Goal: Communication & Community: Answer question/provide support

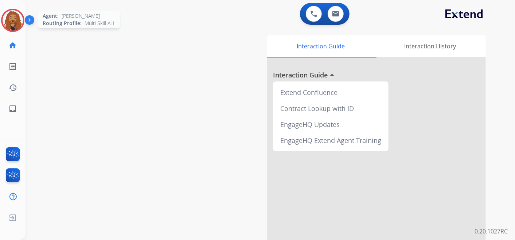
click at [23, 19] on img at bounding box center [13, 20] width 20 height 20
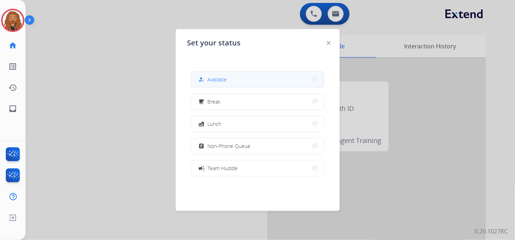
click at [224, 82] on span "Available" at bounding box center [217, 80] width 19 height 8
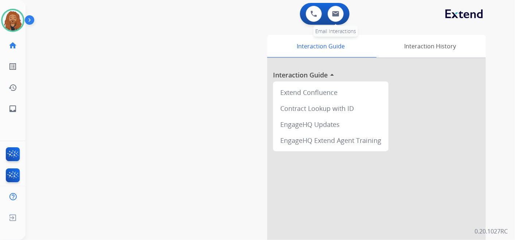
click at [342, 20] on div "0 Email Interactions" at bounding box center [336, 14] width 22 height 16
click at [337, 15] on img at bounding box center [335, 14] width 7 height 6
select select "**********"
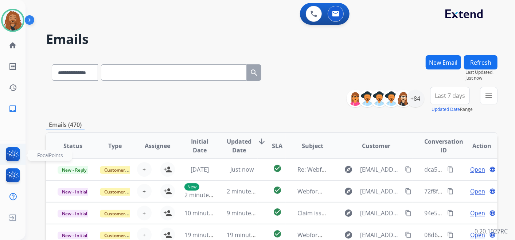
click at [8, 154] on img at bounding box center [12, 156] width 17 height 17
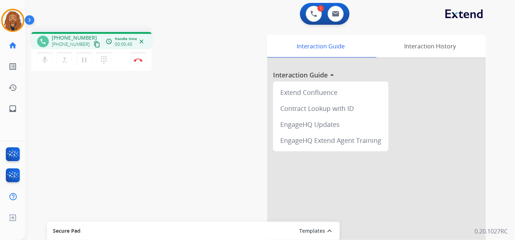
click at [94, 44] on mat-icon "content_copy" at bounding box center [97, 44] width 7 height 7
click at [340, 11] on button at bounding box center [335, 14] width 16 height 16
select select "**********"
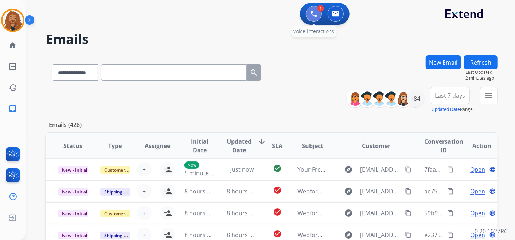
click at [314, 17] on button at bounding box center [314, 14] width 16 height 16
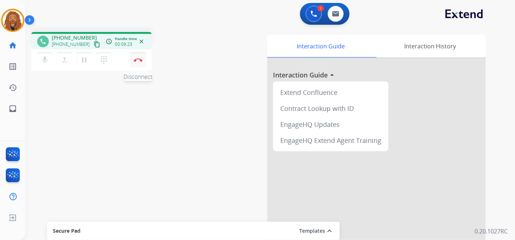
click at [136, 62] on button "Disconnect" at bounding box center [137, 59] width 15 height 15
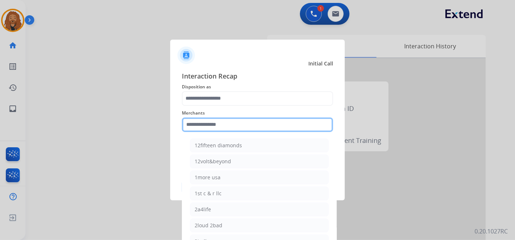
click at [206, 124] on input "text" at bounding box center [257, 125] width 151 height 15
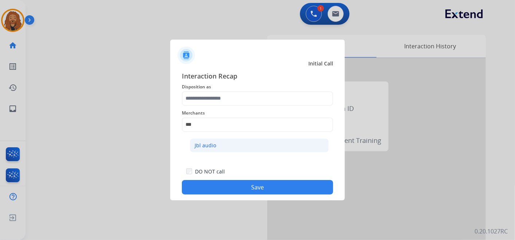
click at [208, 150] on li "Jbl audio" at bounding box center [259, 146] width 139 height 14
type input "*********"
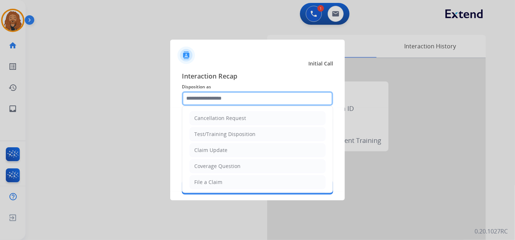
click at [215, 101] on input "text" at bounding box center [257, 98] width 151 height 15
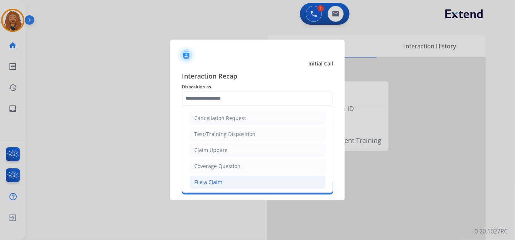
click at [223, 179] on li "File a Claim" at bounding box center [257, 183] width 136 height 14
type input "**********"
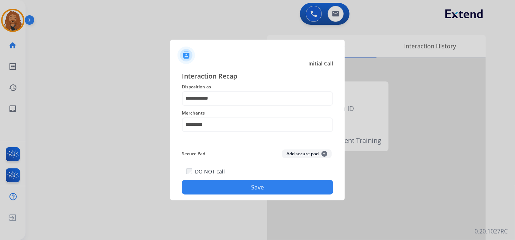
click at [265, 190] on button "Save" at bounding box center [257, 187] width 151 height 15
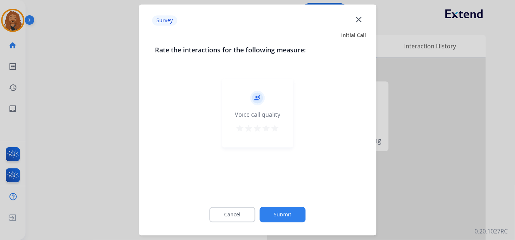
click at [276, 126] on mat-icon "star" at bounding box center [275, 129] width 9 height 9
click at [272, 200] on div "Cancel Submit" at bounding box center [257, 215] width 205 height 33
click at [267, 211] on button "Submit" at bounding box center [283, 215] width 46 height 15
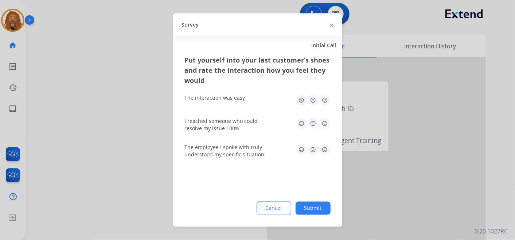
drag, startPoint x: 324, startPoint y: 145, endPoint x: 323, endPoint y: 139, distance: 6.2
click at [325, 146] on img at bounding box center [325, 150] width 12 height 12
click at [324, 121] on img at bounding box center [325, 124] width 12 height 12
click at [326, 98] on img at bounding box center [325, 101] width 12 height 12
click at [321, 204] on button "Submit" at bounding box center [312, 208] width 35 height 13
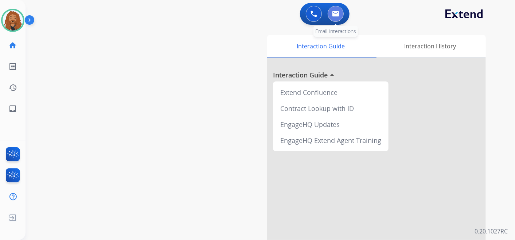
click at [337, 9] on button at bounding box center [335, 14] width 16 height 16
select select "**********"
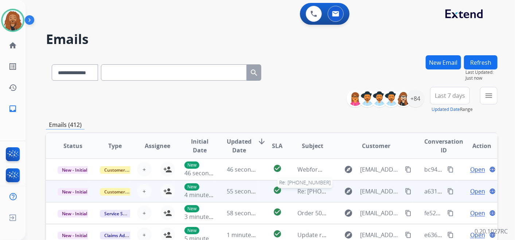
scroll to position [0, 0]
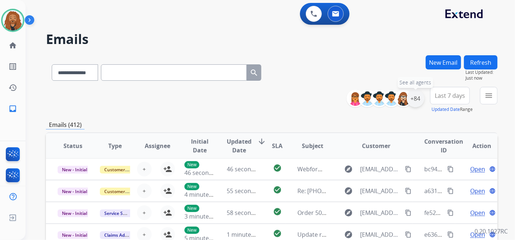
click at [417, 97] on div "+84" at bounding box center [414, 98] width 17 height 17
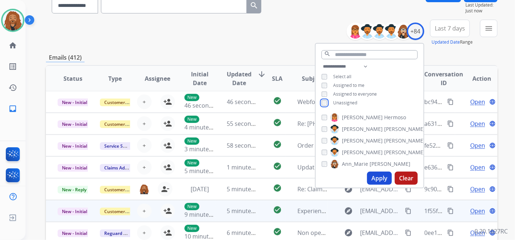
scroll to position [121, 0]
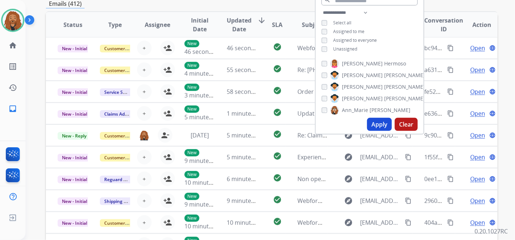
click at [385, 120] on button "Apply" at bounding box center [379, 124] width 25 height 13
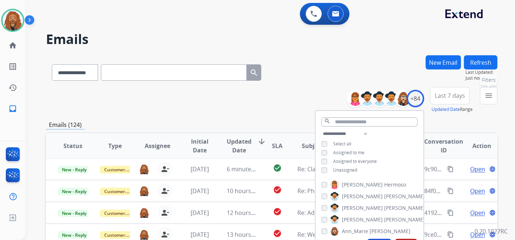
click at [493, 103] on button "menu Filters" at bounding box center [488, 95] width 17 height 17
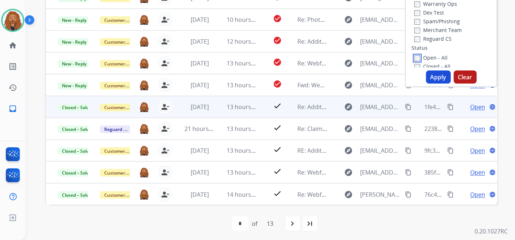
scroll to position [174, 0]
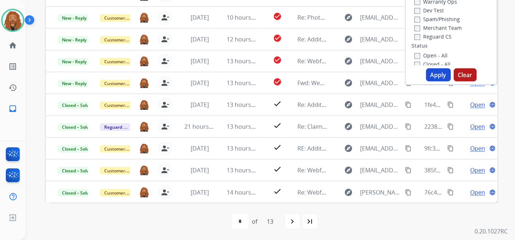
click at [439, 76] on button "Apply" at bounding box center [438, 74] width 25 height 13
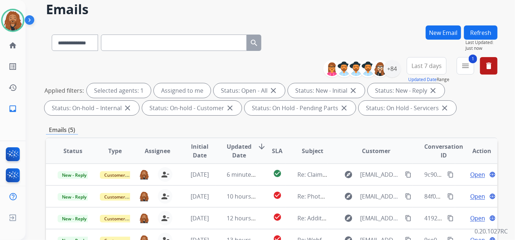
scroll to position [162, 0]
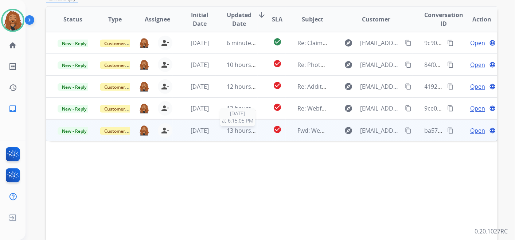
click at [244, 133] on span "13 hours ago" at bounding box center [245, 131] width 36 height 8
click at [190, 128] on span "[DATE]" at bounding box center [199, 131] width 18 height 8
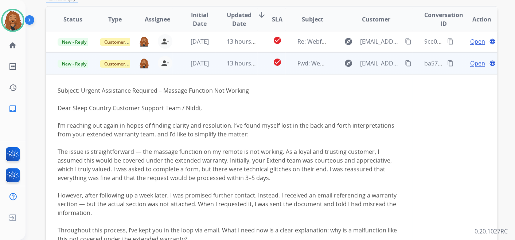
scroll to position [87, 0]
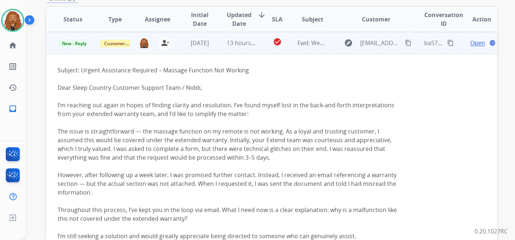
click at [475, 45] on span "Open" at bounding box center [477, 43] width 15 height 9
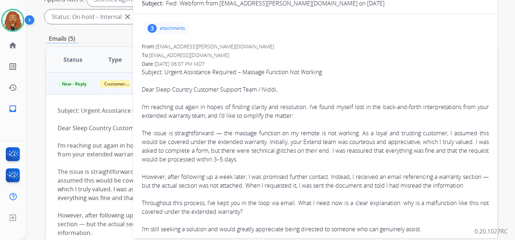
scroll to position [40, 0]
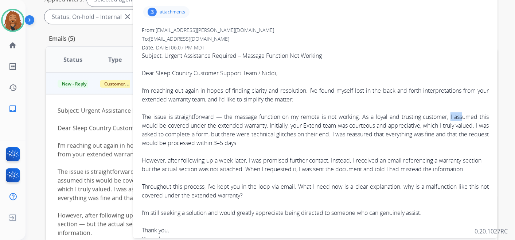
drag, startPoint x: 445, startPoint y: 116, endPoint x: 457, endPoint y: 118, distance: 12.9
click at [457, 118] on div "The issue is straightforward — the massage function on my remote is not working…" at bounding box center [315, 130] width 347 height 35
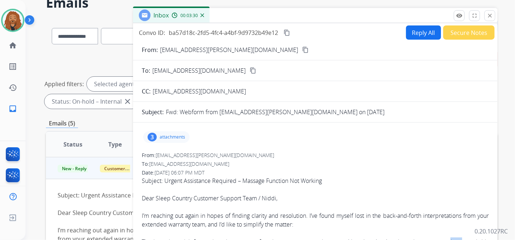
scroll to position [0, 0]
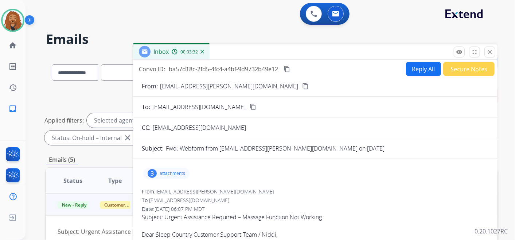
click at [417, 71] on button "Reply All" at bounding box center [423, 69] width 35 height 14
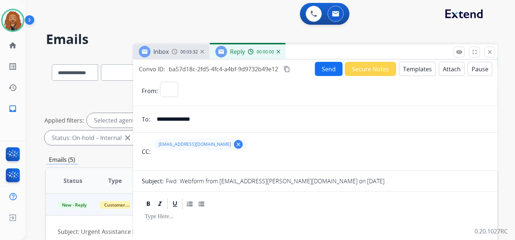
select select "**********"
click at [412, 73] on button "Templates" at bounding box center [417, 69] width 37 height 14
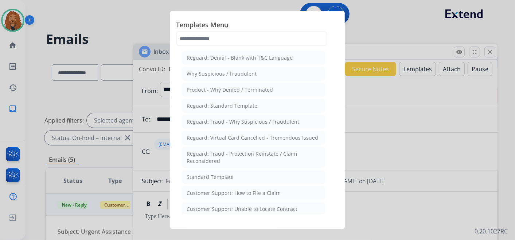
drag, startPoint x: 215, startPoint y: 174, endPoint x: 221, endPoint y: 168, distance: 9.0
click at [215, 174] on div "Standard Template" at bounding box center [209, 177] width 47 height 7
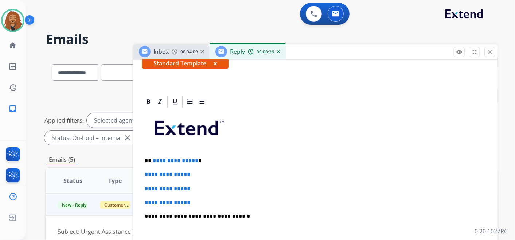
scroll to position [162, 0]
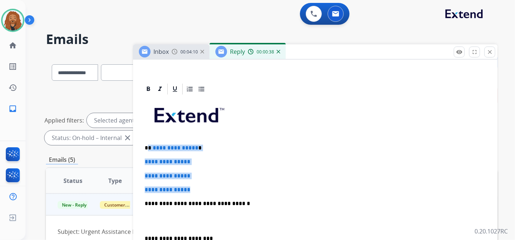
drag, startPoint x: 197, startPoint y: 188, endPoint x: 148, endPoint y: 140, distance: 68.8
click at [148, 140] on div "**********" at bounding box center [315, 221] width 347 height 251
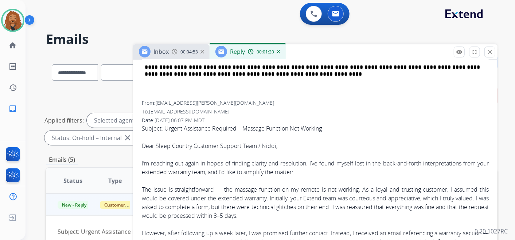
scroll to position [258, 0]
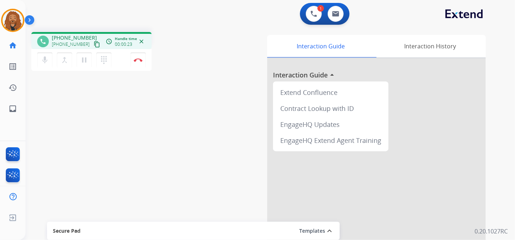
click at [94, 45] on mat-icon "content_copy" at bounding box center [97, 44] width 7 height 7
click at [135, 58] on img at bounding box center [138, 60] width 9 height 4
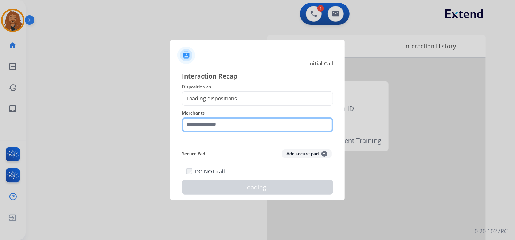
click at [210, 130] on input "text" at bounding box center [257, 125] width 151 height 15
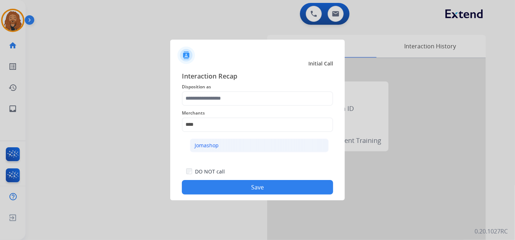
click at [223, 150] on li "Jomashop" at bounding box center [259, 146] width 139 height 14
type input "********"
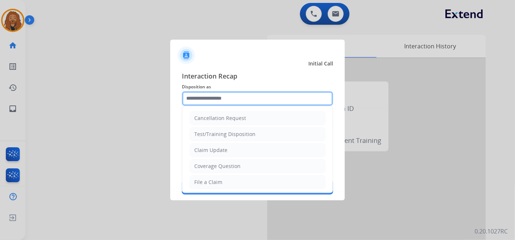
click at [215, 104] on input "text" at bounding box center [257, 98] width 151 height 15
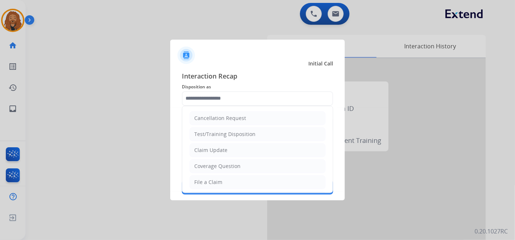
click at [221, 184] on li "File a Claim" at bounding box center [257, 183] width 136 height 14
type input "**********"
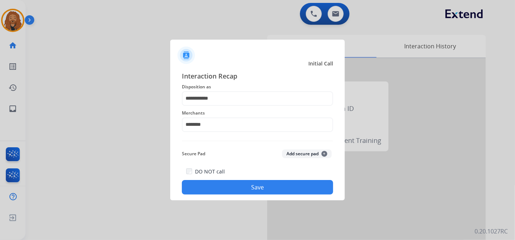
click at [226, 188] on button "Save" at bounding box center [257, 187] width 151 height 15
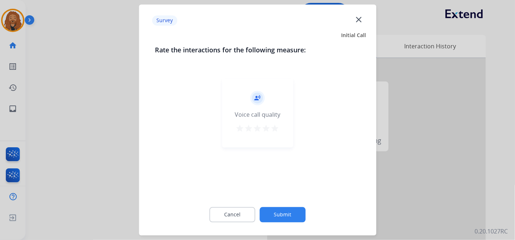
click at [278, 123] on div "record_voice_over Voice call quality star star star star star" at bounding box center [257, 113] width 71 height 69
click at [277, 125] on div "star star star star star" at bounding box center [258, 130] width 44 height 11
click at [274, 130] on mat-icon "star" at bounding box center [275, 129] width 9 height 9
click at [276, 213] on button "Submit" at bounding box center [283, 215] width 46 height 15
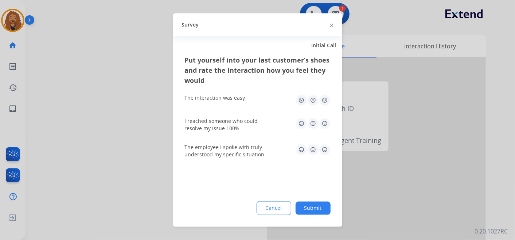
click at [323, 149] on img at bounding box center [325, 150] width 12 height 12
click at [325, 125] on img at bounding box center [325, 124] width 12 height 12
click at [327, 100] on img at bounding box center [325, 101] width 12 height 12
click at [321, 209] on button "Submit" at bounding box center [312, 208] width 35 height 13
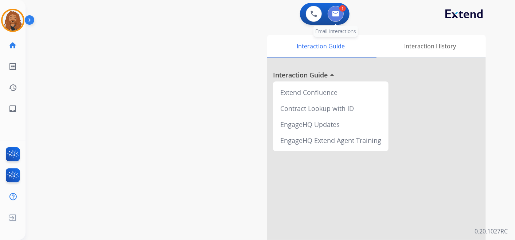
click at [333, 13] on img at bounding box center [335, 14] width 7 height 6
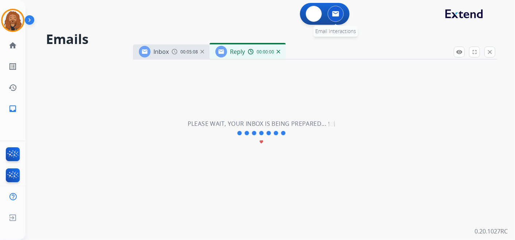
select select "**********"
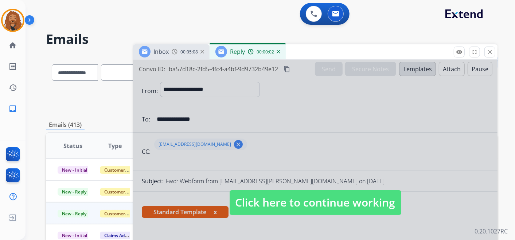
click at [254, 203] on span "Click here to continue working" at bounding box center [315, 202] width 172 height 25
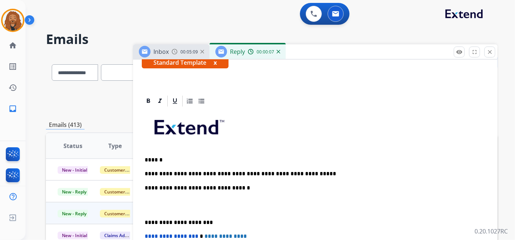
scroll to position [202, 0]
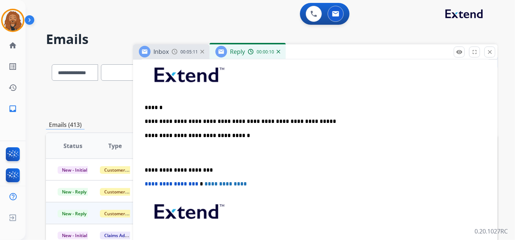
click at [161, 152] on p at bounding box center [315, 152] width 341 height 13
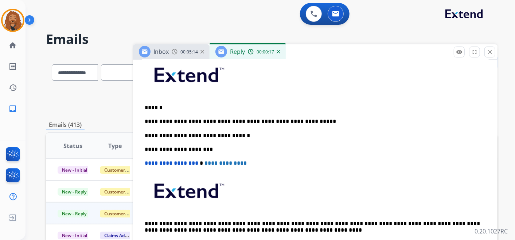
click at [311, 120] on p "**********" at bounding box center [312, 121] width 335 height 7
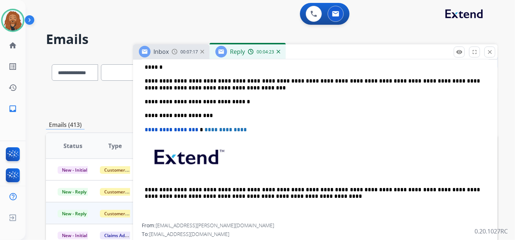
scroll to position [121, 0]
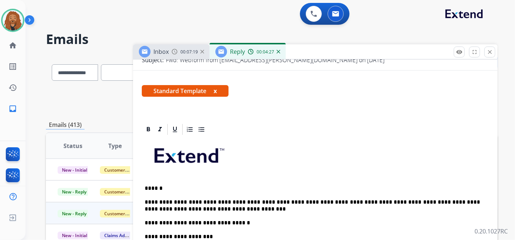
click at [233, 199] on p "**********" at bounding box center [312, 205] width 335 height 13
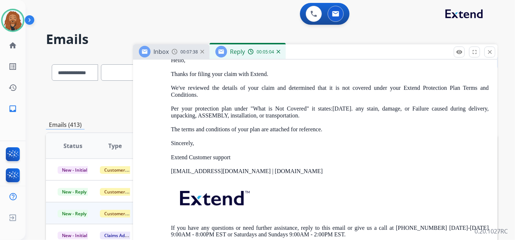
scroll to position [1497, 0]
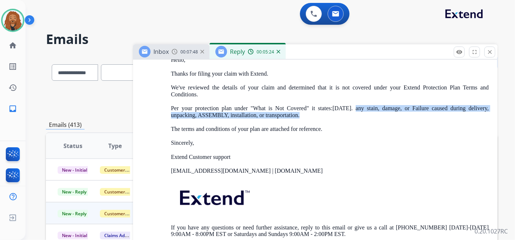
drag, startPoint x: 350, startPoint y: 116, endPoint x: 299, endPoint y: 123, distance: 52.1
click at [299, 119] on p "Per your protection plan under "What is Not Covered" it states:6.1.32. any stai…" at bounding box center [330, 111] width 318 height 13
copy p "any stain, damage, or Failure caused during delivery, unpacking, ASSEMBLY, inst…"
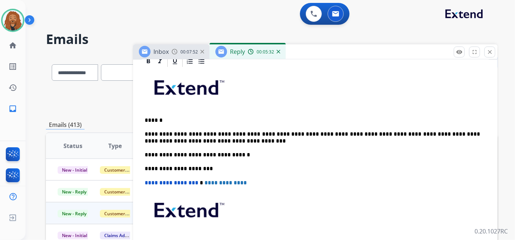
scroll to position [202, 0]
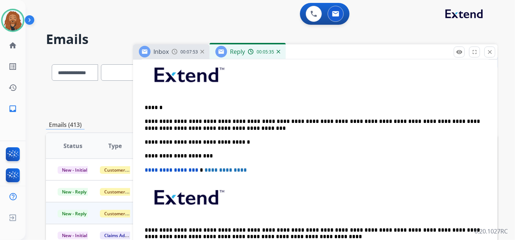
click at [233, 119] on p "**********" at bounding box center [312, 124] width 335 height 13
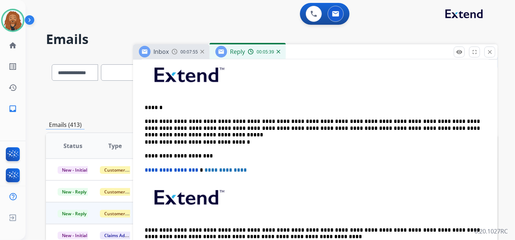
click at [241, 121] on p "**********" at bounding box center [312, 124] width 335 height 13
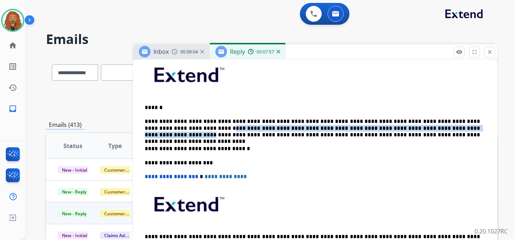
drag, startPoint x: 165, startPoint y: 127, endPoint x: 419, endPoint y: 131, distance: 253.5
click at [420, 127] on p "**********" at bounding box center [312, 128] width 335 height 20
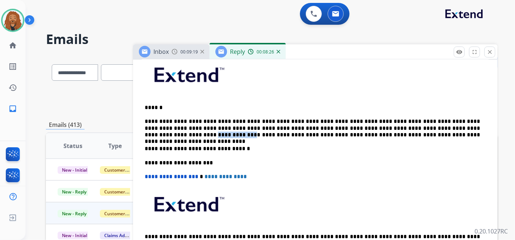
drag, startPoint x: 451, startPoint y: 126, endPoint x: 422, endPoint y: 129, distance: 29.6
click at [422, 129] on p "**********" at bounding box center [312, 128] width 335 height 20
drag, startPoint x: 212, startPoint y: 134, endPoint x: 225, endPoint y: 134, distance: 12.8
click at [225, 134] on p "**********" at bounding box center [312, 128] width 335 height 20
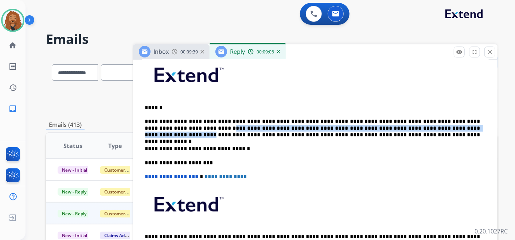
drag, startPoint x: 165, startPoint y: 127, endPoint x: 420, endPoint y: 129, distance: 255.0
click at [421, 128] on p "**********" at bounding box center [312, 128] width 335 height 20
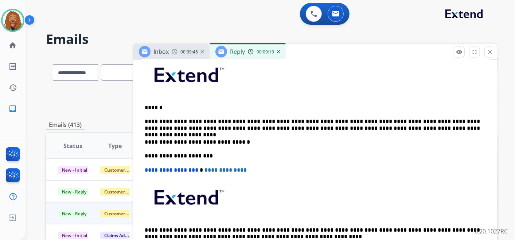
click at [389, 122] on p "**********" at bounding box center [312, 124] width 335 height 13
click at [456, 122] on p "**********" at bounding box center [312, 124] width 335 height 13
click at [288, 119] on p "**********" at bounding box center [312, 124] width 335 height 13
click at [406, 121] on p "**********" at bounding box center [312, 124] width 335 height 13
click at [210, 125] on p "**********" at bounding box center [312, 124] width 335 height 13
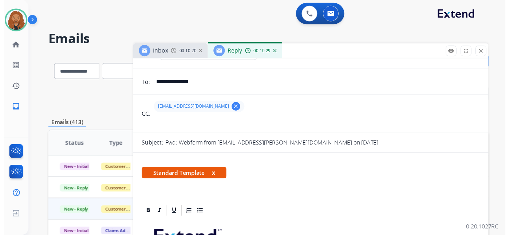
scroll to position [0, 0]
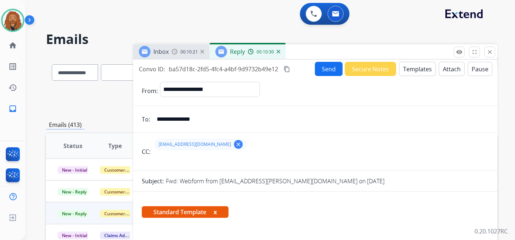
click at [327, 70] on button "Send" at bounding box center [329, 69] width 28 height 14
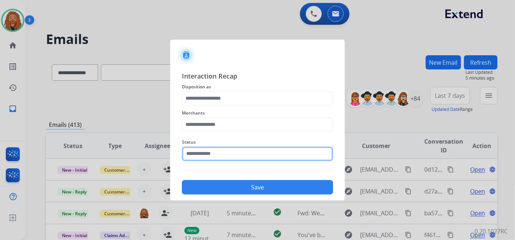
click at [205, 152] on input "text" at bounding box center [257, 154] width 151 height 15
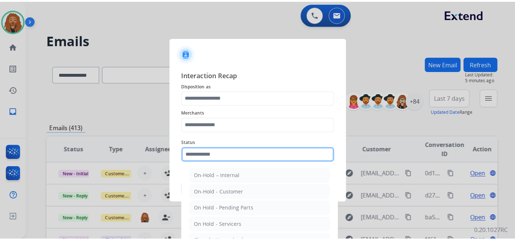
scroll to position [42, 0]
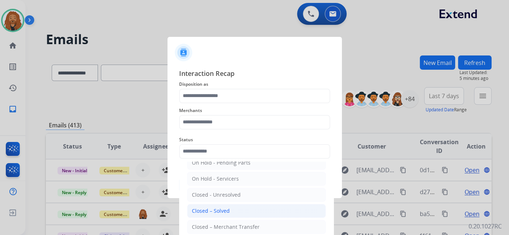
click at [230, 208] on li "Closed – Solved" at bounding box center [256, 211] width 139 height 14
type input "**********"
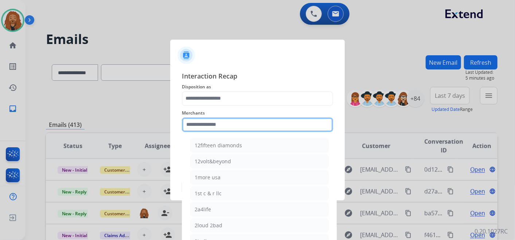
click at [213, 122] on input "text" at bounding box center [257, 125] width 151 height 15
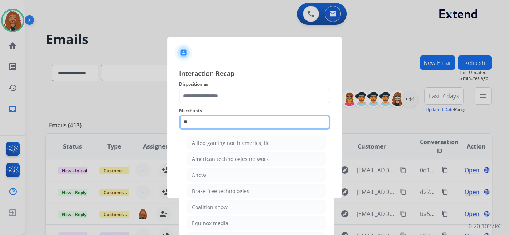
type input "*"
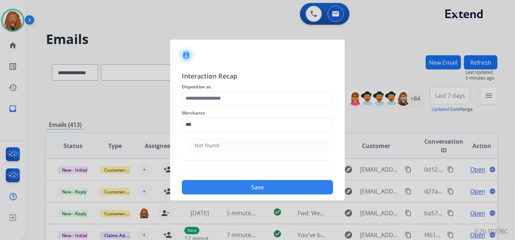
click at [206, 137] on ul "Not found" at bounding box center [259, 147] width 143 height 25
click at [204, 141] on li "Not found" at bounding box center [259, 146] width 139 height 14
type input "*********"
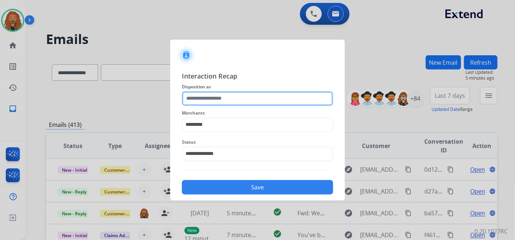
click at [215, 95] on input "text" at bounding box center [257, 98] width 151 height 15
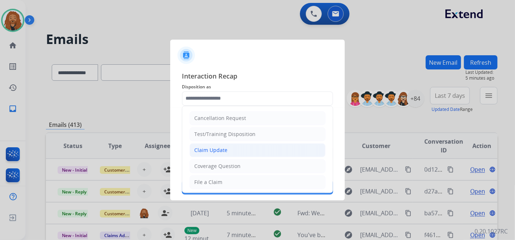
click at [220, 147] on div "Claim Update" at bounding box center [210, 150] width 33 height 7
type input "**********"
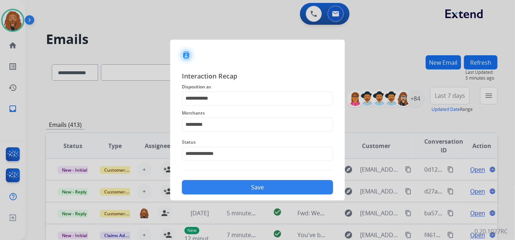
click at [231, 180] on div "Save" at bounding box center [257, 185] width 151 height 19
click at [229, 194] on button "Save" at bounding box center [257, 187] width 151 height 15
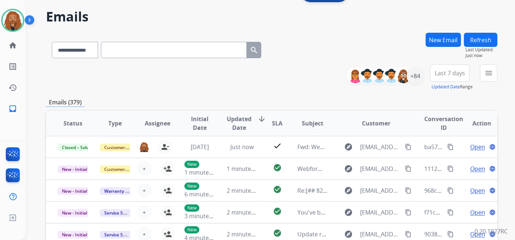
scroll to position [0, 0]
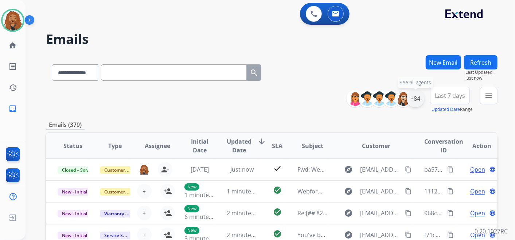
click at [415, 98] on div "+84" at bounding box center [414, 98] width 17 height 17
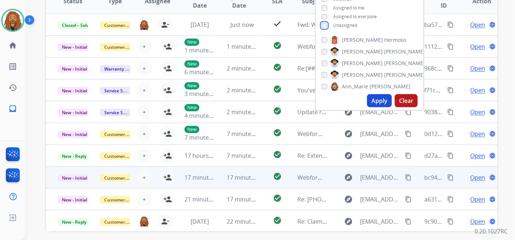
scroll to position [162, 0]
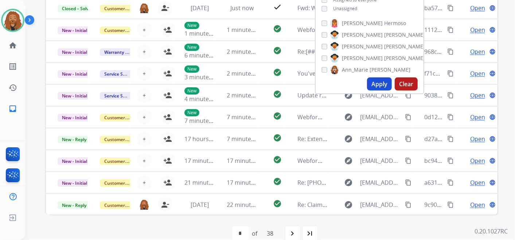
click at [380, 81] on button "Apply" at bounding box center [379, 84] width 25 height 13
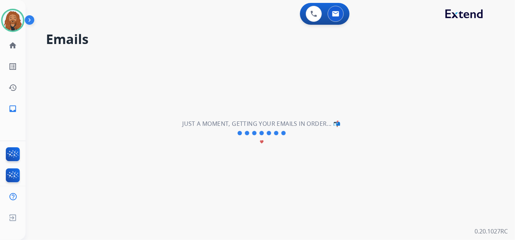
scroll to position [0, 0]
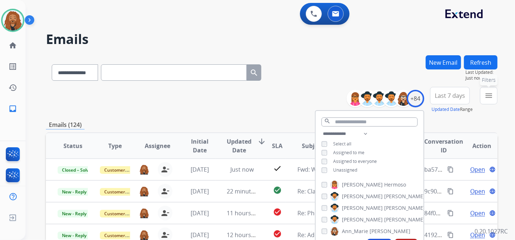
click at [489, 98] on mat-icon "menu" at bounding box center [488, 95] width 9 height 9
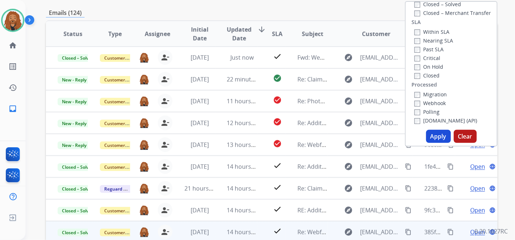
scroll to position [162, 0]
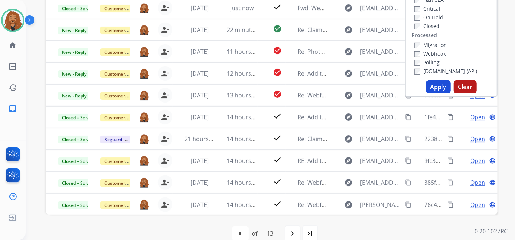
click at [440, 90] on button "Apply" at bounding box center [438, 86] width 25 height 13
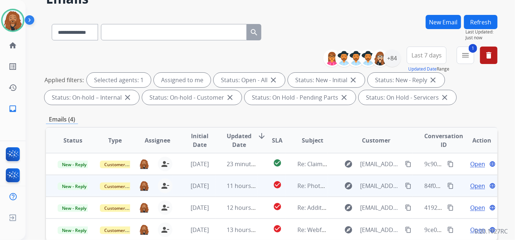
scroll to position [209, 0]
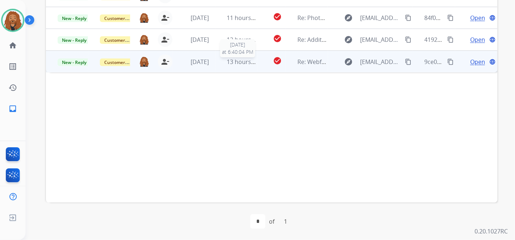
click at [234, 63] on span "13 hours ago" at bounding box center [245, 62] width 36 height 8
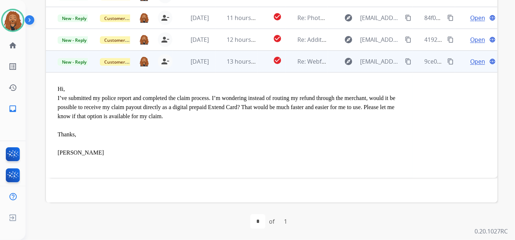
click at [471, 62] on span "Open" at bounding box center [477, 61] width 15 height 9
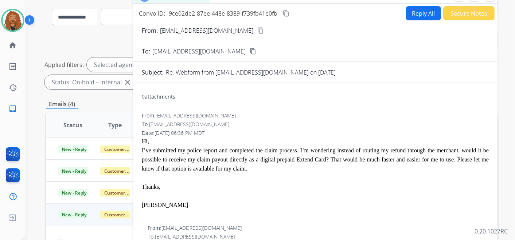
scroll to position [6, 0]
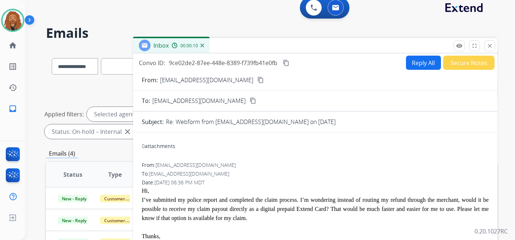
click at [257, 79] on mat-icon "content_copy" at bounding box center [260, 80] width 7 height 7
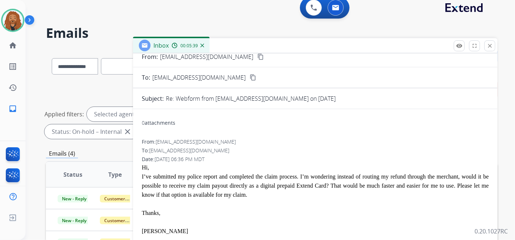
scroll to position [40, 0]
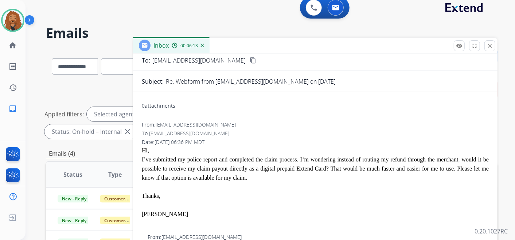
click at [463, 126] on div "From: youssef11.ibrahim@gmail.com" at bounding box center [315, 124] width 347 height 7
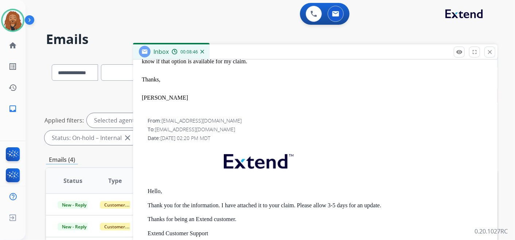
scroll to position [0, 0]
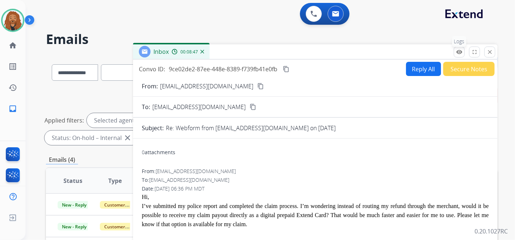
click at [460, 49] on mat-icon "remove_red_eye" at bounding box center [459, 52] width 7 height 7
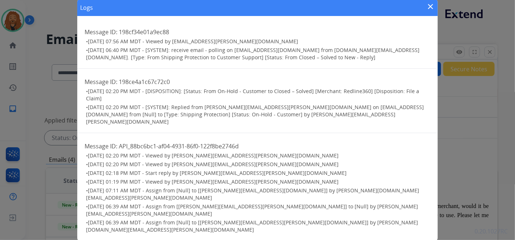
click at [431, 11] on mat-icon "close" at bounding box center [430, 6] width 9 height 9
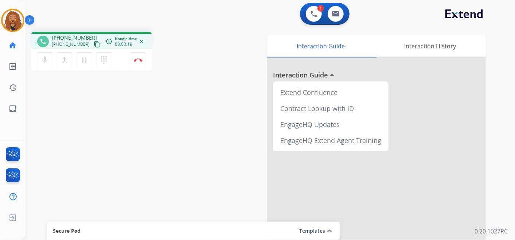
click at [94, 42] on mat-icon "content_copy" at bounding box center [97, 44] width 7 height 7
click at [144, 63] on button "Disconnect" at bounding box center [137, 59] width 15 height 15
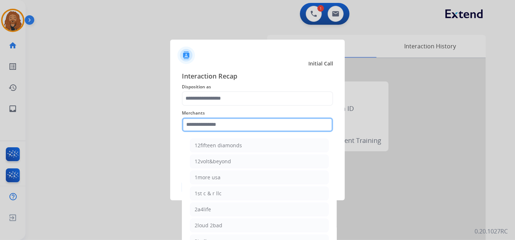
click at [219, 123] on input "text" at bounding box center [257, 125] width 151 height 15
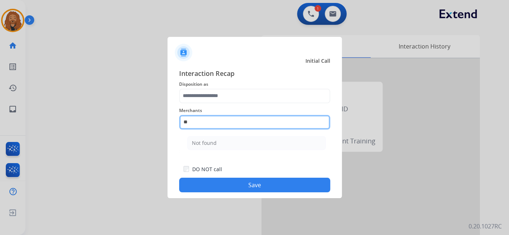
type input "*"
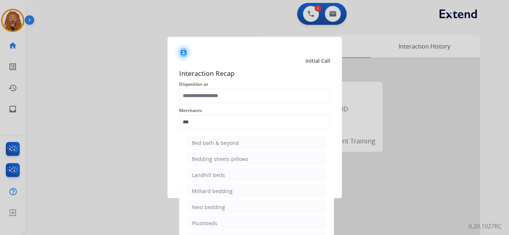
drag, startPoint x: 225, startPoint y: 141, endPoint x: 228, endPoint y: 130, distance: 11.3
click at [226, 141] on div "Bed bath & beyond" at bounding box center [215, 142] width 47 height 7
type input "**********"
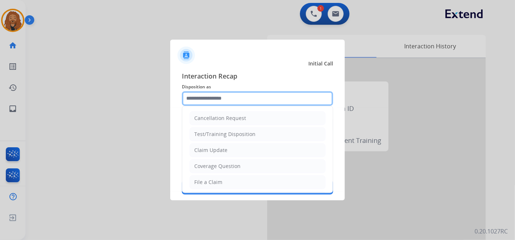
click at [230, 96] on input "text" at bounding box center [257, 98] width 151 height 15
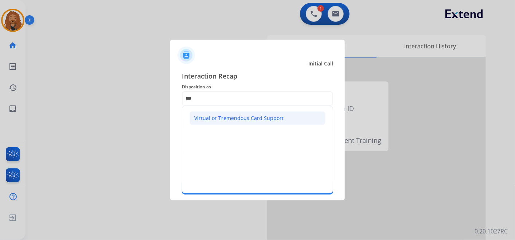
click at [257, 122] on li "Virtual or Tremendous Card Support" at bounding box center [257, 118] width 136 height 14
type input "**********"
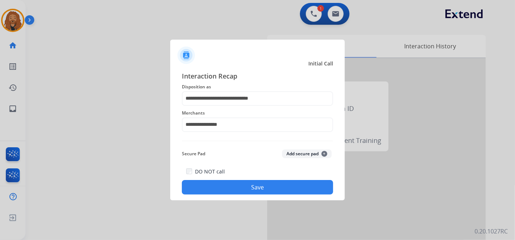
click at [235, 189] on button "Save" at bounding box center [257, 187] width 151 height 15
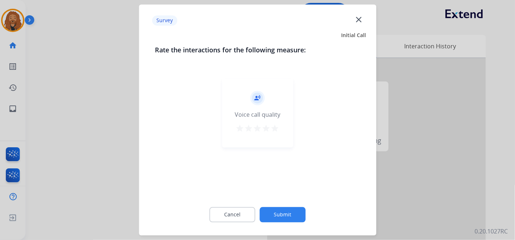
click at [275, 129] on mat-icon "star" at bounding box center [275, 129] width 9 height 9
click at [270, 219] on button "Submit" at bounding box center [283, 215] width 46 height 15
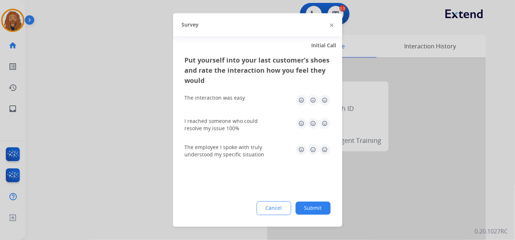
drag, startPoint x: 326, startPoint y: 147, endPoint x: 319, endPoint y: 119, distance: 28.7
click at [326, 148] on img at bounding box center [325, 150] width 12 height 12
drag, startPoint x: 325, startPoint y: 123, endPoint x: 324, endPoint y: 102, distance: 21.2
click at [326, 123] on img at bounding box center [325, 124] width 12 height 12
click at [326, 100] on img at bounding box center [325, 101] width 12 height 12
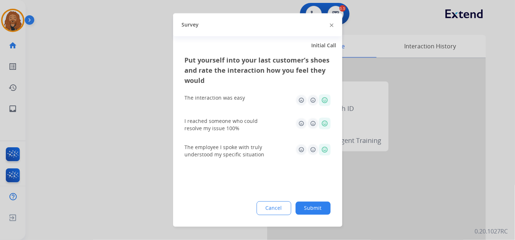
drag, startPoint x: 318, startPoint y: 205, endPoint x: 318, endPoint y: 198, distance: 6.9
click at [318, 205] on button "Submit" at bounding box center [312, 208] width 35 height 13
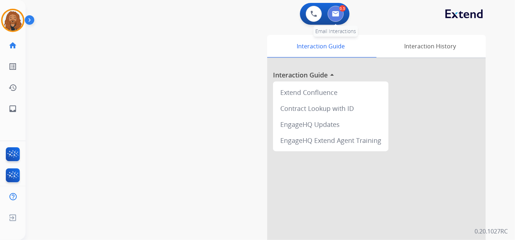
click at [334, 13] on img at bounding box center [335, 14] width 7 height 6
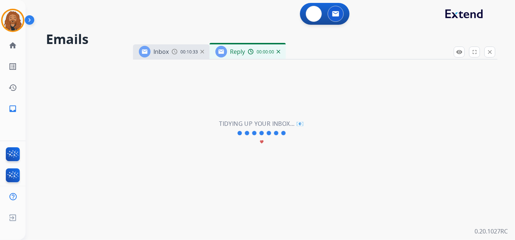
select select "**********"
click at [311, 12] on img at bounding box center [313, 14] width 7 height 7
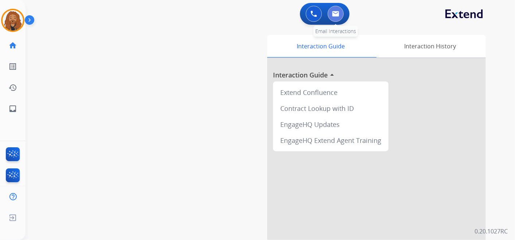
click at [338, 16] on img at bounding box center [335, 14] width 7 height 6
select select "**********"
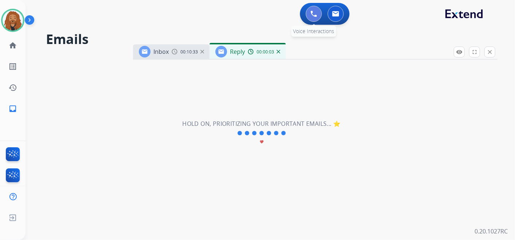
click at [310, 13] on button at bounding box center [314, 14] width 16 height 16
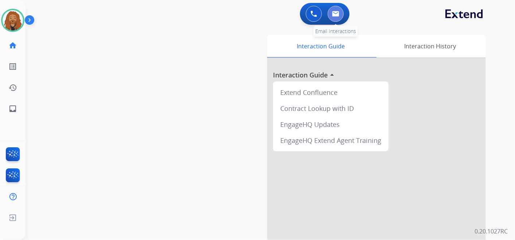
click at [337, 15] on img at bounding box center [335, 14] width 7 height 6
select select "**********"
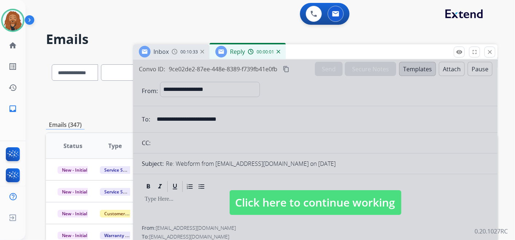
click at [268, 211] on span "Click here to continue working" at bounding box center [315, 202] width 172 height 25
select select
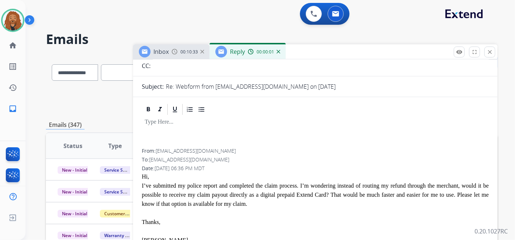
scroll to position [121, 0]
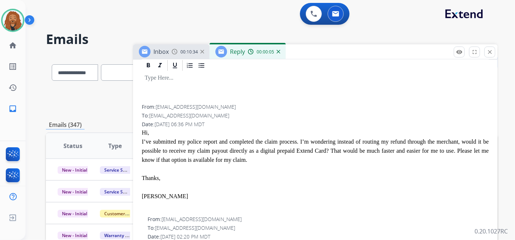
click at [279, 52] on img at bounding box center [278, 52] width 4 height 4
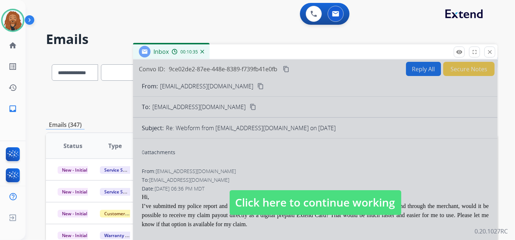
click at [303, 200] on span "Click here to continue working" at bounding box center [315, 202] width 172 height 25
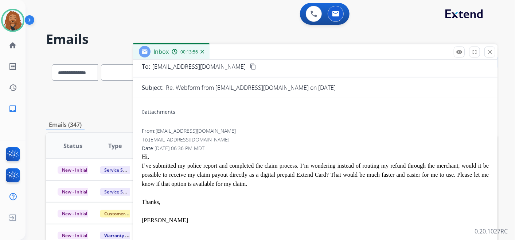
scroll to position [0, 0]
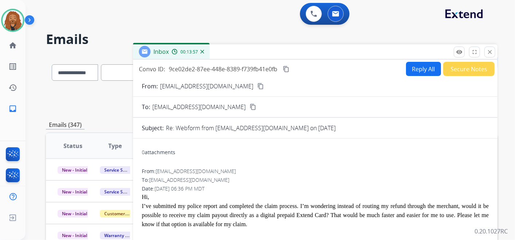
click at [257, 86] on mat-icon "content_copy" at bounding box center [260, 86] width 7 height 7
click at [476, 70] on button "Secure Notes" at bounding box center [468, 69] width 51 height 14
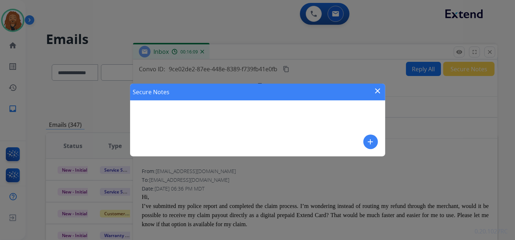
click at [374, 141] on mat-icon "add" at bounding box center [370, 142] width 9 height 9
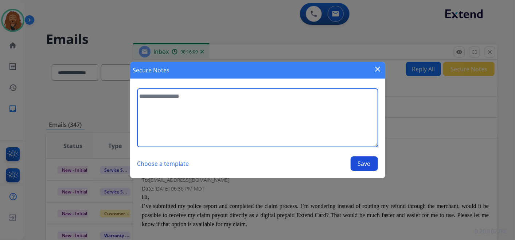
click at [206, 95] on textarea at bounding box center [257, 118] width 240 height 58
paste textarea "**********"
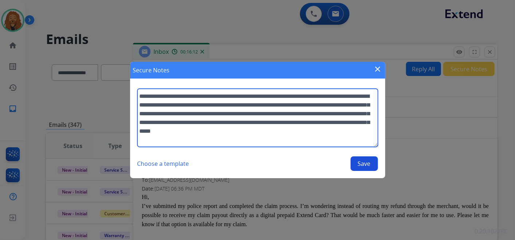
click at [138, 95] on textarea "**********" at bounding box center [257, 118] width 240 height 58
click at [140, 94] on textarea "**********" at bounding box center [257, 118] width 240 height 58
click at [230, 98] on textarea "**********" at bounding box center [257, 118] width 240 height 58
type textarea "**********"
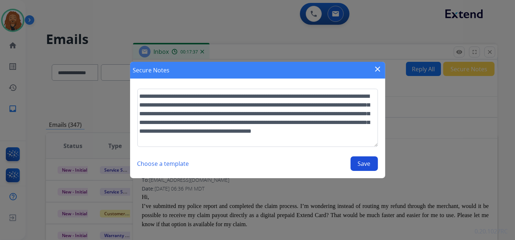
click at [363, 167] on button "Save" at bounding box center [363, 164] width 27 height 15
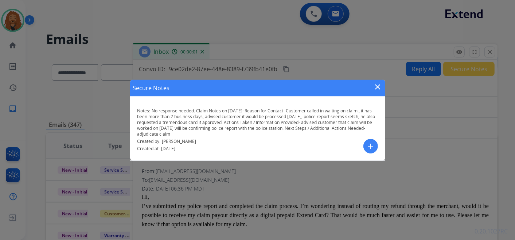
click at [376, 90] on mat-icon "close" at bounding box center [377, 87] width 9 height 9
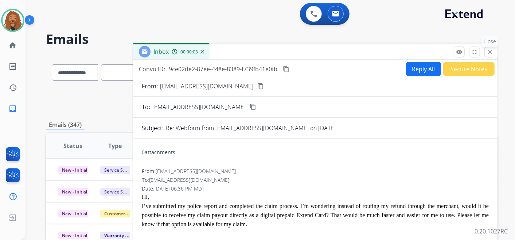
click at [488, 53] on mat-icon "close" at bounding box center [489, 52] width 7 height 7
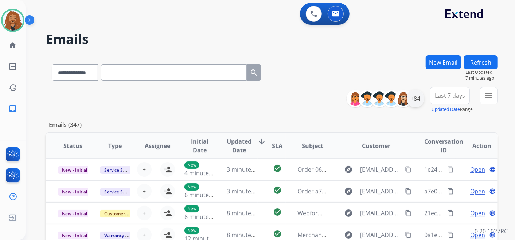
click at [414, 99] on div "+84" at bounding box center [414, 98] width 17 height 17
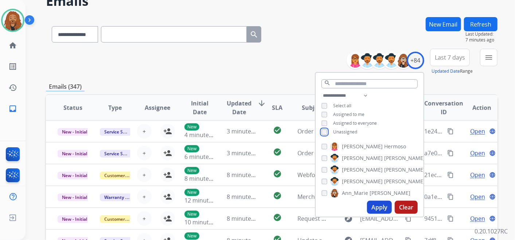
scroll to position [81, 0]
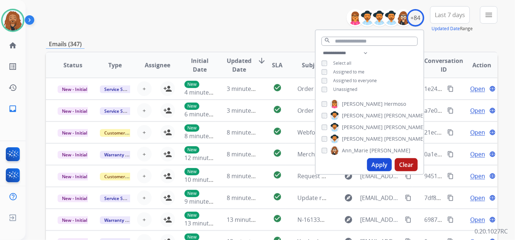
click at [379, 161] on button "Apply" at bounding box center [379, 164] width 25 height 13
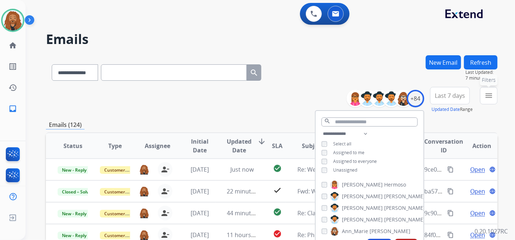
click at [492, 93] on mat-icon "menu" at bounding box center [488, 95] width 9 height 9
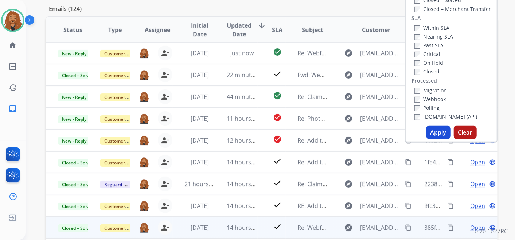
scroll to position [162, 0]
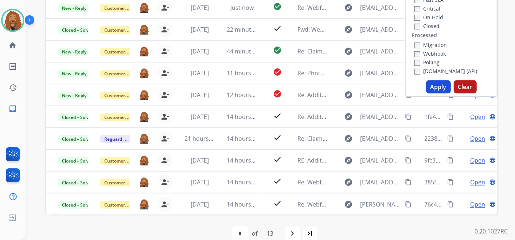
click at [437, 89] on button "Apply" at bounding box center [438, 86] width 25 height 13
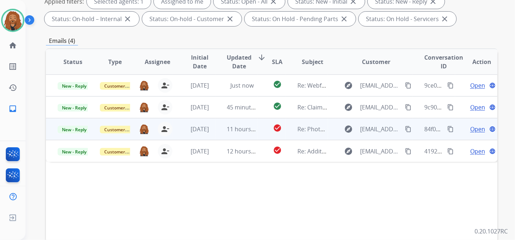
scroll to position [121, 0]
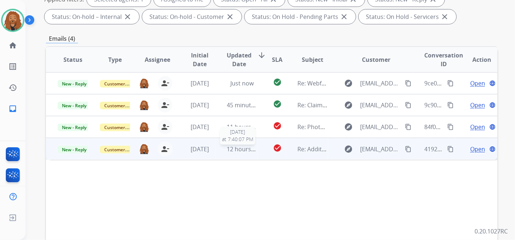
click at [250, 151] on span "12 hours ago" at bounding box center [245, 149] width 36 height 8
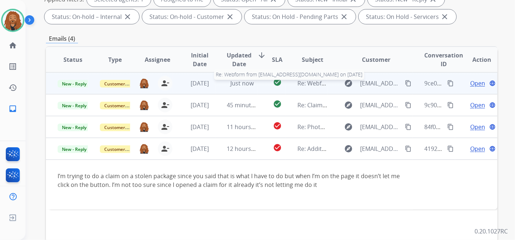
click at [318, 86] on span "Re: Webform from [EMAIL_ADDRESS][DOMAIN_NAME] on [DATE]" at bounding box center [384, 83] width 175 height 8
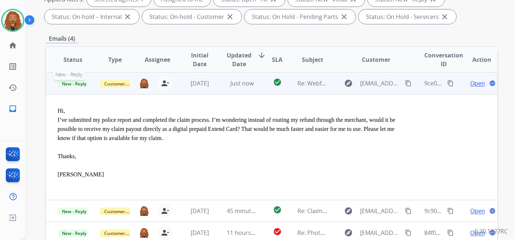
click at [80, 84] on span "New - Reply" at bounding box center [74, 84] width 33 height 8
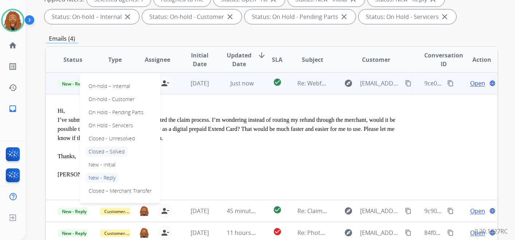
click at [121, 150] on p "Closed – Solved" at bounding box center [107, 152] width 42 height 10
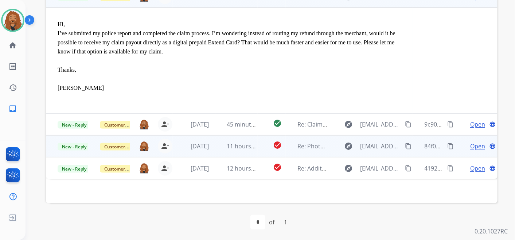
scroll to position [209, 0]
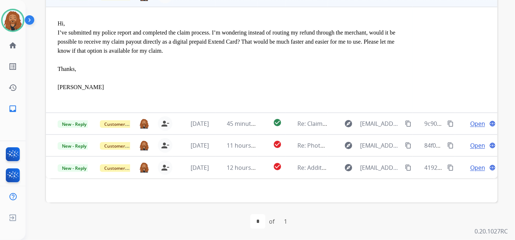
click at [224, 166] on td "12 hours ago" at bounding box center [236, 168] width 42 height 22
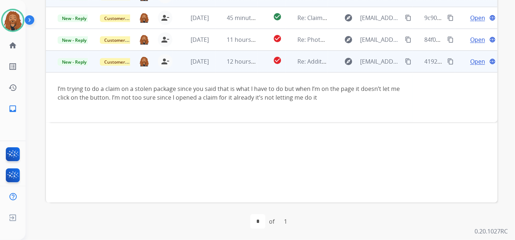
click at [472, 61] on span "Open" at bounding box center [477, 61] width 15 height 9
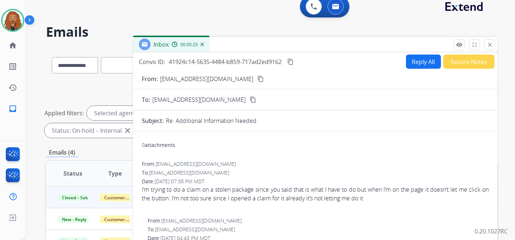
scroll to position [0, 0]
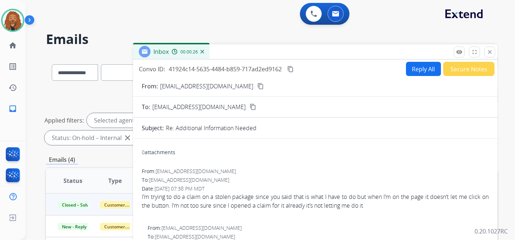
click at [257, 87] on mat-icon "content_copy" at bounding box center [260, 86] width 7 height 7
click at [409, 71] on button "Reply All" at bounding box center [423, 69] width 35 height 14
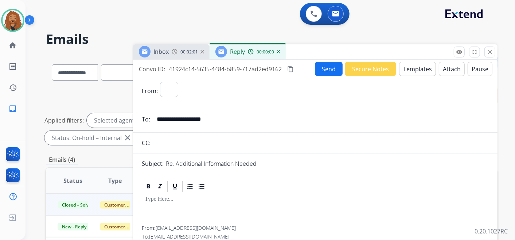
select select "**********"
click at [424, 62] on div "Send Secure Notes Templates Attach Pause" at bounding box center [403, 69] width 177 height 14
click at [416, 66] on button "Templates" at bounding box center [417, 69] width 37 height 14
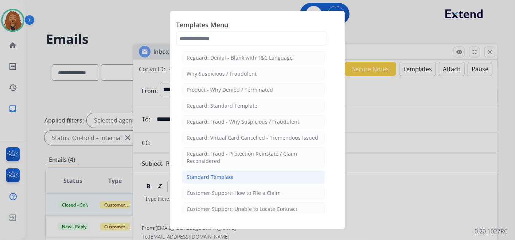
click at [237, 173] on li "Standard Template" at bounding box center [253, 177] width 143 height 14
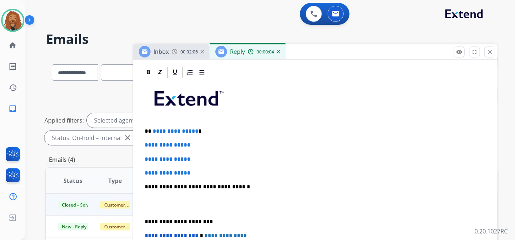
scroll to position [162, 0]
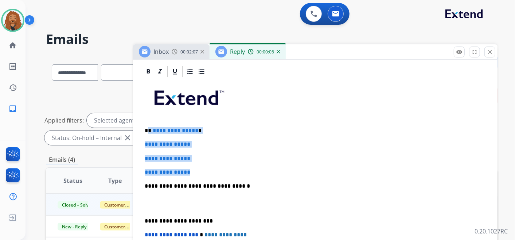
drag, startPoint x: 199, startPoint y: 169, endPoint x: 149, endPoint y: 125, distance: 67.1
click at [149, 125] on div "**********" at bounding box center [315, 203] width 347 height 251
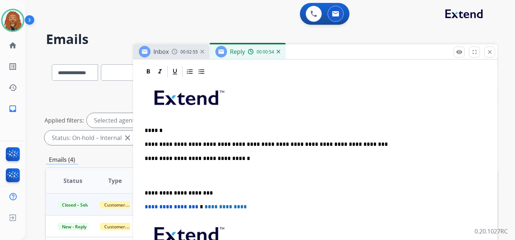
click at [165, 179] on p at bounding box center [315, 175] width 341 height 13
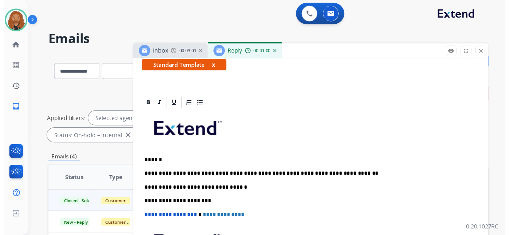
scroll to position [0, 0]
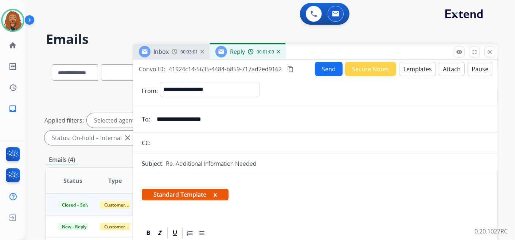
click at [326, 68] on button "Send" at bounding box center [329, 69] width 28 height 14
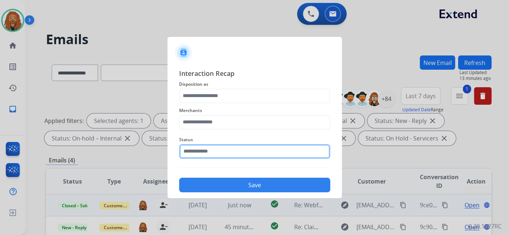
click at [229, 149] on input "text" at bounding box center [254, 151] width 151 height 15
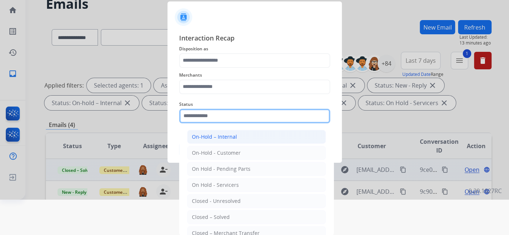
scroll to position [36, 0]
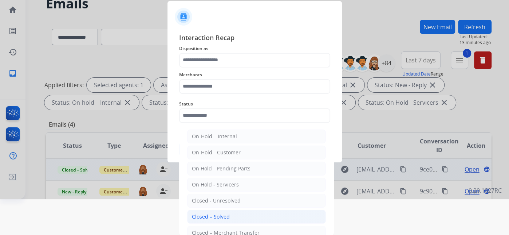
click at [227, 213] on div "Closed – Solved" at bounding box center [211, 216] width 38 height 7
type input "**********"
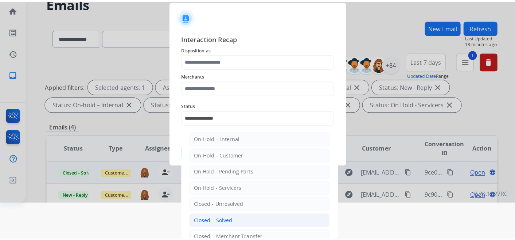
scroll to position [0, 0]
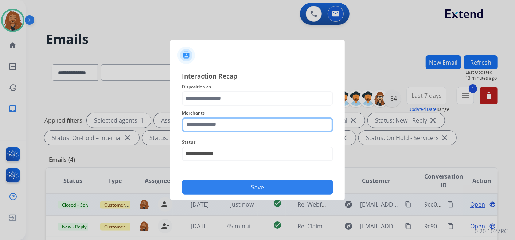
click at [224, 129] on input "text" at bounding box center [257, 125] width 151 height 15
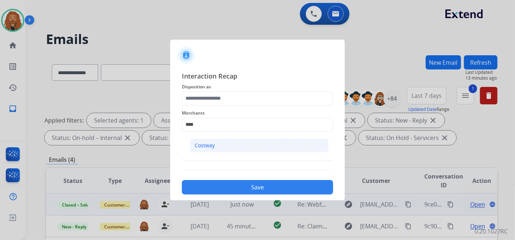
click at [214, 141] on li "Costway" at bounding box center [259, 146] width 139 height 14
type input "*******"
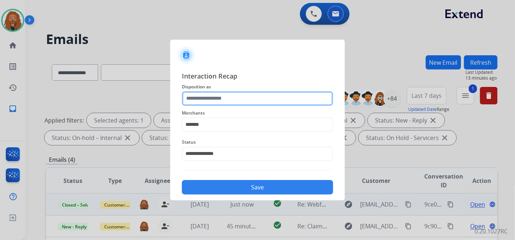
click at [224, 101] on input "text" at bounding box center [257, 98] width 151 height 15
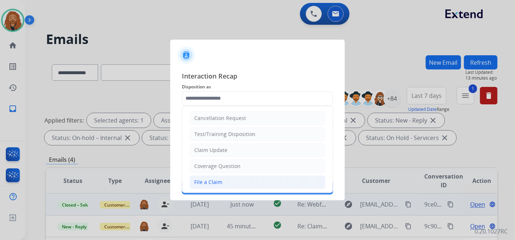
click at [208, 184] on div "File a Claim" at bounding box center [208, 182] width 28 height 7
type input "**********"
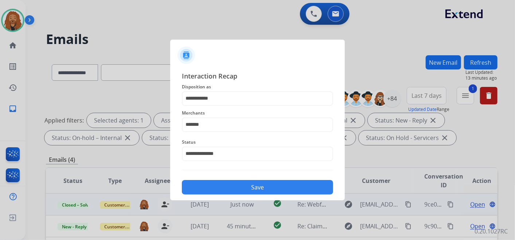
click at [209, 185] on button "Save" at bounding box center [257, 187] width 151 height 15
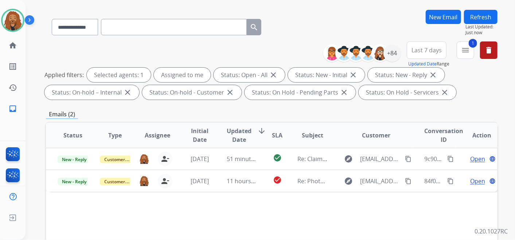
scroll to position [121, 0]
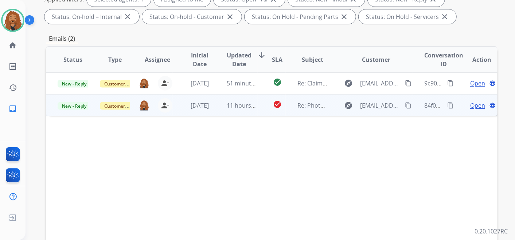
click at [211, 109] on td "[DATE]" at bounding box center [194, 105] width 42 height 22
click at [474, 104] on span "Open" at bounding box center [477, 105] width 15 height 9
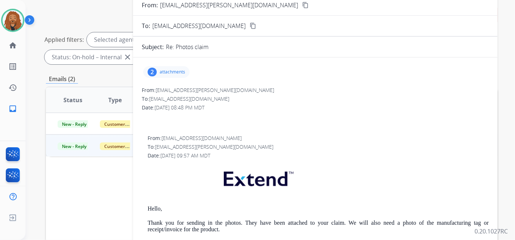
scroll to position [0, 0]
click at [172, 70] on p "attachments" at bounding box center [172, 73] width 25 height 6
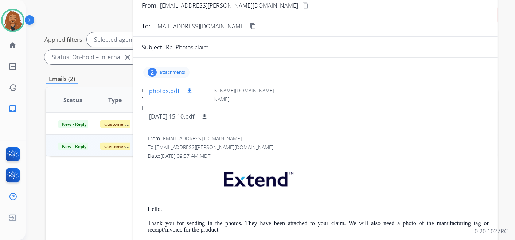
click at [185, 93] on button "download" at bounding box center [189, 91] width 9 height 9
click at [209, 118] on button "download" at bounding box center [204, 116] width 9 height 9
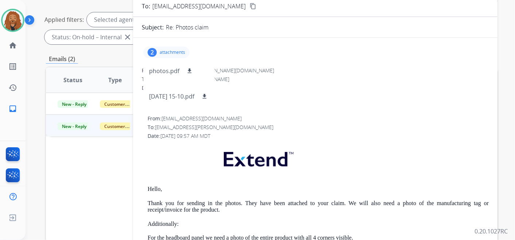
scroll to position [6, 0]
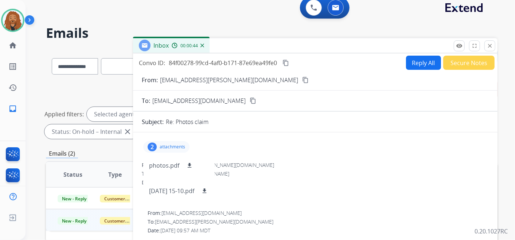
click at [302, 77] on mat-icon "content_copy" at bounding box center [305, 80] width 7 height 7
click at [208, 189] on mat-icon "download" at bounding box center [204, 191] width 7 height 7
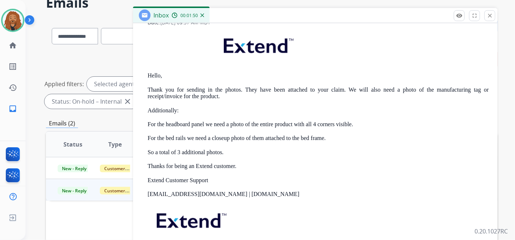
scroll to position [87, 0]
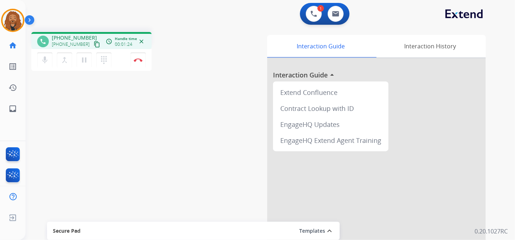
click at [94, 44] on mat-icon "content_copy" at bounding box center [97, 44] width 7 height 7
click at [141, 62] on button "Disconnect" at bounding box center [137, 59] width 15 height 15
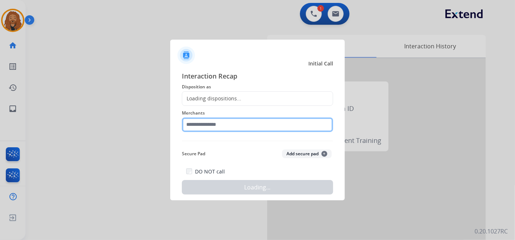
click at [232, 125] on input "text" at bounding box center [257, 125] width 151 height 15
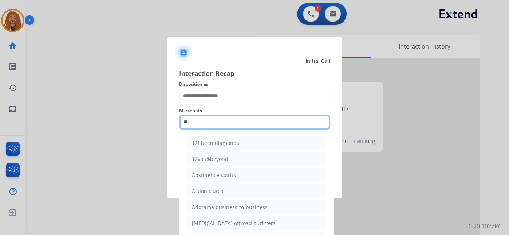
type input "*"
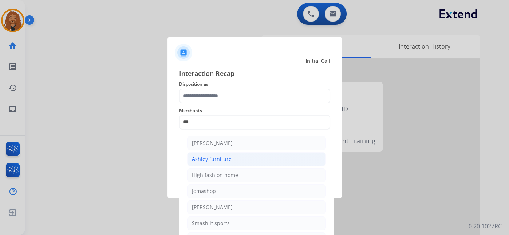
click at [205, 161] on div "Ashley furniture" at bounding box center [212, 158] width 40 height 7
type input "**********"
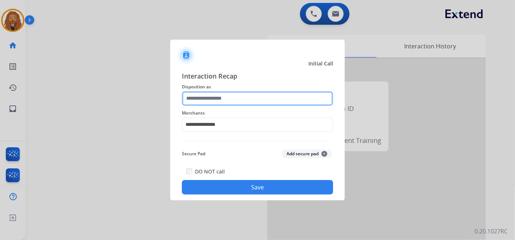
click at [210, 104] on input "text" at bounding box center [257, 98] width 151 height 15
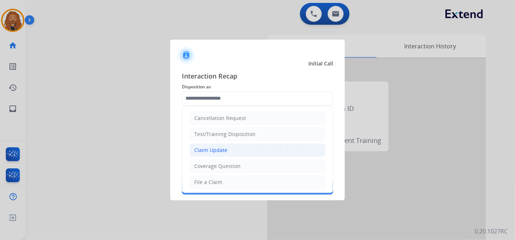
click at [212, 148] on div "Claim Update" at bounding box center [210, 150] width 33 height 7
type input "**********"
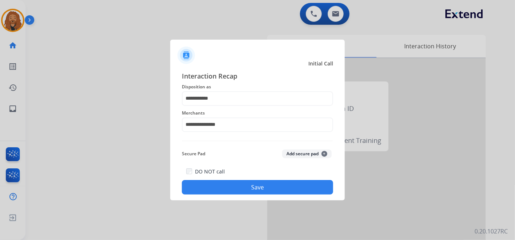
click at [224, 184] on button "Save" at bounding box center [257, 187] width 151 height 15
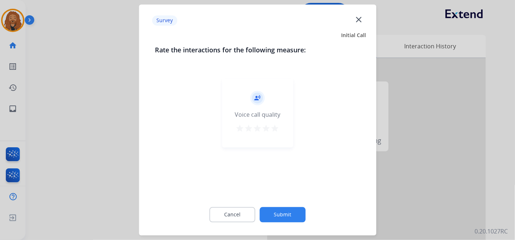
click at [276, 129] on mat-icon "star" at bounding box center [275, 129] width 9 height 9
click at [278, 208] on button "Submit" at bounding box center [283, 215] width 46 height 15
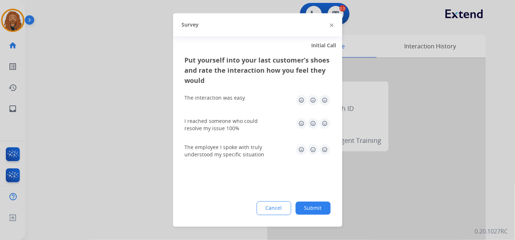
click at [330, 101] on img at bounding box center [325, 101] width 12 height 12
click at [317, 123] on img at bounding box center [313, 124] width 12 height 12
click at [325, 127] on img at bounding box center [325, 124] width 12 height 12
drag, startPoint x: 329, startPoint y: 145, endPoint x: 327, endPoint y: 151, distance: 6.5
click at [329, 145] on img at bounding box center [325, 150] width 12 height 12
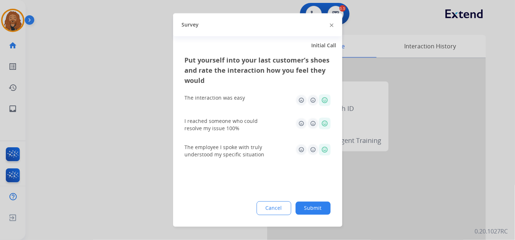
click at [321, 204] on button "Submit" at bounding box center [312, 208] width 35 height 13
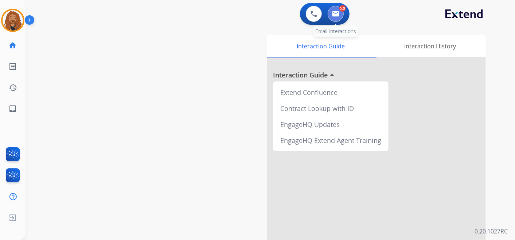
click at [337, 15] on img at bounding box center [335, 14] width 7 height 6
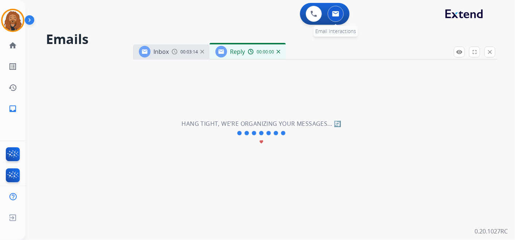
select select "**********"
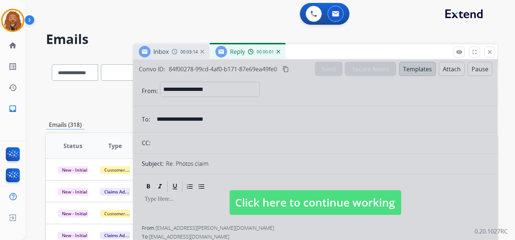
click at [290, 185] on div at bounding box center [315, 196] width 364 height 272
select select
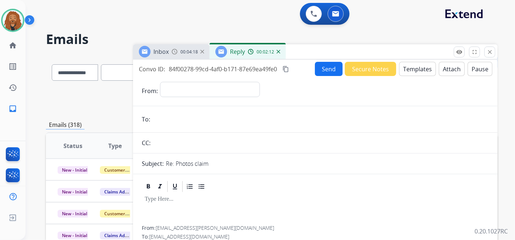
click at [279, 53] on img at bounding box center [278, 52] width 4 height 4
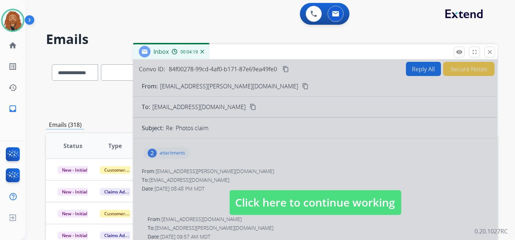
click at [264, 190] on div at bounding box center [315, 196] width 364 height 272
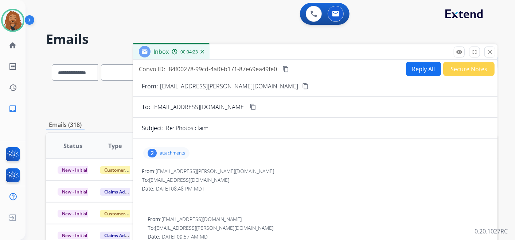
click at [178, 149] on div "2 attachments" at bounding box center [166, 154] width 46 height 12
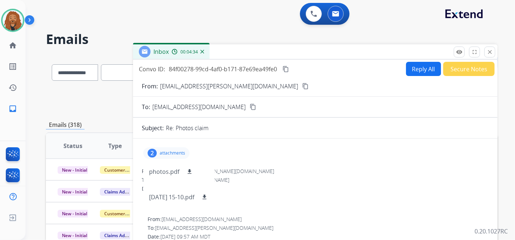
click at [406, 70] on button "Reply All" at bounding box center [423, 69] width 35 height 14
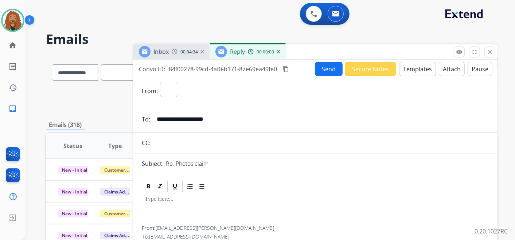
select select "**********"
click at [408, 65] on button "Templates" at bounding box center [417, 69] width 37 height 14
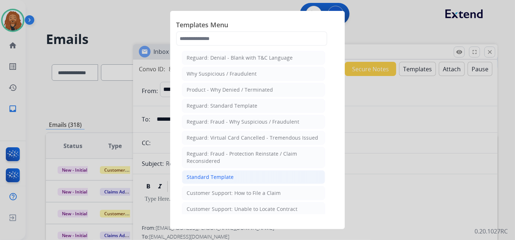
click at [232, 175] on li "Standard Template" at bounding box center [253, 177] width 143 height 14
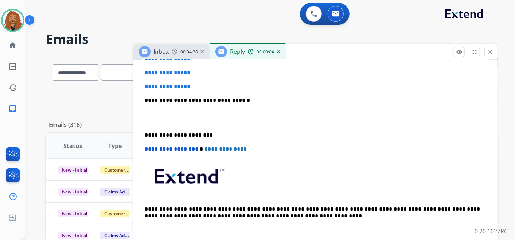
scroll to position [202, 0]
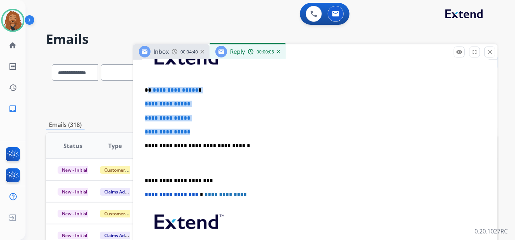
drag, startPoint x: 204, startPoint y: 127, endPoint x: 148, endPoint y: 84, distance: 70.6
click at [148, 84] on div "**********" at bounding box center [315, 163] width 347 height 251
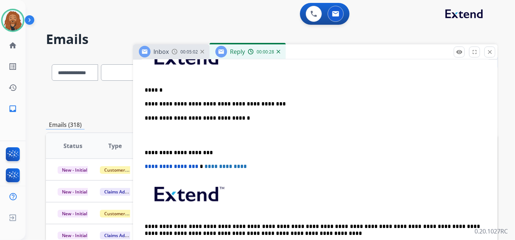
click at [270, 102] on p "**********" at bounding box center [312, 104] width 335 height 7
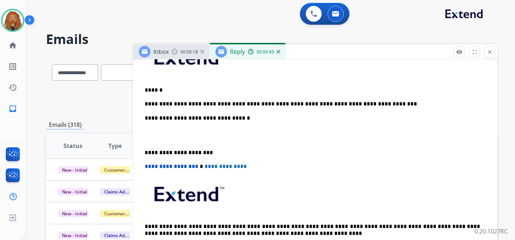
click at [364, 103] on p "**********" at bounding box center [312, 104] width 335 height 7
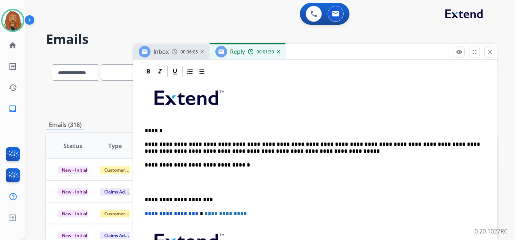
click at [275, 143] on p "**********" at bounding box center [312, 147] width 335 height 13
click at [273, 145] on p "**********" at bounding box center [312, 147] width 335 height 13
click at [184, 151] on p "**********" at bounding box center [312, 147] width 335 height 13
click at [208, 150] on p "**********" at bounding box center [312, 147] width 335 height 13
click at [176, 180] on p at bounding box center [315, 182] width 341 height 13
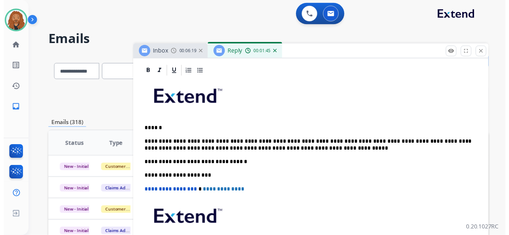
scroll to position [0, 0]
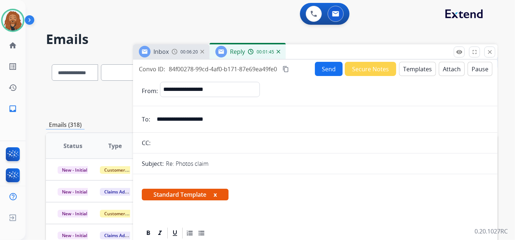
click at [321, 69] on button "Send" at bounding box center [329, 69] width 28 height 14
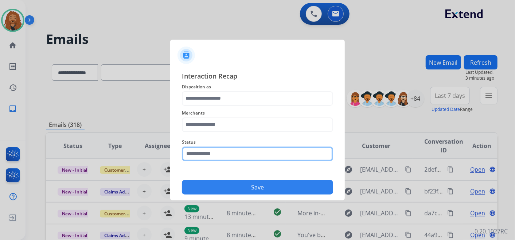
click at [236, 156] on input "text" at bounding box center [257, 154] width 151 height 15
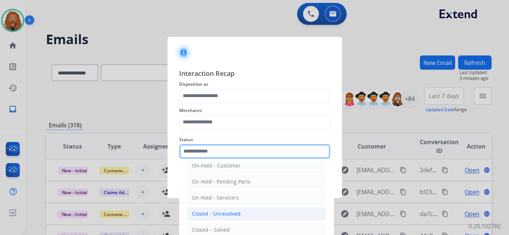
scroll to position [42, 0]
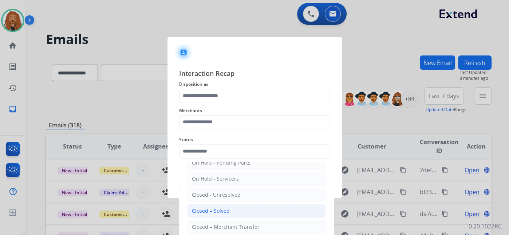
click at [219, 205] on li "Closed – Solved" at bounding box center [256, 211] width 139 height 14
type input "**********"
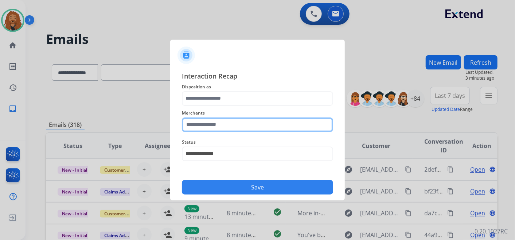
click at [224, 126] on input "text" at bounding box center [257, 125] width 151 height 15
drag, startPoint x: 210, startPoint y: 126, endPoint x: 99, endPoint y: 122, distance: 111.5
click at [0, 122] on app-contact-recap-modal "**********" at bounding box center [0, 120] width 0 height 240
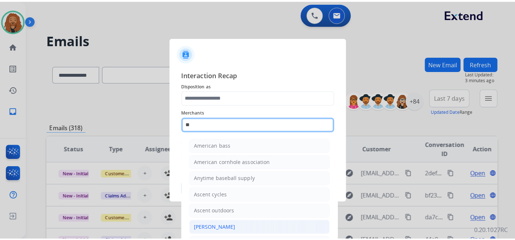
scroll to position [40, 0]
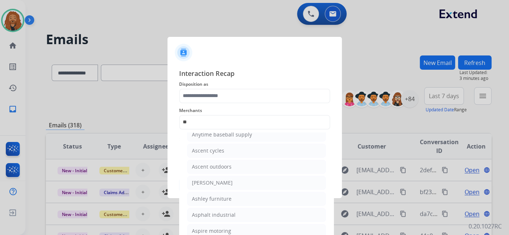
drag, startPoint x: 211, startPoint y: 198, endPoint x: 210, endPoint y: 175, distance: 23.0
click at [211, 197] on div "Ashley furniture" at bounding box center [212, 198] width 40 height 7
type input "**********"
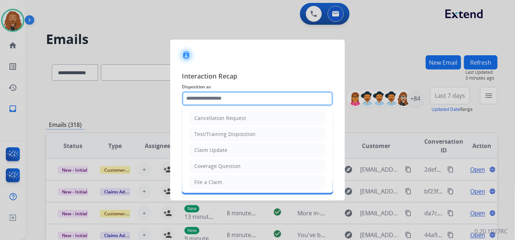
click at [211, 102] on input "text" at bounding box center [257, 98] width 151 height 15
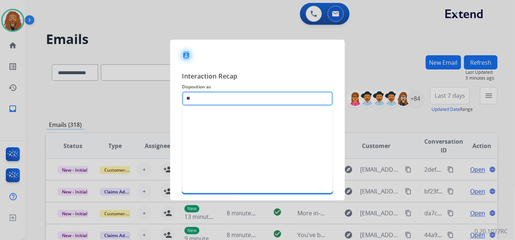
type input "*"
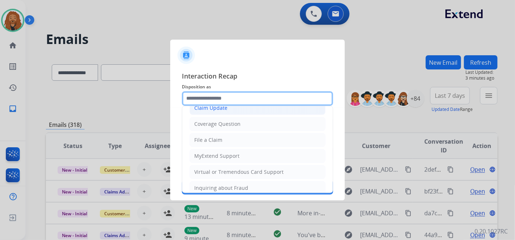
scroll to position [0, 0]
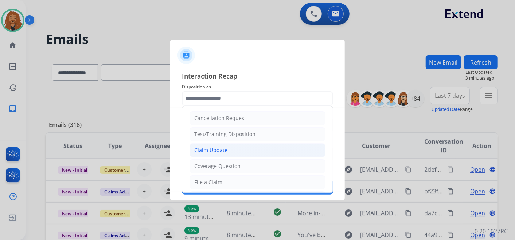
click at [240, 150] on li "Claim Update" at bounding box center [257, 151] width 136 height 14
type input "**********"
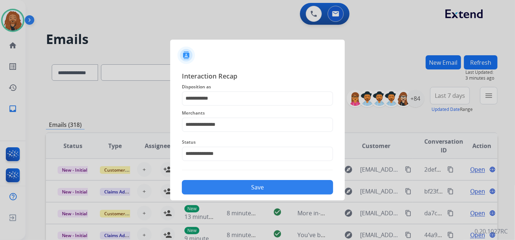
click at [230, 187] on button "Save" at bounding box center [257, 187] width 151 height 15
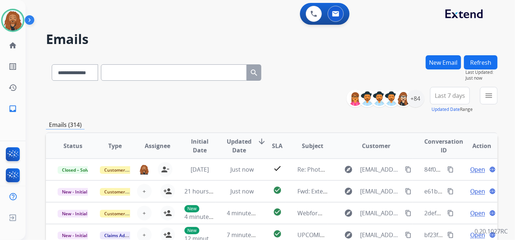
click at [459, 103] on button "Last 7 days" at bounding box center [450, 95] width 40 height 17
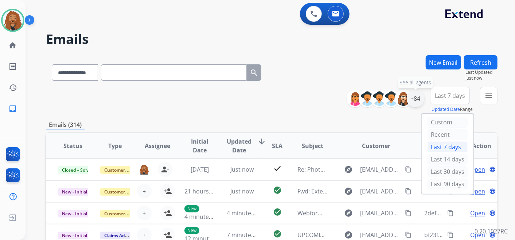
click at [418, 91] on div "+84" at bounding box center [414, 98] width 17 height 17
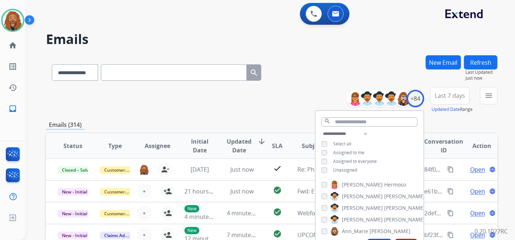
click at [321, 166] on div "**********" at bounding box center [369, 153] width 108 height 47
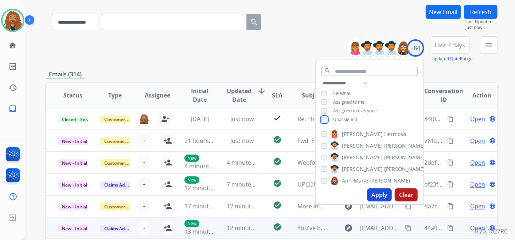
scroll to position [121, 0]
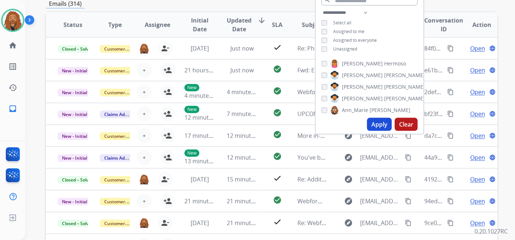
click at [377, 125] on button "Apply" at bounding box center [379, 124] width 25 height 13
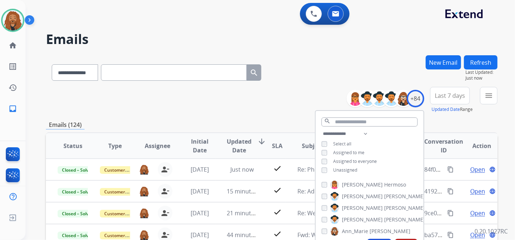
click at [464, 97] on button "Last 7 days" at bounding box center [450, 95] width 40 height 17
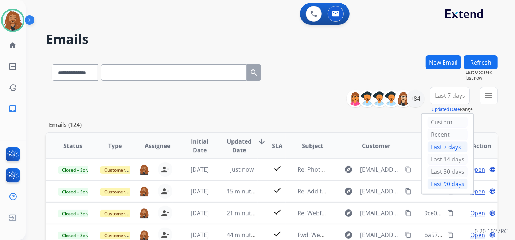
click at [444, 184] on div "Last 90 days" at bounding box center [447, 184] width 40 height 11
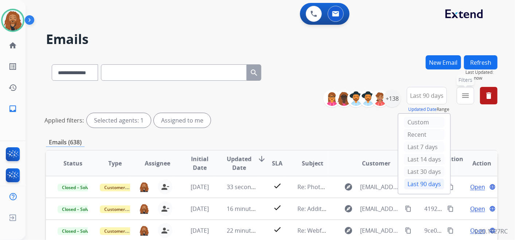
click at [461, 92] on button "menu Filters" at bounding box center [464, 95] width 17 height 17
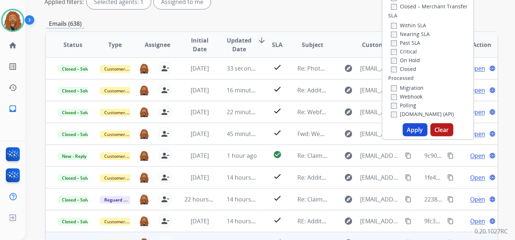
scroll to position [162, 0]
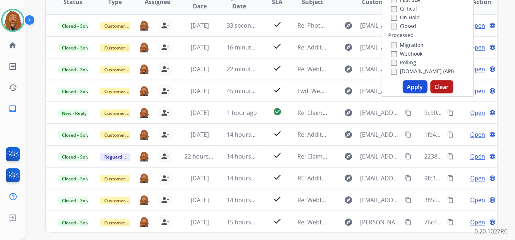
click at [414, 83] on button "Apply" at bounding box center [414, 86] width 25 height 13
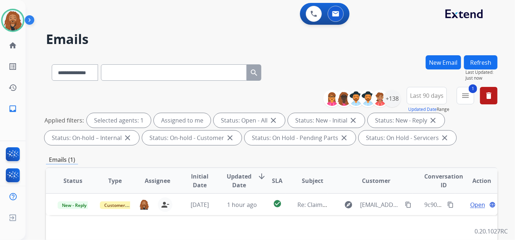
scroll to position [81, 0]
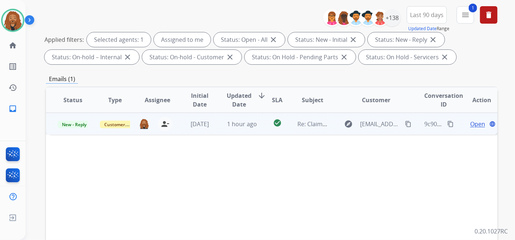
click at [474, 122] on span "Open" at bounding box center [477, 124] width 15 height 9
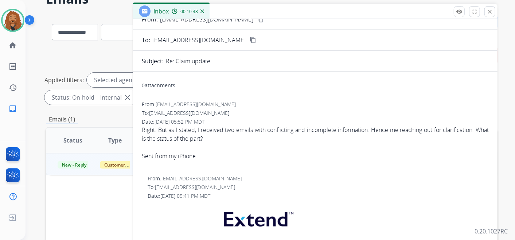
scroll to position [0, 0]
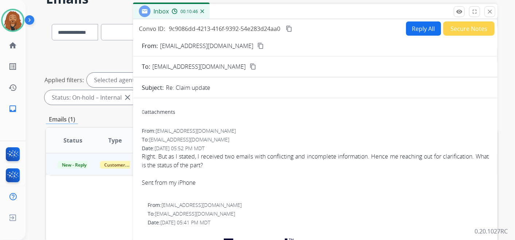
click at [256, 49] on button "content_copy" at bounding box center [260, 46] width 9 height 9
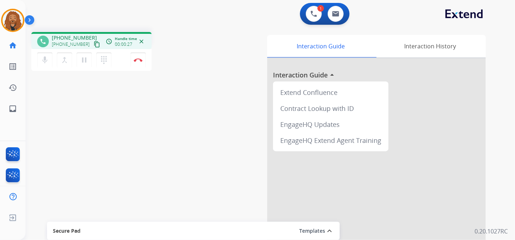
click at [94, 42] on mat-icon "content_copy" at bounding box center [97, 44] width 7 height 7
click at [94, 44] on mat-icon "content_copy" at bounding box center [97, 44] width 7 height 7
click at [463, 38] on div "Interaction History" at bounding box center [429, 46] width 111 height 23
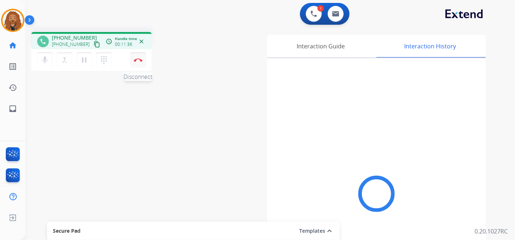
click at [138, 62] on button "Disconnect" at bounding box center [137, 59] width 15 height 15
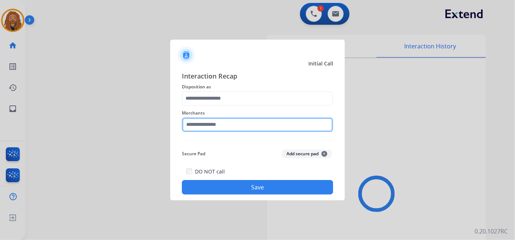
click at [215, 129] on div "Merchants" at bounding box center [257, 120] width 151 height 29
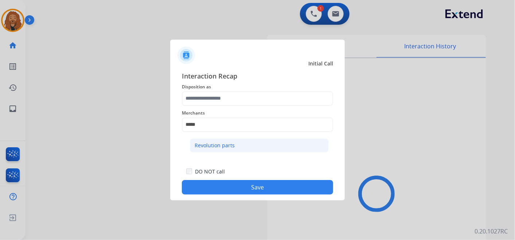
click at [234, 149] on li "Revolution parts" at bounding box center [259, 146] width 139 height 14
type input "**********"
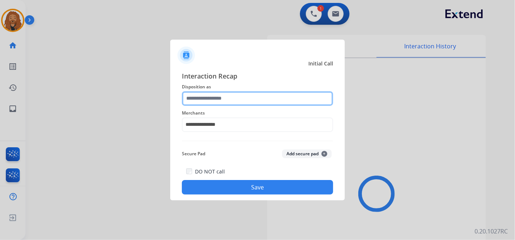
click at [214, 94] on input "text" at bounding box center [257, 98] width 151 height 15
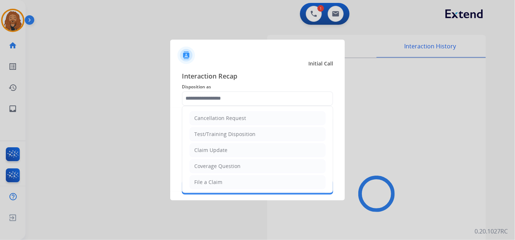
click at [218, 154] on li "Claim Update" at bounding box center [257, 151] width 136 height 14
type input "**********"
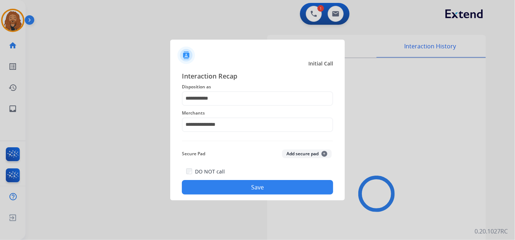
click at [213, 183] on button "Save" at bounding box center [257, 187] width 151 height 15
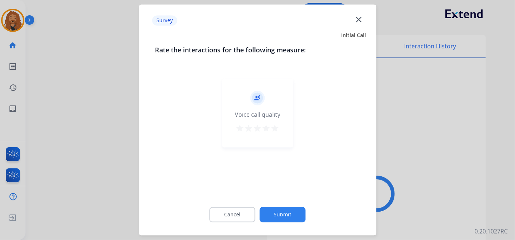
click at [275, 126] on mat-icon "star" at bounding box center [275, 129] width 9 height 9
click at [291, 211] on button "Submit" at bounding box center [283, 215] width 46 height 15
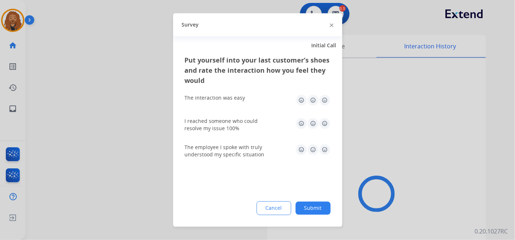
click at [324, 148] on img at bounding box center [325, 150] width 12 height 12
click at [323, 126] on img at bounding box center [325, 124] width 12 height 12
click at [326, 97] on img at bounding box center [325, 101] width 12 height 12
click at [315, 205] on button "Submit" at bounding box center [312, 208] width 35 height 13
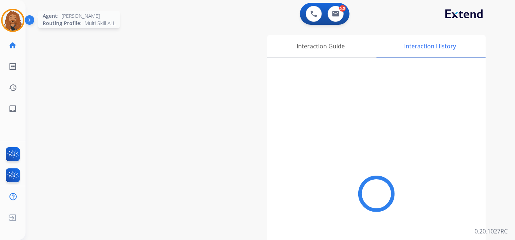
click at [13, 14] on img at bounding box center [13, 20] width 20 height 20
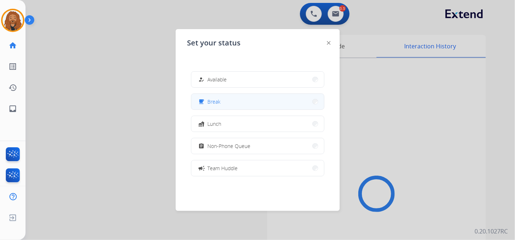
click at [238, 103] on button "free_breakfast Break" at bounding box center [257, 102] width 133 height 16
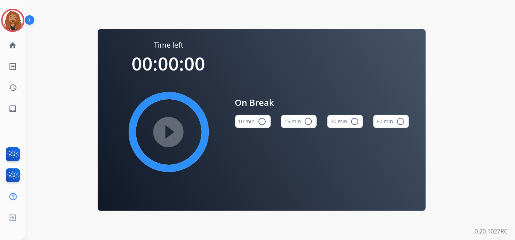
drag, startPoint x: 293, startPoint y: 124, endPoint x: 208, endPoint y: 140, distance: 87.0
click at [293, 124] on button "15 min radio_button_unchecked" at bounding box center [299, 121] width 36 height 13
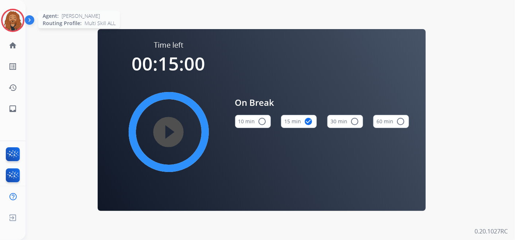
click at [11, 26] on img at bounding box center [13, 20] width 20 height 20
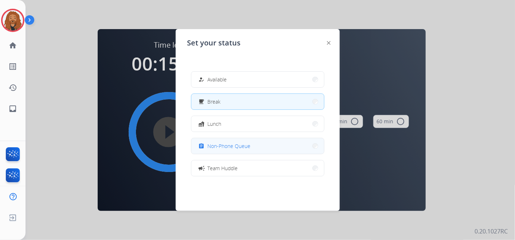
click at [236, 145] on span "Non-Phone Queue" at bounding box center [229, 146] width 43 height 8
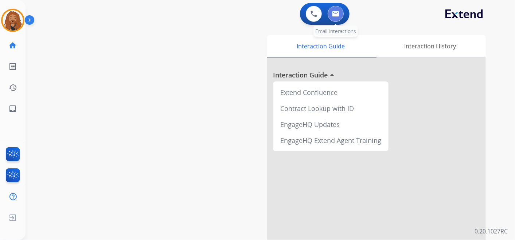
click at [334, 21] on button at bounding box center [335, 14] width 16 height 16
select select "**********"
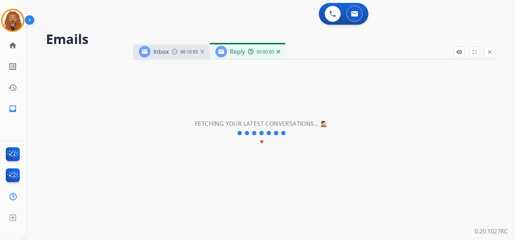
select select "**********"
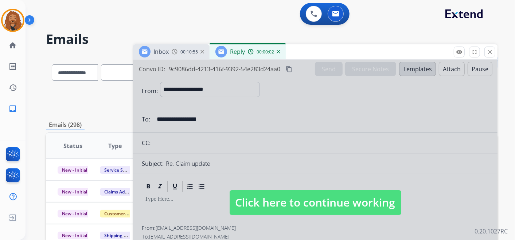
click at [291, 192] on span "Click here to continue working" at bounding box center [315, 202] width 172 height 25
select select
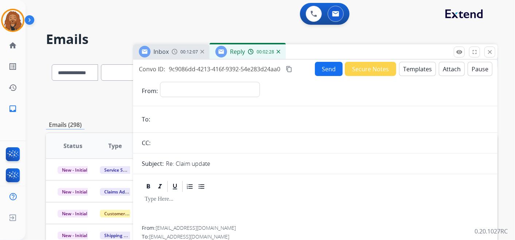
drag, startPoint x: 279, startPoint y: 52, endPoint x: 240, endPoint y: 55, distance: 38.4
click at [279, 52] on img at bounding box center [278, 52] width 4 height 4
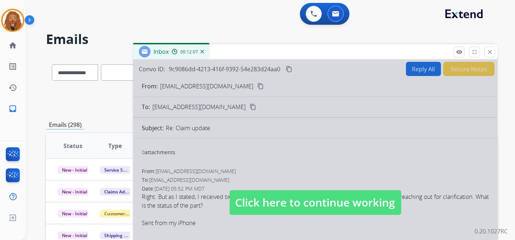
click at [182, 52] on span "00:12:07" at bounding box center [188, 52] width 17 height 6
click at [294, 200] on span "Click here to continue working" at bounding box center [315, 202] width 172 height 25
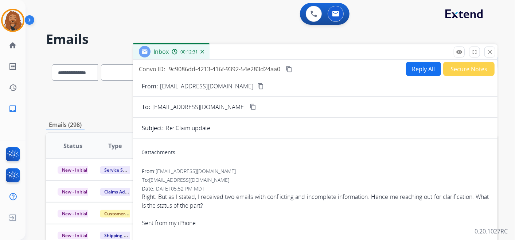
click at [410, 66] on button "Reply All" at bounding box center [423, 69] width 35 height 14
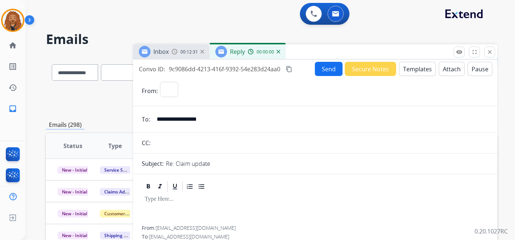
select select "**********"
click at [361, 71] on button "Secure Notes" at bounding box center [370, 69] width 51 height 14
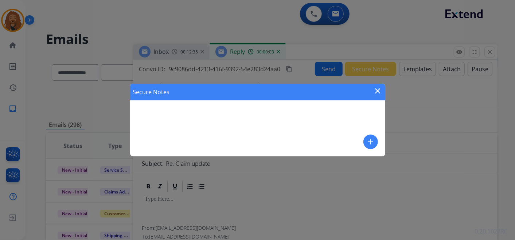
click at [378, 93] on mat-icon "close" at bounding box center [377, 91] width 9 height 9
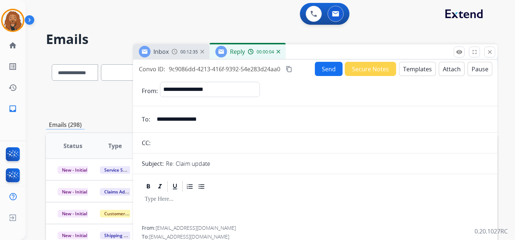
click at [334, 75] on button "Send" at bounding box center [329, 69] width 28 height 14
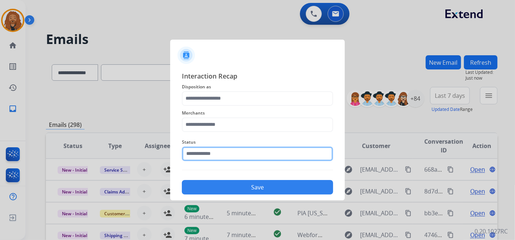
click at [225, 152] on input "text" at bounding box center [257, 154] width 151 height 15
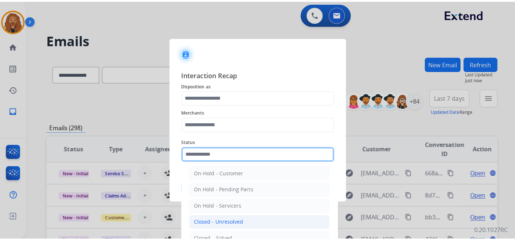
scroll to position [42, 0]
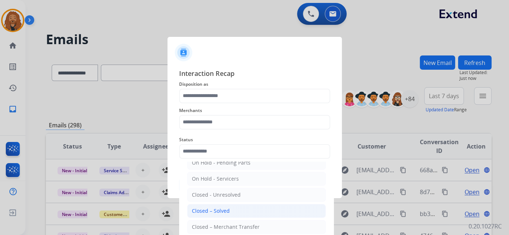
click at [224, 213] on li "Closed – Solved" at bounding box center [256, 211] width 139 height 14
type input "**********"
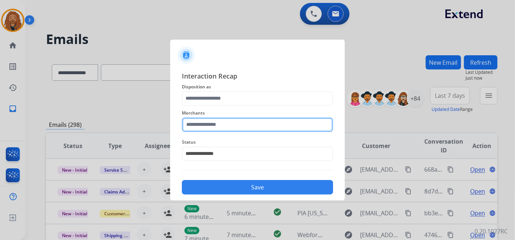
click at [207, 121] on input "text" at bounding box center [257, 125] width 151 height 15
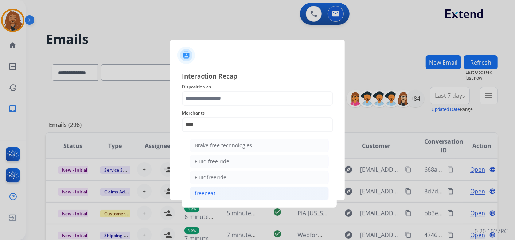
click at [223, 192] on li "freebeat" at bounding box center [259, 194] width 139 height 14
type input "********"
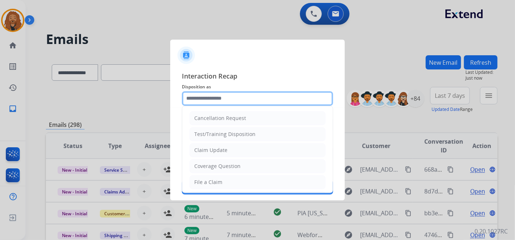
click at [215, 96] on input "text" at bounding box center [257, 98] width 151 height 15
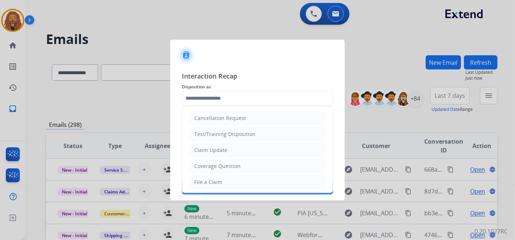
click at [221, 183] on li "File a Claim" at bounding box center [257, 183] width 136 height 14
type input "**********"
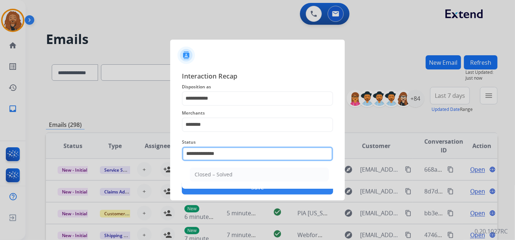
drag, startPoint x: 227, startPoint y: 156, endPoint x: 122, endPoint y: 149, distance: 105.2
click at [0, 149] on app-contact-recap-modal "**********" at bounding box center [0, 120] width 0 height 240
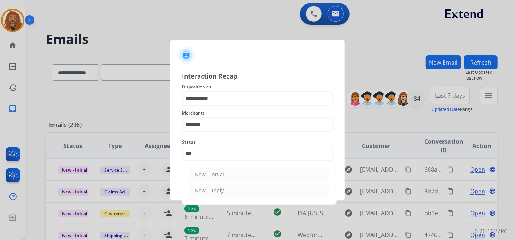
click at [235, 194] on li "New - Reply" at bounding box center [259, 191] width 139 height 14
type input "**********"
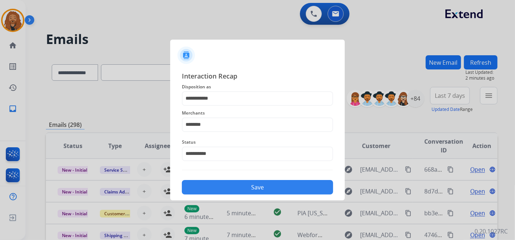
click at [243, 192] on button "Save" at bounding box center [257, 187] width 151 height 15
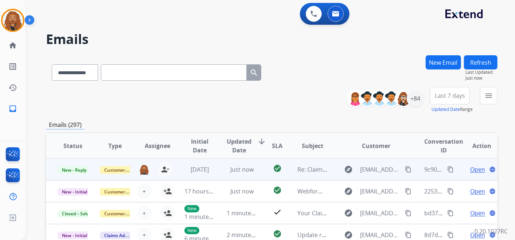
click at [473, 169] on span "Open" at bounding box center [477, 169] width 15 height 9
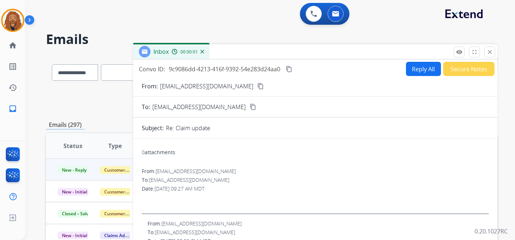
click at [421, 67] on button "Reply All" at bounding box center [423, 69] width 35 height 14
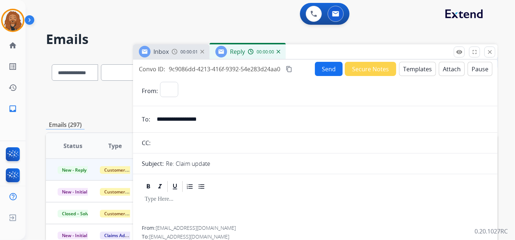
select select "**********"
click at [423, 68] on button "Templates" at bounding box center [417, 69] width 37 height 14
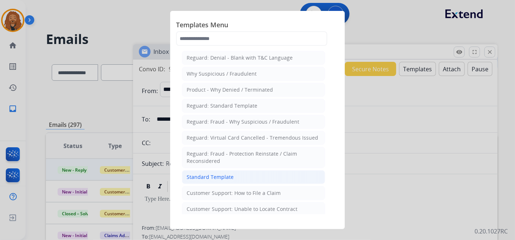
click at [236, 173] on li "Standard Template" at bounding box center [253, 177] width 143 height 14
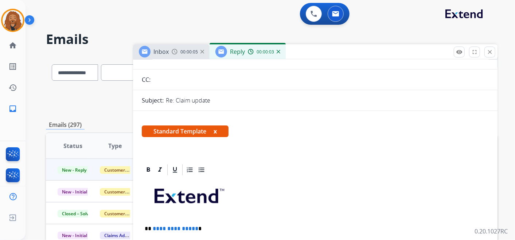
scroll to position [121, 0]
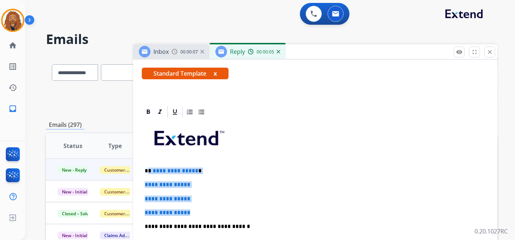
drag, startPoint x: 199, startPoint y: 211, endPoint x: 147, endPoint y: 168, distance: 67.5
click at [147, 168] on div "**********" at bounding box center [315, 244] width 347 height 251
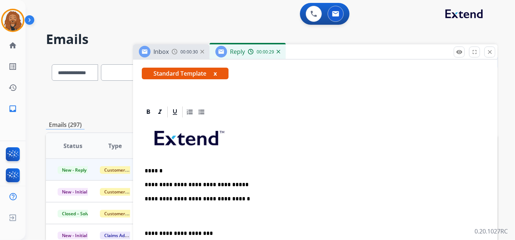
drag, startPoint x: 236, startPoint y: 185, endPoint x: 228, endPoint y: 184, distance: 7.4
click at [228, 184] on p "**********" at bounding box center [312, 185] width 335 height 7
click at [331, 182] on p "**********" at bounding box center [312, 185] width 335 height 7
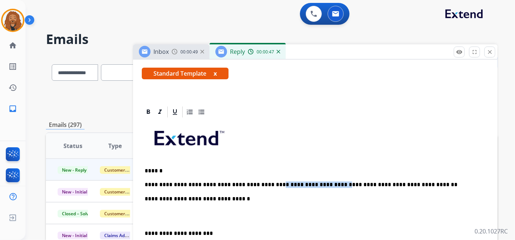
drag, startPoint x: 315, startPoint y: 184, endPoint x: 257, endPoint y: 178, distance: 58.9
click at [257, 178] on div "**********" at bounding box center [315, 230] width 347 height 223
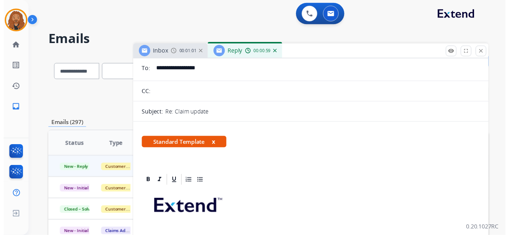
scroll to position [0, 0]
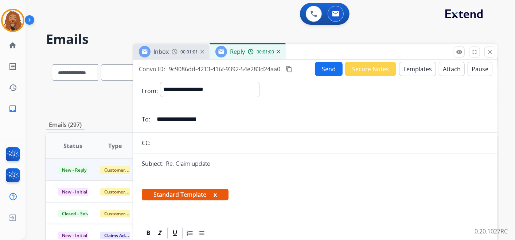
click at [325, 69] on button "Send" at bounding box center [329, 69] width 28 height 14
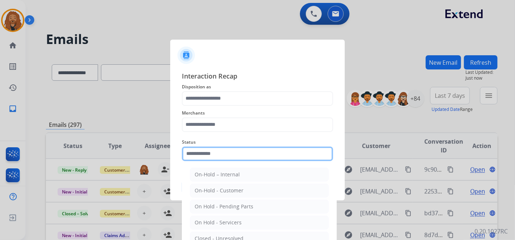
click at [222, 150] on input "text" at bounding box center [257, 154] width 151 height 15
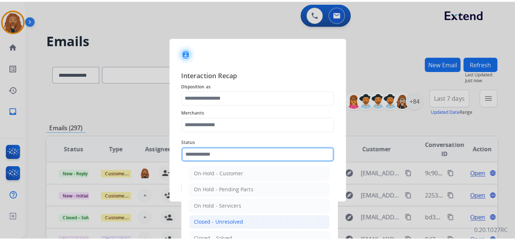
scroll to position [42, 0]
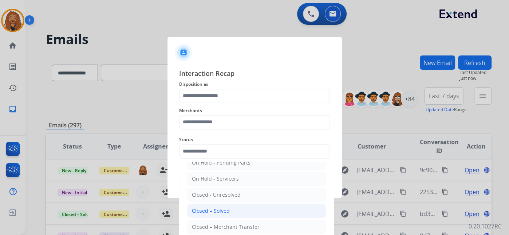
click at [220, 208] on div "Closed – Solved" at bounding box center [211, 210] width 38 height 7
type input "**********"
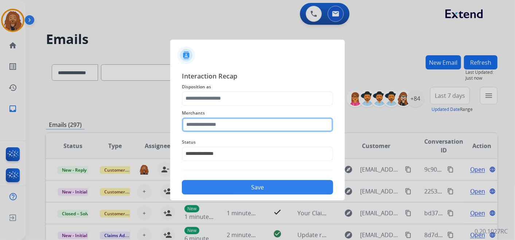
click at [228, 127] on input "text" at bounding box center [257, 125] width 151 height 15
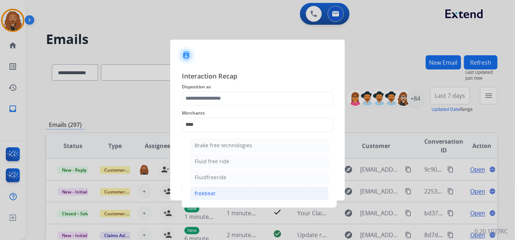
click at [216, 196] on li "freebeat" at bounding box center [259, 194] width 139 height 14
type input "********"
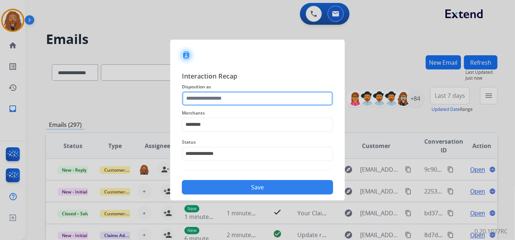
click at [213, 101] on input "text" at bounding box center [257, 98] width 151 height 15
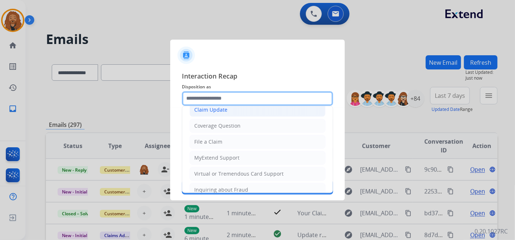
scroll to position [0, 0]
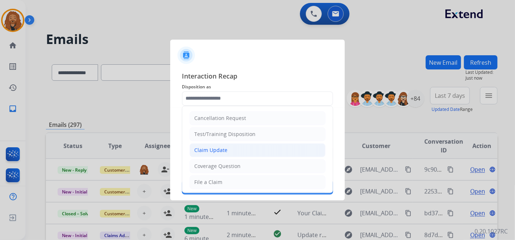
click at [221, 147] on div "Claim Update" at bounding box center [210, 150] width 33 height 7
type input "**********"
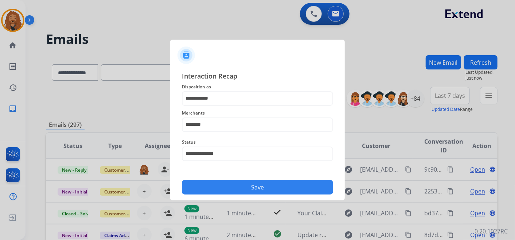
click at [229, 186] on button "Save" at bounding box center [257, 187] width 151 height 15
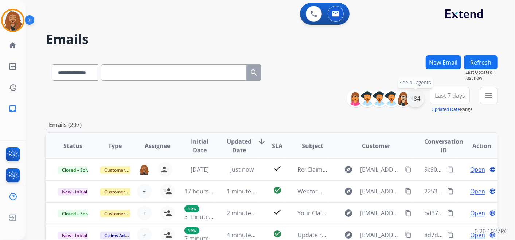
click at [414, 99] on div "+84" at bounding box center [414, 98] width 17 height 17
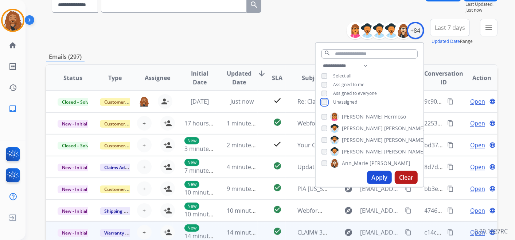
scroll to position [121, 0]
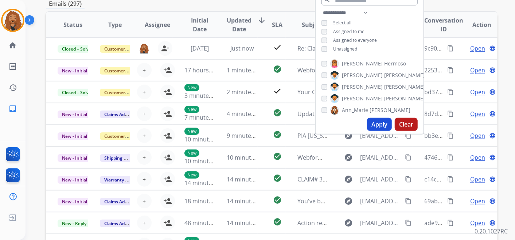
click at [372, 125] on button "Apply" at bounding box center [379, 124] width 25 height 13
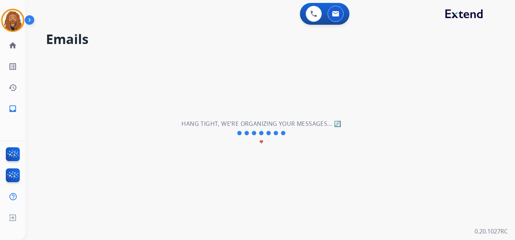
scroll to position [0, 0]
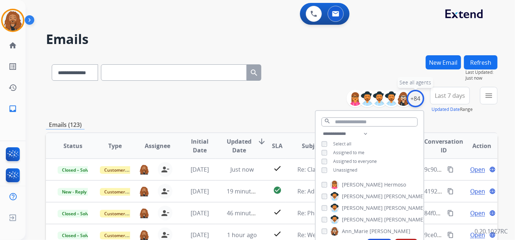
click at [413, 97] on div "+84" at bounding box center [414, 98] width 17 height 17
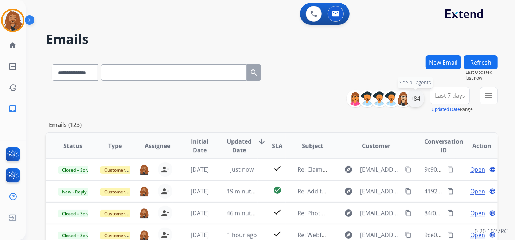
click at [413, 97] on div "+84" at bounding box center [414, 98] width 17 height 17
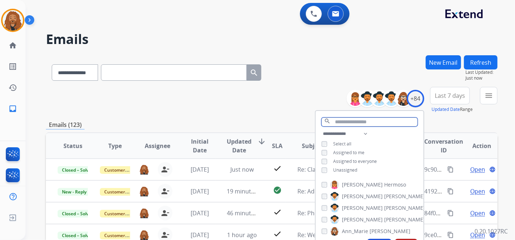
click at [363, 118] on input "text" at bounding box center [369, 122] width 96 height 9
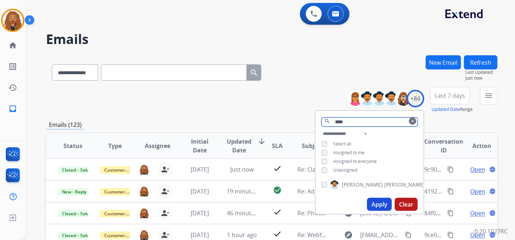
drag, startPoint x: 357, startPoint y: 121, endPoint x: 298, endPoint y: 126, distance: 59.6
click at [298, 126] on div "**********" at bounding box center [271, 234] width 451 height 359
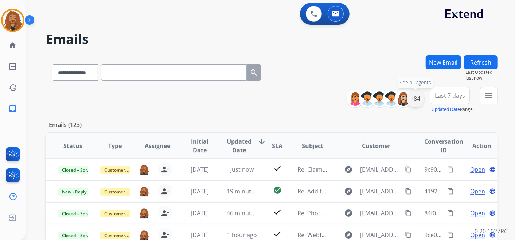
click at [415, 98] on div "+84" at bounding box center [414, 98] width 17 height 17
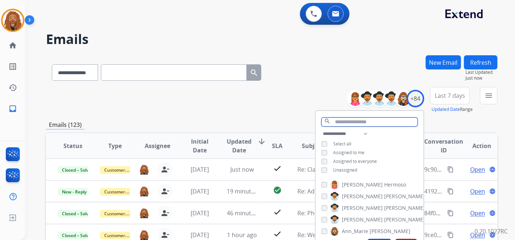
click at [349, 121] on input "text" at bounding box center [369, 122] width 96 height 9
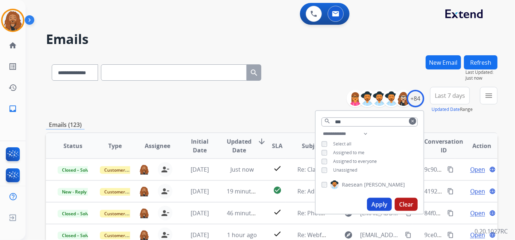
click at [336, 181] on label "[PERSON_NAME]" at bounding box center [367, 185] width 75 height 9
click at [413, 98] on div "+84" at bounding box center [414, 98] width 17 height 17
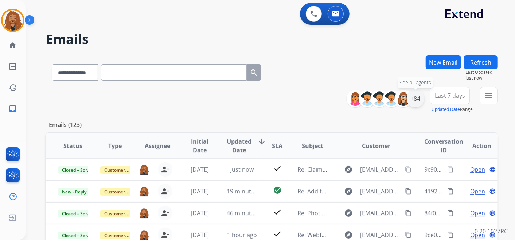
click at [413, 101] on div "+84" at bounding box center [414, 98] width 17 height 17
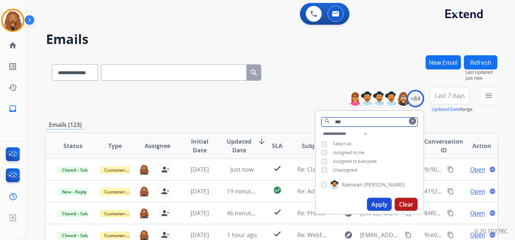
drag, startPoint x: 355, startPoint y: 122, endPoint x: 293, endPoint y: 118, distance: 62.4
click at [294, 118] on div "**********" at bounding box center [271, 234] width 451 height 359
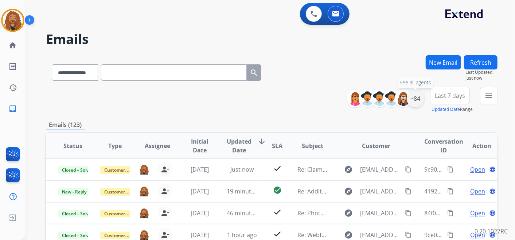
click at [415, 101] on div "+84" at bounding box center [414, 98] width 17 height 17
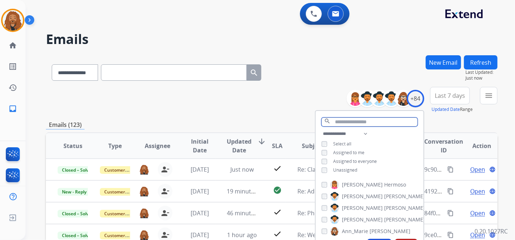
click at [350, 124] on input "text" at bounding box center [369, 122] width 96 height 9
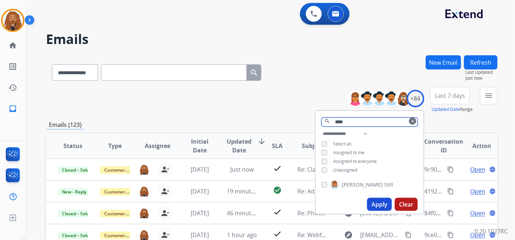
click at [363, 123] on input "****" at bounding box center [369, 122] width 96 height 9
type input "*"
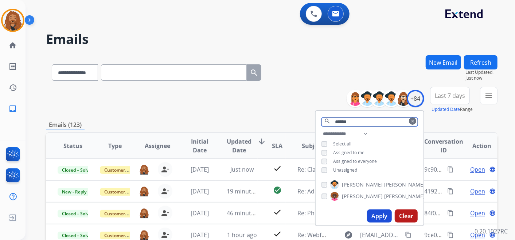
drag, startPoint x: 353, startPoint y: 123, endPoint x: 289, endPoint y: 120, distance: 63.8
click at [289, 120] on div "**********" at bounding box center [271, 234] width 451 height 359
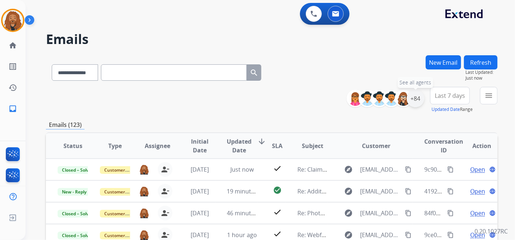
click at [419, 93] on div "+84" at bounding box center [414, 98] width 17 height 17
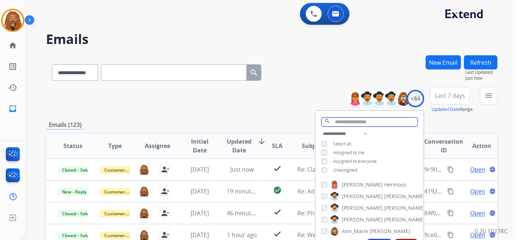
click at [358, 122] on input "text" at bounding box center [369, 122] width 96 height 9
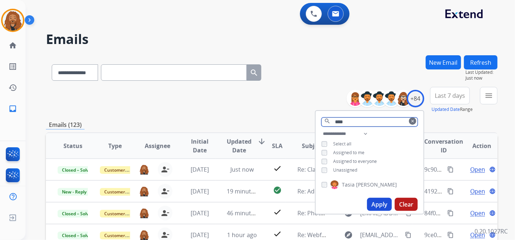
click at [355, 123] on input "****" at bounding box center [369, 122] width 96 height 9
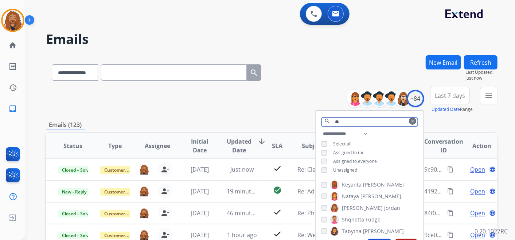
type input "*"
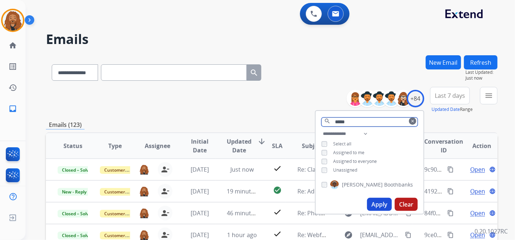
type input "*****"
click at [378, 204] on button "Apply" at bounding box center [379, 204] width 25 height 13
click at [459, 96] on span "Last 7 days" at bounding box center [450, 95] width 30 height 3
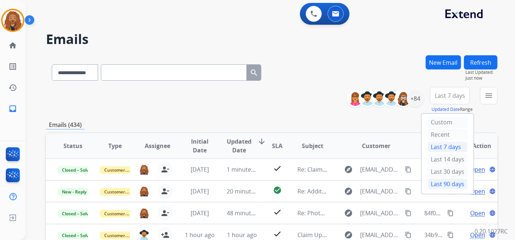
click at [434, 185] on div "Last 90 days" at bounding box center [447, 184] width 40 height 11
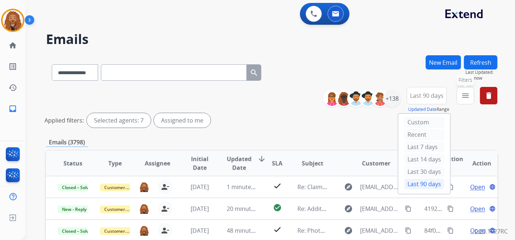
click at [464, 100] on button "menu Filters" at bounding box center [464, 95] width 17 height 17
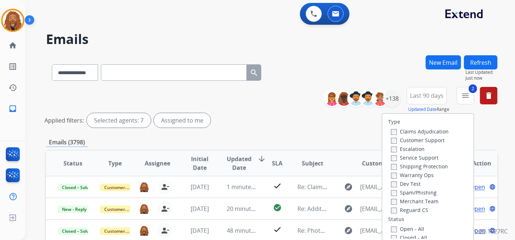
click at [398, 166] on label "Shipping Protection" at bounding box center [419, 166] width 57 height 7
click at [401, 138] on label "Customer Support" at bounding box center [418, 140] width 54 height 7
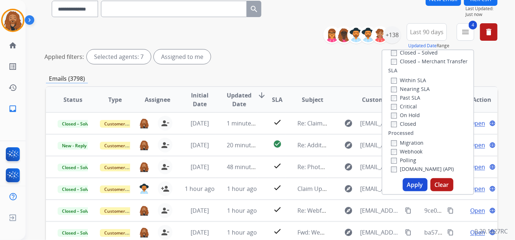
scroll to position [121, 0]
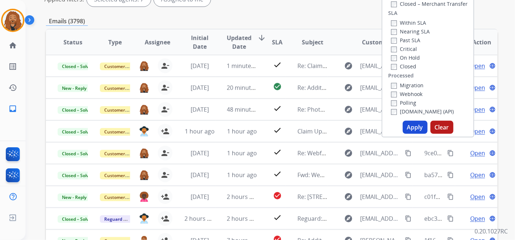
click at [415, 129] on button "Apply" at bounding box center [414, 127] width 25 height 13
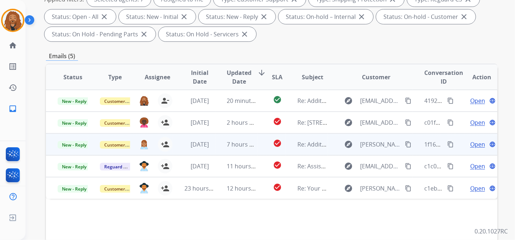
scroll to position [0, 0]
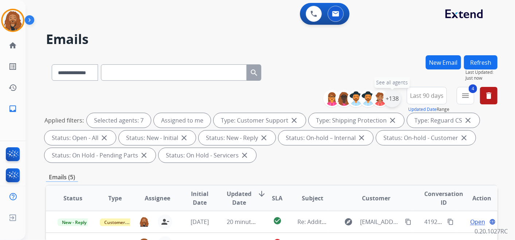
click at [389, 99] on div "+138" at bounding box center [391, 98] width 17 height 17
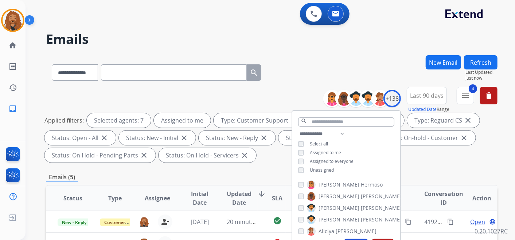
click at [358, 51] on div "**********" at bounding box center [261, 146] width 472 height 240
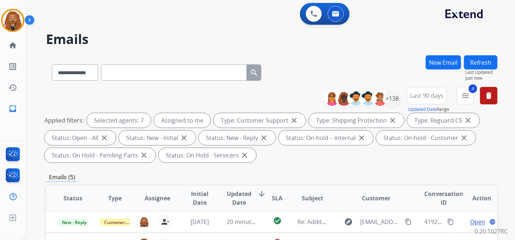
scroll to position [121, 0]
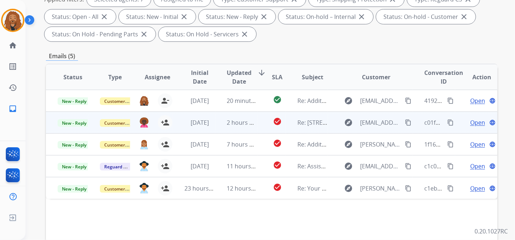
click at [233, 126] on div "2 hours ago" at bounding box center [242, 122] width 30 height 9
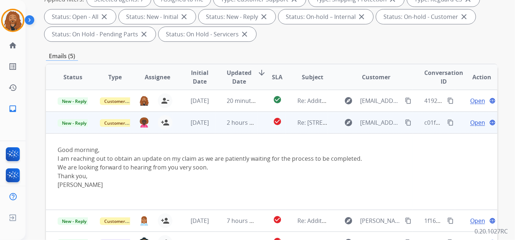
click at [472, 125] on span "Open" at bounding box center [477, 122] width 15 height 9
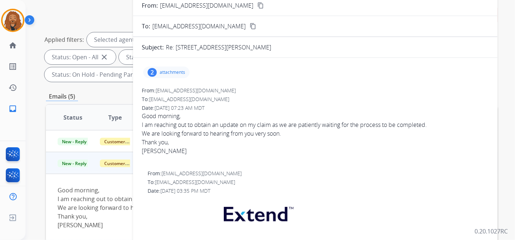
scroll to position [0, 0]
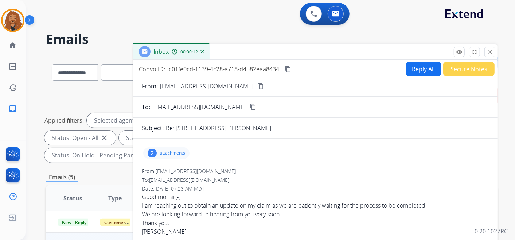
click at [256, 85] on button "content_copy" at bounding box center [260, 86] width 9 height 9
click at [412, 71] on button "Reply All" at bounding box center [423, 69] width 35 height 14
select select "**********"
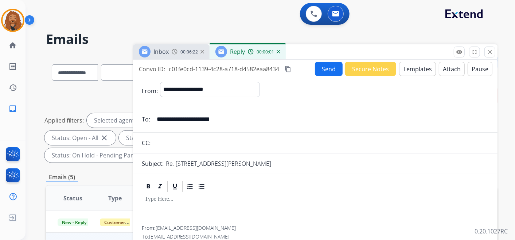
click at [414, 65] on button "Templates" at bounding box center [417, 69] width 37 height 14
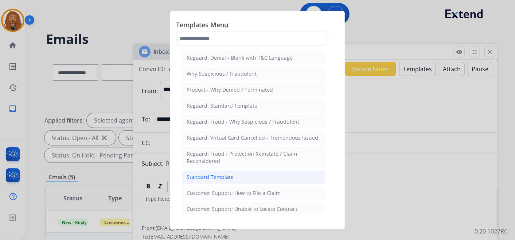
click at [214, 180] on li "Standard Template" at bounding box center [253, 177] width 143 height 14
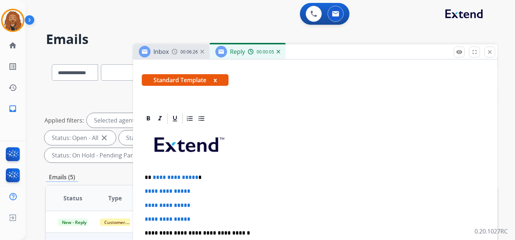
scroll to position [162, 0]
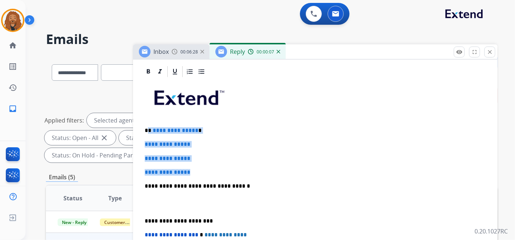
drag, startPoint x: 197, startPoint y: 170, endPoint x: 148, endPoint y: 125, distance: 67.3
click at [148, 125] on div "**********" at bounding box center [315, 203] width 347 height 251
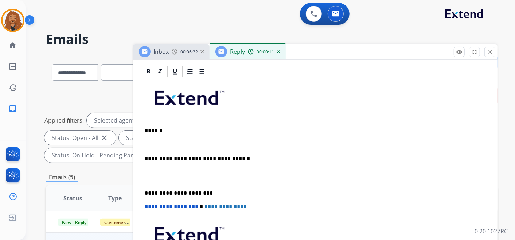
click at [165, 178] on p at bounding box center [315, 175] width 341 height 13
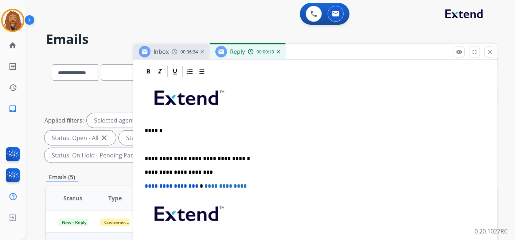
click at [153, 142] on p at bounding box center [315, 144] width 341 height 7
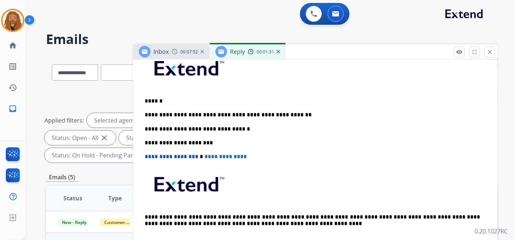
scroll to position [139, 0]
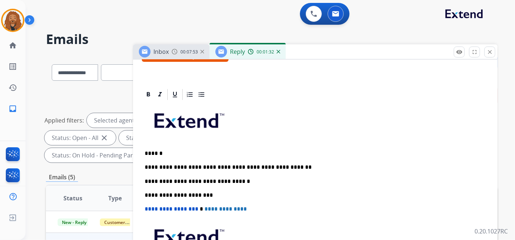
click at [282, 164] on p "**********" at bounding box center [312, 167] width 335 height 7
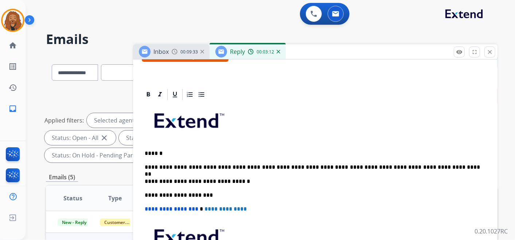
click at [285, 158] on div "**********" at bounding box center [315, 202] width 347 height 202
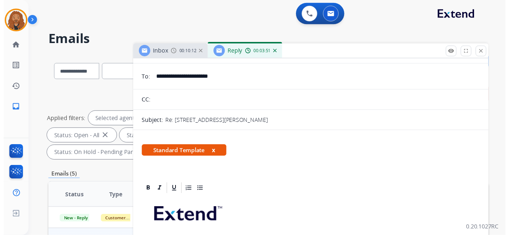
scroll to position [0, 0]
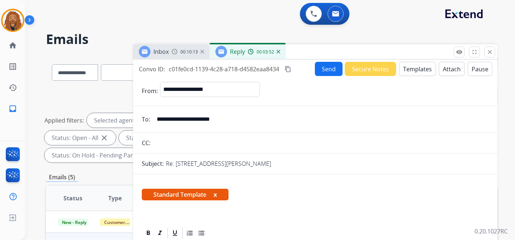
click at [332, 71] on button "Send" at bounding box center [329, 69] width 28 height 14
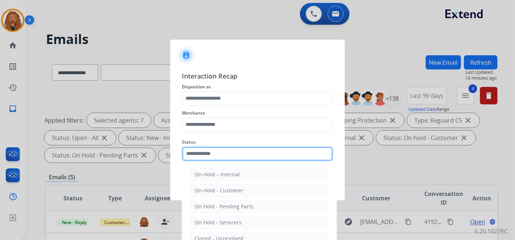
click at [220, 160] on div "Status On-Hold – Internal On-Hold - Customer On Hold - Pending Parts On Hold - …" at bounding box center [257, 149] width 151 height 29
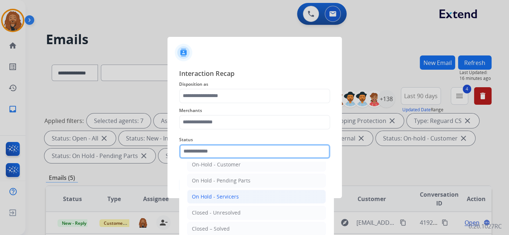
scroll to position [42, 0]
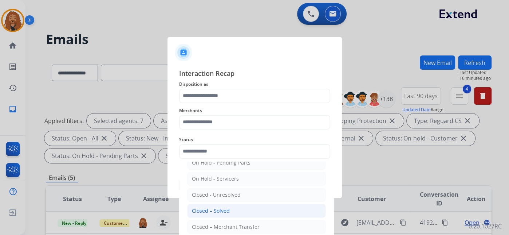
click at [205, 204] on li "Closed – Solved" at bounding box center [256, 211] width 139 height 14
type input "**********"
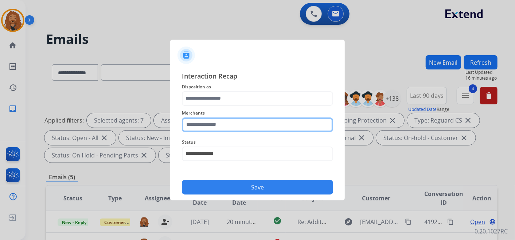
click at [207, 122] on input "text" at bounding box center [257, 125] width 151 height 15
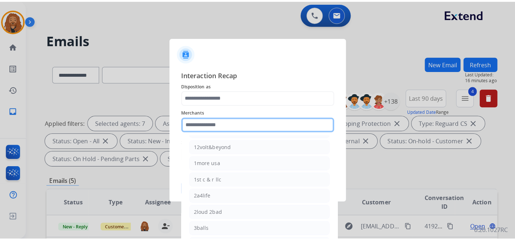
scroll to position [81, 0]
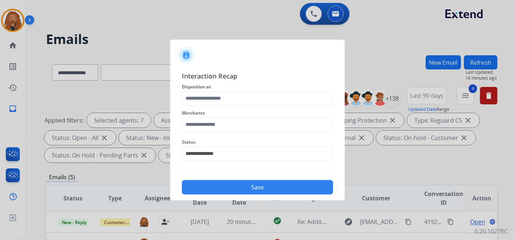
click at [212, 129] on div "Merchants" at bounding box center [257, 120] width 151 height 29
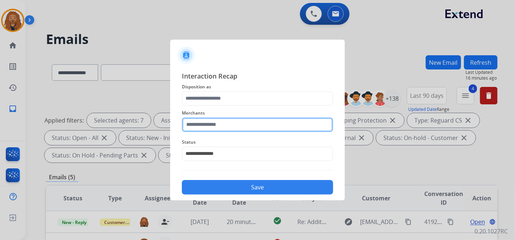
click at [216, 127] on input "text" at bounding box center [257, 125] width 151 height 15
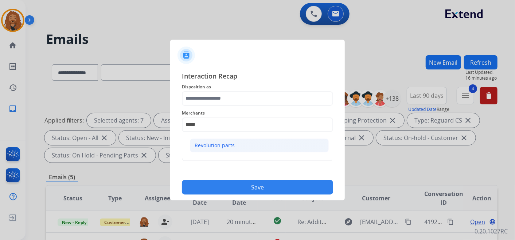
click at [276, 142] on li "Revolution parts" at bounding box center [259, 146] width 139 height 14
type input "**********"
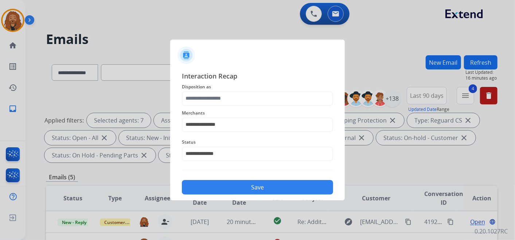
click at [236, 110] on span "Merchants" at bounding box center [257, 113] width 151 height 9
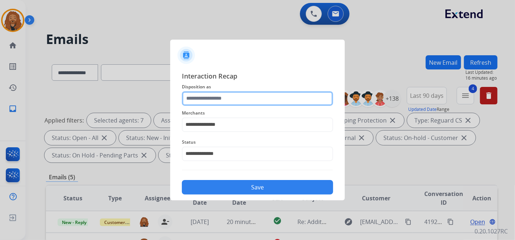
click at [236, 101] on input "text" at bounding box center [257, 98] width 151 height 15
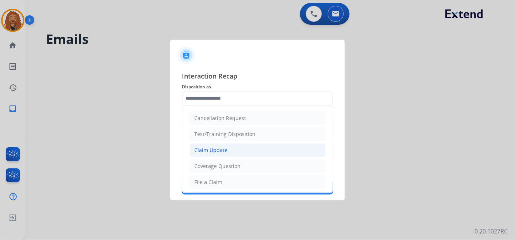
click at [211, 152] on div "Claim Update" at bounding box center [210, 150] width 33 height 7
type input "**********"
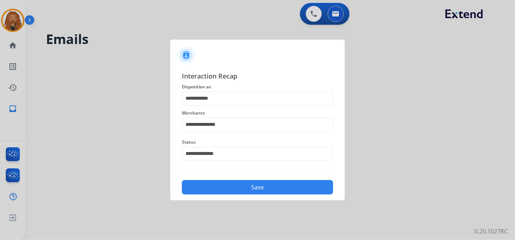
click at [215, 189] on button "Save" at bounding box center [257, 187] width 151 height 15
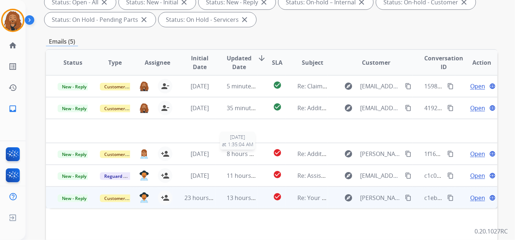
scroll to position [186, 0]
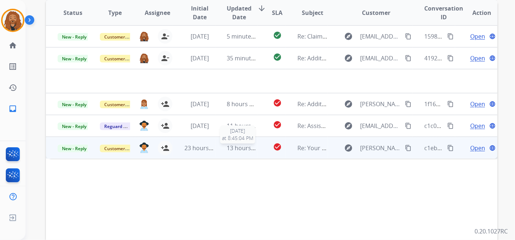
click at [237, 146] on span "13 hours ago" at bounding box center [245, 148] width 36 height 8
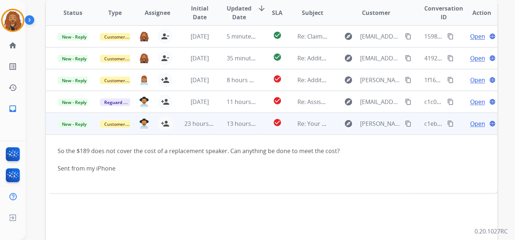
click at [474, 125] on span "Open" at bounding box center [477, 123] width 15 height 9
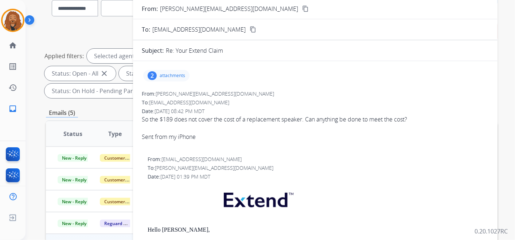
scroll to position [0, 0]
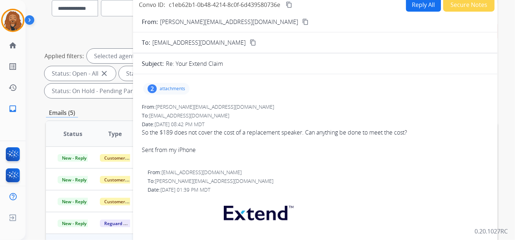
click at [413, 5] on button "Reply All" at bounding box center [423, 4] width 35 height 14
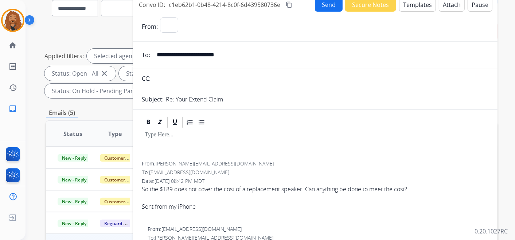
select select "**********"
click at [413, 2] on button "Templates" at bounding box center [417, 4] width 37 height 14
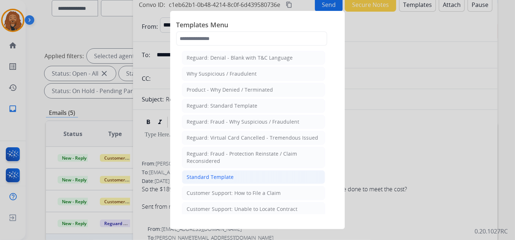
click at [225, 174] on div "Standard Template" at bounding box center [209, 177] width 47 height 7
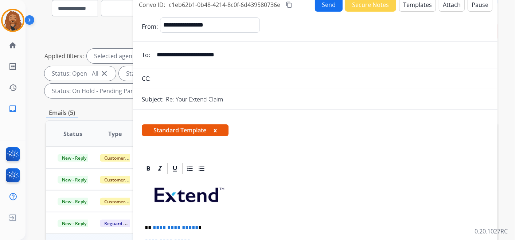
scroll to position [121, 0]
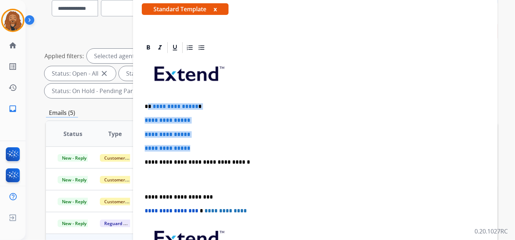
drag, startPoint x: 197, startPoint y: 147, endPoint x: 149, endPoint y: 101, distance: 66.5
click at [149, 101] on div "**********" at bounding box center [315, 179] width 347 height 251
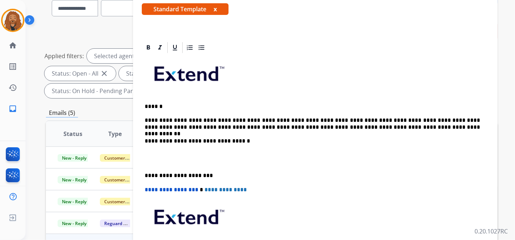
click at [171, 159] on p at bounding box center [315, 158] width 341 height 13
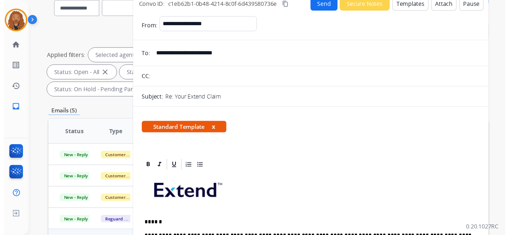
scroll to position [0, 0]
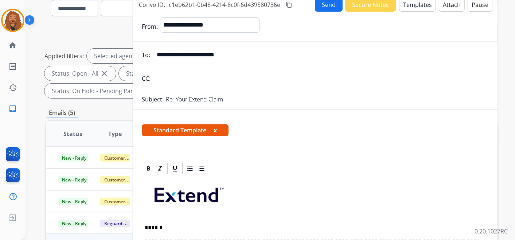
click at [327, 9] on button "Send" at bounding box center [329, 4] width 28 height 14
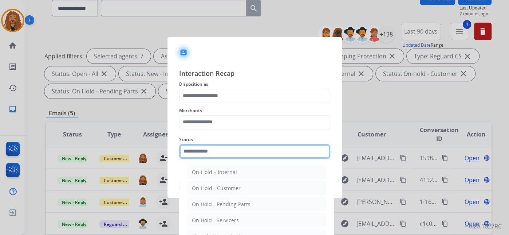
click at [247, 158] on input "text" at bounding box center [254, 151] width 151 height 15
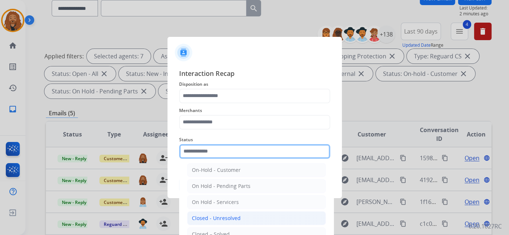
scroll to position [42, 0]
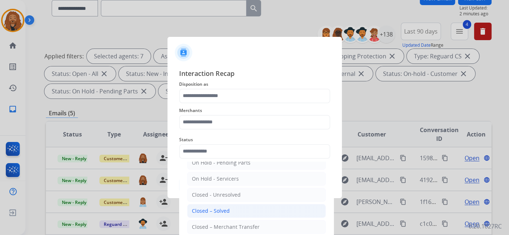
click at [224, 209] on div "Closed – Solved" at bounding box center [211, 210] width 38 height 7
type input "**********"
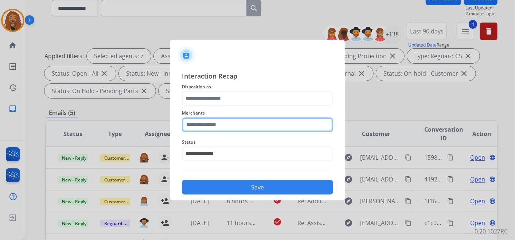
click at [197, 122] on input "text" at bounding box center [257, 125] width 151 height 15
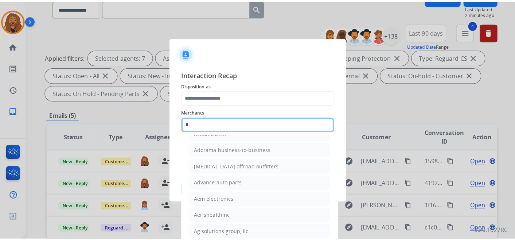
scroll to position [0, 0]
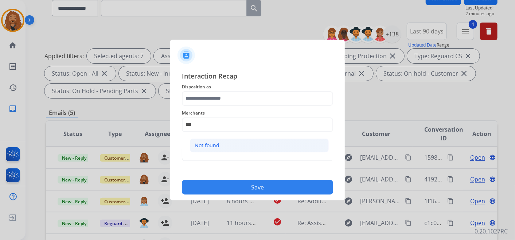
click at [266, 143] on li "Not found" at bounding box center [259, 146] width 139 height 14
type input "*********"
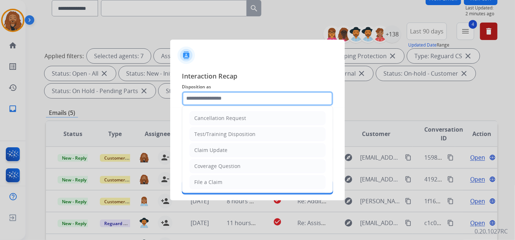
click at [251, 98] on input "text" at bounding box center [257, 98] width 151 height 15
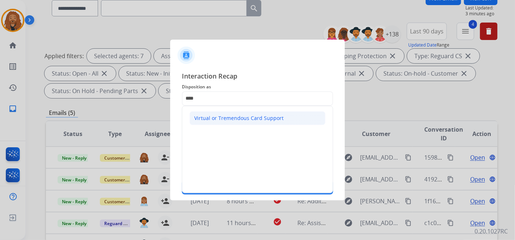
click at [256, 115] on div "Virtual or Tremendous Card Support" at bounding box center [238, 118] width 89 height 7
type input "**********"
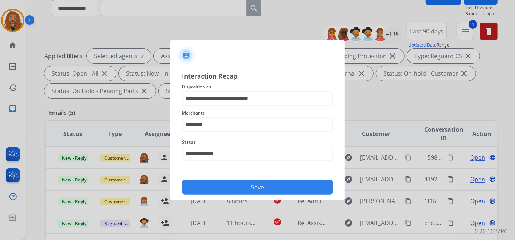
click at [238, 192] on button "Save" at bounding box center [257, 187] width 151 height 15
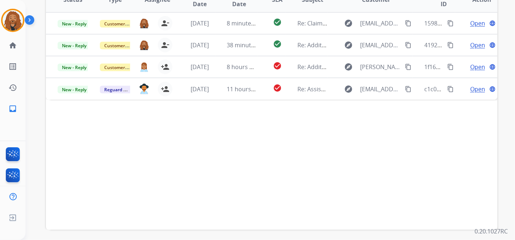
scroll to position [202, 0]
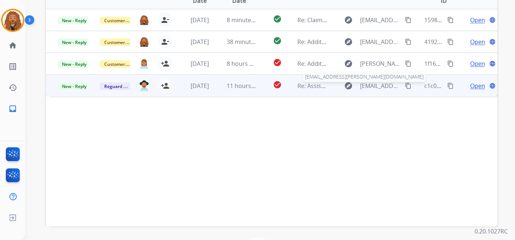
click at [366, 86] on span "[EMAIL_ADDRESS][PERSON_NAME][DOMAIN_NAME]" at bounding box center [380, 86] width 40 height 9
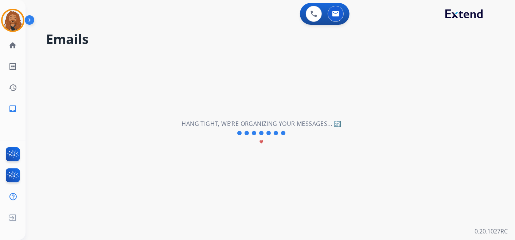
scroll to position [0, 0]
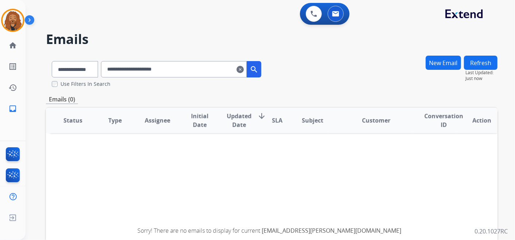
click at [244, 70] on mat-icon "clear" at bounding box center [239, 69] width 7 height 9
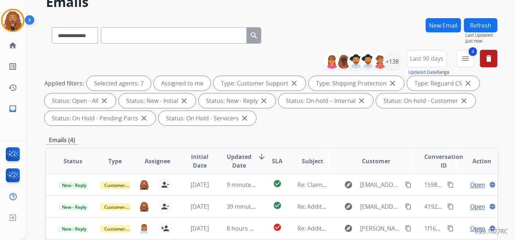
scroll to position [24, 0]
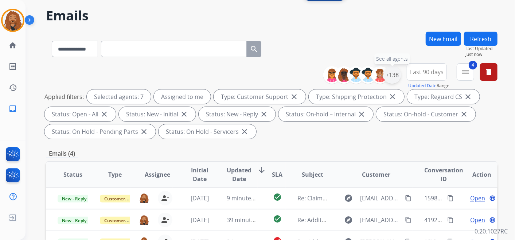
click at [391, 77] on div "+138" at bounding box center [391, 74] width 17 height 17
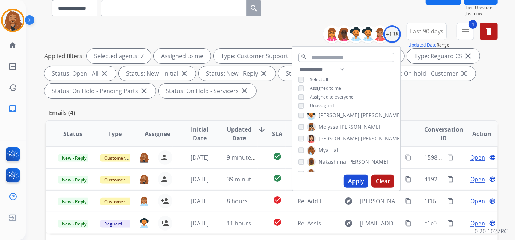
scroll to position [1011, 0]
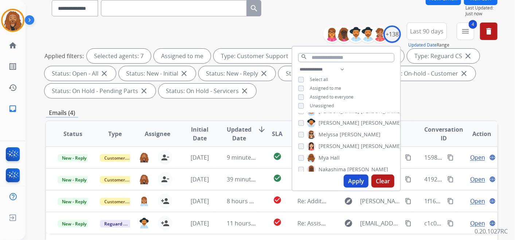
click at [412, 95] on div "Applied filters: Selected agents: 7 Assigned to me Type: Customer Support close…" at bounding box center [269, 74] width 451 height 50
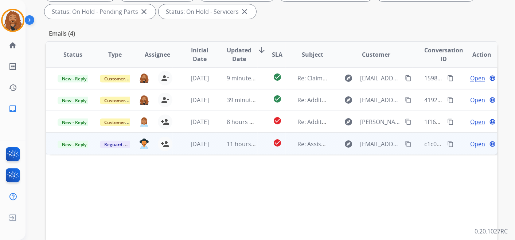
scroll to position [105, 0]
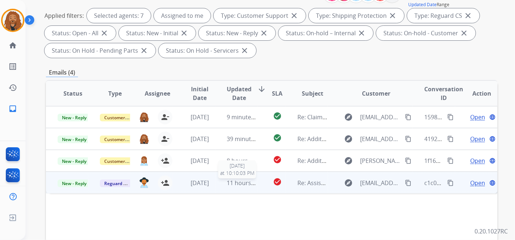
click at [229, 185] on span "11 hours ago" at bounding box center [245, 183] width 36 height 8
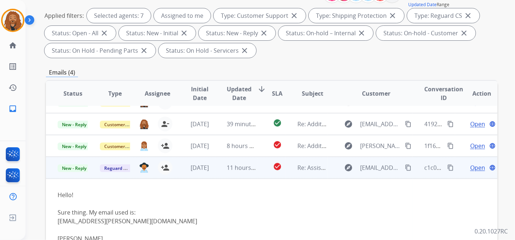
scroll to position [15, 0]
click at [470, 168] on span "Open" at bounding box center [477, 167] width 15 height 9
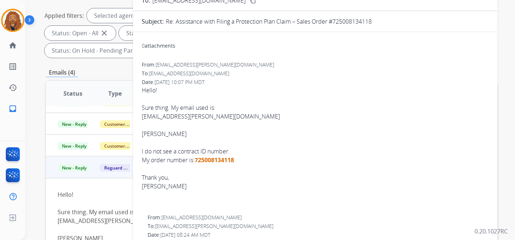
scroll to position [0, 0]
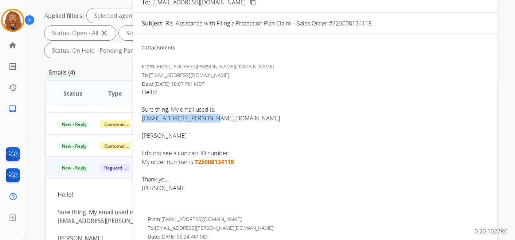
drag, startPoint x: 214, startPoint y: 117, endPoint x: 140, endPoint y: 119, distance: 73.6
copy div "Kgrace.oconnor@gmail.com"
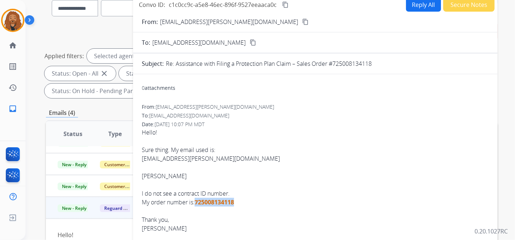
drag, startPoint x: 237, startPoint y: 202, endPoint x: 197, endPoint y: 203, distance: 40.4
click at [197, 203] on div "My order number is: 725008134118" at bounding box center [315, 202] width 347 height 9
copy span "725008134118"
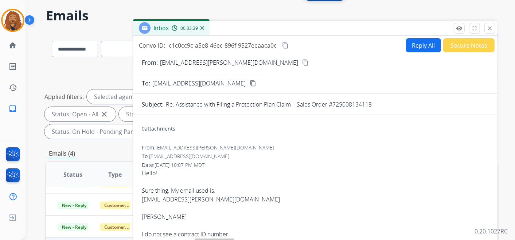
scroll to position [0, 0]
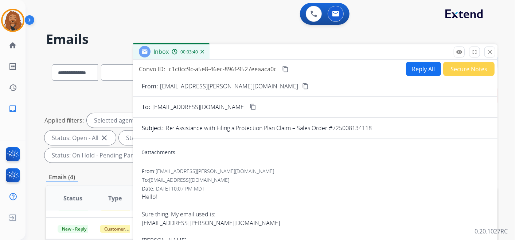
click at [423, 67] on button "Reply All" at bounding box center [423, 69] width 35 height 14
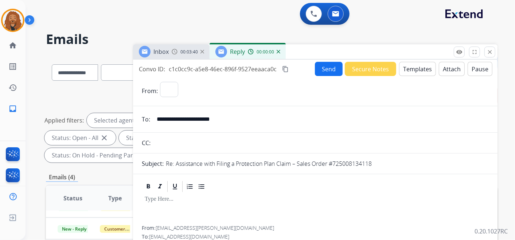
select select "**********"
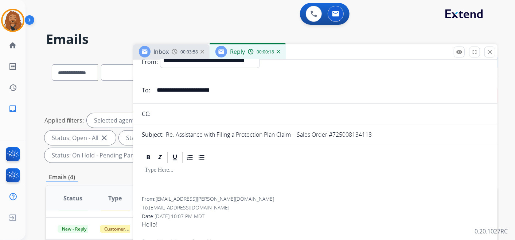
scroll to position [81, 0]
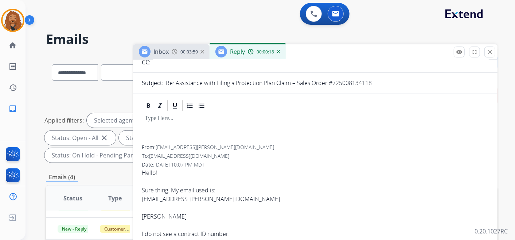
click at [163, 121] on p at bounding box center [315, 118] width 341 height 7
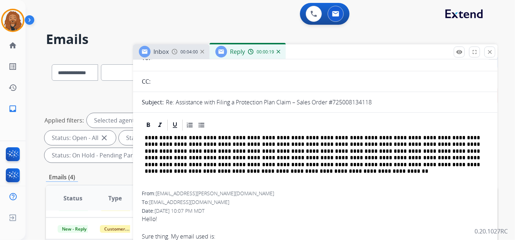
scroll to position [0, 0]
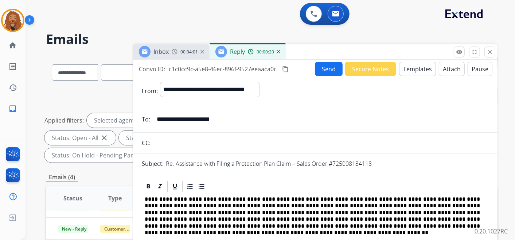
click at [412, 66] on button "Templates" at bounding box center [417, 69] width 37 height 14
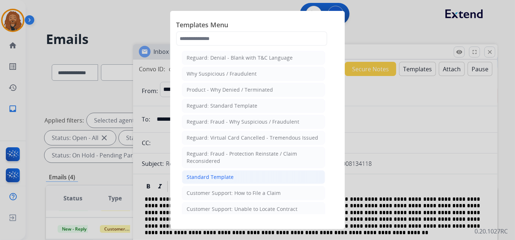
click at [217, 176] on div "Standard Template" at bounding box center [209, 177] width 47 height 7
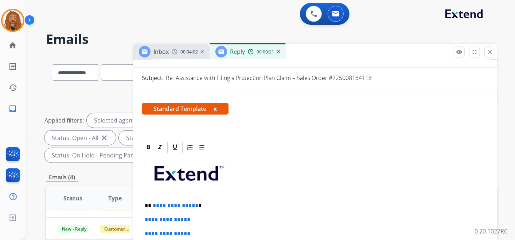
scroll to position [202, 0]
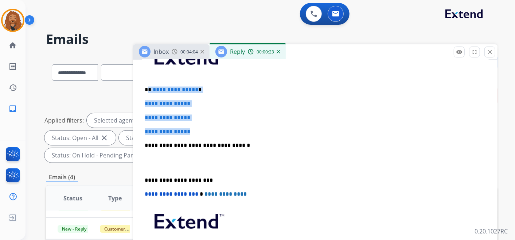
drag, startPoint x: 193, startPoint y: 130, endPoint x: 149, endPoint y: 88, distance: 61.6
click at [149, 88] on div "**********" at bounding box center [315, 163] width 347 height 250
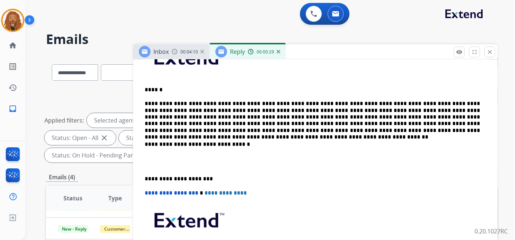
click at [369, 103] on p "**********" at bounding box center [312, 118] width 335 height 34
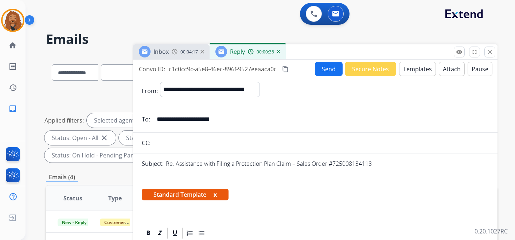
select select "**********"
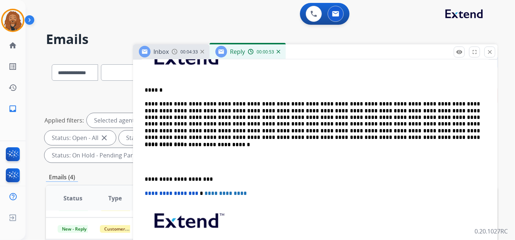
click at [163, 171] on div "**********" at bounding box center [315, 163] width 347 height 250
click at [166, 160] on p at bounding box center [315, 162] width 341 height 13
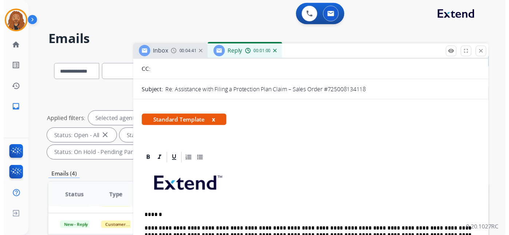
scroll to position [0, 0]
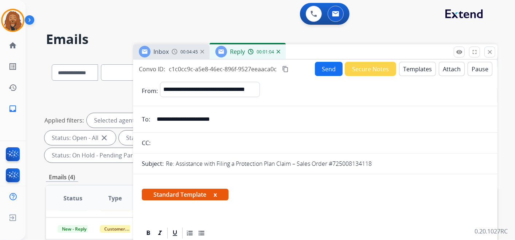
click at [326, 72] on button "Send" at bounding box center [329, 69] width 28 height 14
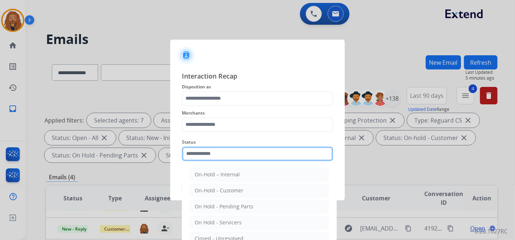
click at [211, 155] on input "text" at bounding box center [257, 154] width 151 height 15
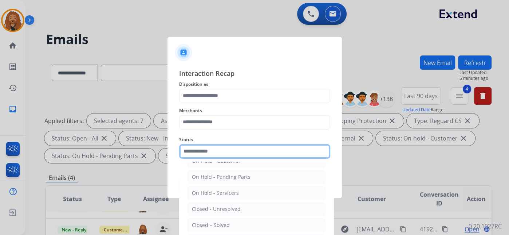
scroll to position [42, 0]
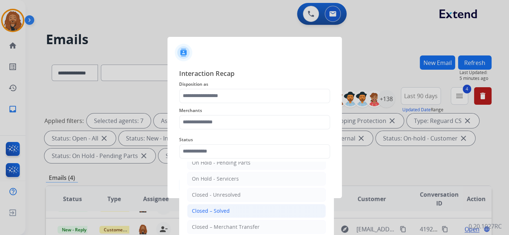
click at [220, 207] on div "Closed – Solved" at bounding box center [211, 210] width 38 height 7
type input "**********"
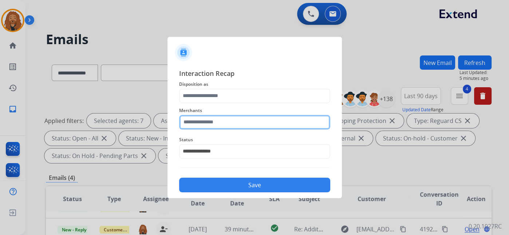
click at [215, 116] on input "text" at bounding box center [254, 122] width 151 height 15
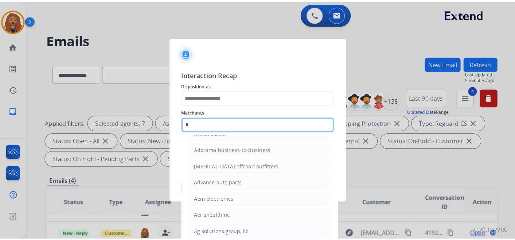
scroll to position [0, 0]
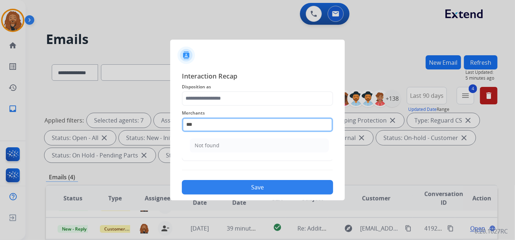
type input "***"
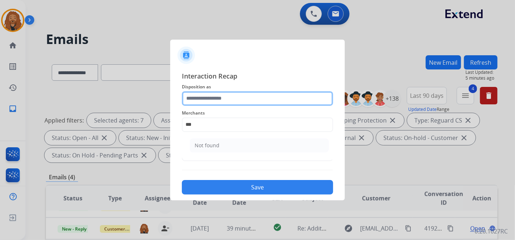
click at [233, 101] on input "text" at bounding box center [257, 98] width 151 height 15
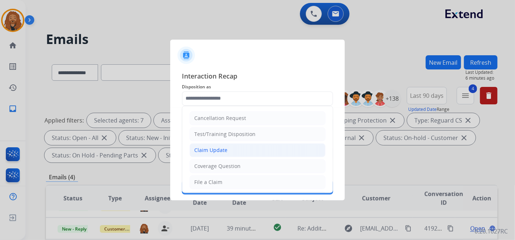
click at [213, 153] on div "Claim Update" at bounding box center [210, 150] width 33 height 7
type input "**********"
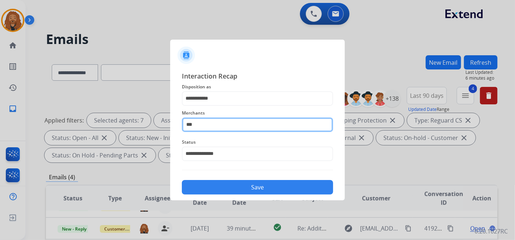
click at [213, 123] on input "***" at bounding box center [257, 125] width 151 height 15
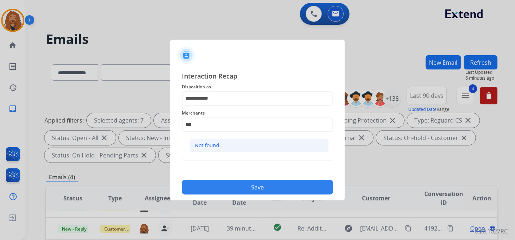
click at [212, 142] on div "Not found" at bounding box center [207, 145] width 25 height 7
type input "*********"
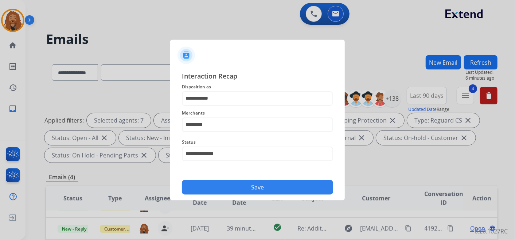
click at [225, 182] on button "Save" at bounding box center [257, 187] width 151 height 15
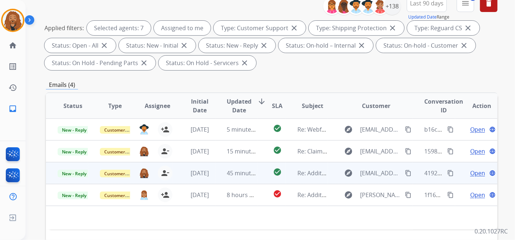
scroll to position [121, 0]
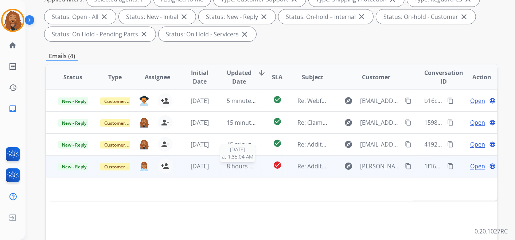
click at [229, 165] on span "8 hours ago" at bounding box center [243, 166] width 33 height 8
click at [241, 164] on span "8 hours ago" at bounding box center [243, 167] width 33 height 8
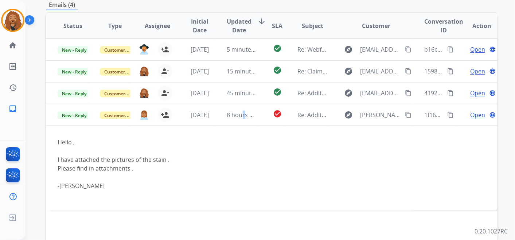
scroll to position [202, 0]
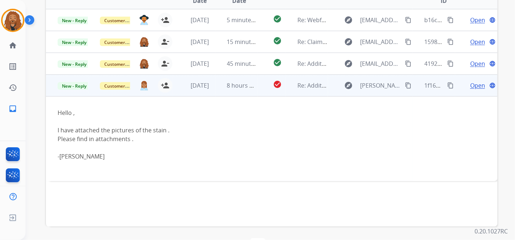
click at [475, 86] on span "Open" at bounding box center [477, 85] width 15 height 9
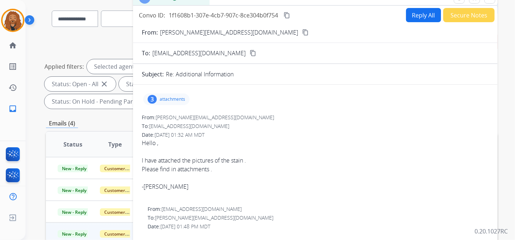
scroll to position [40, 0]
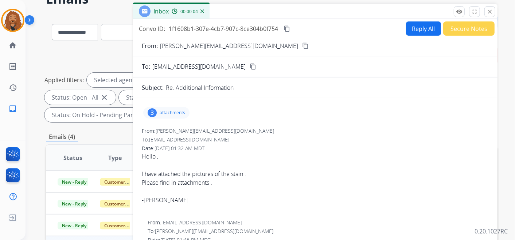
click at [302, 46] on mat-icon "content_copy" at bounding box center [305, 46] width 7 height 7
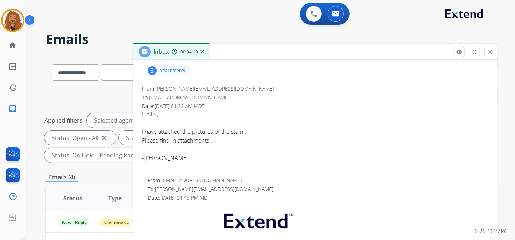
scroll to position [0, 0]
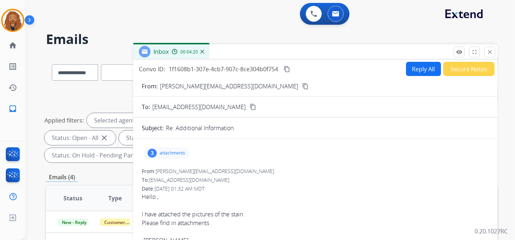
click at [182, 154] on p "attachments" at bounding box center [172, 153] width 25 height 6
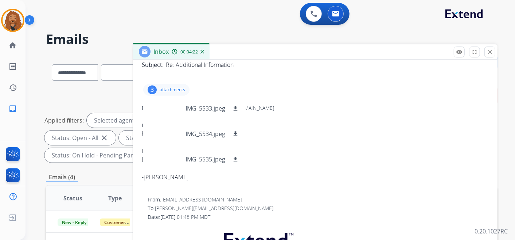
scroll to position [81, 0]
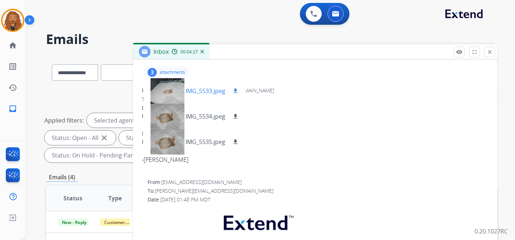
click at [235, 93] on mat-icon "download" at bounding box center [235, 91] width 7 height 7
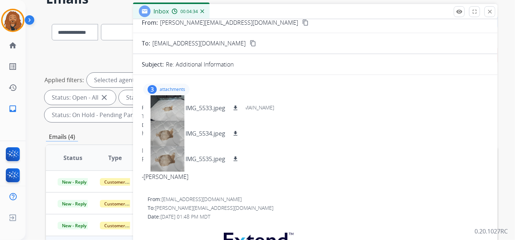
scroll to position [0, 0]
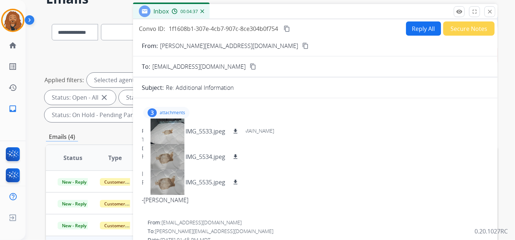
click at [236, 129] on mat-icon "download" at bounding box center [235, 131] width 7 height 7
click at [468, 70] on div "To: support@extend.com content_copy" at bounding box center [315, 66] width 364 height 9
click at [417, 29] on button "Reply All" at bounding box center [423, 28] width 35 height 14
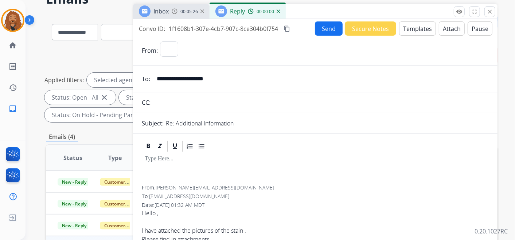
select select "**********"
click at [417, 32] on button "Templates" at bounding box center [417, 28] width 37 height 14
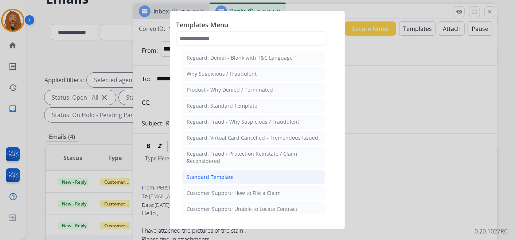
click at [216, 178] on div "Standard Template" at bounding box center [209, 177] width 47 height 7
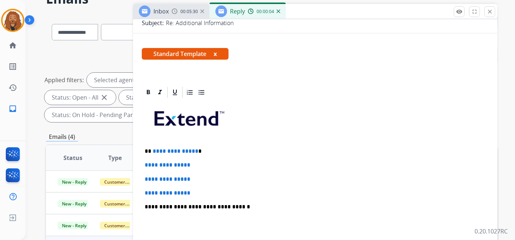
scroll to position [162, 0]
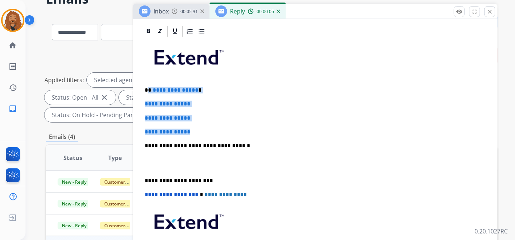
drag, startPoint x: 199, startPoint y: 133, endPoint x: 148, endPoint y: 90, distance: 66.1
click at [148, 90] on div "**********" at bounding box center [315, 163] width 347 height 251
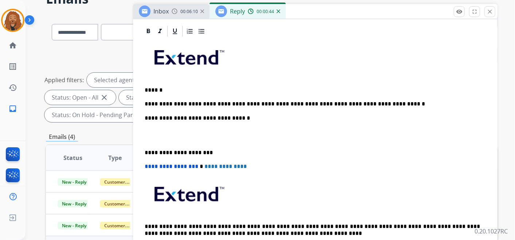
click at [184, 129] on p at bounding box center [315, 135] width 341 height 13
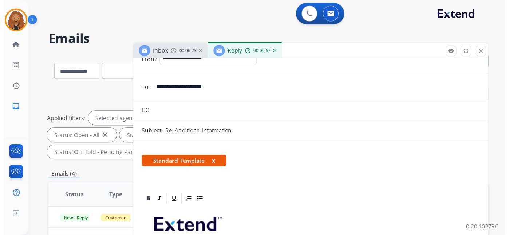
scroll to position [0, 0]
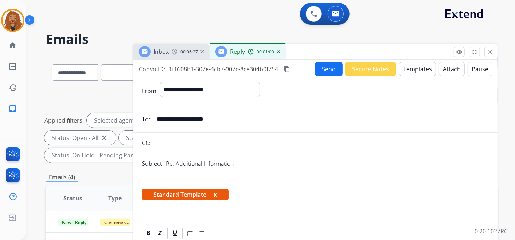
click at [322, 69] on button "Send" at bounding box center [329, 69] width 28 height 14
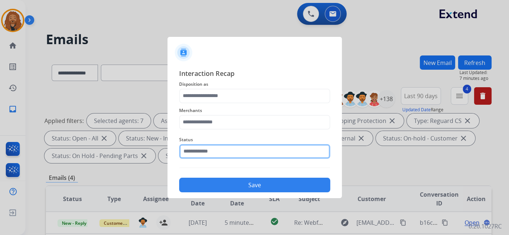
click at [232, 148] on input "text" at bounding box center [254, 151] width 151 height 15
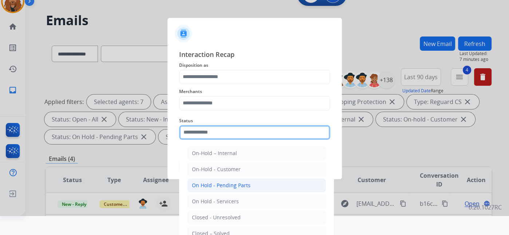
scroll to position [36, 0]
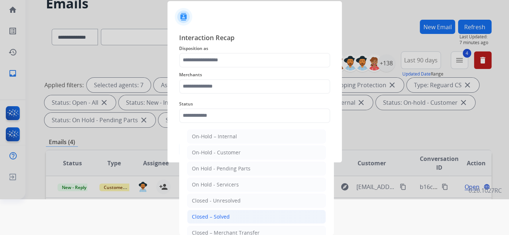
click at [217, 213] on div "Closed – Solved" at bounding box center [211, 216] width 38 height 7
type input "**********"
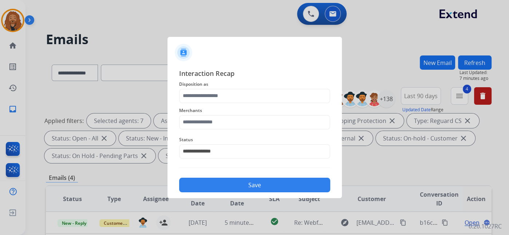
scroll to position [0, 0]
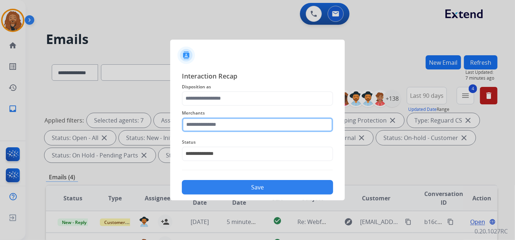
click at [213, 125] on input "text" at bounding box center [257, 125] width 151 height 15
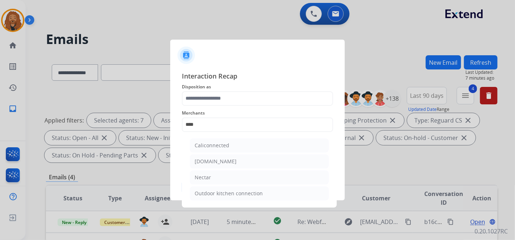
click at [281, 171] on li "Nectar" at bounding box center [259, 178] width 139 height 14
type input "******"
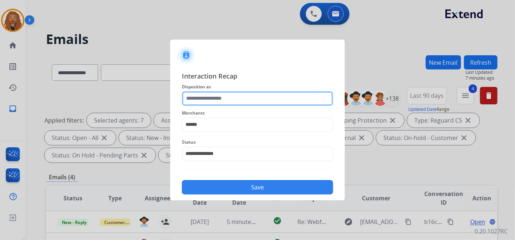
click at [234, 101] on input "text" at bounding box center [257, 98] width 151 height 15
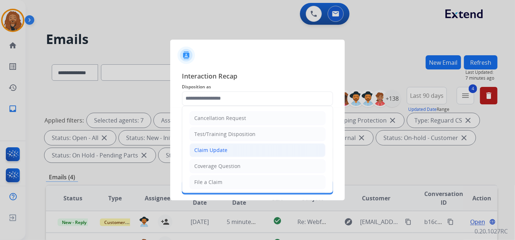
click at [233, 151] on li "Claim Update" at bounding box center [257, 151] width 136 height 14
type input "**********"
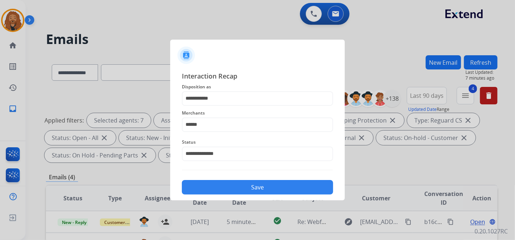
drag, startPoint x: 254, startPoint y: 186, endPoint x: 261, endPoint y: 176, distance: 12.0
click at [255, 184] on button "Save" at bounding box center [257, 187] width 151 height 15
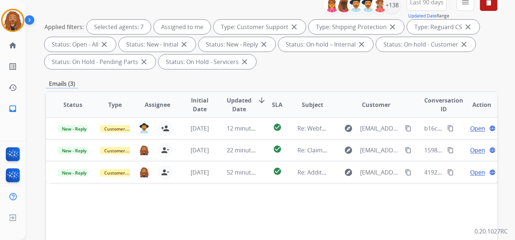
scroll to position [81, 0]
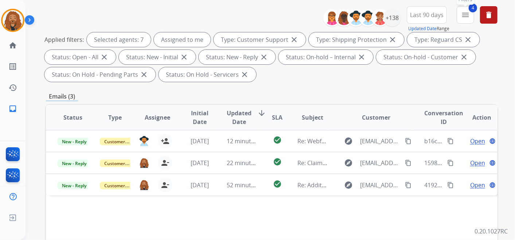
drag, startPoint x: 469, startPoint y: 16, endPoint x: 449, endPoint y: 38, distance: 29.4
click at [469, 16] on mat-icon "menu" at bounding box center [465, 15] width 9 height 9
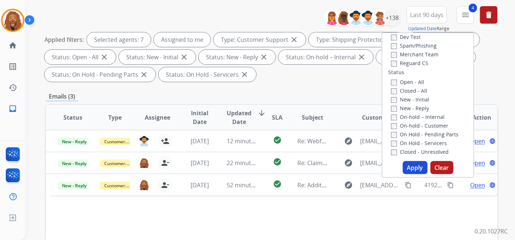
scroll to position [30, 0]
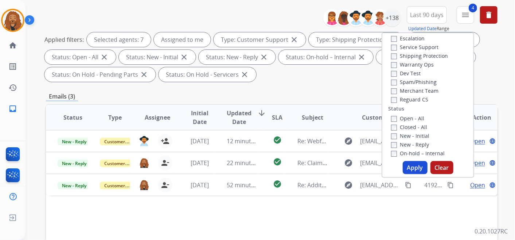
click at [360, 210] on div "Status Type Assignee Initial Date Updated Date arrow_downward SLA Subject Custo…" at bounding box center [271, 226] width 451 height 244
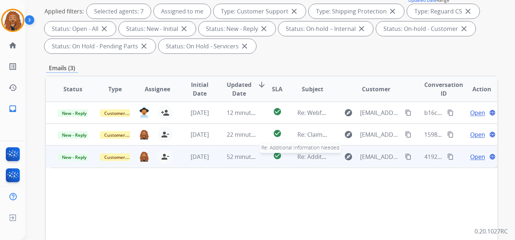
scroll to position [121, 0]
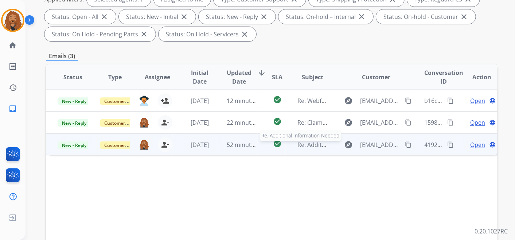
click at [307, 144] on span "Re: Additional Information Needed" at bounding box center [344, 145] width 95 height 8
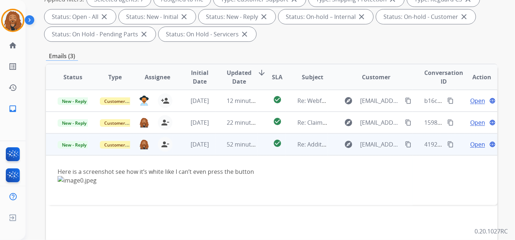
click at [473, 144] on span "Open" at bounding box center [477, 144] width 15 height 9
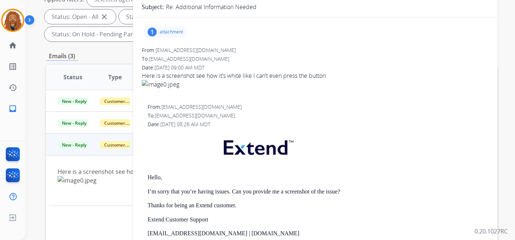
click at [157, 30] on div "1 attachment" at bounding box center [165, 32] width 44 height 12
click at [197, 47] on p "image0.jpeg" at bounding box center [201, 50] width 33 height 9
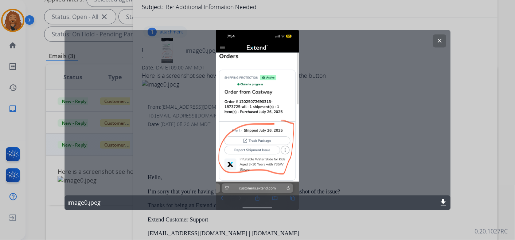
click at [437, 40] on mat-icon "clear" at bounding box center [439, 41] width 7 height 7
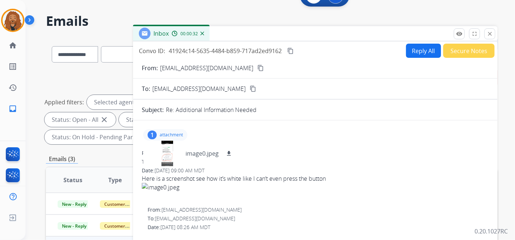
scroll to position [0, 0]
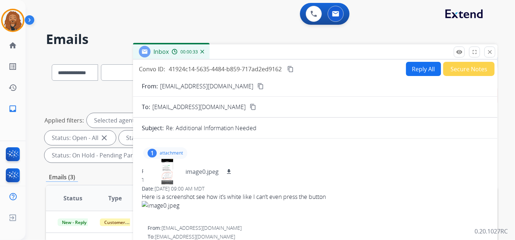
click at [414, 68] on button "Reply All" at bounding box center [423, 69] width 35 height 14
select select "**********"
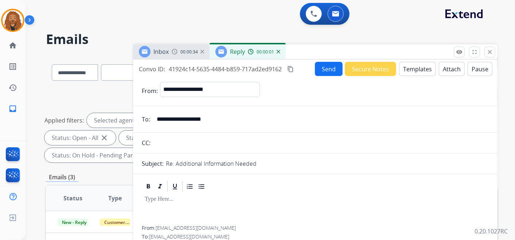
click at [405, 64] on button "Templates" at bounding box center [417, 69] width 37 height 14
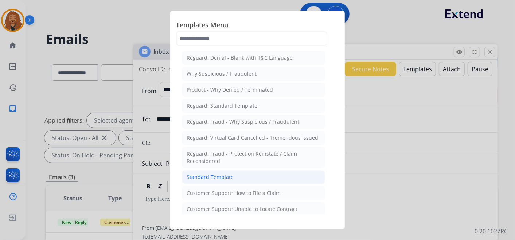
click at [214, 176] on div "Standard Template" at bounding box center [209, 177] width 47 height 7
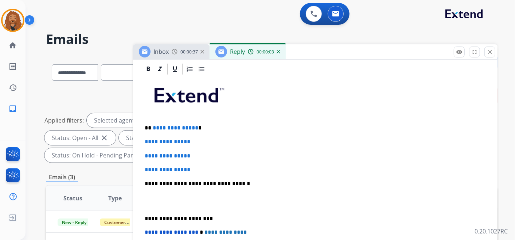
scroll to position [162, 0]
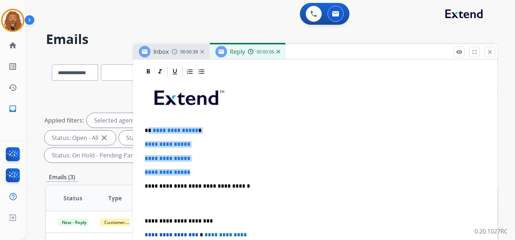
drag, startPoint x: 197, startPoint y: 168, endPoint x: 149, endPoint y: 126, distance: 63.8
click at [149, 126] on div "**********" at bounding box center [315, 203] width 347 height 251
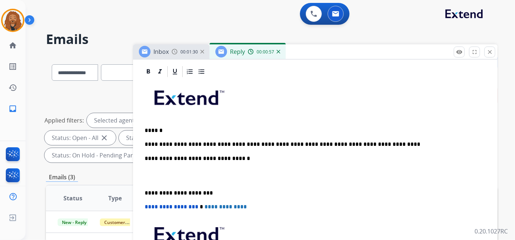
click at [192, 172] on p at bounding box center [315, 175] width 341 height 13
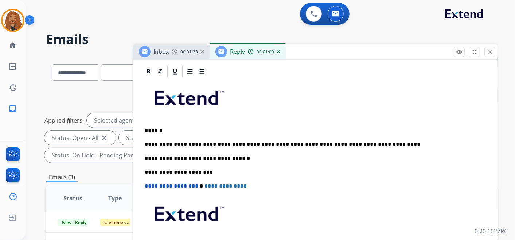
click at [349, 141] on p "**********" at bounding box center [312, 144] width 335 height 7
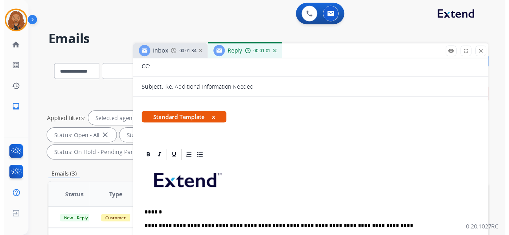
scroll to position [0, 0]
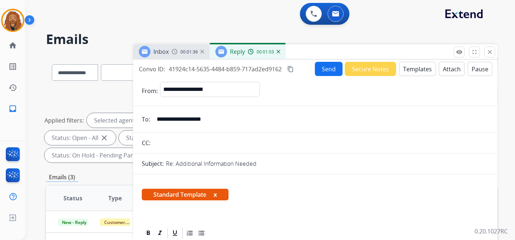
click at [327, 73] on button "Send" at bounding box center [329, 69] width 28 height 14
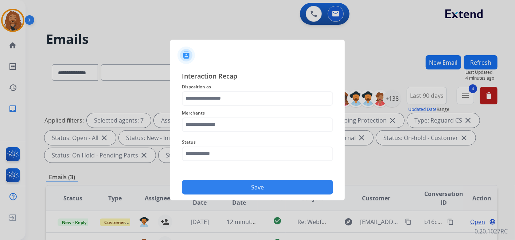
click at [255, 146] on span "Status" at bounding box center [257, 142] width 151 height 9
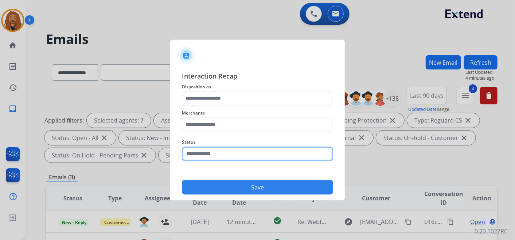
click at [254, 148] on input "text" at bounding box center [257, 154] width 151 height 15
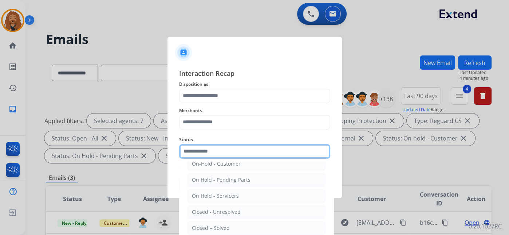
scroll to position [42, 0]
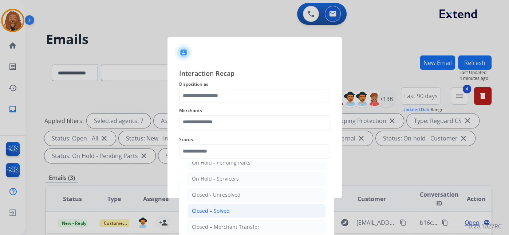
click at [215, 211] on div "Closed – Solved" at bounding box center [211, 210] width 38 height 7
type input "**********"
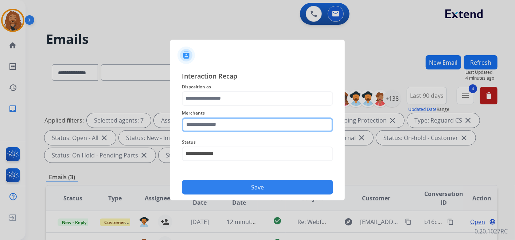
click at [212, 126] on input "text" at bounding box center [257, 125] width 151 height 15
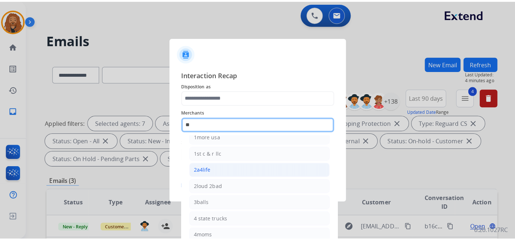
scroll to position [0, 0]
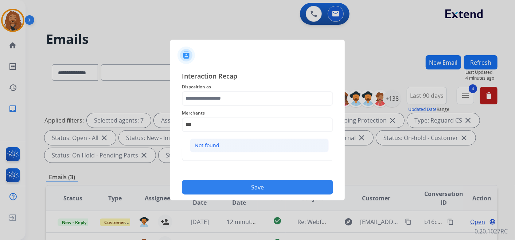
click at [227, 141] on li "Not found" at bounding box center [259, 146] width 139 height 14
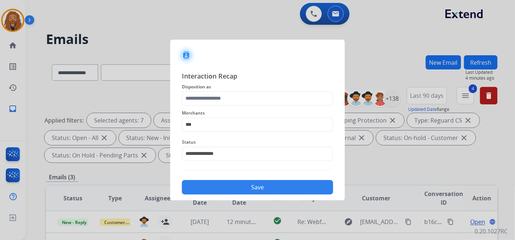
type input "*********"
click at [232, 91] on span "Disposition as" at bounding box center [257, 87] width 151 height 9
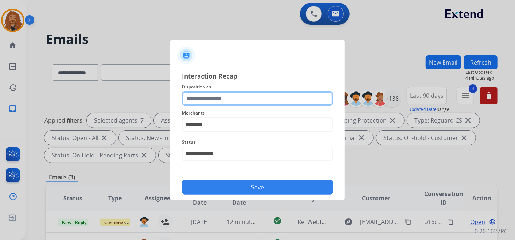
click at [230, 94] on input "text" at bounding box center [257, 98] width 151 height 15
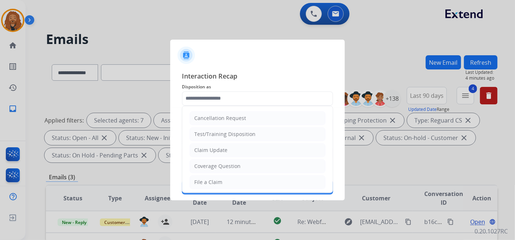
click at [231, 182] on li "File a Claim" at bounding box center [257, 183] width 136 height 14
type input "**********"
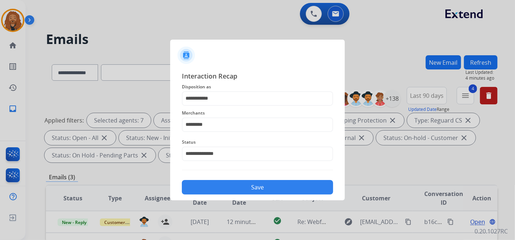
click at [237, 185] on button "Save" at bounding box center [257, 187] width 151 height 15
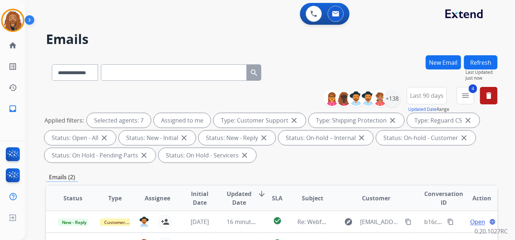
scroll to position [81, 0]
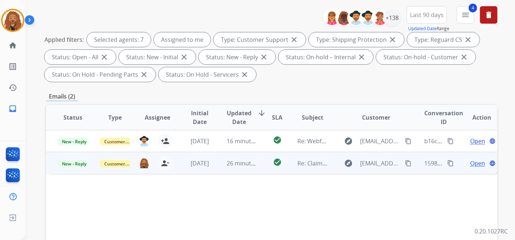
click at [471, 160] on span "Open" at bounding box center [477, 163] width 15 height 9
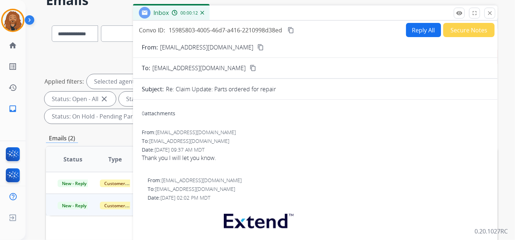
scroll to position [0, 0]
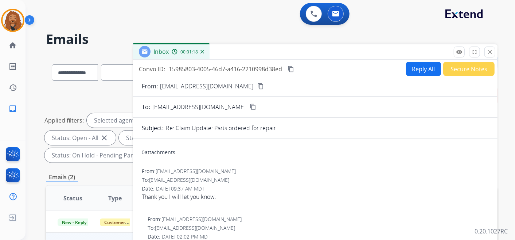
click at [459, 68] on button "Secure Notes" at bounding box center [468, 69] width 51 height 14
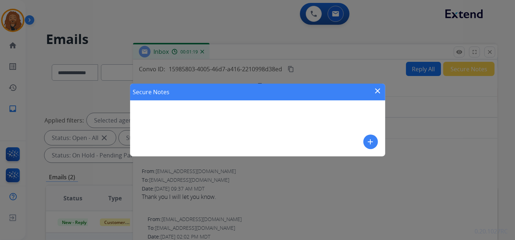
click at [376, 141] on button "add" at bounding box center [370, 142] width 15 height 15
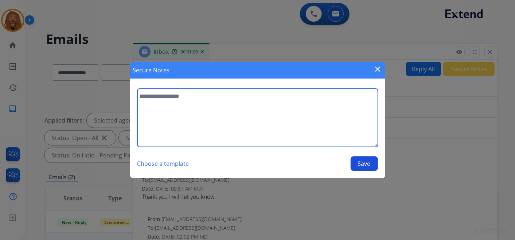
click at [188, 100] on textarea at bounding box center [257, 118] width 240 height 58
type textarea "**********"
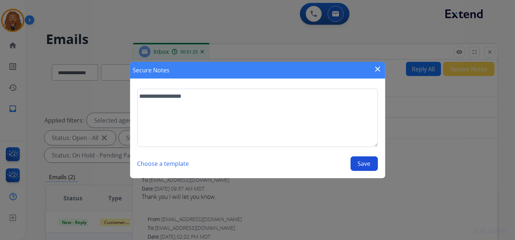
click at [368, 165] on button "Save" at bounding box center [363, 164] width 27 height 15
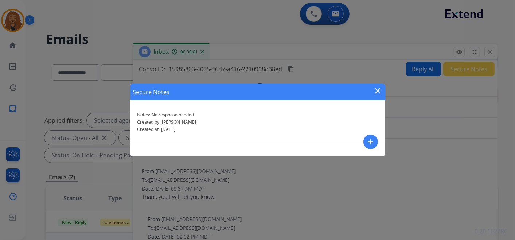
click at [377, 91] on mat-icon "close" at bounding box center [377, 91] width 9 height 9
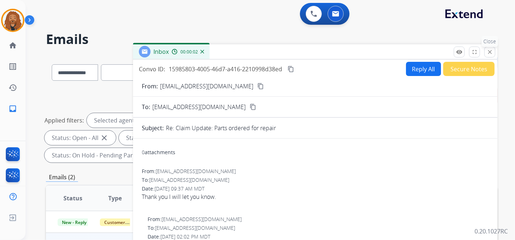
click at [491, 49] on mat-icon "close" at bounding box center [489, 52] width 7 height 7
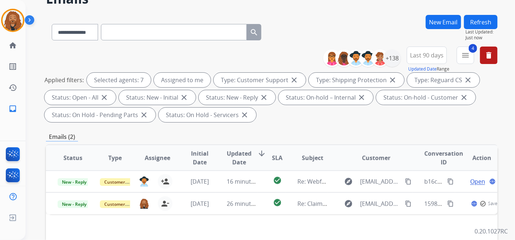
scroll to position [81, 0]
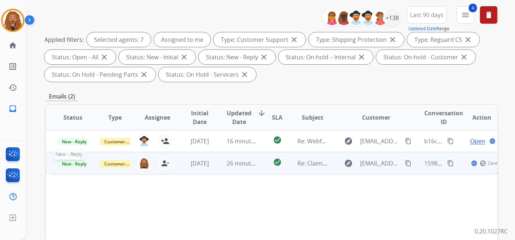
click at [80, 165] on span "New - Reply" at bounding box center [74, 164] width 33 height 8
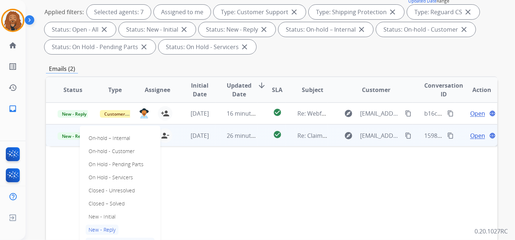
scroll to position [121, 0]
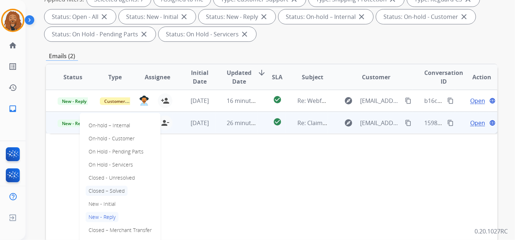
click at [110, 194] on p "Closed – Solved" at bounding box center [107, 191] width 42 height 10
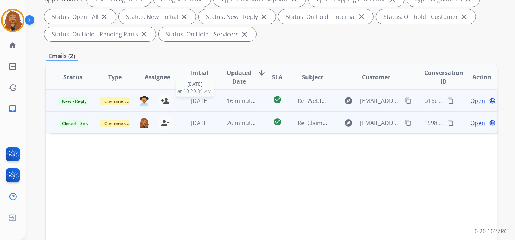
click at [209, 98] on span "[DATE]" at bounding box center [199, 101] width 18 height 8
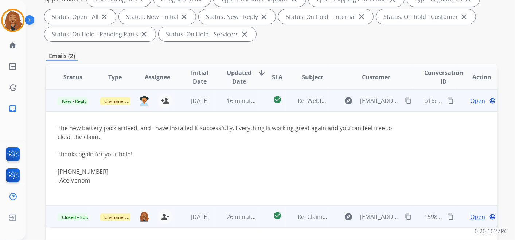
click at [472, 102] on span "Open" at bounding box center [477, 101] width 15 height 9
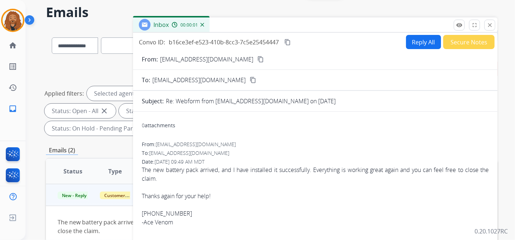
scroll to position [0, 0]
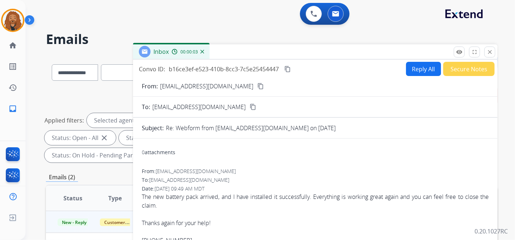
click at [257, 84] on mat-icon "content_copy" at bounding box center [260, 86] width 7 height 7
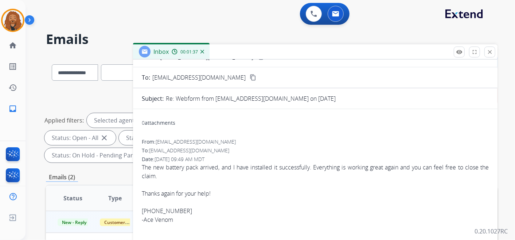
scroll to position [81, 0]
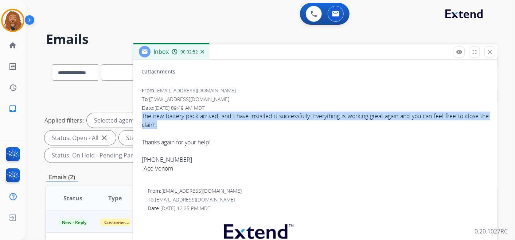
drag, startPoint x: 141, startPoint y: 113, endPoint x: 167, endPoint y: 126, distance: 29.0
copy div "The new battery pack arrived, and I have installed it successfully. Everything …"
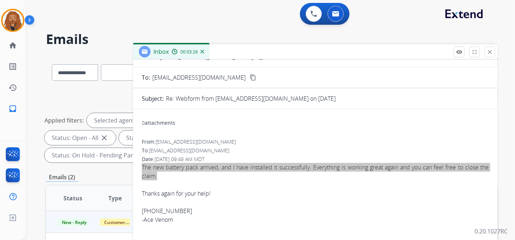
scroll to position [0, 0]
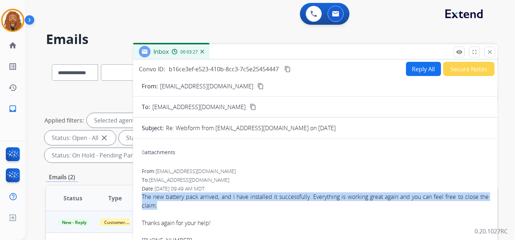
click at [288, 66] on mat-icon "content_copy" at bounding box center [287, 69] width 7 height 7
click at [406, 71] on button "Reply All" at bounding box center [423, 69] width 35 height 14
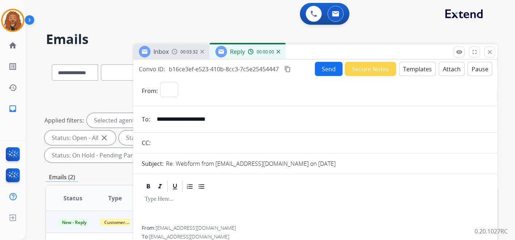
select select "**********"
click at [425, 66] on button "Templates" at bounding box center [417, 69] width 37 height 14
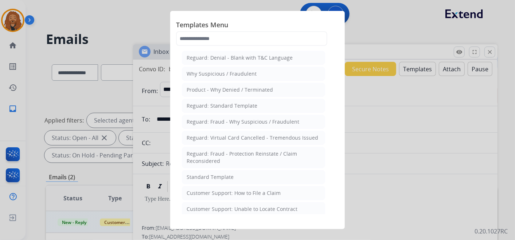
click at [207, 174] on div "Standard Template" at bounding box center [209, 177] width 47 height 7
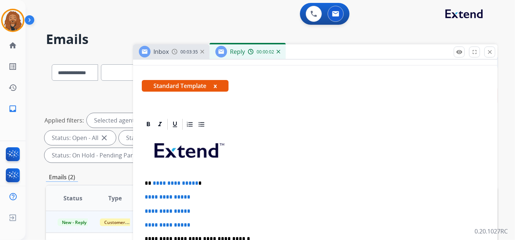
scroll to position [162, 0]
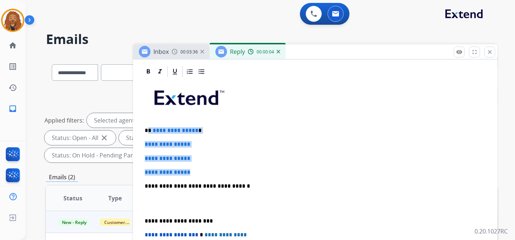
drag, startPoint x: 196, startPoint y: 172, endPoint x: 147, endPoint y: 128, distance: 65.2
click at [147, 128] on div "**********" at bounding box center [315, 203] width 347 height 251
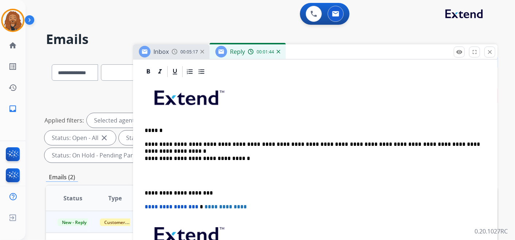
click at [163, 175] on p at bounding box center [315, 175] width 341 height 13
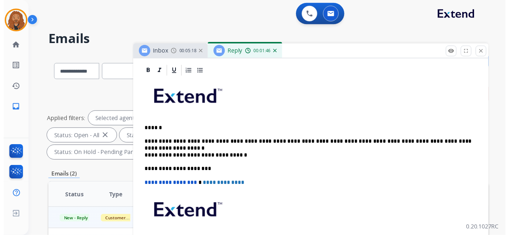
scroll to position [0, 0]
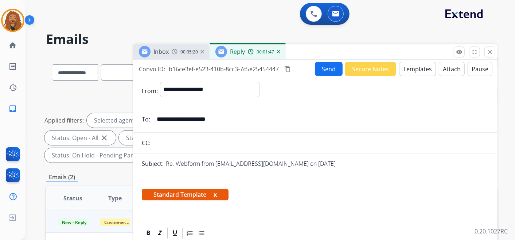
click at [323, 69] on button "Send" at bounding box center [329, 69] width 28 height 14
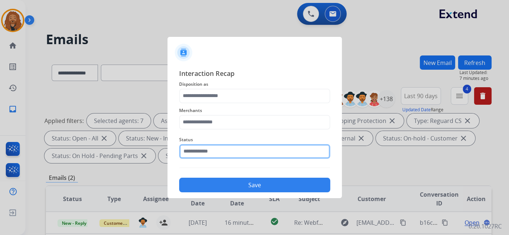
click at [207, 155] on input "text" at bounding box center [254, 151] width 151 height 15
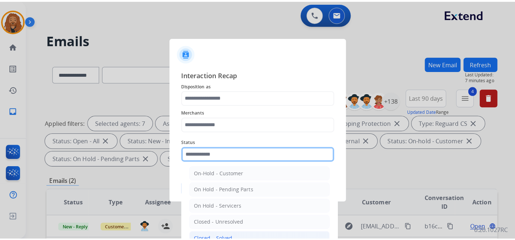
scroll to position [42, 0]
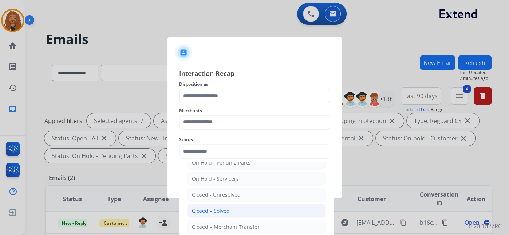
click at [236, 206] on li "Closed – Solved" at bounding box center [256, 211] width 139 height 14
type input "**********"
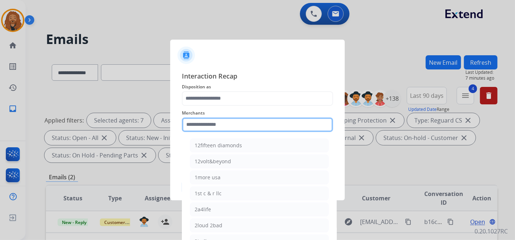
click at [224, 125] on input "text" at bounding box center [257, 125] width 151 height 15
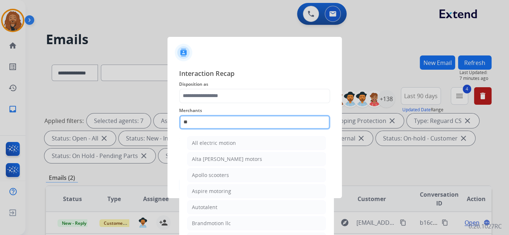
type input "*"
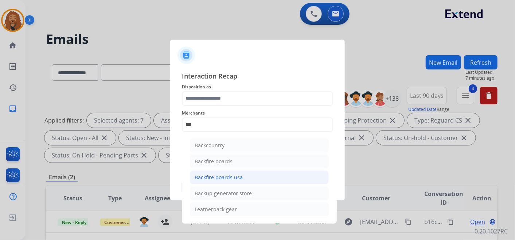
click at [224, 174] on div "Backfire boards usa" at bounding box center [219, 177] width 48 height 7
type input "**********"
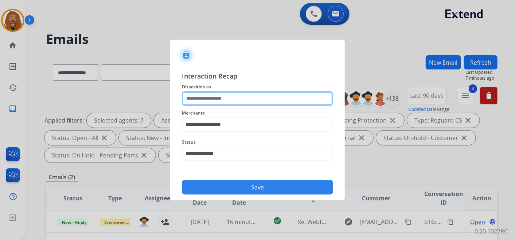
click at [211, 99] on input "text" at bounding box center [257, 98] width 151 height 15
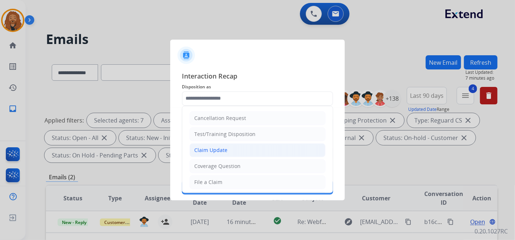
click at [229, 150] on li "Claim Update" at bounding box center [257, 151] width 136 height 14
type input "**********"
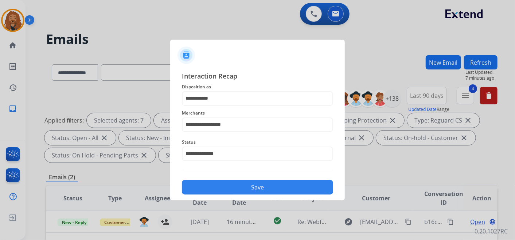
click at [220, 185] on button "Save" at bounding box center [257, 187] width 151 height 15
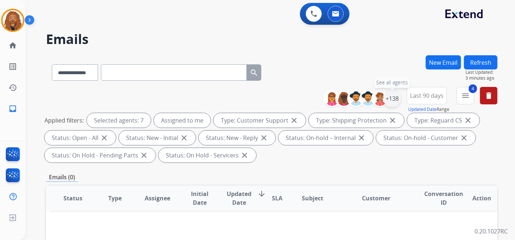
click at [394, 100] on div "+138" at bounding box center [391, 98] width 17 height 17
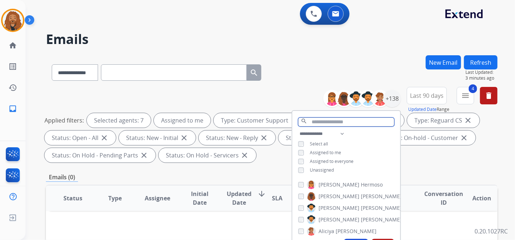
click at [312, 124] on input "text" at bounding box center [346, 122] width 96 height 9
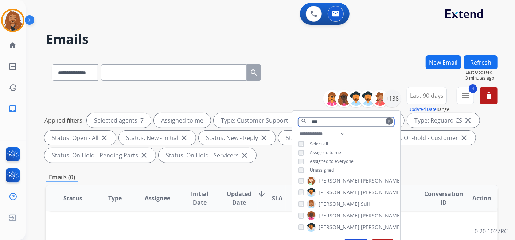
scroll to position [0, 0]
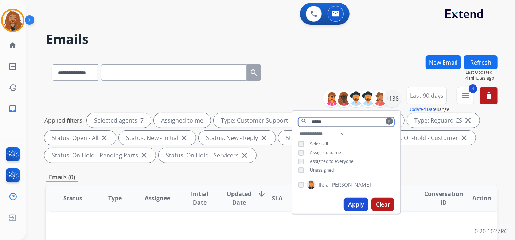
click at [330, 123] on input "*****" at bounding box center [346, 122] width 96 height 9
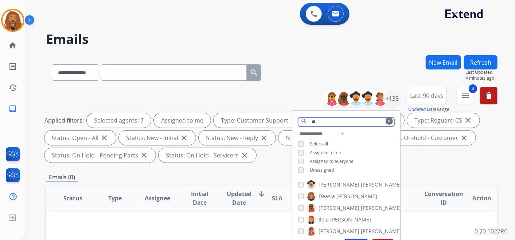
type input "*"
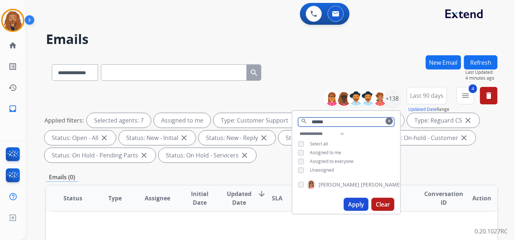
type input "******"
click at [353, 201] on button "Apply" at bounding box center [355, 204] width 25 height 13
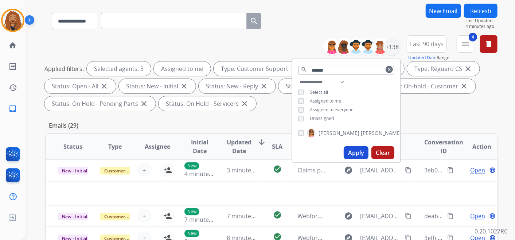
scroll to position [40, 0]
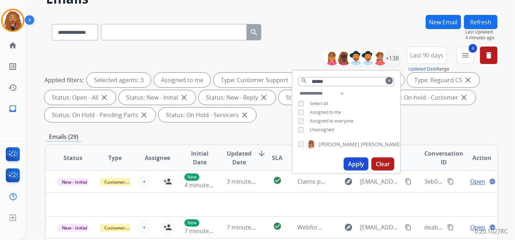
click at [349, 165] on button "Apply" at bounding box center [355, 164] width 25 height 13
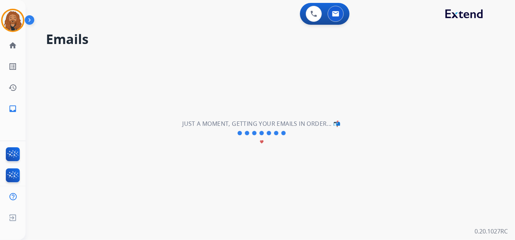
scroll to position [0, 0]
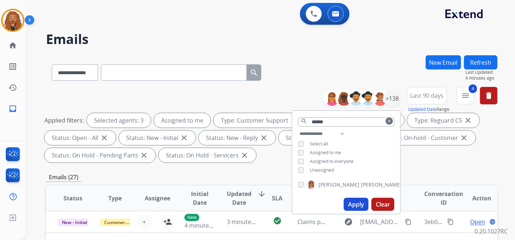
click at [412, 159] on div "Applied filters: Selected agents: 3 Assigned to me Type: Customer Support close…" at bounding box center [269, 138] width 451 height 50
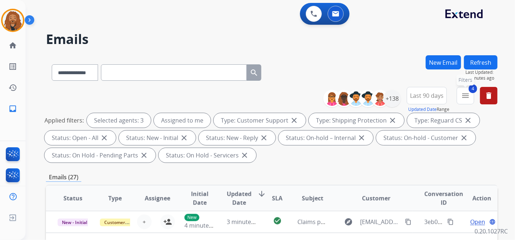
click at [460, 98] on button "4 menu Filters" at bounding box center [464, 95] width 17 height 17
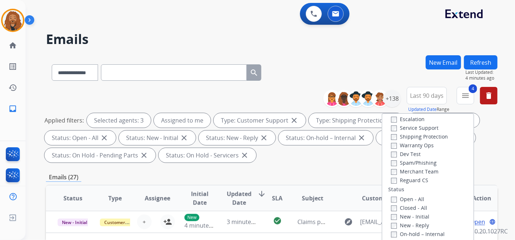
click at [318, 161] on div "Applied filters: Selected agents: 3 Assigned to me Type: Customer Support close…" at bounding box center [269, 138] width 451 height 50
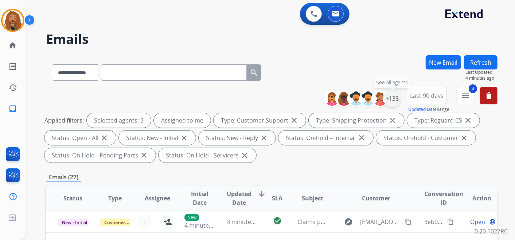
click at [391, 101] on div "+138" at bounding box center [391, 98] width 17 height 17
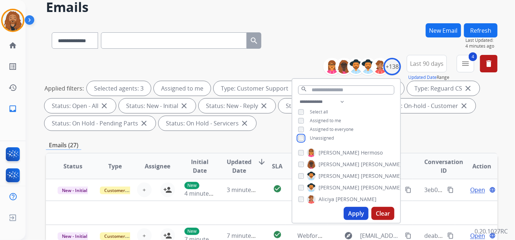
scroll to position [81, 0]
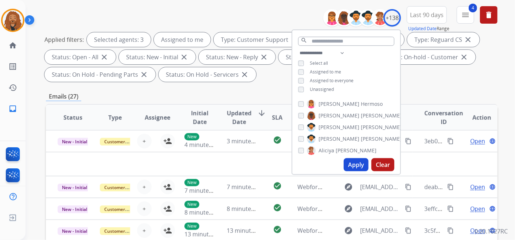
click at [350, 165] on button "Apply" at bounding box center [355, 164] width 25 height 13
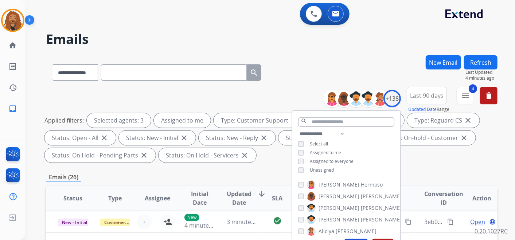
scroll to position [40, 0]
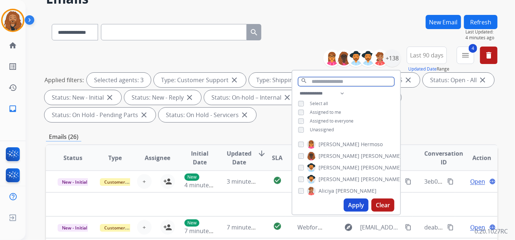
click at [315, 80] on input "text" at bounding box center [346, 81] width 96 height 9
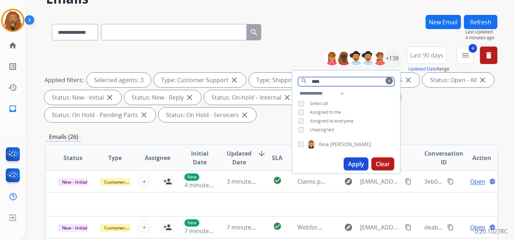
type input "****"
click at [354, 163] on button "Apply" at bounding box center [355, 164] width 25 height 13
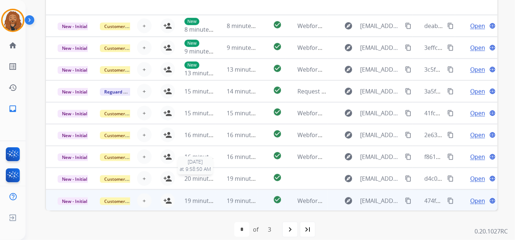
scroll to position [226, 0]
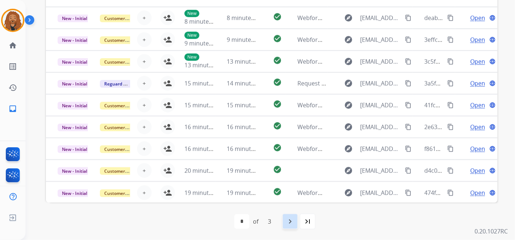
click at [288, 224] on mat-icon "navigate_next" at bounding box center [290, 221] width 9 height 9
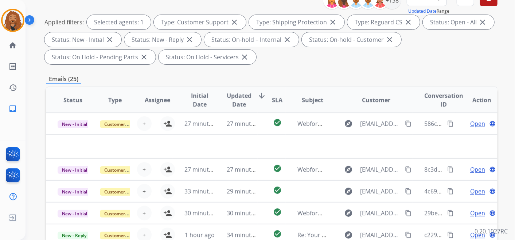
scroll to position [40, 0]
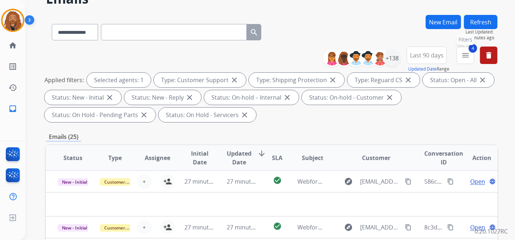
click at [467, 56] on mat-icon "menu" at bounding box center [465, 55] width 9 height 9
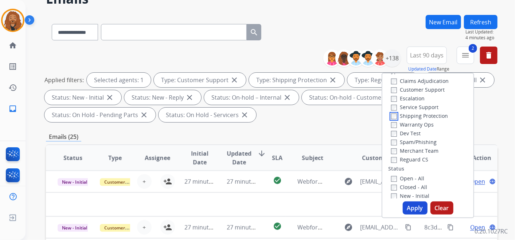
scroll to position [0, 0]
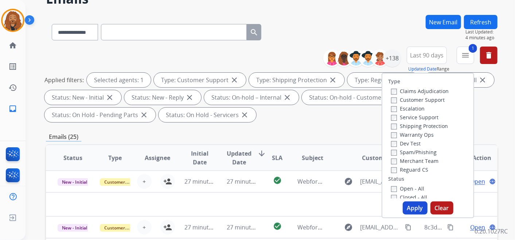
click at [415, 210] on button "Apply" at bounding box center [414, 208] width 25 height 13
select select "*"
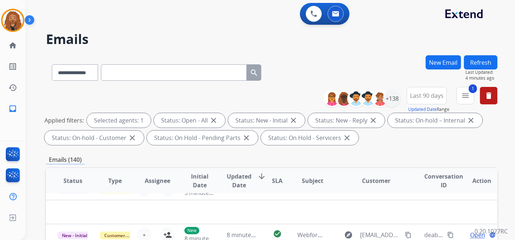
scroll to position [24, 0]
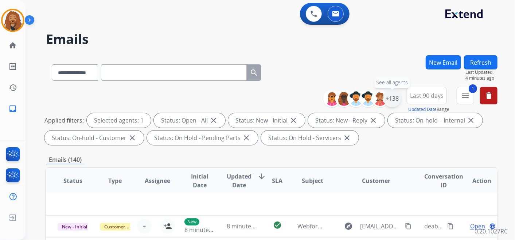
click at [394, 102] on div "+138" at bounding box center [391, 98] width 17 height 17
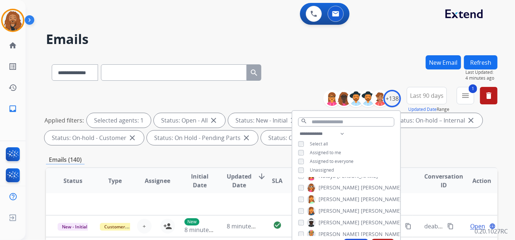
scroll to position [931, 0]
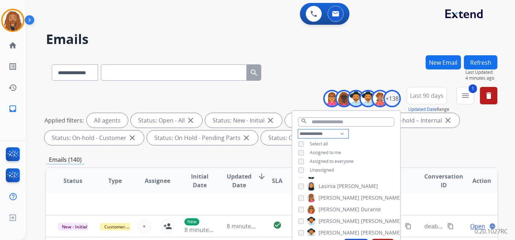
click at [335, 133] on select "**********" at bounding box center [323, 134] width 50 height 9
select select "**********"
click at [298, 130] on select "**********" at bounding box center [323, 134] width 50 height 9
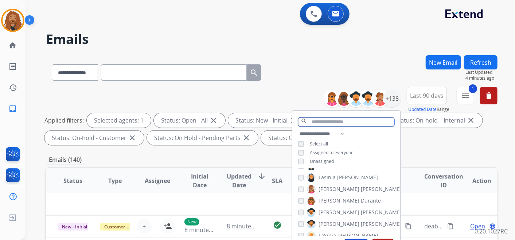
click at [315, 118] on input "text" at bounding box center [346, 122] width 96 height 9
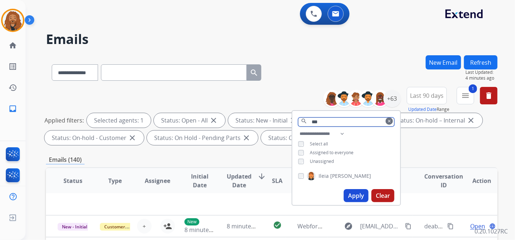
scroll to position [0, 0]
type input "***"
click at [356, 195] on button "Apply" at bounding box center [355, 195] width 25 height 13
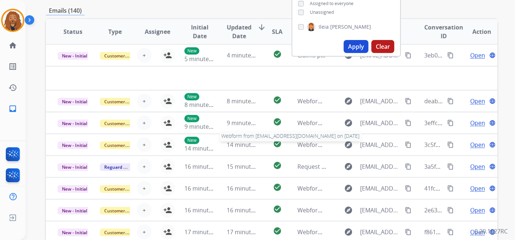
scroll to position [47, 0]
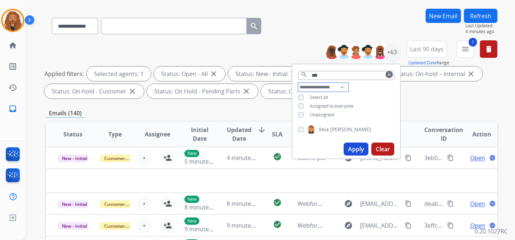
click at [324, 84] on select "**********" at bounding box center [323, 87] width 50 height 9
select select "***"
click at [298, 83] on select "**********" at bounding box center [323, 87] width 50 height 9
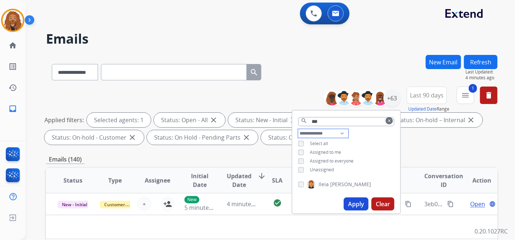
scroll to position [0, 0]
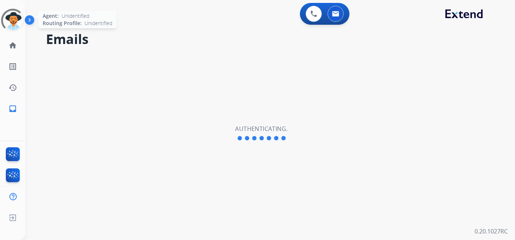
select select "**********"
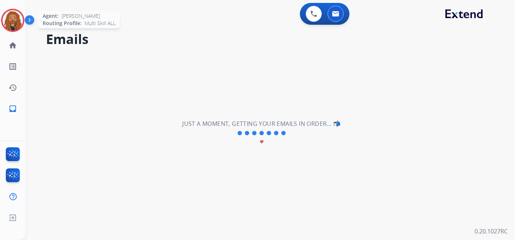
click at [16, 21] on img at bounding box center [13, 20] width 20 height 20
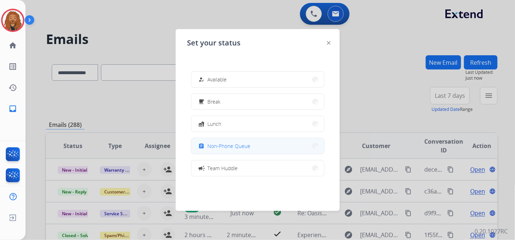
click at [229, 140] on button "assignment Non-Phone Queue" at bounding box center [257, 146] width 133 height 16
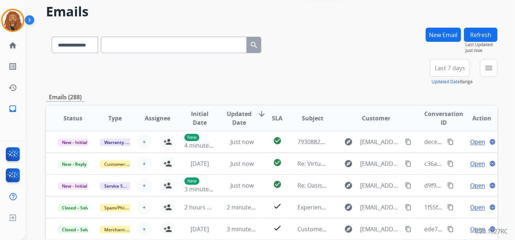
scroll to position [40, 0]
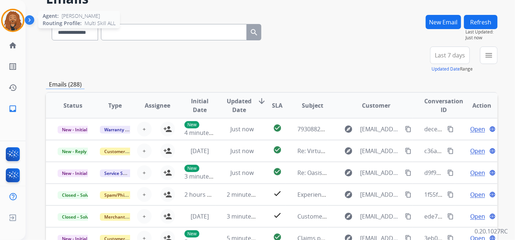
click at [21, 25] on img at bounding box center [13, 20] width 20 height 20
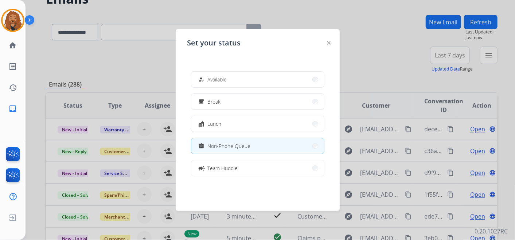
click at [383, 67] on div at bounding box center [257, 120] width 515 height 240
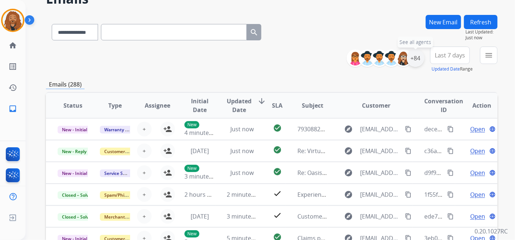
click at [418, 59] on div "+84" at bounding box center [414, 58] width 17 height 17
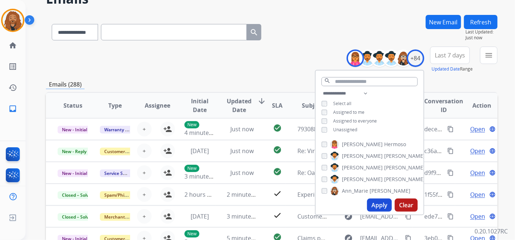
click at [377, 204] on button "Apply" at bounding box center [379, 205] width 25 height 13
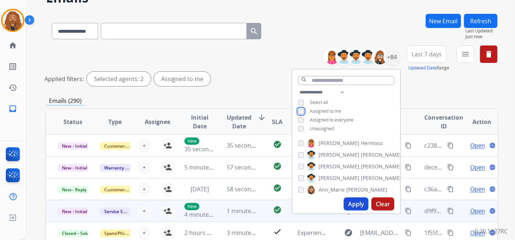
scroll to position [81, 0]
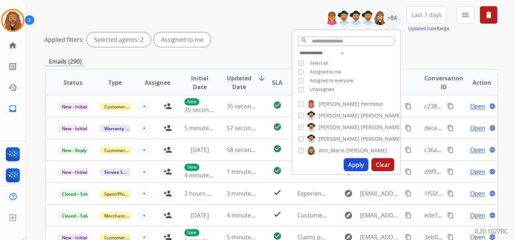
click at [348, 164] on button "Apply" at bounding box center [355, 164] width 25 height 13
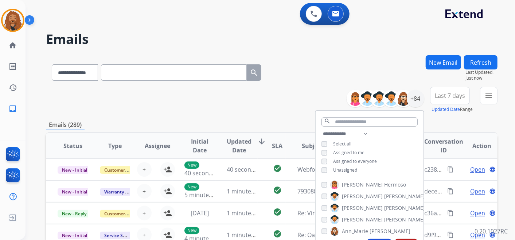
click at [450, 96] on span "Last 7 days" at bounding box center [450, 95] width 30 height 3
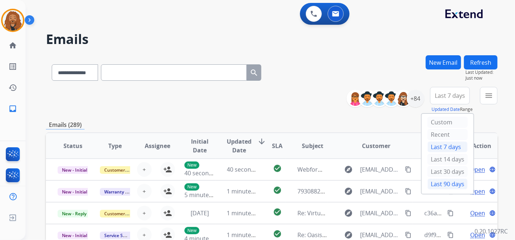
click at [430, 182] on div "Last 90 days" at bounding box center [447, 184] width 40 height 11
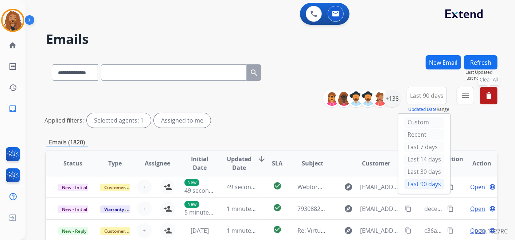
click at [485, 100] on mat-icon "delete" at bounding box center [488, 95] width 9 height 9
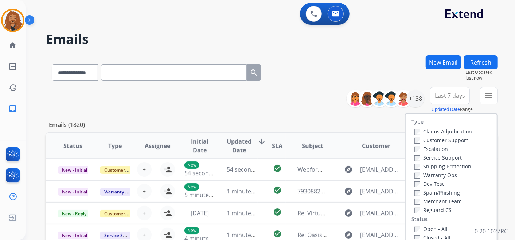
click at [461, 92] on button "Last 7 days" at bounding box center [450, 95] width 40 height 17
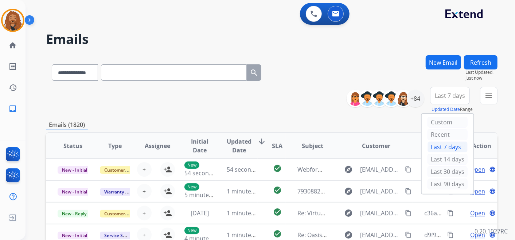
click at [444, 186] on div "Last 90 days" at bounding box center [447, 184] width 40 height 11
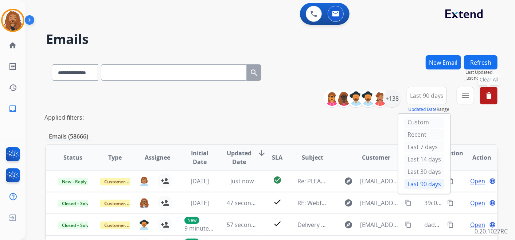
click at [400, 100] on div "**********" at bounding box center [413, 100] width 169 height 26
click at [396, 100] on div "+138" at bounding box center [391, 98] width 17 height 17
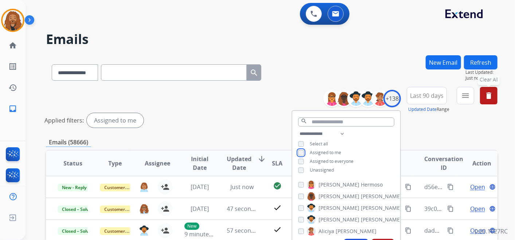
scroll to position [81, 0]
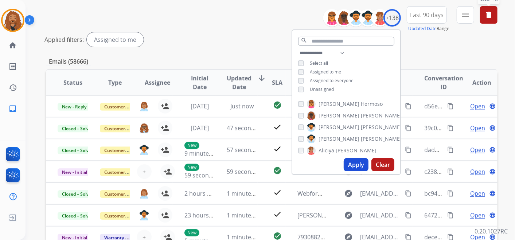
click at [347, 166] on button "Apply" at bounding box center [355, 164] width 25 height 13
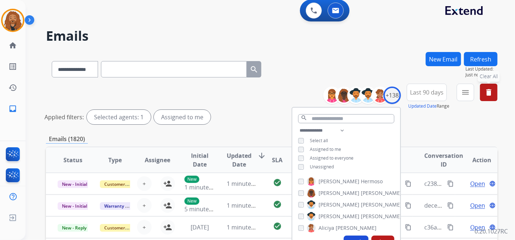
scroll to position [0, 0]
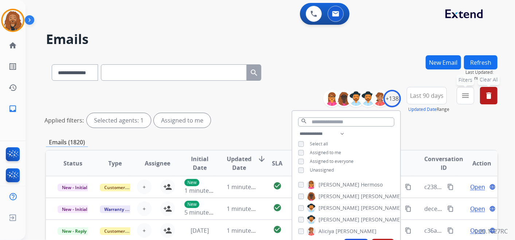
click at [469, 99] on button "menu Filters" at bounding box center [464, 95] width 17 height 17
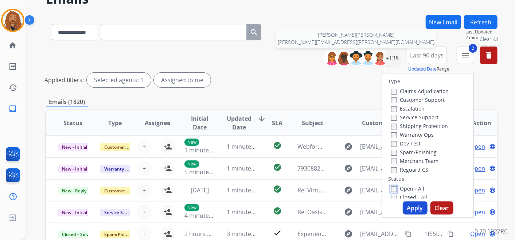
scroll to position [0, 0]
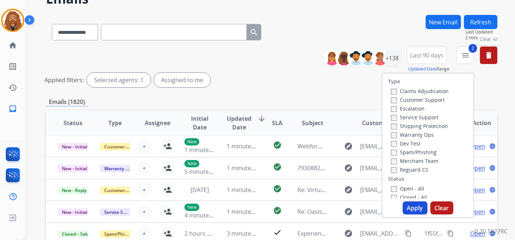
click at [408, 208] on button "Apply" at bounding box center [414, 208] width 25 height 13
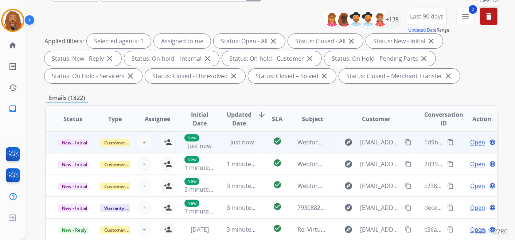
scroll to position [81, 0]
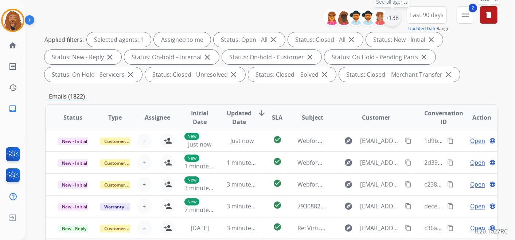
click at [387, 21] on div "+138" at bounding box center [391, 17] width 17 height 17
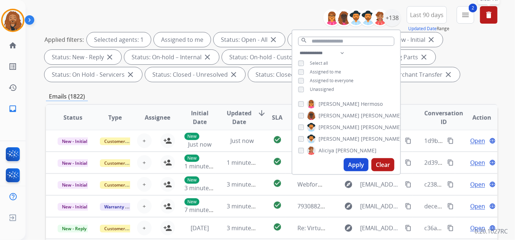
click at [351, 165] on button "Apply" at bounding box center [355, 164] width 25 height 13
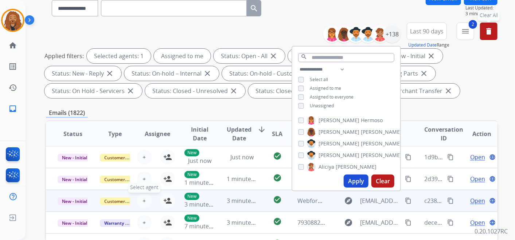
scroll to position [226, 0]
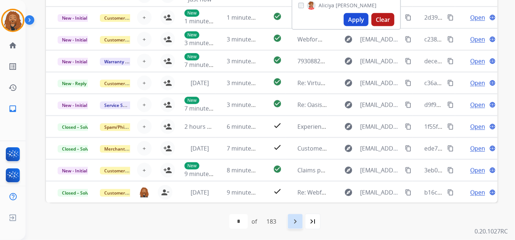
click at [295, 223] on mat-icon "navigate_next" at bounding box center [295, 221] width 9 height 9
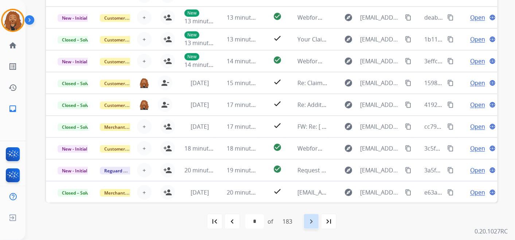
click at [310, 219] on mat-icon "navigate_next" at bounding box center [311, 221] width 9 height 9
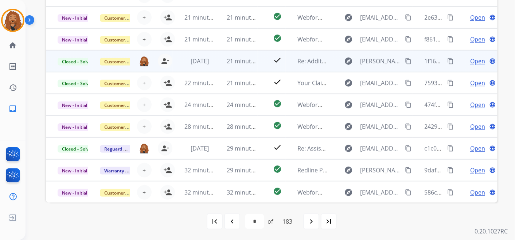
click at [447, 59] on mat-icon "content_copy" at bounding box center [450, 61] width 7 height 7
click at [470, 60] on span "Open" at bounding box center [477, 61] width 15 height 9
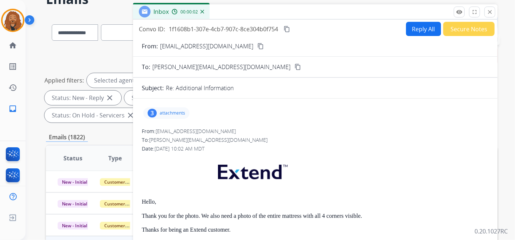
scroll to position [0, 0]
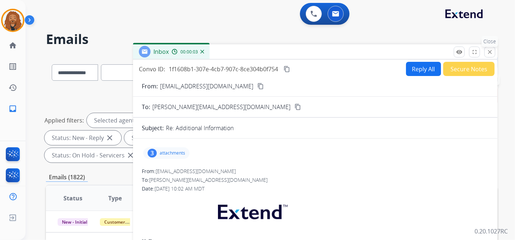
click at [488, 54] on mat-icon "close" at bounding box center [489, 52] width 7 height 7
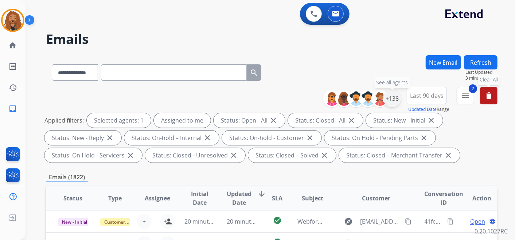
click at [387, 95] on div "+138" at bounding box center [391, 98] width 17 height 17
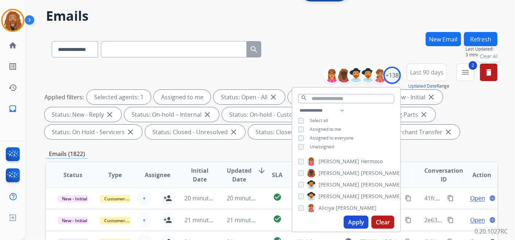
scroll to position [81, 0]
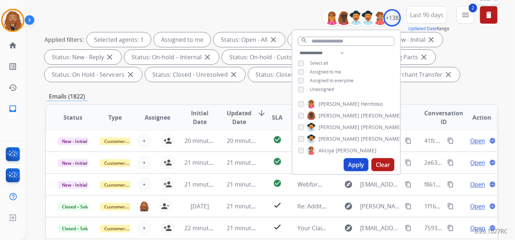
click at [351, 168] on button "Apply" at bounding box center [355, 164] width 25 height 13
select select "*"
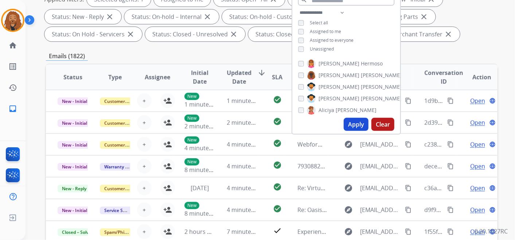
scroll to position [0, 0]
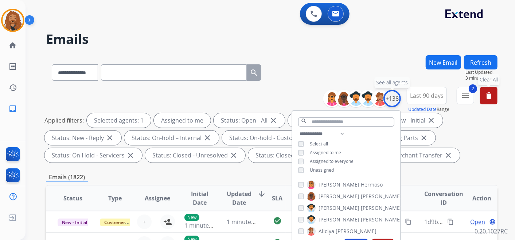
click at [392, 99] on div "+138" at bounding box center [391, 98] width 17 height 17
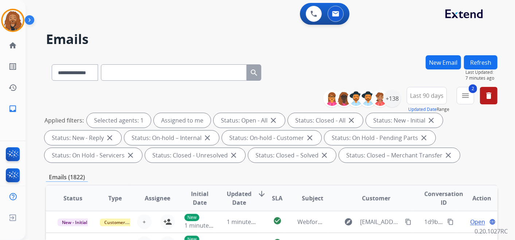
click at [475, 63] on button "Refresh" at bounding box center [481, 62] width 34 height 14
click at [388, 104] on div "+138" at bounding box center [391, 98] width 17 height 17
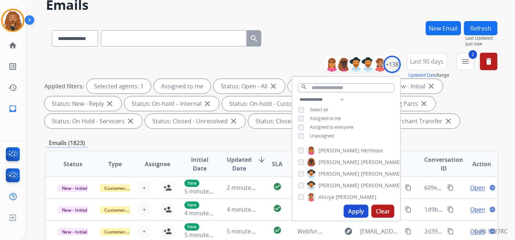
scroll to position [81, 0]
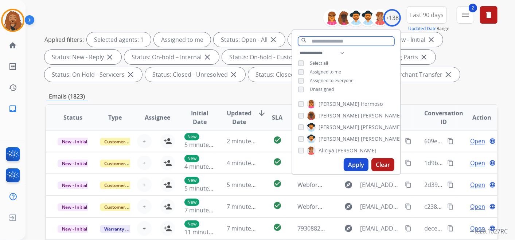
click at [361, 42] on input "text" at bounding box center [346, 41] width 96 height 9
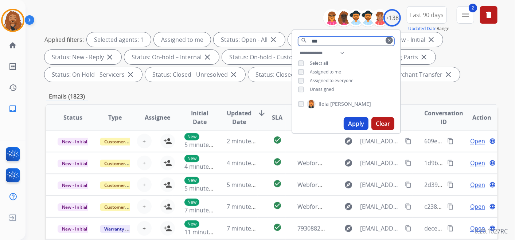
type input "***"
click at [301, 107] on div "[PERSON_NAME]" at bounding box center [334, 104] width 73 height 9
click at [353, 122] on button "Apply" at bounding box center [355, 123] width 25 height 13
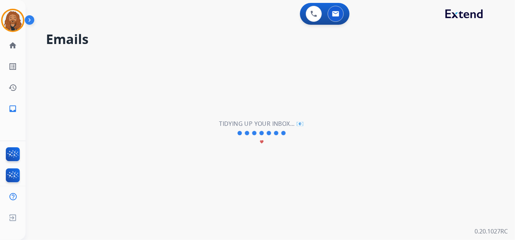
scroll to position [0, 0]
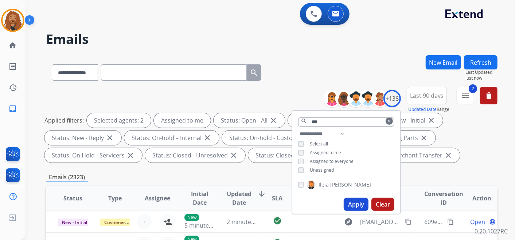
click at [357, 209] on button "Apply" at bounding box center [355, 204] width 25 height 13
click at [355, 207] on button "Apply" at bounding box center [355, 204] width 25 height 13
click at [461, 96] on mat-icon "menu" at bounding box center [465, 95] width 9 height 9
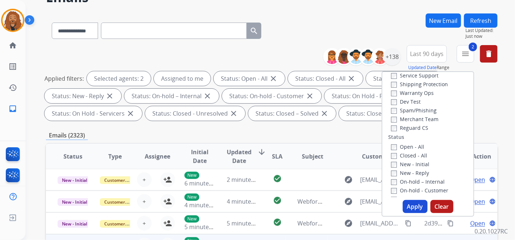
scroll to position [81, 0]
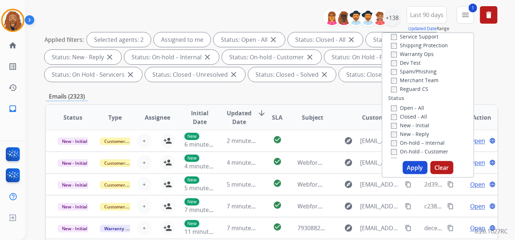
click at [405, 165] on button "Apply" at bounding box center [414, 167] width 25 height 13
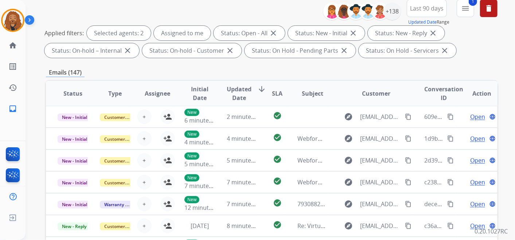
scroll to position [6, 0]
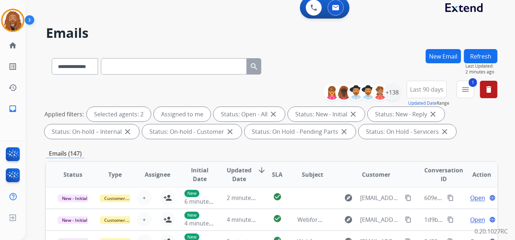
click at [152, 68] on input "text" at bounding box center [174, 66] width 146 height 16
paste input "**********"
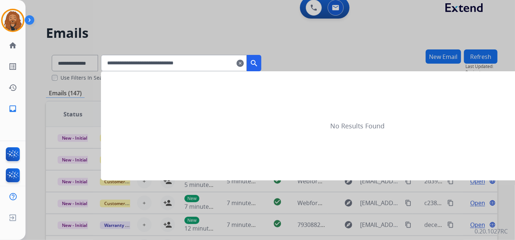
type input "**********"
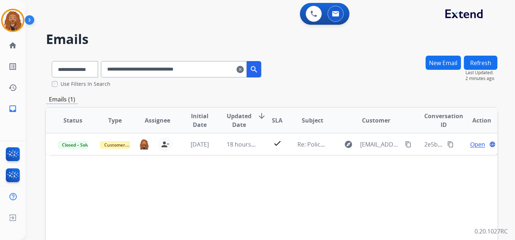
scroll to position [0, 0]
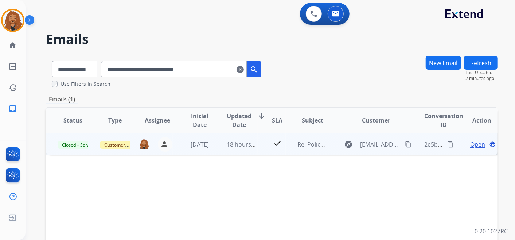
click at [470, 147] on span "Open" at bounding box center [477, 144] width 15 height 9
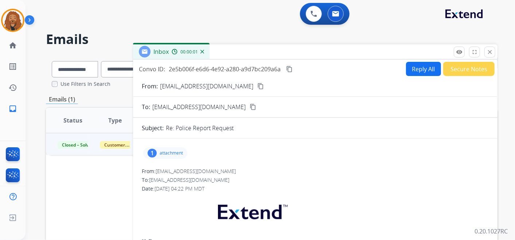
click at [177, 153] on p "attachment" at bounding box center [171, 153] width 23 height 6
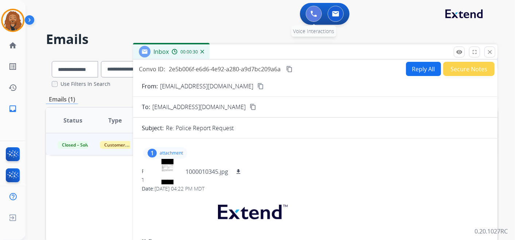
click at [311, 17] on button at bounding box center [314, 14] width 16 height 16
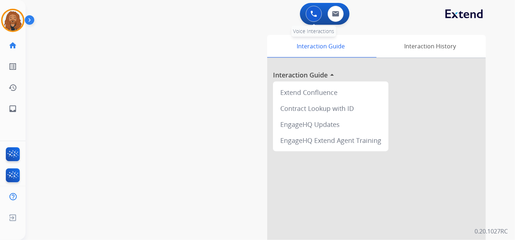
click at [308, 16] on button at bounding box center [314, 14] width 16 height 16
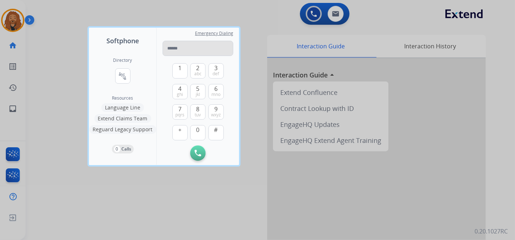
click at [177, 47] on input "tel" at bounding box center [197, 48] width 71 height 15
click at [180, 52] on input "tel" at bounding box center [197, 48] width 71 height 15
type input "**********"
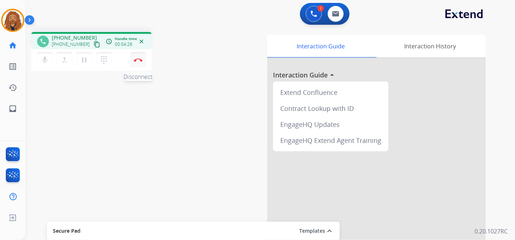
click at [139, 58] on img at bounding box center [138, 60] width 9 height 4
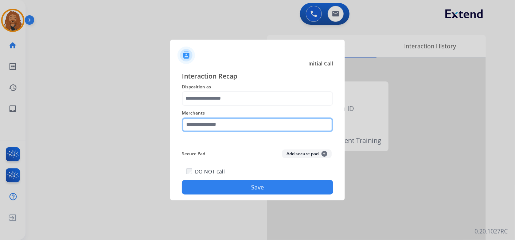
click at [193, 122] on input "text" at bounding box center [257, 125] width 151 height 15
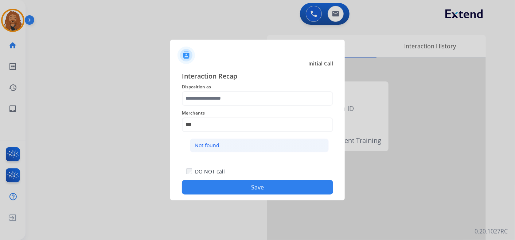
click at [225, 150] on li "Not found" at bounding box center [259, 146] width 139 height 14
type input "*********"
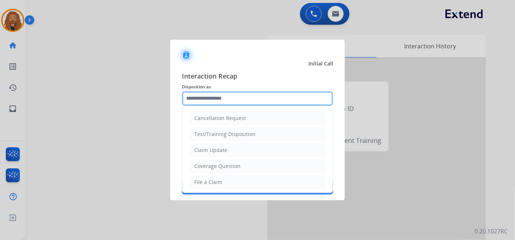
click at [227, 98] on input "text" at bounding box center [257, 98] width 151 height 15
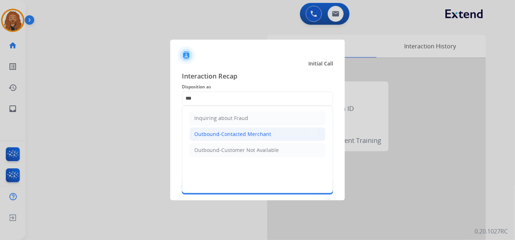
click at [207, 131] on div "Outbound-Contacted Merchant" at bounding box center [232, 134] width 77 height 7
type input "**********"
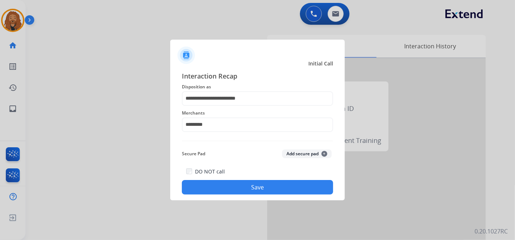
click at [244, 189] on button "Save" at bounding box center [257, 187] width 151 height 15
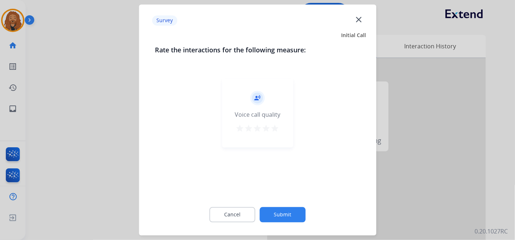
click at [275, 125] on div "star star star star star" at bounding box center [258, 130] width 44 height 11
click at [278, 130] on mat-icon "star" at bounding box center [275, 129] width 9 height 9
click at [270, 219] on button "Submit" at bounding box center [283, 215] width 46 height 15
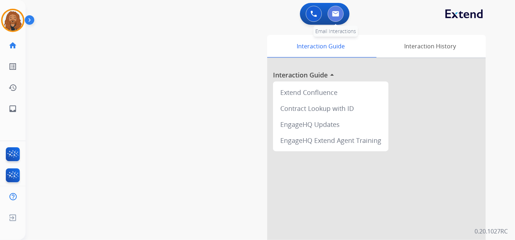
click at [337, 11] on img at bounding box center [335, 14] width 7 height 6
select select "**********"
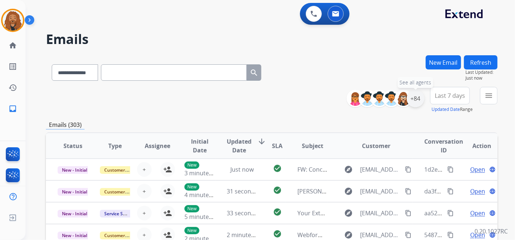
click at [412, 100] on div "+84" at bounding box center [414, 98] width 17 height 17
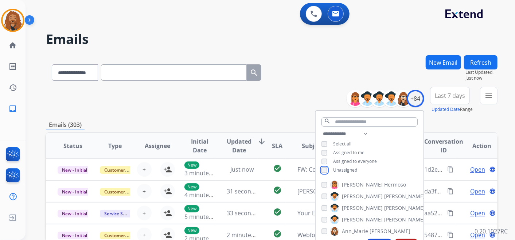
scroll to position [81, 0]
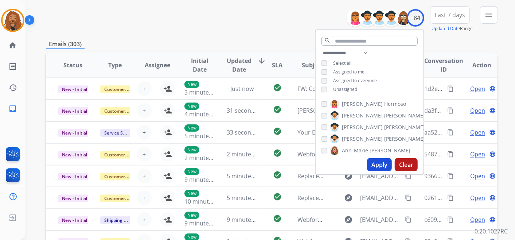
click at [373, 165] on button "Apply" at bounding box center [379, 164] width 25 height 13
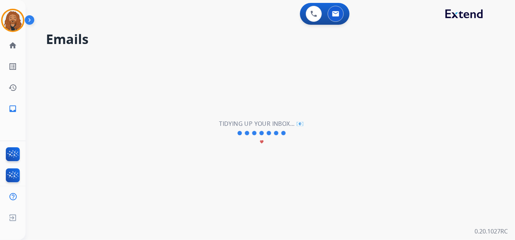
scroll to position [0, 0]
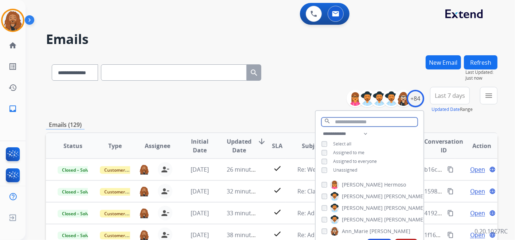
drag, startPoint x: 360, startPoint y: 122, endPoint x: 361, endPoint y: 118, distance: 3.7
click at [361, 121] on input "text" at bounding box center [369, 122] width 96 height 9
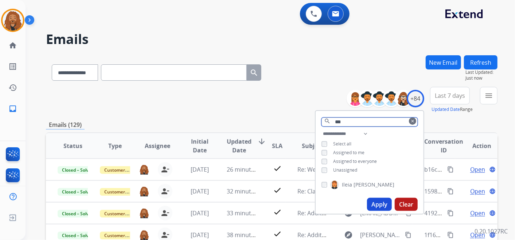
type input "***"
drag, startPoint x: 347, startPoint y: 121, endPoint x: 225, endPoint y: 103, distance: 123.4
click at [225, 103] on div "**********" at bounding box center [271, 100] width 451 height 26
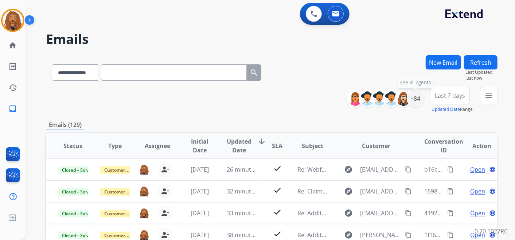
click at [423, 100] on div "**********" at bounding box center [424, 100] width 145 height 26
click at [413, 101] on div "+84" at bounding box center [414, 98] width 17 height 17
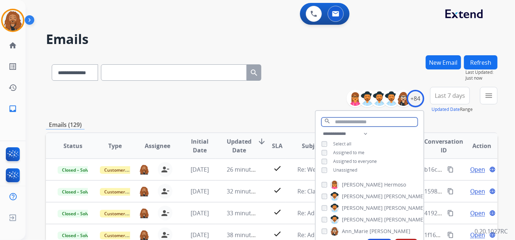
click at [344, 121] on input "text" at bounding box center [369, 122] width 96 height 9
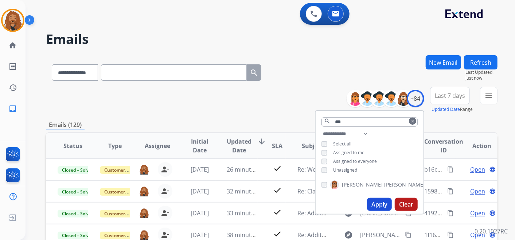
click at [375, 204] on button "Apply" at bounding box center [379, 204] width 25 height 13
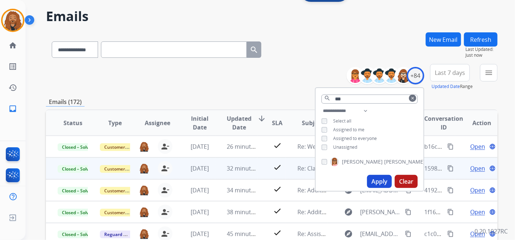
scroll to position [81, 0]
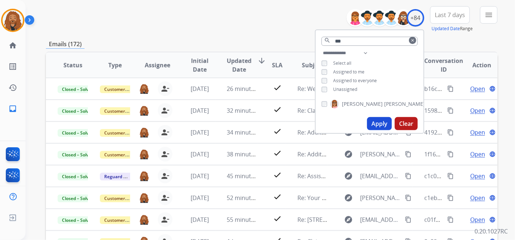
click at [461, 15] on span "Last 7 days" at bounding box center [450, 14] width 30 height 3
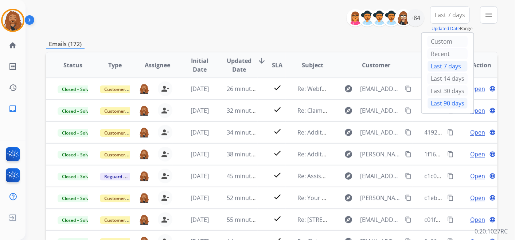
click at [444, 101] on div "Last 90 days" at bounding box center [447, 103] width 40 height 11
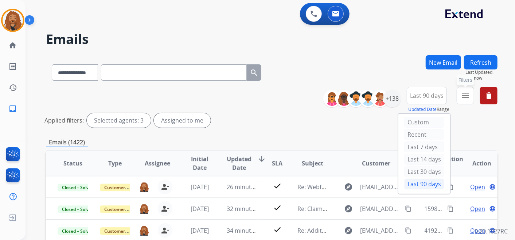
click at [470, 99] on button "menu Filters" at bounding box center [464, 95] width 17 height 17
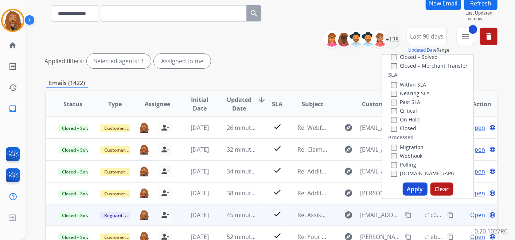
scroll to position [121, 0]
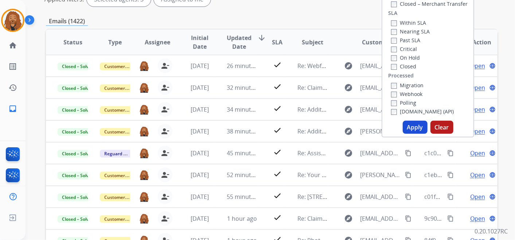
click at [417, 126] on button "Apply" at bounding box center [414, 127] width 25 height 13
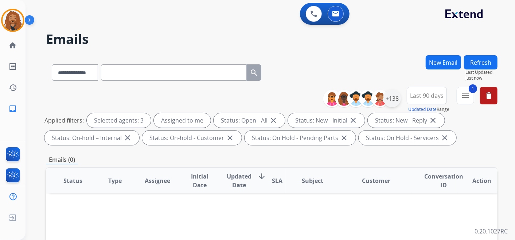
click at [396, 101] on div "+138" at bounding box center [391, 98] width 17 height 17
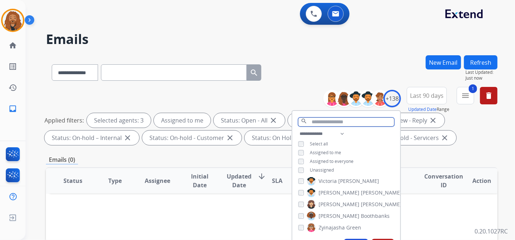
click at [318, 123] on input "text" at bounding box center [346, 122] width 96 height 9
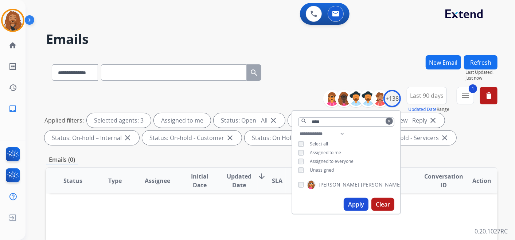
click at [302, 181] on div "[PERSON_NAME]" at bounding box center [349, 185] width 103 height 9
click at [351, 209] on button "Apply" at bounding box center [355, 204] width 25 height 13
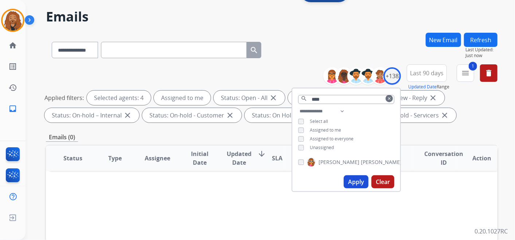
scroll to position [40, 0]
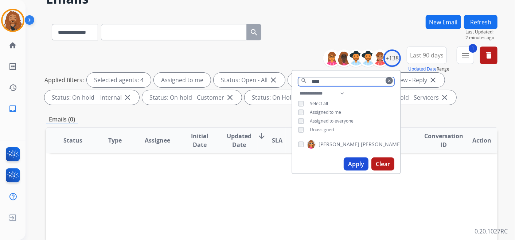
drag, startPoint x: 325, startPoint y: 81, endPoint x: 253, endPoint y: 82, distance: 71.8
click at [253, 82] on div "**********" at bounding box center [271, 77] width 451 height 61
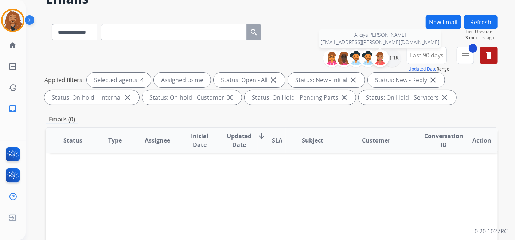
click at [386, 55] on div at bounding box center [379, 58] width 17 height 17
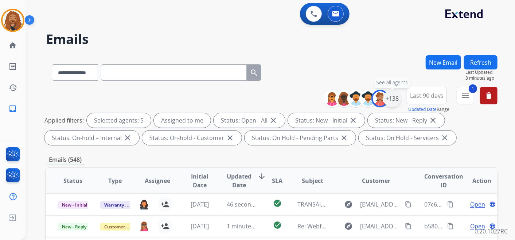
click at [393, 98] on div "+138" at bounding box center [391, 98] width 17 height 17
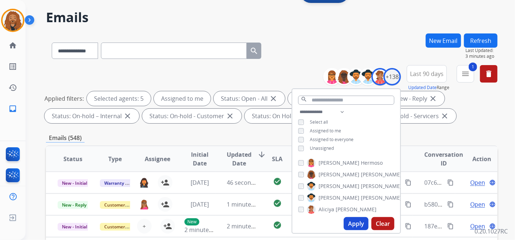
scroll to position [40, 0]
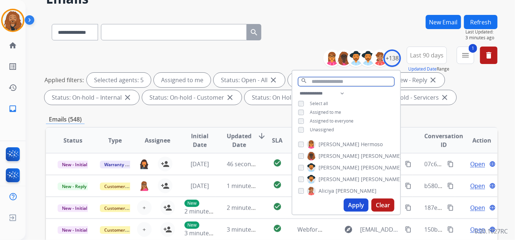
click at [339, 83] on input "text" at bounding box center [346, 81] width 96 height 9
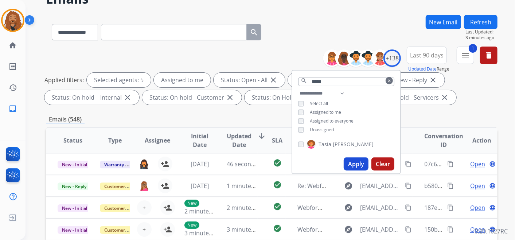
click at [354, 164] on button "Apply" at bounding box center [355, 164] width 25 height 13
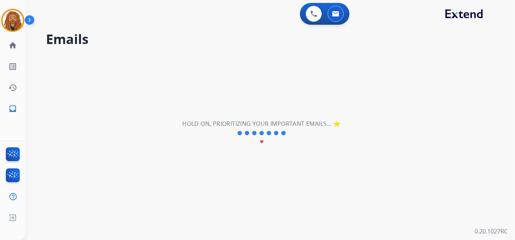
scroll to position [0, 0]
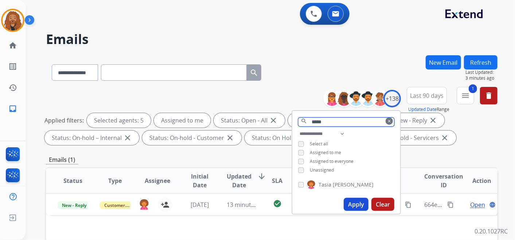
drag, startPoint x: 327, startPoint y: 122, endPoint x: 278, endPoint y: 119, distance: 49.6
click at [279, 119] on div "**********" at bounding box center [271, 117] width 451 height 61
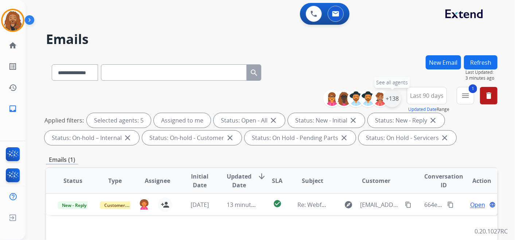
click at [397, 101] on div "+138" at bounding box center [391, 98] width 17 height 17
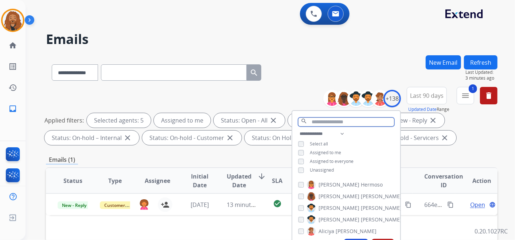
click at [339, 123] on input "text" at bounding box center [346, 122] width 96 height 9
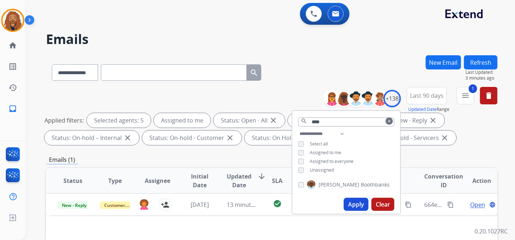
click at [351, 201] on button "Apply" at bounding box center [355, 204] width 25 height 13
drag, startPoint x: 345, startPoint y: 121, endPoint x: 259, endPoint y: 115, distance: 86.1
click at [262, 115] on div "**********" at bounding box center [271, 117] width 451 height 61
click at [259, 115] on div "Status: Open - All close" at bounding box center [248, 120] width 71 height 15
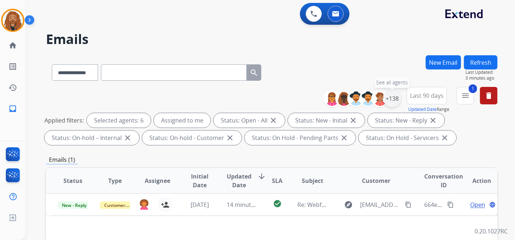
click at [392, 101] on div "+138" at bounding box center [391, 98] width 17 height 17
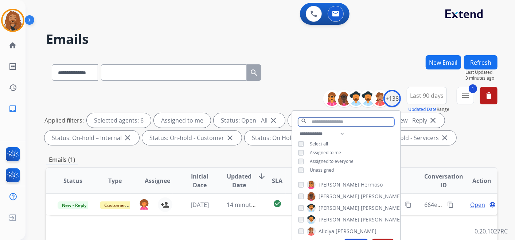
click at [345, 122] on input "text" at bounding box center [346, 122] width 96 height 9
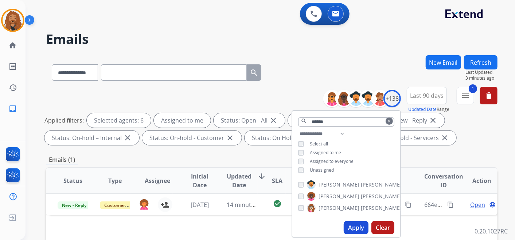
click at [303, 198] on div "[PERSON_NAME]" at bounding box center [349, 196] width 103 height 9
click at [356, 226] on button "Apply" at bounding box center [355, 227] width 25 height 13
drag, startPoint x: 336, startPoint y: 125, endPoint x: 298, endPoint y: 122, distance: 38.3
click at [298, 122] on input "******" at bounding box center [346, 122] width 96 height 9
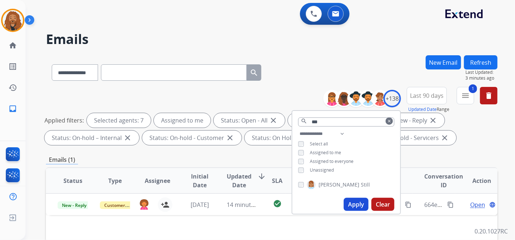
click at [352, 204] on button "Apply" at bounding box center [355, 204] width 25 height 13
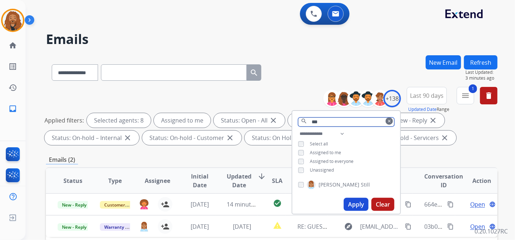
click at [325, 122] on input "***" at bounding box center [346, 122] width 96 height 9
click at [354, 205] on button "Apply" at bounding box center [355, 204] width 25 height 13
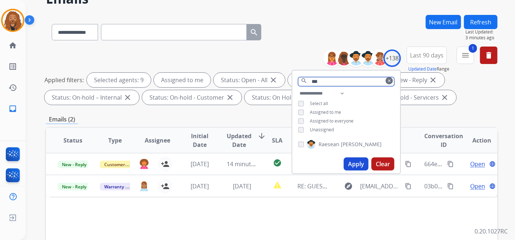
drag, startPoint x: 333, startPoint y: 83, endPoint x: 305, endPoint y: 83, distance: 28.1
click at [305, 83] on div "*** search clear" at bounding box center [346, 80] width 108 height 19
type input "****"
click at [353, 158] on button "Apply" at bounding box center [355, 164] width 25 height 13
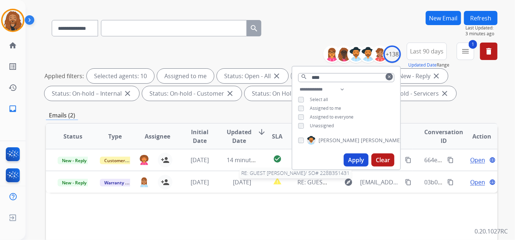
scroll to position [0, 0]
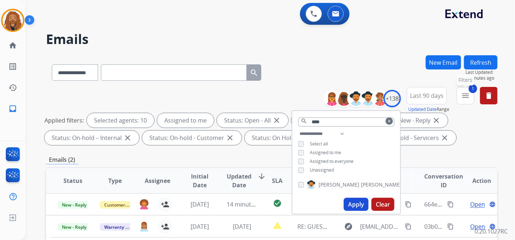
click at [464, 99] on mat-icon "menu" at bounding box center [465, 95] width 9 height 9
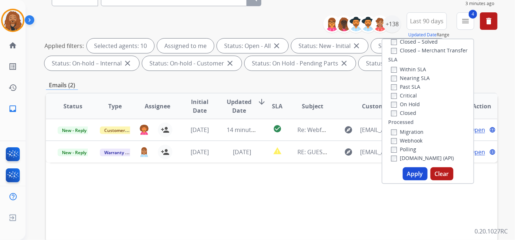
scroll to position [121, 0]
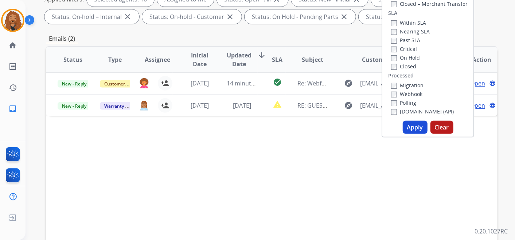
click at [416, 130] on button "Apply" at bounding box center [414, 127] width 25 height 13
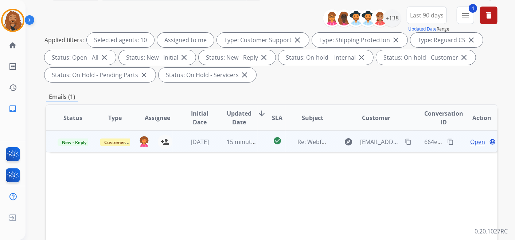
scroll to position [81, 0]
click at [70, 142] on span "New - Reply" at bounding box center [74, 142] width 33 height 8
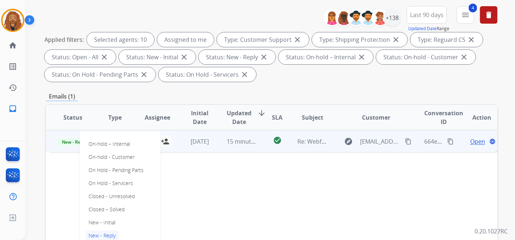
click at [470, 144] on span "Open" at bounding box center [477, 141] width 15 height 9
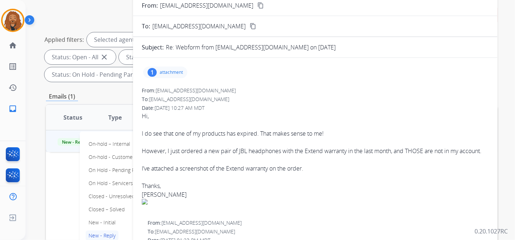
click at [169, 74] on p "attachment" at bounding box center [171, 73] width 23 height 6
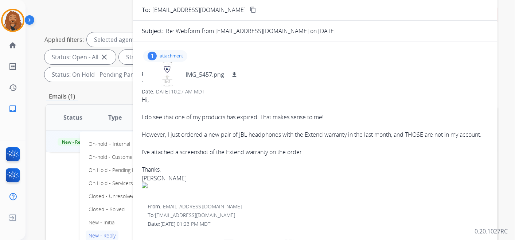
scroll to position [40, 0]
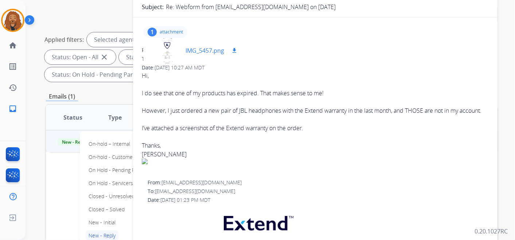
click at [202, 50] on p "IMG_5457.png" at bounding box center [204, 50] width 39 height 9
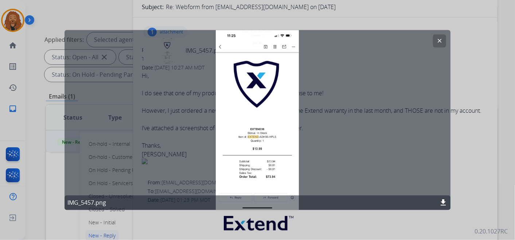
click at [437, 39] on mat-icon "clear" at bounding box center [439, 41] width 7 height 7
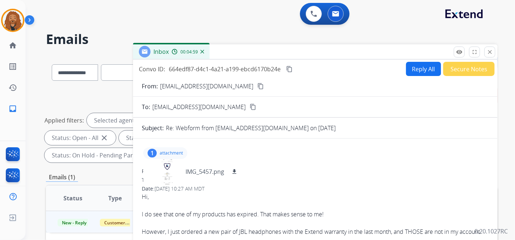
scroll to position [0, 0]
click at [257, 86] on mat-icon "content_copy" at bounding box center [260, 86] width 7 height 7
click at [203, 160] on div "IMG_5457.png download" at bounding box center [193, 171] width 101 height 25
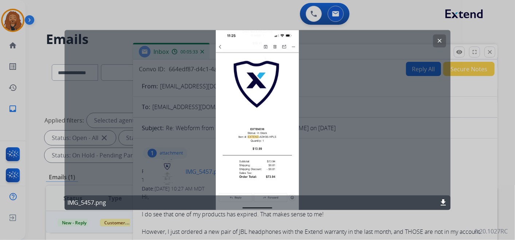
click at [194, 172] on div "clear IMG_5457.png download" at bounding box center [257, 120] width 386 height 180
click at [435, 43] on button "clear" at bounding box center [439, 41] width 13 height 13
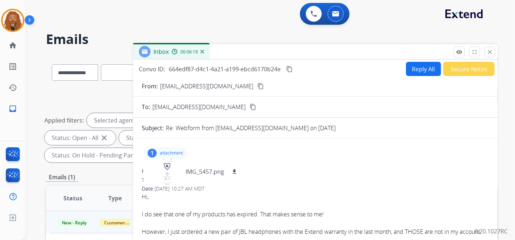
click at [409, 74] on button "Reply All" at bounding box center [423, 69] width 35 height 14
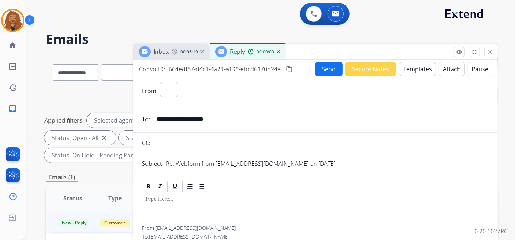
select select "**********"
click at [411, 70] on button "Templates" at bounding box center [417, 69] width 37 height 14
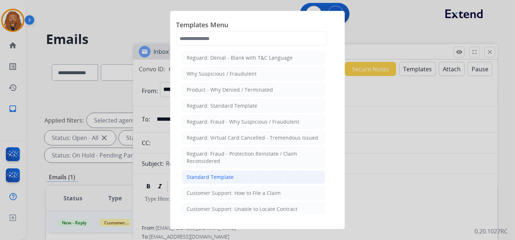
click at [222, 178] on div "Standard Template" at bounding box center [209, 177] width 47 height 7
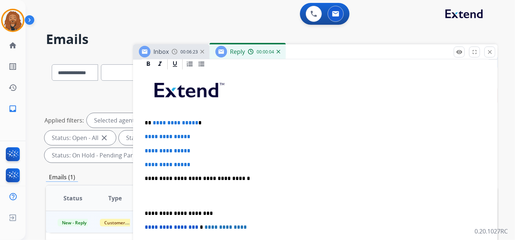
scroll to position [162, 0]
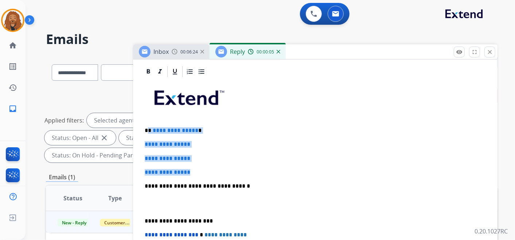
drag, startPoint x: 196, startPoint y: 174, endPoint x: 149, endPoint y: 130, distance: 65.2
click at [149, 130] on div "**********" at bounding box center [315, 203] width 347 height 251
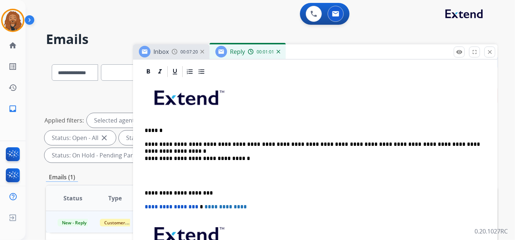
click at [171, 183] on div "**********" at bounding box center [315, 189] width 347 height 223
click at [166, 180] on p at bounding box center [315, 175] width 341 height 13
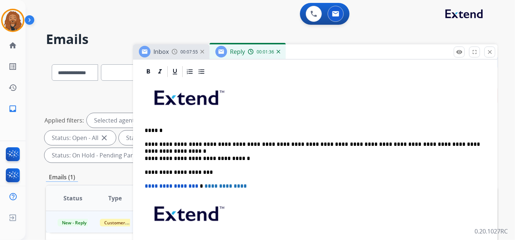
click at [299, 141] on p "**********" at bounding box center [312, 144] width 335 height 7
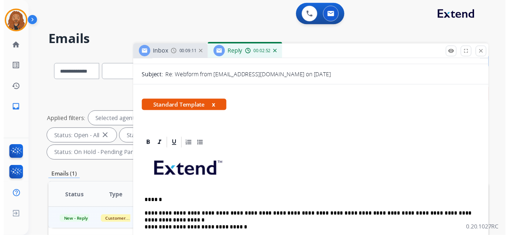
scroll to position [0, 0]
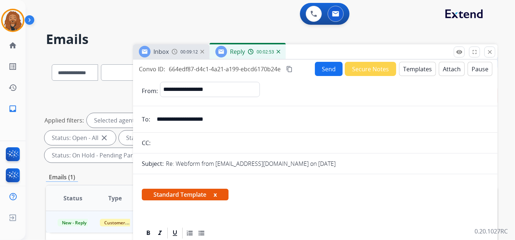
click at [325, 68] on button "Send" at bounding box center [329, 69] width 28 height 14
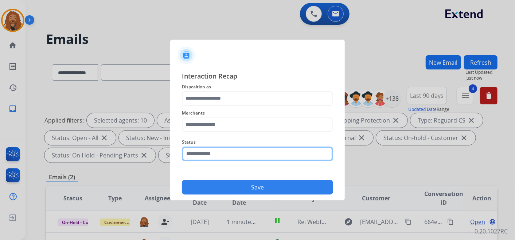
click at [232, 148] on input "text" at bounding box center [257, 154] width 151 height 15
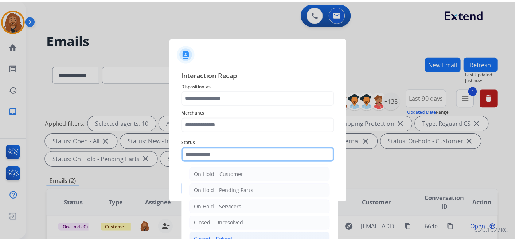
scroll to position [40, 0]
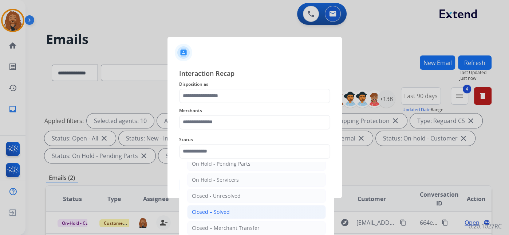
click at [214, 213] on div "Closed – Solved" at bounding box center [211, 211] width 38 height 7
type input "**********"
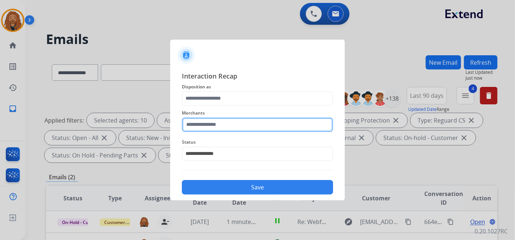
click at [212, 127] on input "text" at bounding box center [257, 125] width 151 height 15
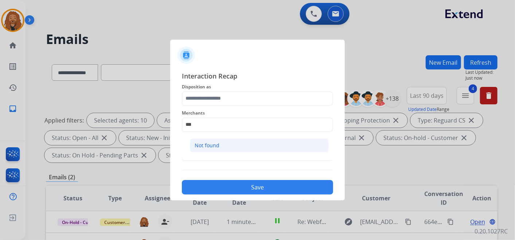
click at [207, 142] on div "Not found" at bounding box center [207, 145] width 25 height 7
type input "*********"
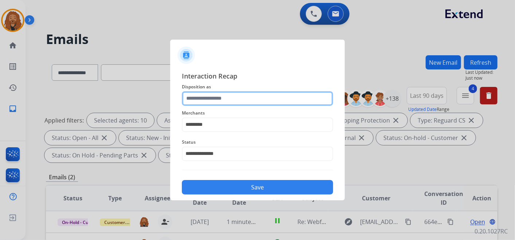
click at [225, 96] on input "text" at bounding box center [257, 98] width 151 height 15
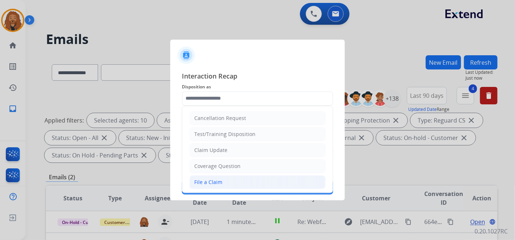
drag, startPoint x: 207, startPoint y: 184, endPoint x: 219, endPoint y: 152, distance: 34.6
click at [207, 184] on div "File a Claim" at bounding box center [208, 182] width 28 height 7
type input "**********"
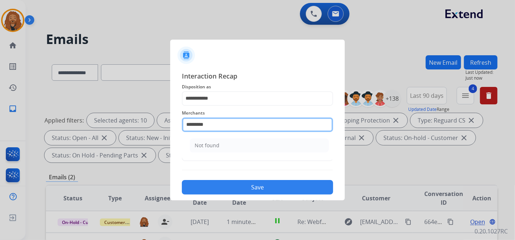
drag, startPoint x: 223, startPoint y: 126, endPoint x: 187, endPoint y: 127, distance: 35.7
click at [187, 127] on input "*********" at bounding box center [257, 125] width 151 height 15
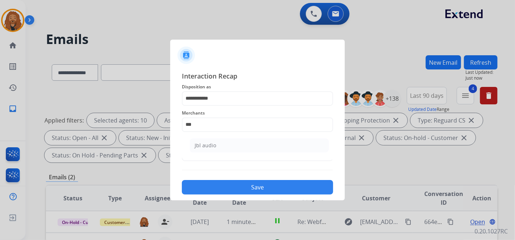
drag, startPoint x: 262, startPoint y: 140, endPoint x: 260, endPoint y: 156, distance: 15.8
click at [262, 140] on li "Jbl audio" at bounding box center [259, 146] width 139 height 14
type input "*********"
click at [221, 190] on button "Save" at bounding box center [257, 187] width 151 height 15
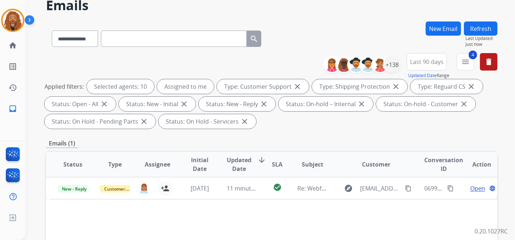
scroll to position [81, 0]
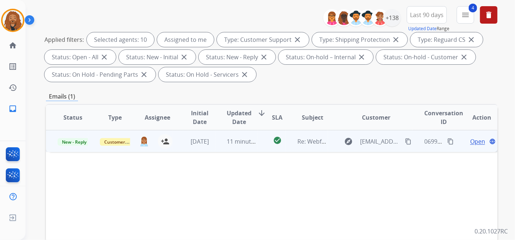
click at [474, 144] on span "Open" at bounding box center [477, 141] width 15 height 9
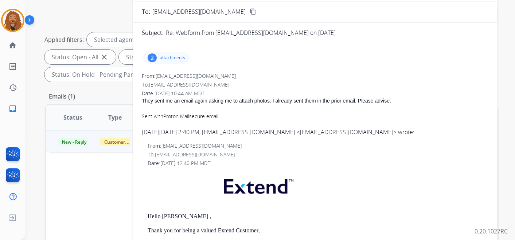
scroll to position [0, 0]
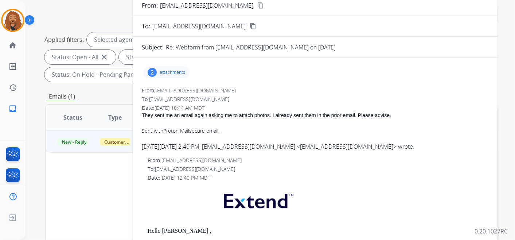
click at [170, 72] on p "attachments" at bounding box center [172, 73] width 25 height 6
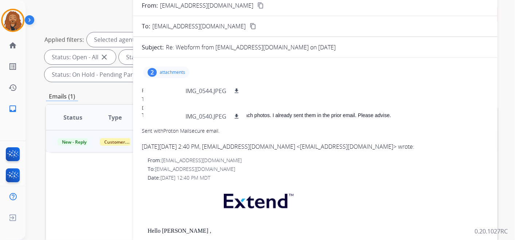
click at [340, 87] on div "From: [EMAIL_ADDRESS][DOMAIN_NAME]" at bounding box center [315, 90] width 347 height 7
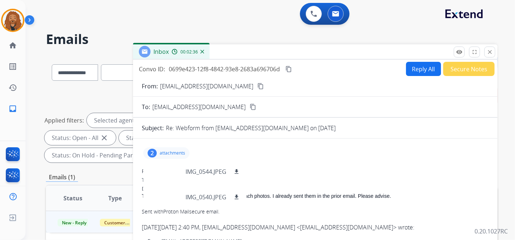
click at [257, 85] on mat-icon "content_copy" at bounding box center [260, 86] width 7 height 7
click at [215, 168] on p "IMG_0544.JPEG" at bounding box center [205, 172] width 41 height 9
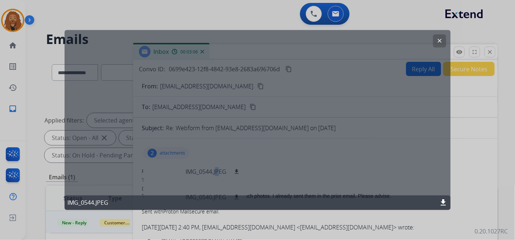
click at [443, 202] on mat-icon "download" at bounding box center [443, 203] width 9 height 9
click at [438, 39] on mat-icon "clear" at bounding box center [439, 41] width 7 height 7
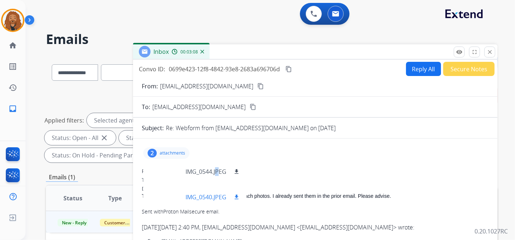
click at [237, 197] on mat-icon "download" at bounding box center [236, 197] width 7 height 7
click at [290, 157] on div "2 attachments IMG_0544.JPEG download IMG_0540.JPEG download" at bounding box center [315, 153] width 347 height 17
click at [414, 70] on button "Reply All" at bounding box center [423, 69] width 35 height 14
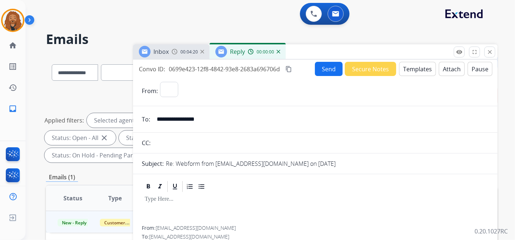
select select "**********"
click at [414, 63] on button "Templates" at bounding box center [417, 69] width 37 height 14
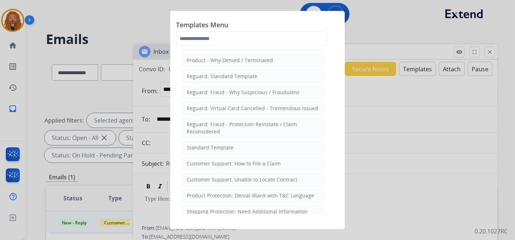
scroll to position [81, 0]
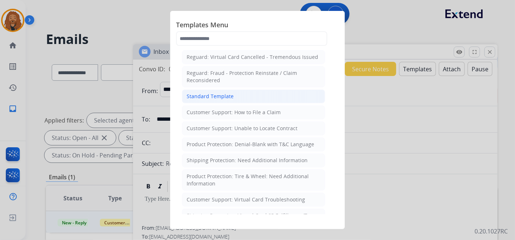
click at [216, 99] on li "Standard Template" at bounding box center [253, 97] width 143 height 14
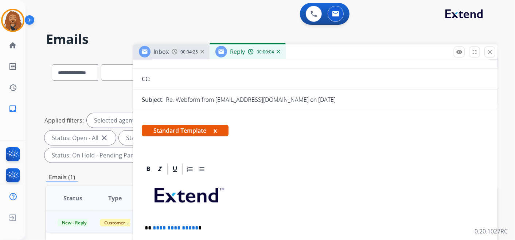
scroll to position [121, 0]
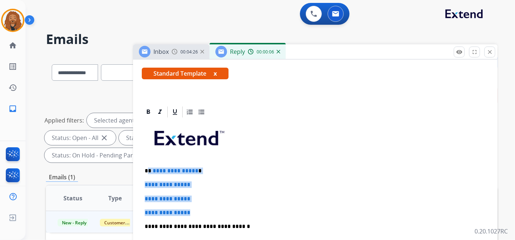
drag, startPoint x: 198, startPoint y: 212, endPoint x: 148, endPoint y: 168, distance: 66.8
click at [148, 168] on div "**********" at bounding box center [315, 244] width 347 height 251
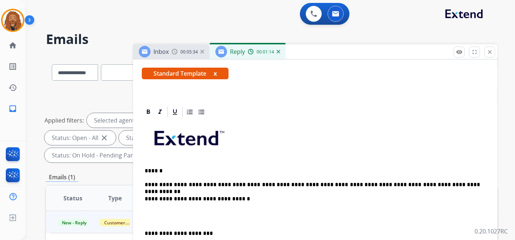
click at [460, 183] on p "**********" at bounding box center [312, 185] width 335 height 7
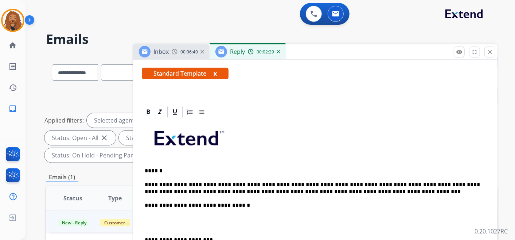
scroll to position [243, 0]
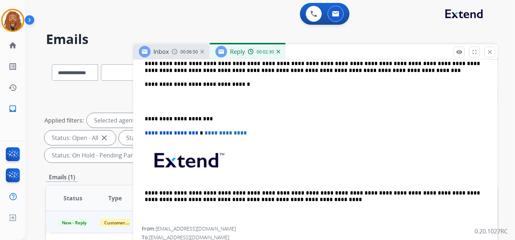
click at [170, 108] on div "**********" at bounding box center [315, 111] width 347 height 229
click at [166, 101] on p at bounding box center [315, 101] width 341 height 13
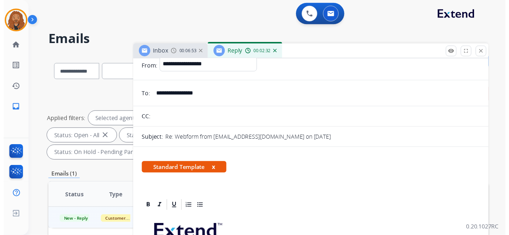
scroll to position [0, 0]
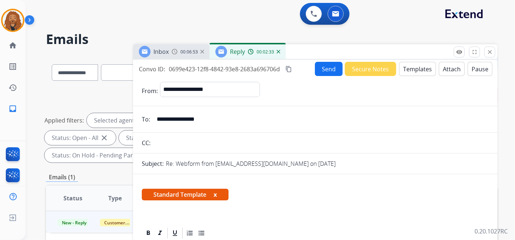
click at [322, 72] on button "Send" at bounding box center [329, 69] width 28 height 14
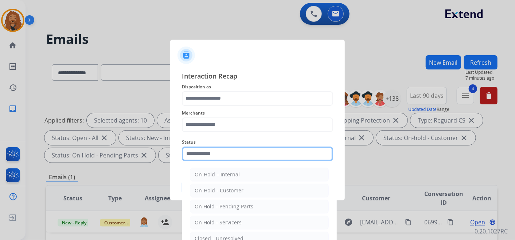
click at [216, 151] on input "text" at bounding box center [257, 154] width 151 height 15
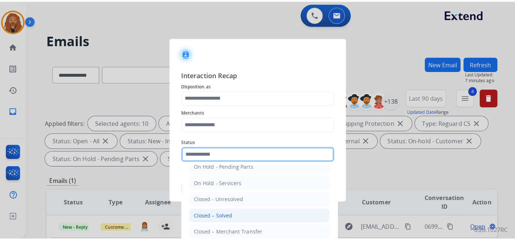
scroll to position [42, 0]
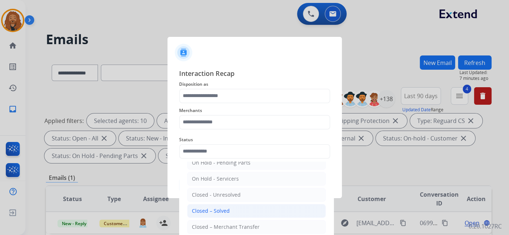
click at [235, 210] on li "Closed – Solved" at bounding box center [256, 211] width 139 height 14
type input "**********"
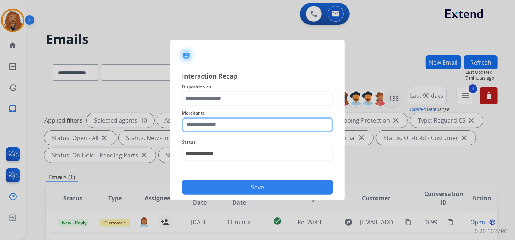
click at [221, 122] on input "text" at bounding box center [257, 125] width 151 height 15
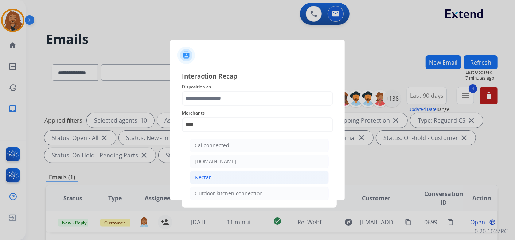
click at [232, 175] on li "Nectar" at bounding box center [259, 178] width 139 height 14
type input "******"
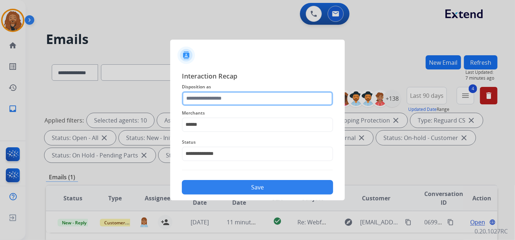
click at [227, 101] on input "text" at bounding box center [257, 98] width 151 height 15
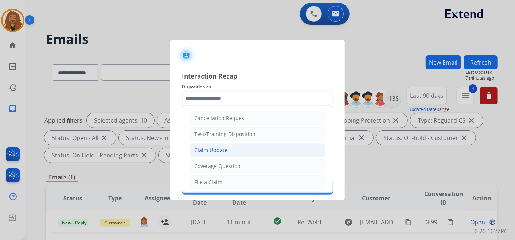
click at [227, 148] on li "Claim Update" at bounding box center [257, 151] width 136 height 14
type input "**********"
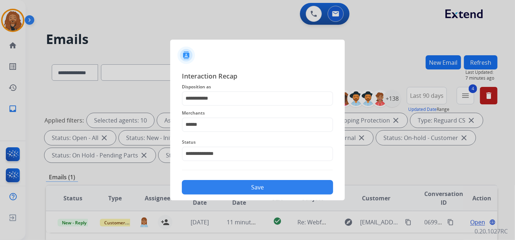
click at [219, 191] on button "Save" at bounding box center [257, 187] width 151 height 15
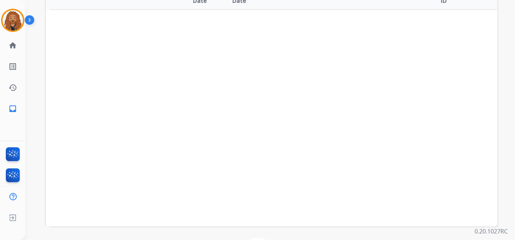
scroll to position [0, 0]
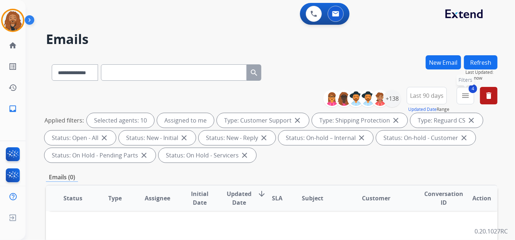
click at [465, 93] on mat-icon "menu" at bounding box center [465, 95] width 9 height 9
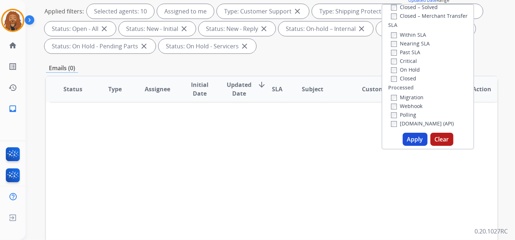
scroll to position [162, 0]
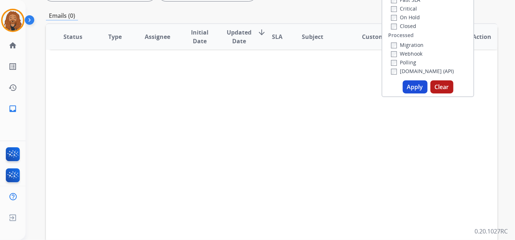
click at [417, 87] on button "Apply" at bounding box center [414, 86] width 25 height 13
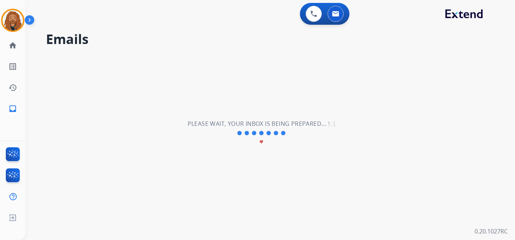
scroll to position [0, 0]
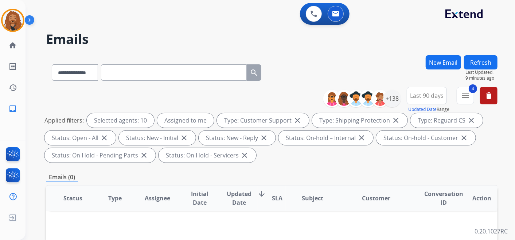
click at [481, 57] on button "Refresh" at bounding box center [481, 62] width 34 height 14
click at [134, 67] on input "text" at bounding box center [174, 72] width 146 height 16
paste input "**********"
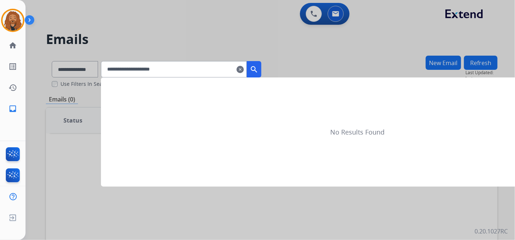
type input "**********"
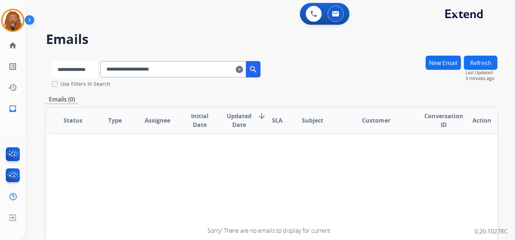
click at [93, 72] on select "**********" at bounding box center [75, 69] width 46 height 16
select select "**********"
click at [52, 61] on select "**********" at bounding box center [75, 69] width 46 height 16
click at [194, 71] on input "**********" at bounding box center [174, 69] width 146 height 16
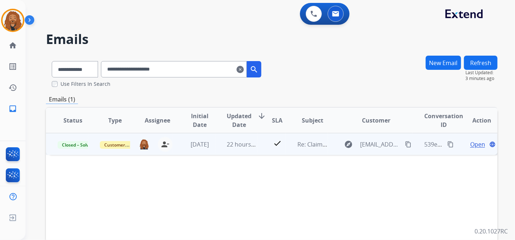
click at [470, 145] on span "Open" at bounding box center [477, 144] width 15 height 9
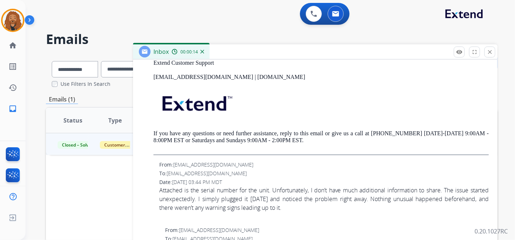
scroll to position [526, 0]
click at [491, 48] on button "close Close" at bounding box center [489, 52] width 11 height 11
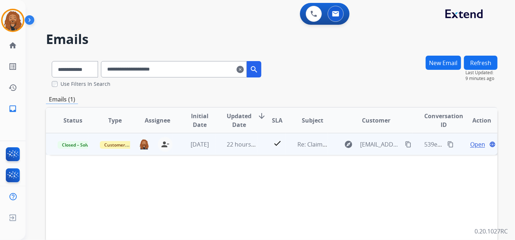
click at [474, 142] on span "Open" at bounding box center [477, 144] width 15 height 9
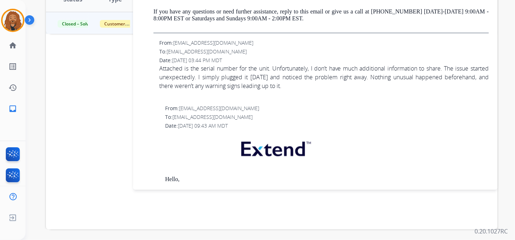
drag, startPoint x: 160, startPoint y: 66, endPoint x: 347, endPoint y: 88, distance: 188.5
click at [347, 88] on div "Attached is the serial number for the unit. Unfortunately, I don’t have much ad…" at bounding box center [323, 77] width 329 height 26
copy div "Attached is the serial number for the unit. Unfortunately, I don’t have much ad…"
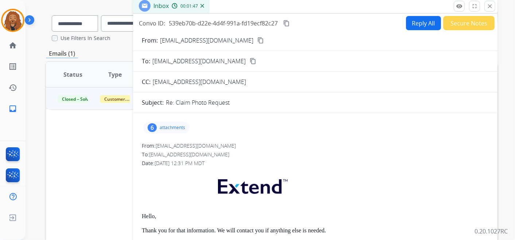
scroll to position [0, 0]
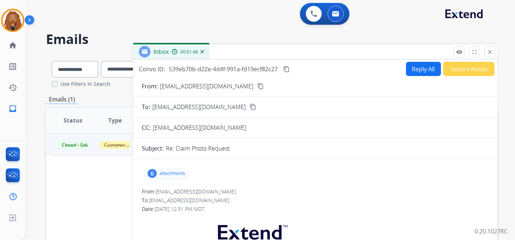
click at [289, 68] on mat-icon "content_copy" at bounding box center [286, 69] width 7 height 7
click at [489, 53] on mat-icon "close" at bounding box center [489, 52] width 7 height 7
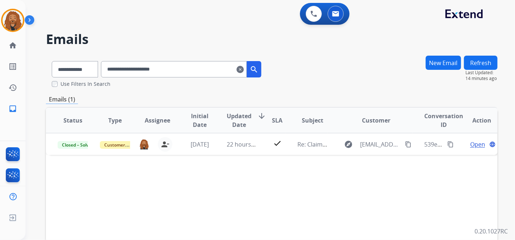
click at [244, 69] on mat-icon "clear" at bounding box center [239, 69] width 7 height 9
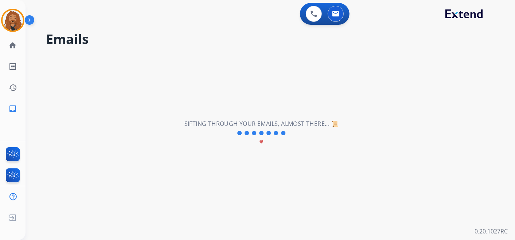
select select "**********"
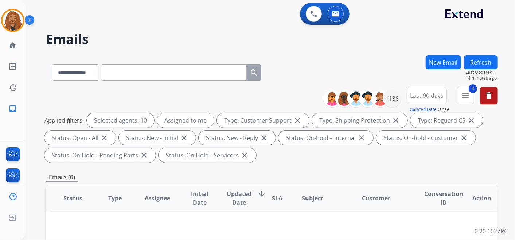
click at [480, 59] on button "Refresh" at bounding box center [481, 62] width 34 height 14
click at [487, 66] on button "Refresh" at bounding box center [481, 62] width 34 height 14
click at [426, 64] on button "New Email" at bounding box center [442, 62] width 35 height 14
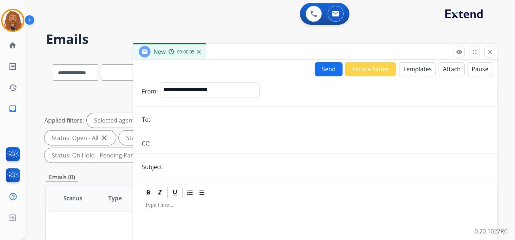
click at [173, 119] on input "email" at bounding box center [320, 120] width 336 height 15
paste input "**********"
type input "**********"
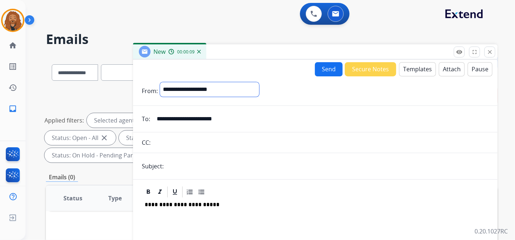
click at [229, 86] on select "**********" at bounding box center [209, 89] width 99 height 15
select select "**********"
click at [160, 82] on select "**********" at bounding box center [209, 89] width 99 height 15
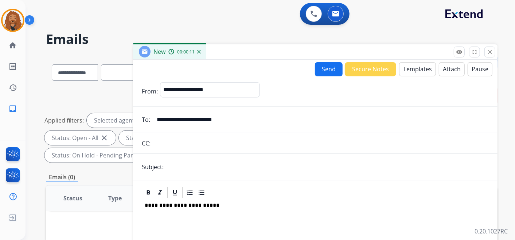
click at [184, 167] on input "text" at bounding box center [327, 167] width 323 height 15
type input "*"
type input "**********"
drag, startPoint x: 225, startPoint y: 205, endPoint x: 68, endPoint y: 192, distance: 157.9
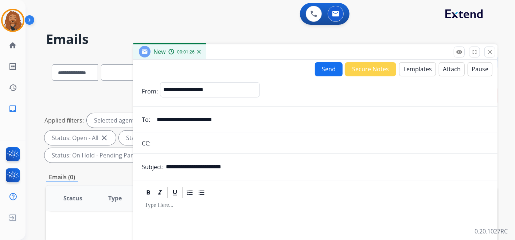
click at [417, 70] on button "Templates" at bounding box center [417, 69] width 37 height 14
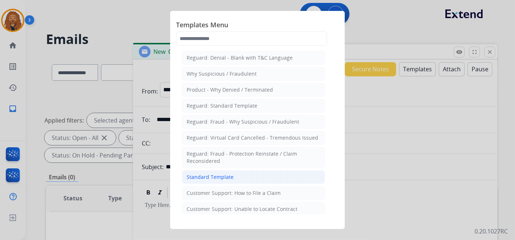
click at [224, 174] on div "Standard Template" at bounding box center [209, 177] width 47 height 7
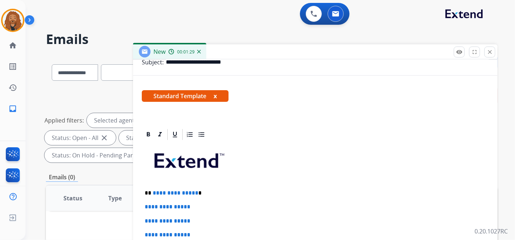
scroll to position [125, 0]
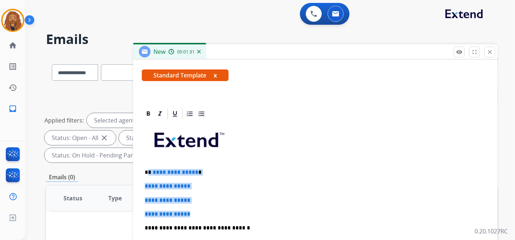
drag, startPoint x: 195, startPoint y: 211, endPoint x: 148, endPoint y: 169, distance: 63.5
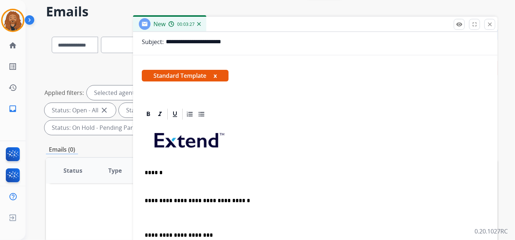
scroll to position [40, 0]
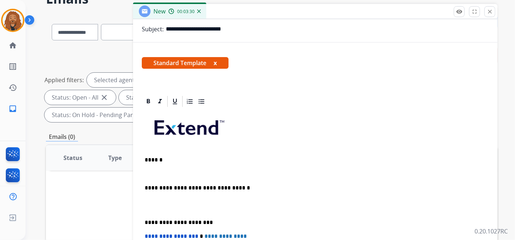
click at [153, 173] on p at bounding box center [315, 174] width 341 height 7
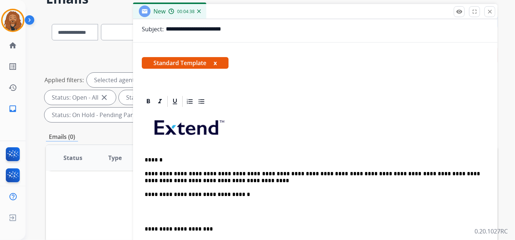
click at [156, 220] on div "**********" at bounding box center [315, 222] width 347 height 229
click at [154, 217] on p at bounding box center [315, 211] width 341 height 13
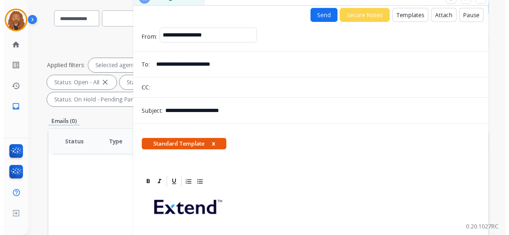
scroll to position [0, 0]
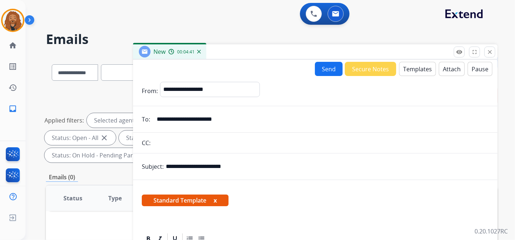
click at [327, 69] on button "Send" at bounding box center [329, 69] width 28 height 14
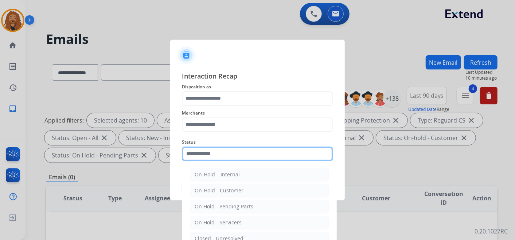
click at [232, 157] on input "text" at bounding box center [257, 154] width 151 height 15
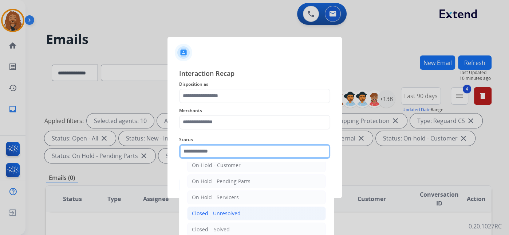
scroll to position [42, 0]
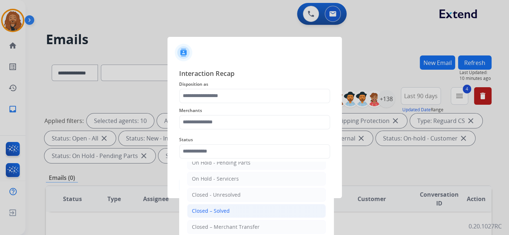
click at [220, 212] on div "Closed – Solved" at bounding box center [211, 210] width 38 height 7
type input "**********"
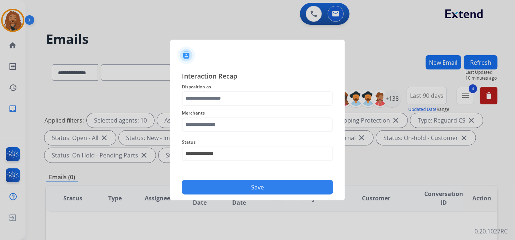
click at [203, 138] on span "Status" at bounding box center [257, 142] width 151 height 9
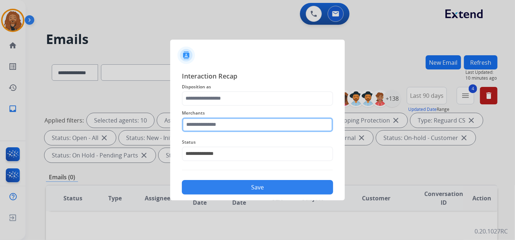
click at [204, 127] on input "text" at bounding box center [257, 125] width 151 height 15
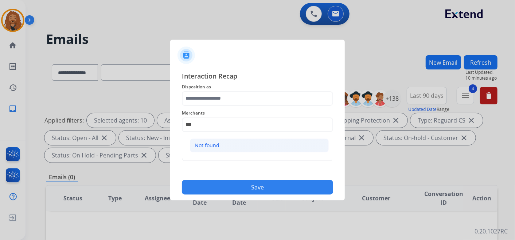
click at [234, 149] on li "Not found" at bounding box center [259, 146] width 139 height 14
type input "*********"
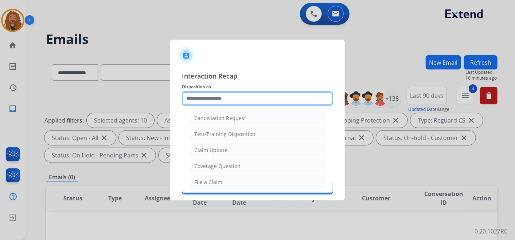
click at [221, 100] on input "text" at bounding box center [257, 98] width 151 height 15
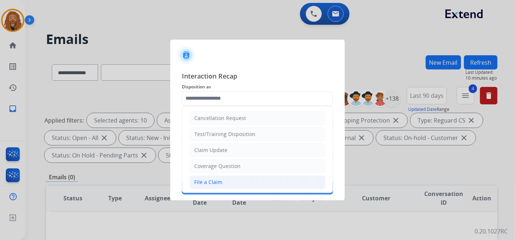
click at [223, 181] on li "File a Claim" at bounding box center [257, 183] width 136 height 14
type input "**********"
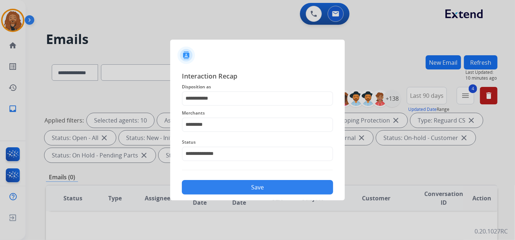
click at [224, 189] on button "Save" at bounding box center [257, 187] width 151 height 15
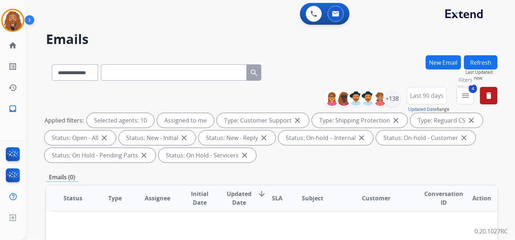
click at [466, 92] on mat-icon "menu" at bounding box center [465, 95] width 9 height 9
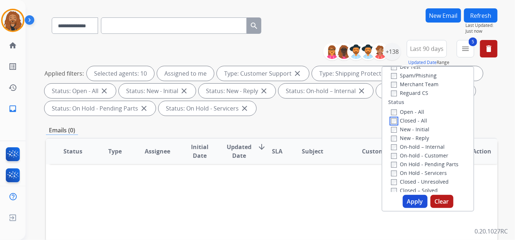
scroll to position [202, 0]
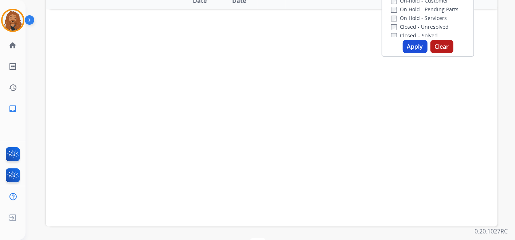
click at [410, 50] on button "Apply" at bounding box center [414, 46] width 25 height 13
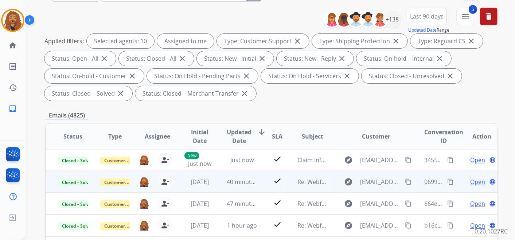
scroll to position [81, 0]
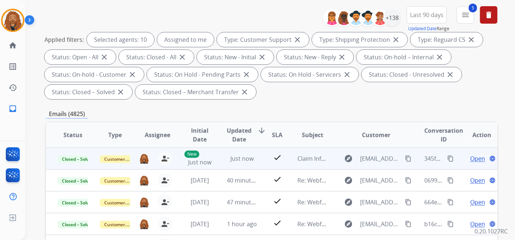
click at [447, 158] on mat-icon "content_copy" at bounding box center [450, 159] width 7 height 7
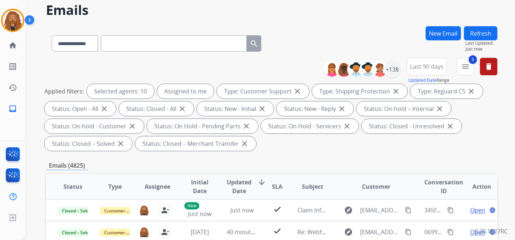
scroll to position [0, 0]
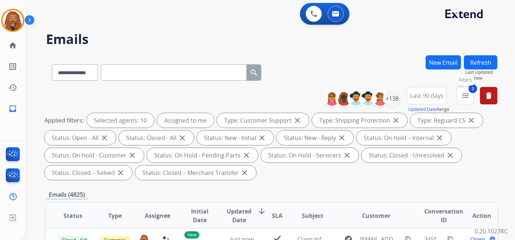
click at [471, 91] on span "5" at bounding box center [472, 89] width 8 height 9
click at [464, 95] on mat-icon "menu" at bounding box center [465, 95] width 9 height 9
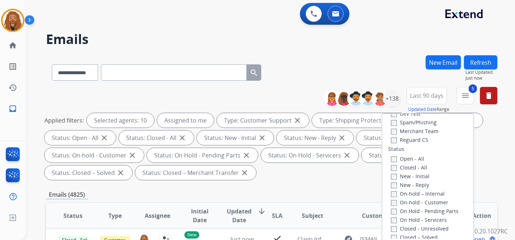
click at [391, 164] on label "Closed - All" at bounding box center [409, 167] width 36 height 7
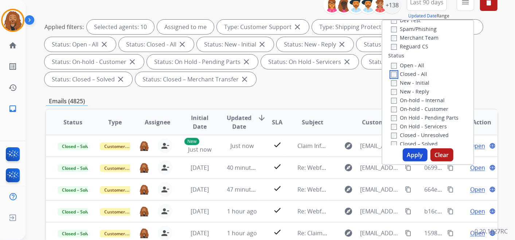
scroll to position [121, 0]
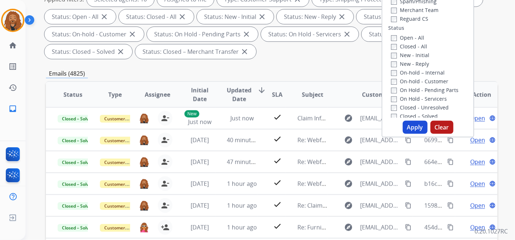
click at [414, 129] on button "Apply" at bounding box center [414, 127] width 25 height 13
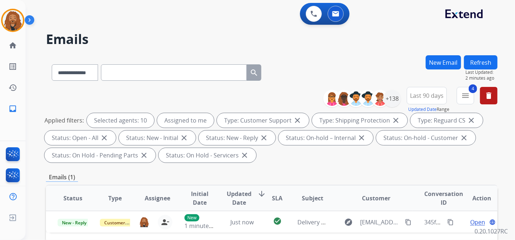
click at [451, 56] on button "New Email" at bounding box center [442, 62] width 35 height 14
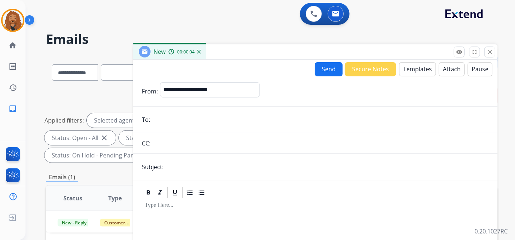
drag, startPoint x: 175, startPoint y: 121, endPoint x: 177, endPoint y: 115, distance: 6.5
click at [175, 121] on input "email" at bounding box center [320, 120] width 336 height 15
paste input "**********"
type input "**********"
click at [203, 87] on select "**********" at bounding box center [209, 89] width 99 height 15
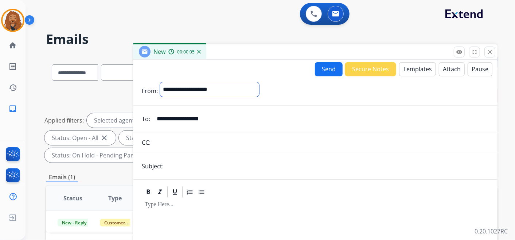
select select "**********"
click at [160, 82] on select "**********" at bounding box center [209, 89] width 99 height 15
click at [182, 163] on input "text" at bounding box center [327, 167] width 323 height 15
type input "**********"
click at [418, 64] on button "Templates" at bounding box center [417, 69] width 37 height 14
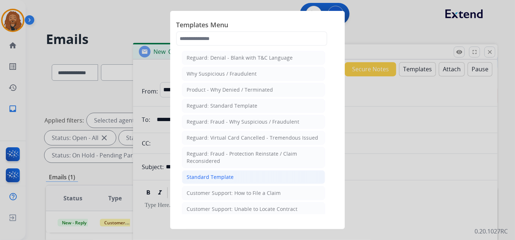
click at [231, 171] on li "Standard Template" at bounding box center [253, 177] width 143 height 14
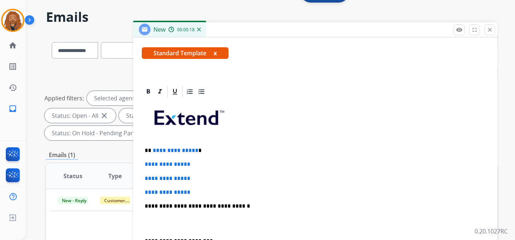
scroll to position [40, 0]
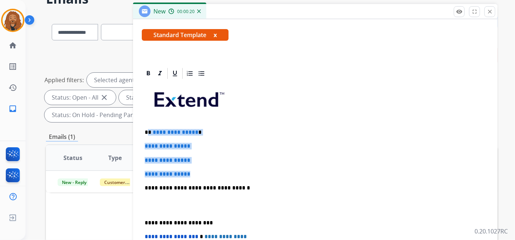
drag, startPoint x: 199, startPoint y: 173, endPoint x: 148, endPoint y: 130, distance: 66.4
click at [148, 130] on div "**********" at bounding box center [315, 205] width 347 height 251
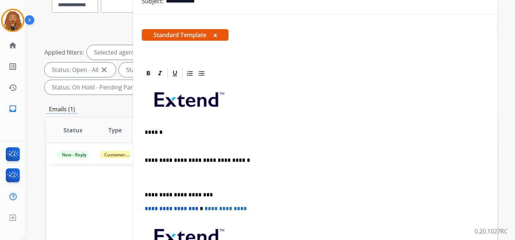
scroll to position [97, 0]
click at [166, 182] on p at bounding box center [315, 178] width 341 height 13
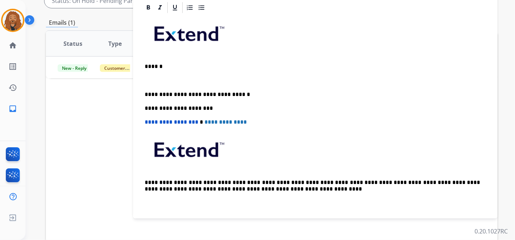
scroll to position [105, 0]
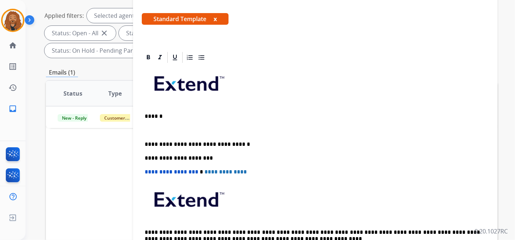
click at [152, 128] on p at bounding box center [315, 130] width 341 height 7
click at [151, 125] on div "**********" at bounding box center [315, 165] width 347 height 202
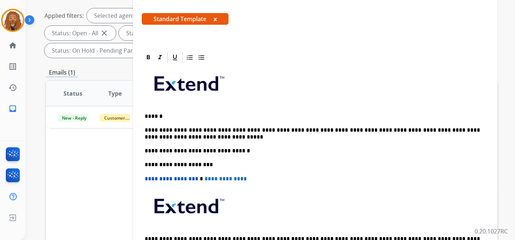
click at [392, 130] on p "**********" at bounding box center [312, 133] width 335 height 13
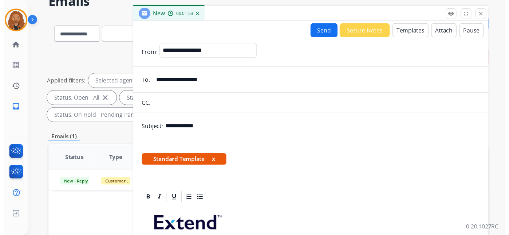
scroll to position [0, 0]
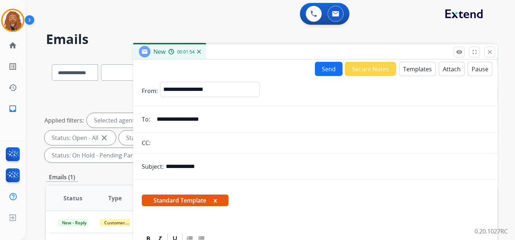
click at [319, 66] on button "Send" at bounding box center [329, 69] width 28 height 14
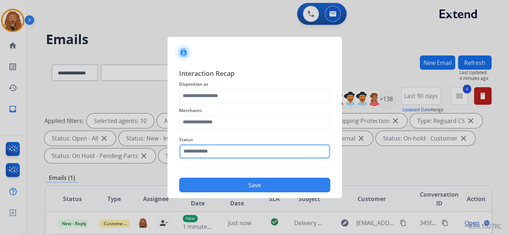
click at [227, 159] on div "Status" at bounding box center [254, 146] width 151 height 29
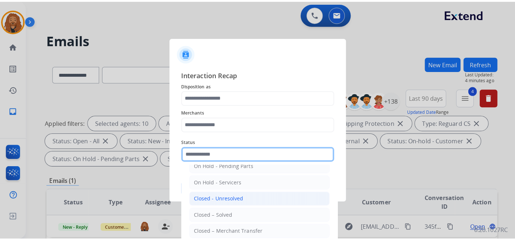
scroll to position [42, 0]
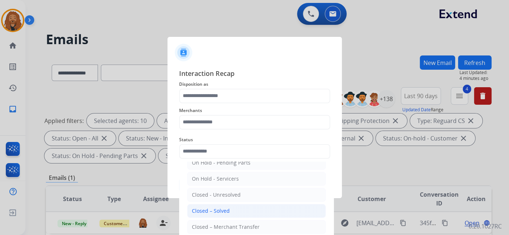
click at [221, 207] on div "Closed – Solved" at bounding box center [211, 210] width 38 height 7
type input "**********"
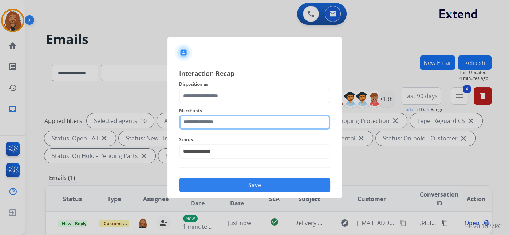
click at [225, 129] on input "text" at bounding box center [254, 122] width 151 height 15
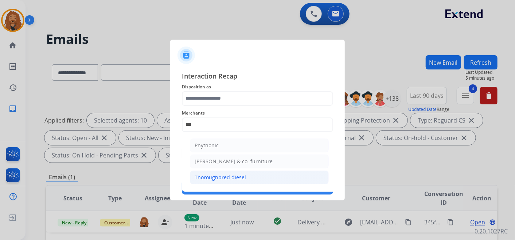
click at [217, 179] on div "Thoroughbred diesel" at bounding box center [220, 177] width 51 height 7
type input "**********"
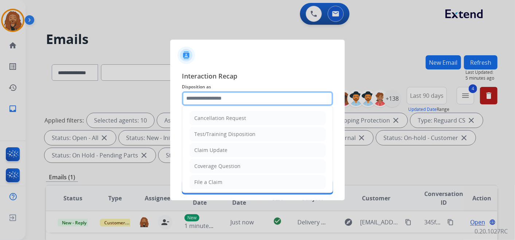
click at [211, 101] on input "text" at bounding box center [257, 98] width 151 height 15
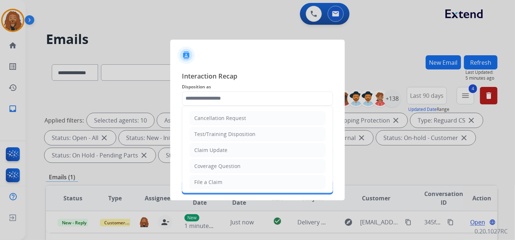
click at [225, 153] on div "Claim Update" at bounding box center [210, 150] width 33 height 7
type input "**********"
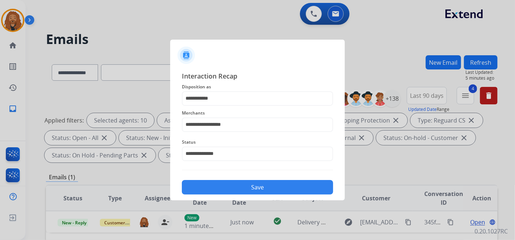
click at [228, 185] on button "Save" at bounding box center [257, 187] width 151 height 15
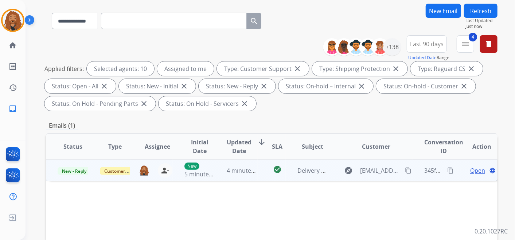
scroll to position [81, 0]
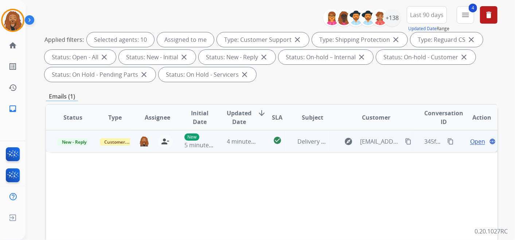
click at [472, 142] on span "Open" at bounding box center [477, 141] width 15 height 9
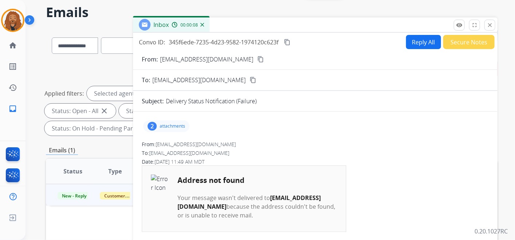
scroll to position [0, 0]
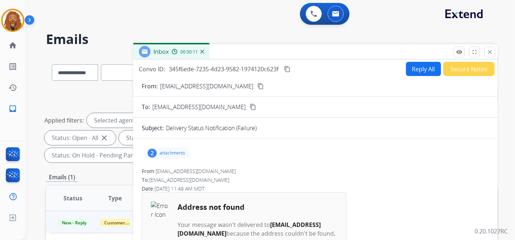
click at [460, 73] on button "Secure Notes" at bounding box center [468, 69] width 51 height 14
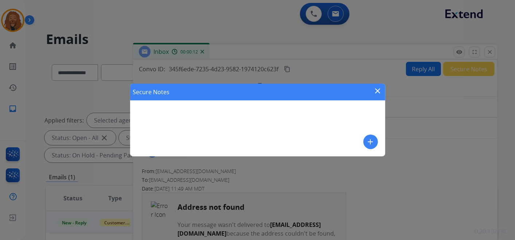
click at [364, 142] on button "add" at bounding box center [370, 142] width 15 height 15
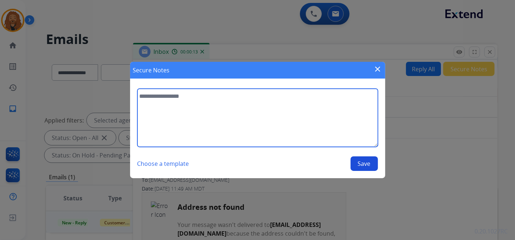
click at [219, 106] on textarea at bounding box center [257, 118] width 240 height 58
type textarea "**********"
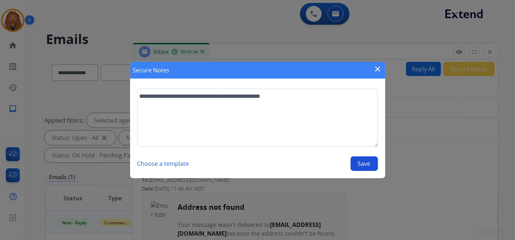
click at [364, 162] on button "Save" at bounding box center [363, 164] width 27 height 15
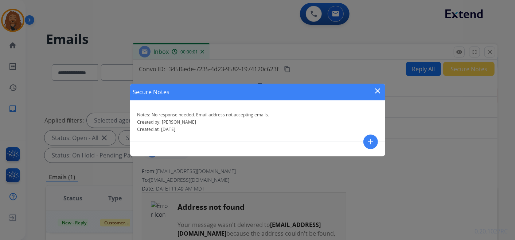
click at [378, 90] on mat-icon "close" at bounding box center [377, 91] width 9 height 9
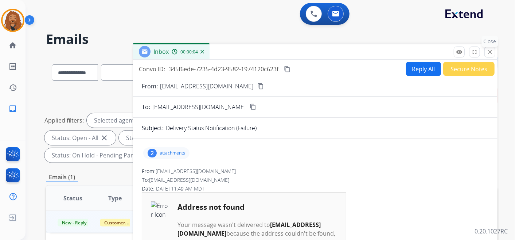
click at [489, 52] on mat-icon "close" at bounding box center [489, 52] width 7 height 7
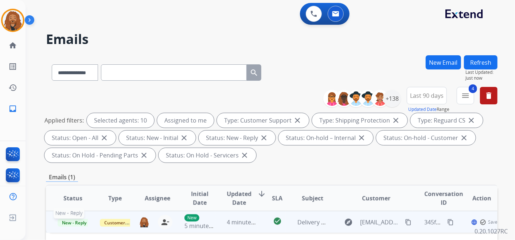
click at [78, 222] on span "New - Reply" at bounding box center [74, 223] width 33 height 8
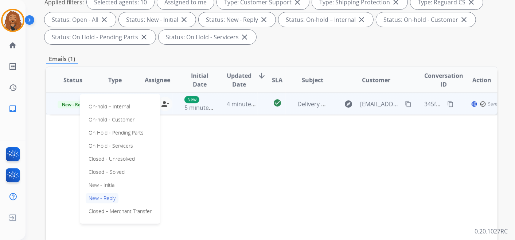
scroll to position [121, 0]
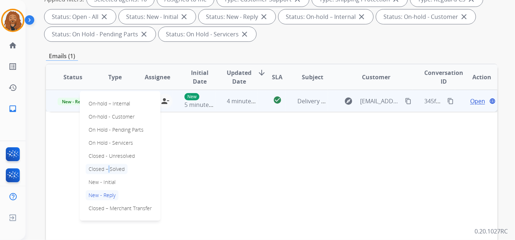
click at [106, 171] on p "Closed – Solved" at bounding box center [107, 169] width 42 height 10
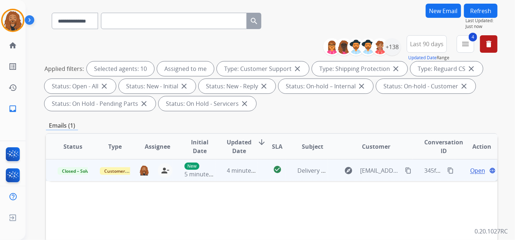
scroll to position [0, 0]
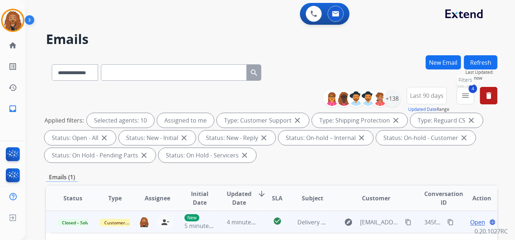
click at [464, 94] on mat-icon "menu" at bounding box center [465, 95] width 9 height 9
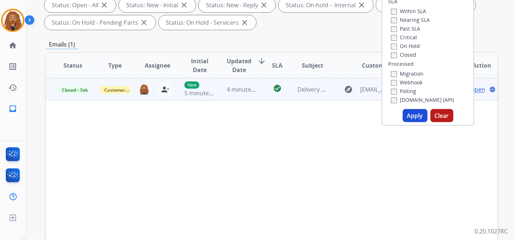
scroll to position [162, 0]
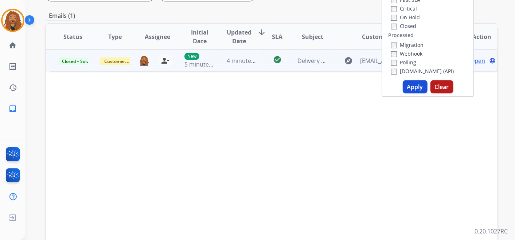
click at [408, 88] on button "Apply" at bounding box center [414, 86] width 25 height 13
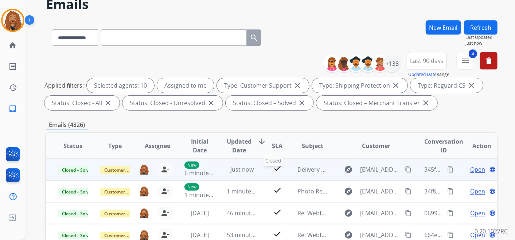
scroll to position [81, 0]
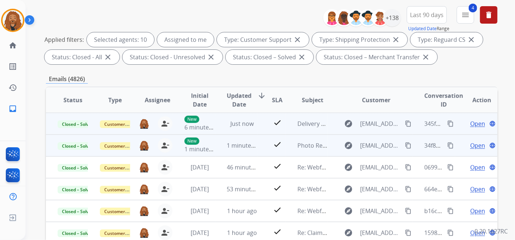
click at [446, 149] on button "content_copy" at bounding box center [450, 145] width 9 height 9
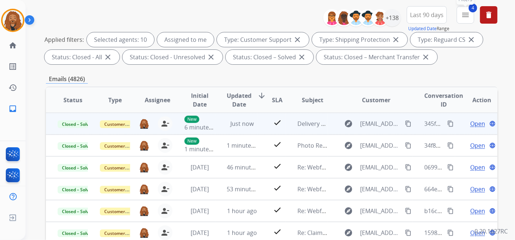
click at [466, 16] on mat-icon "menu" at bounding box center [465, 15] width 9 height 9
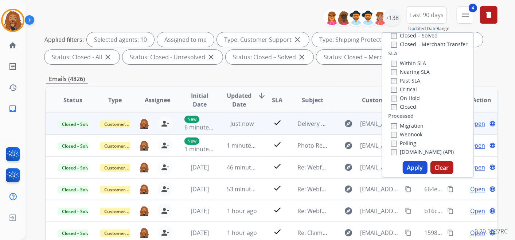
scroll to position [70, 0]
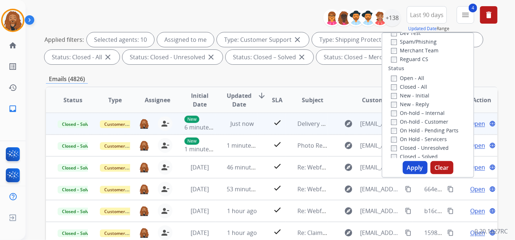
click at [409, 164] on button "Apply" at bounding box center [414, 167] width 25 height 13
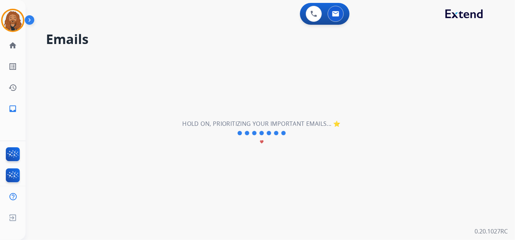
scroll to position [0, 0]
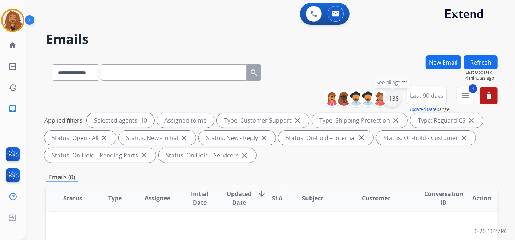
click at [387, 100] on div "+138" at bounding box center [391, 98] width 17 height 17
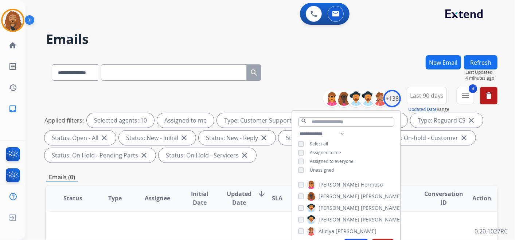
scroll to position [121, 0]
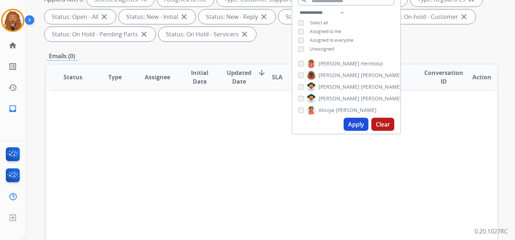
click at [361, 130] on button "Apply" at bounding box center [355, 124] width 25 height 13
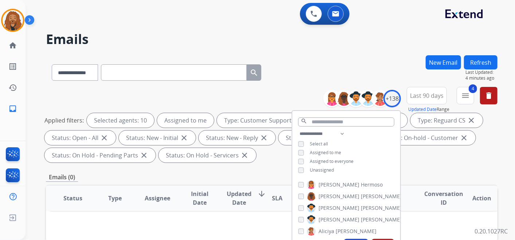
click at [367, 63] on div "**********" at bounding box center [271, 71] width 451 height 32
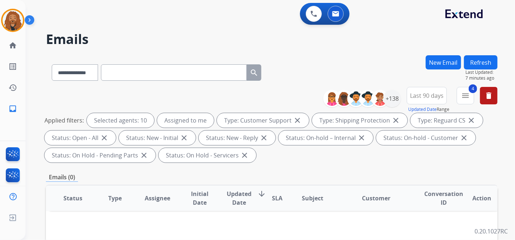
click at [135, 72] on input "text" at bounding box center [174, 72] width 146 height 16
paste input "**********"
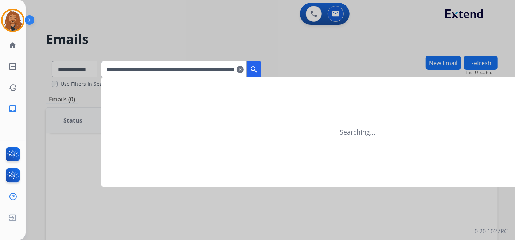
type input "**********"
click at [244, 69] on mat-icon "clear" at bounding box center [239, 69] width 7 height 9
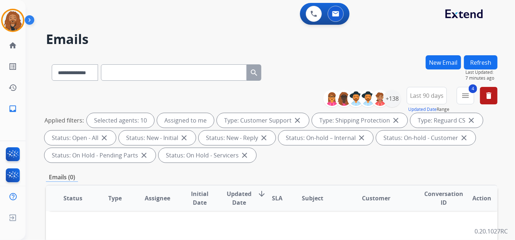
click at [194, 74] on input "text" at bounding box center [174, 72] width 146 height 16
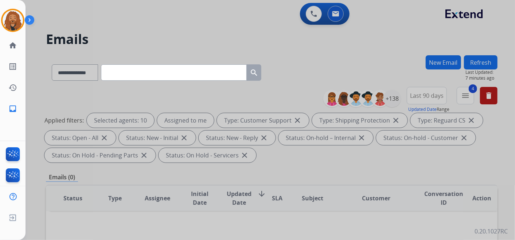
drag, startPoint x: 174, startPoint y: 67, endPoint x: 173, endPoint y: 71, distance: 4.2
click at [173, 71] on input "text" at bounding box center [174, 72] width 146 height 16
click at [160, 74] on input "text" at bounding box center [174, 72] width 146 height 16
paste input "**********"
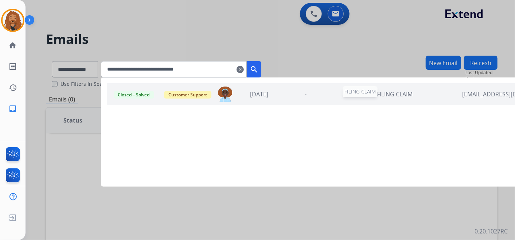
type input "**********"
click at [384, 97] on div "FILING CLAIM" at bounding box center [394, 94] width 127 height 9
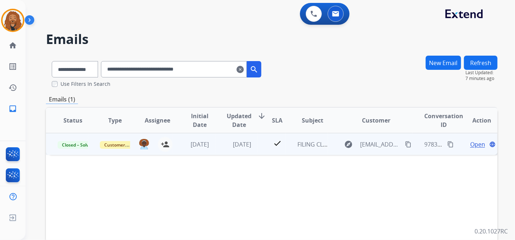
click at [476, 145] on span "Open" at bounding box center [477, 144] width 15 height 9
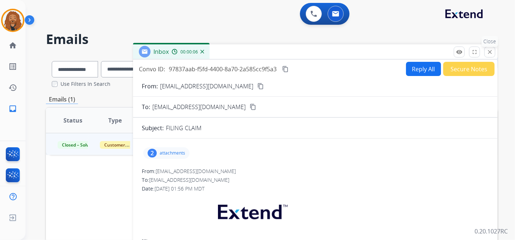
click at [487, 54] on mat-icon "close" at bounding box center [489, 52] width 7 height 7
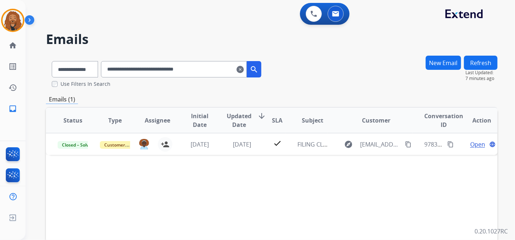
click at [244, 72] on mat-icon "clear" at bounding box center [239, 69] width 7 height 9
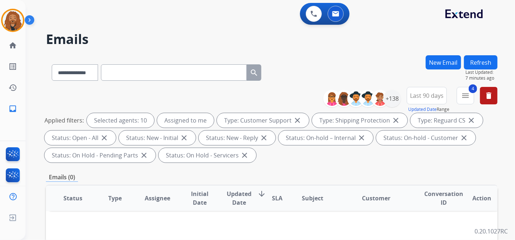
click at [149, 70] on input "text" at bounding box center [174, 72] width 146 height 16
paste input "**********"
type input "**********"
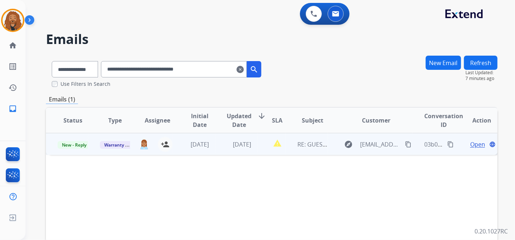
click at [470, 144] on span "Open" at bounding box center [477, 144] width 15 height 9
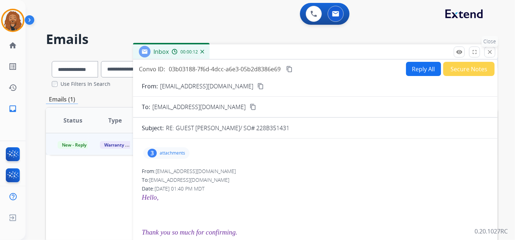
click at [492, 55] on mat-icon "close" at bounding box center [489, 52] width 7 height 7
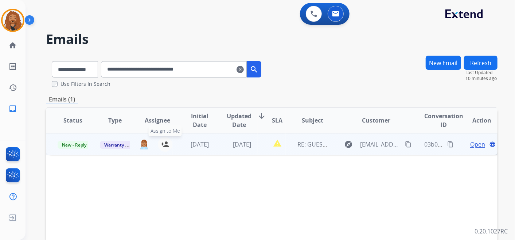
click at [164, 146] on mat-icon "person_add" at bounding box center [165, 144] width 9 height 9
click at [165, 145] on mat-icon "person_remove" at bounding box center [165, 144] width 9 height 9
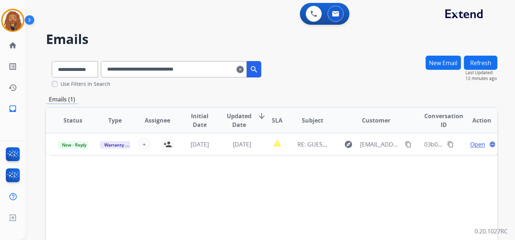
click at [247, 68] on input "**********" at bounding box center [174, 69] width 146 height 16
click at [244, 71] on mat-icon "clear" at bounding box center [239, 69] width 7 height 9
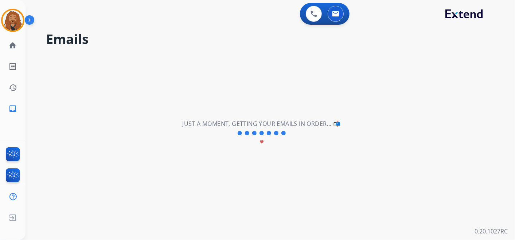
click at [235, 68] on div "**********" at bounding box center [261, 133] width 472 height 214
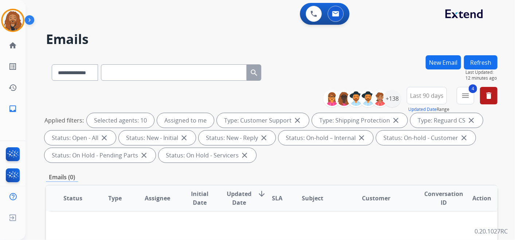
click at [130, 68] on input "text" at bounding box center [174, 72] width 146 height 16
paste input "**********"
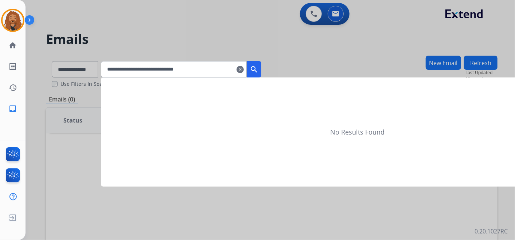
type input "**********"
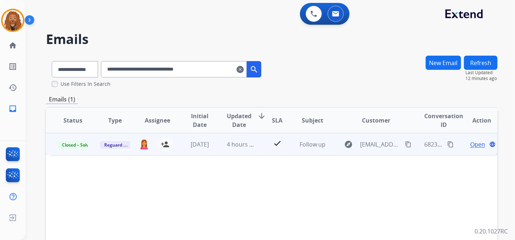
click at [472, 143] on span "Open" at bounding box center [477, 144] width 15 height 9
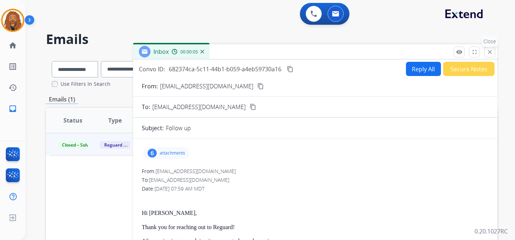
click at [490, 53] on mat-icon "close" at bounding box center [489, 52] width 7 height 7
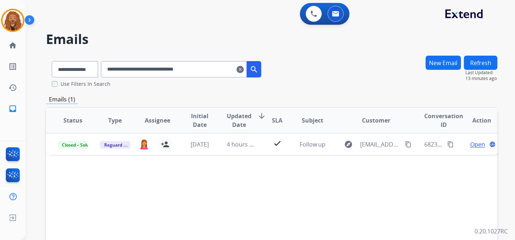
click at [244, 70] on mat-icon "clear" at bounding box center [239, 69] width 7 height 9
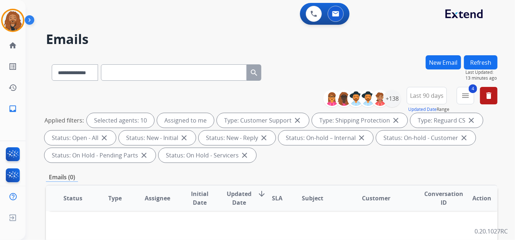
click at [159, 67] on input "text" at bounding box center [174, 72] width 146 height 16
paste input "**********"
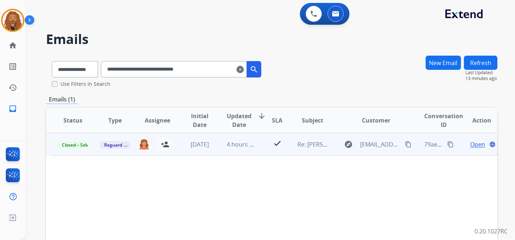
click at [471, 145] on span "Open" at bounding box center [477, 144] width 15 height 9
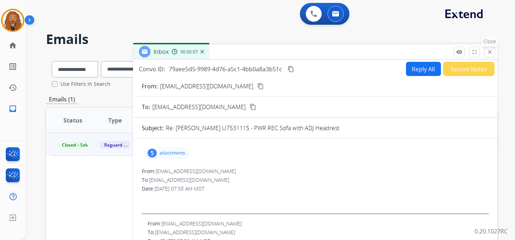
click at [489, 49] on mat-icon "close" at bounding box center [489, 52] width 7 height 7
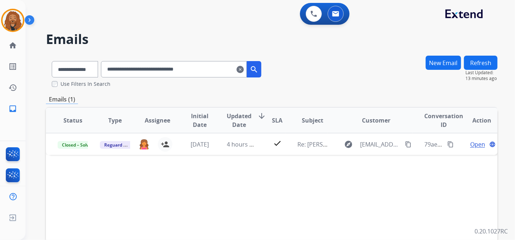
click at [224, 70] on input "**********" at bounding box center [174, 69] width 146 height 16
drag, startPoint x: 224, startPoint y: 69, endPoint x: 109, endPoint y: 84, distance: 115.3
click at [110, 83] on div "**********" at bounding box center [156, 71] width 221 height 32
paste input "text"
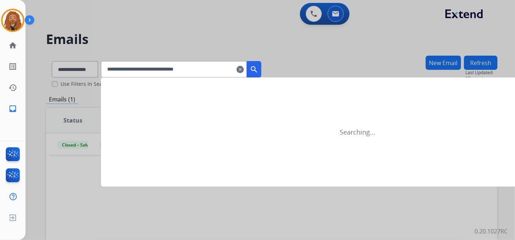
type input "**********"
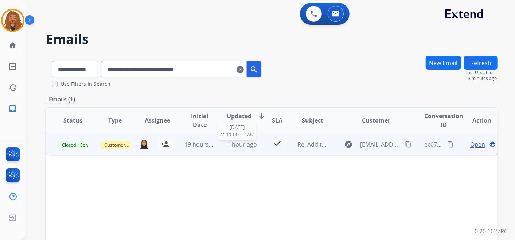
click at [233, 148] on span "1 hour ago" at bounding box center [242, 145] width 30 height 8
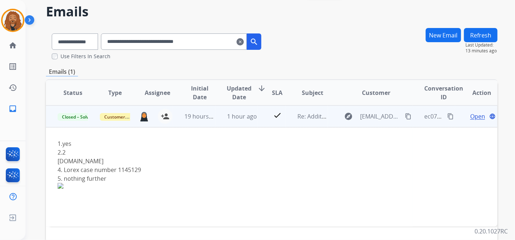
scroll to position [40, 0]
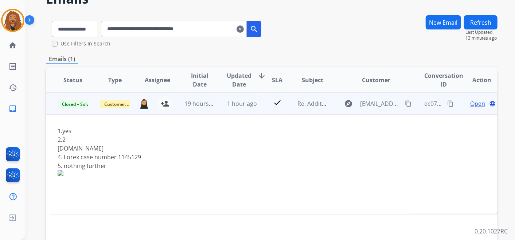
click at [476, 104] on span "Open" at bounding box center [477, 103] width 15 height 9
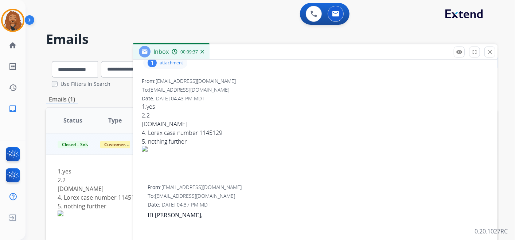
scroll to position [0, 0]
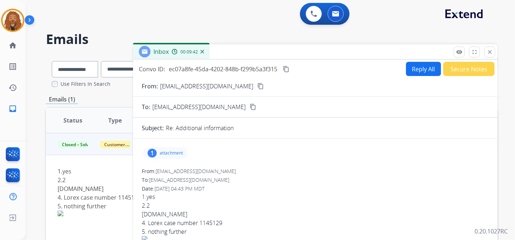
click at [201, 54] on div "00:09:42" at bounding box center [188, 51] width 32 height 7
click at [204, 52] on img at bounding box center [202, 52] width 4 height 4
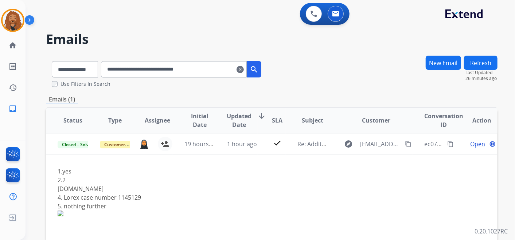
click at [244, 71] on mat-icon "clear" at bounding box center [239, 69] width 7 height 9
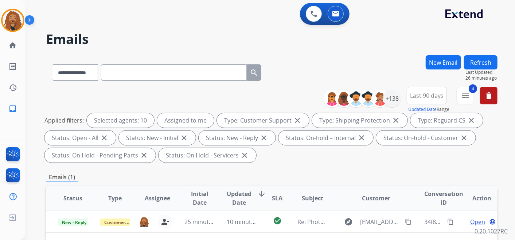
click at [175, 72] on input "text" at bounding box center [174, 72] width 146 height 16
paste input "**********"
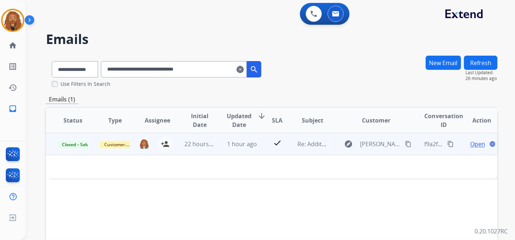
click at [476, 142] on span "Open" at bounding box center [477, 144] width 15 height 9
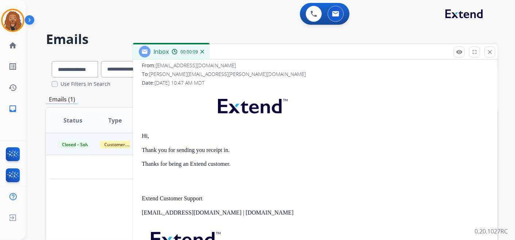
scroll to position [202, 0]
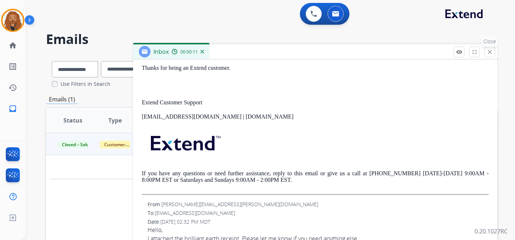
click at [489, 50] on mat-icon "close" at bounding box center [489, 52] width 7 height 7
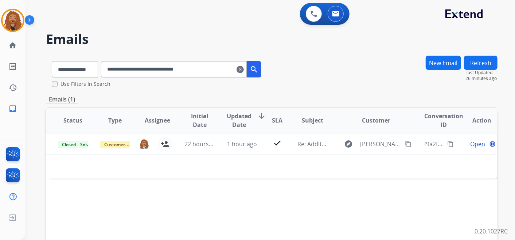
click at [220, 74] on input "**********" at bounding box center [174, 69] width 146 height 16
drag, startPoint x: 219, startPoint y: 69, endPoint x: 62, endPoint y: 56, distance: 157.5
click at [68, 64] on div "**********" at bounding box center [156, 67] width 221 height 25
paste input "text"
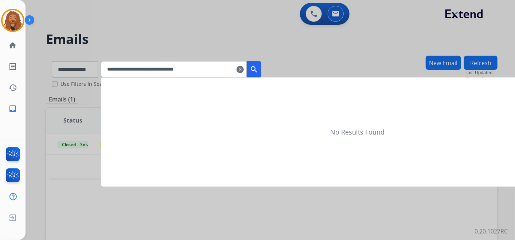
type input "**********"
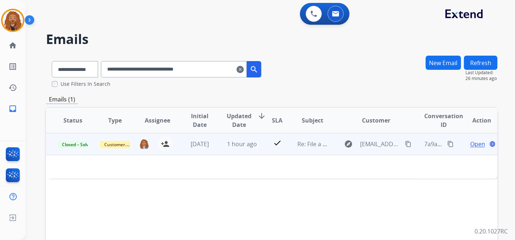
click at [471, 144] on span "Open" at bounding box center [477, 144] width 15 height 9
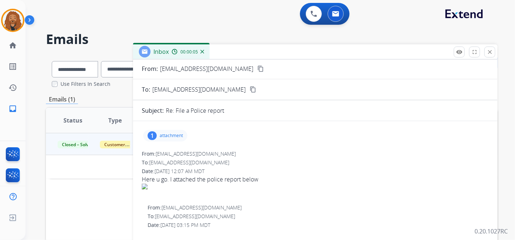
scroll to position [0, 0]
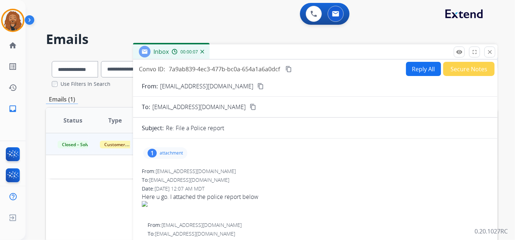
click at [471, 72] on button "Secure Notes" at bounding box center [468, 69] width 51 height 14
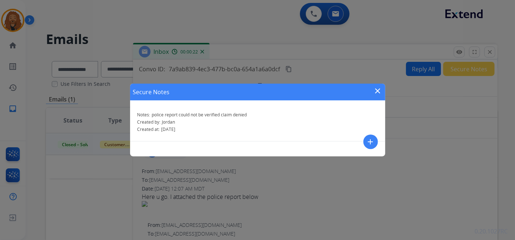
click at [378, 93] on mat-icon "close" at bounding box center [377, 91] width 9 height 9
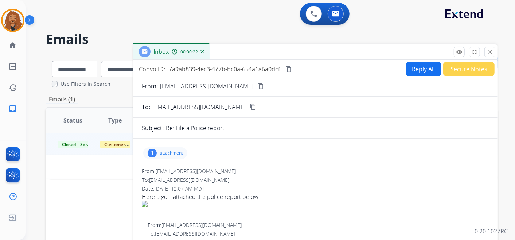
click at [450, 73] on button "Secure Notes" at bounding box center [468, 69] width 51 height 14
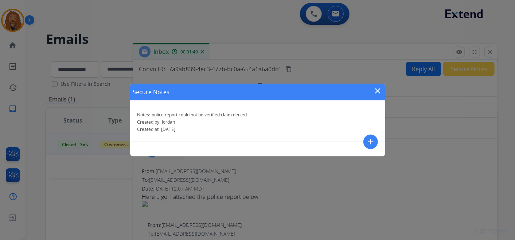
click at [379, 91] on mat-icon "close" at bounding box center [377, 91] width 9 height 9
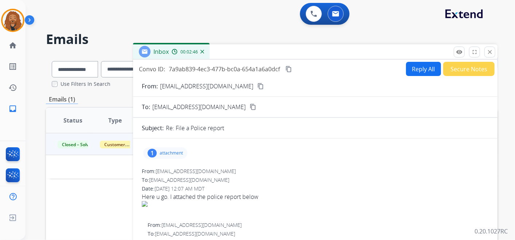
click at [471, 66] on button "Secure Notes" at bounding box center [468, 69] width 51 height 14
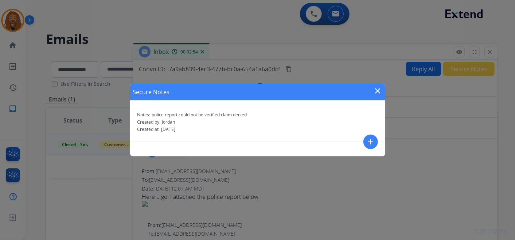
click at [376, 91] on mat-icon "close" at bounding box center [377, 91] width 9 height 9
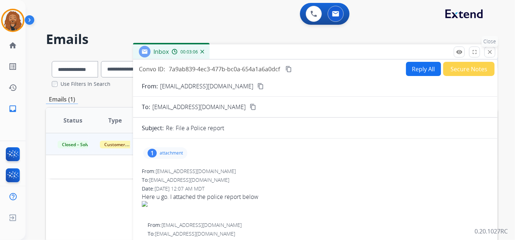
click at [488, 46] on p "Close" at bounding box center [490, 41] width 16 height 11
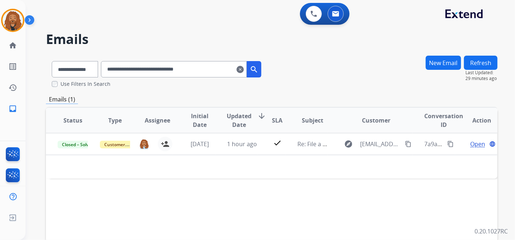
click at [227, 71] on input "**********" at bounding box center [174, 69] width 146 height 16
drag, startPoint x: 228, startPoint y: 71, endPoint x: 111, endPoint y: 69, distance: 116.2
click at [111, 69] on input "**********" at bounding box center [174, 69] width 146 height 16
paste input "text"
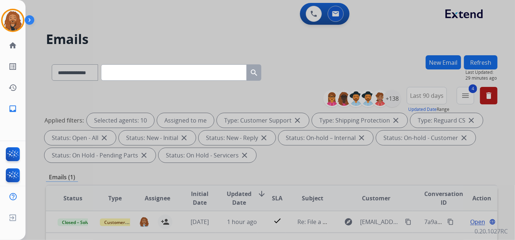
paste input "text"
click at [168, 68] on input "text" at bounding box center [174, 72] width 146 height 16
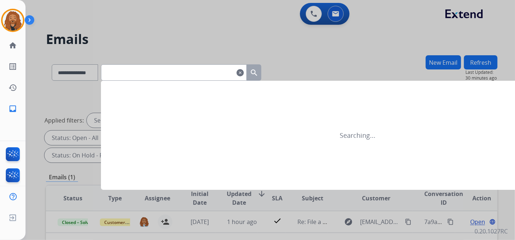
click at [170, 70] on input "text" at bounding box center [174, 72] width 146 height 16
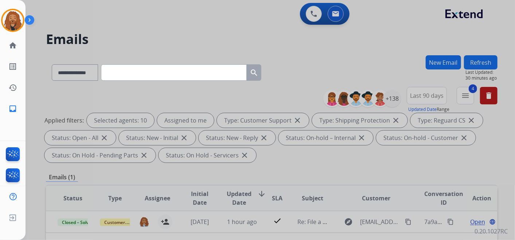
drag, startPoint x: 170, startPoint y: 70, endPoint x: 144, endPoint y: 87, distance: 30.8
click at [142, 93] on div at bounding box center [257, 120] width 515 height 240
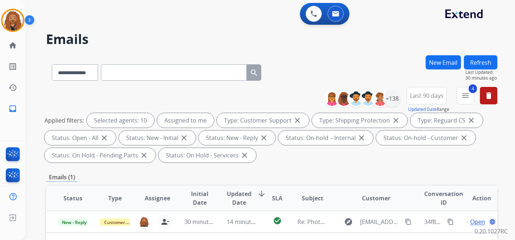
click at [140, 72] on input "text" at bounding box center [174, 72] width 146 height 16
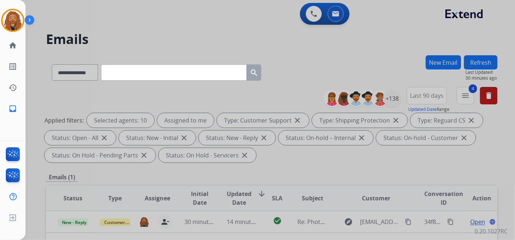
click at [162, 73] on input "text" at bounding box center [174, 72] width 146 height 16
paste input "**********"
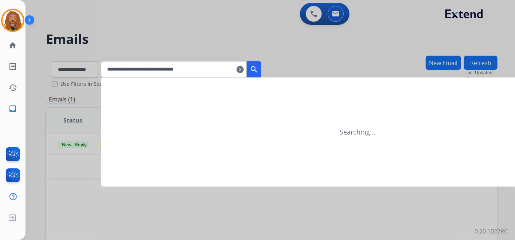
type input "**********"
click at [258, 68] on mat-icon "search" at bounding box center [254, 69] width 9 height 9
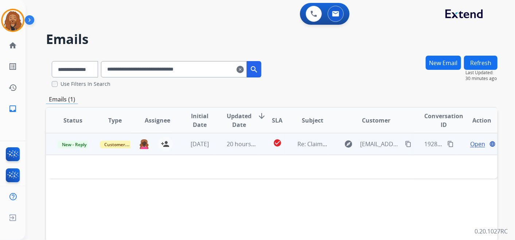
click at [470, 146] on span "Open" at bounding box center [477, 144] width 15 height 9
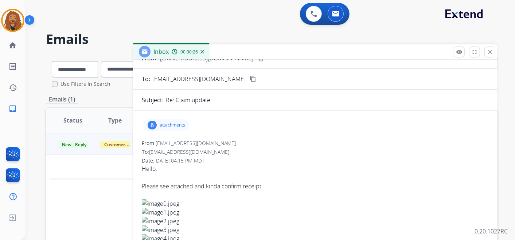
scroll to position [17, 0]
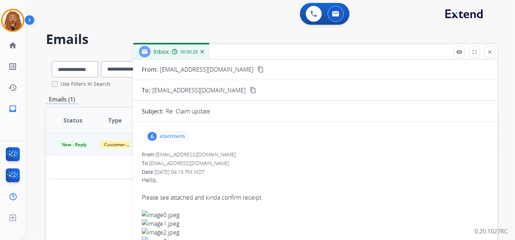
click at [175, 137] on p "attachments" at bounding box center [172, 137] width 25 height 6
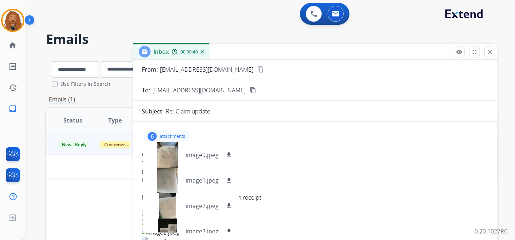
click at [257, 69] on mat-icon "content_copy" at bounding box center [260, 69] width 7 height 7
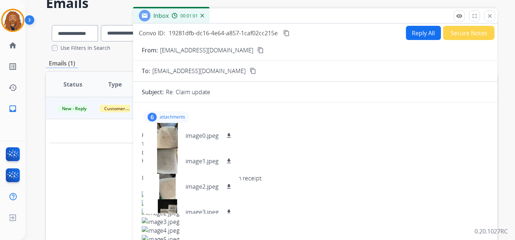
scroll to position [0, 0]
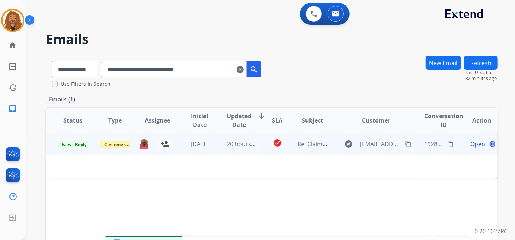
drag, startPoint x: 342, startPoint y: 52, endPoint x: 305, endPoint y: 232, distance: 183.7
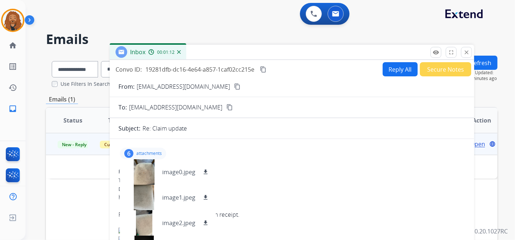
drag, startPoint x: 201, startPoint y: 232, endPoint x: 219, endPoint y: 41, distance: 191.3
click at [219, 45] on div "Inbox 00:01:12" at bounding box center [292, 52] width 364 height 15
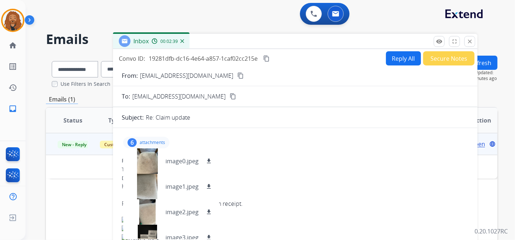
click at [265, 57] on mat-icon "content_copy" at bounding box center [266, 58] width 7 height 7
click at [209, 160] on mat-icon "download" at bounding box center [208, 161] width 7 height 7
click at [209, 185] on mat-icon "download" at bounding box center [208, 187] width 7 height 7
click at [210, 211] on mat-icon "download" at bounding box center [208, 212] width 7 height 7
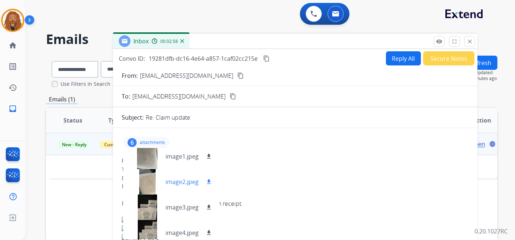
scroll to position [62, 0]
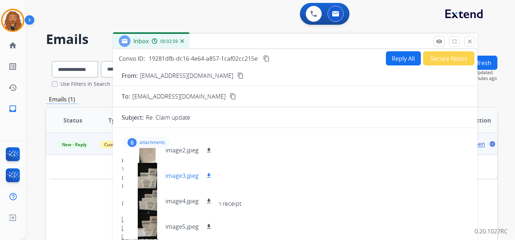
click at [210, 173] on mat-icon "download" at bounding box center [208, 176] width 7 height 7
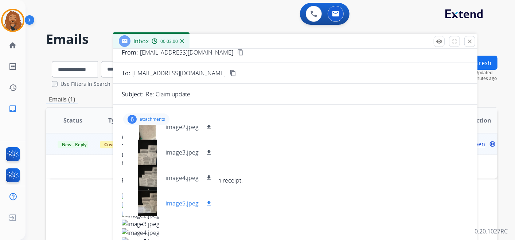
scroll to position [81, 0]
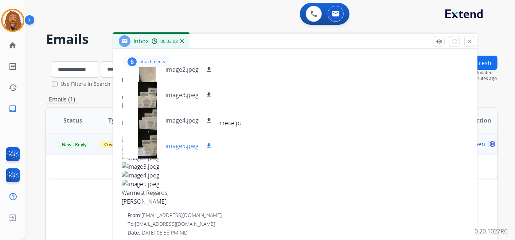
click at [205, 150] on div "image5.jpeg download" at bounding box center [171, 145] width 96 height 25
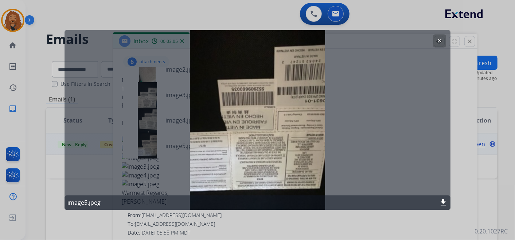
click at [435, 38] on button "clear" at bounding box center [439, 41] width 13 height 13
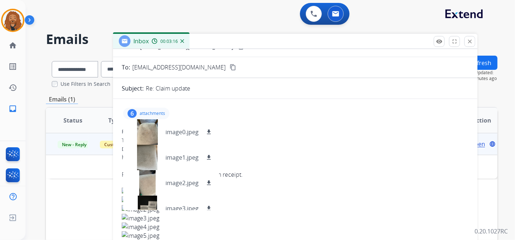
scroll to position [0, 0]
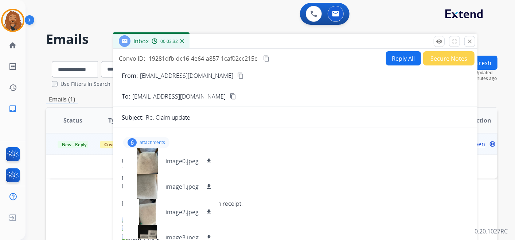
click at [258, 114] on div "Re: Claim update" at bounding box center [307, 117] width 323 height 9
click at [404, 56] on button "Reply All" at bounding box center [403, 58] width 35 height 14
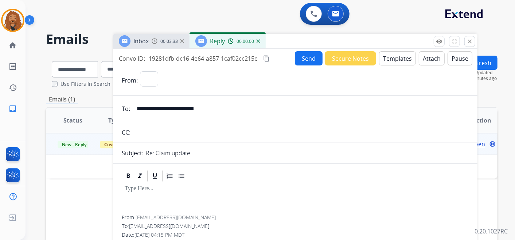
select select "**********"
click at [400, 62] on button "Templates" at bounding box center [397, 58] width 37 height 14
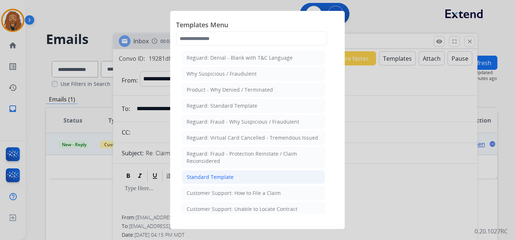
click at [207, 180] on li "Standard Template" at bounding box center [253, 177] width 143 height 14
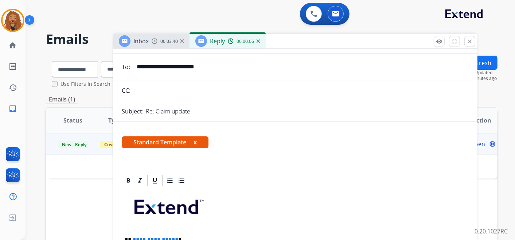
scroll to position [121, 0]
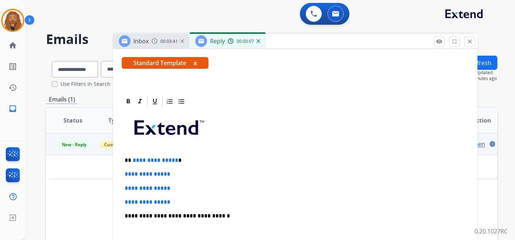
click at [157, 182] on div "**********" at bounding box center [295, 233] width 347 height 251
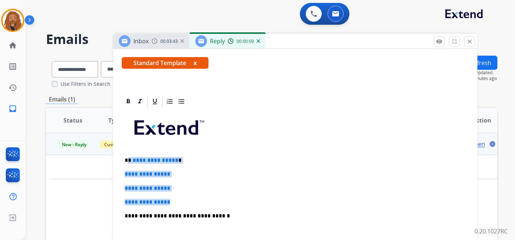
drag, startPoint x: 174, startPoint y: 201, endPoint x: 128, endPoint y: 157, distance: 64.2
click at [128, 157] on div "**********" at bounding box center [295, 233] width 347 height 251
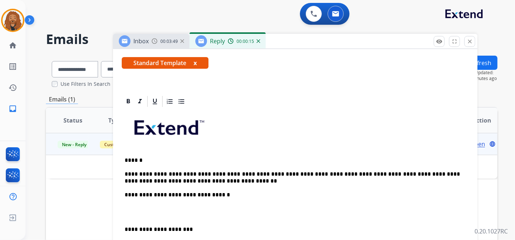
click at [164, 211] on p at bounding box center [295, 212] width 341 height 13
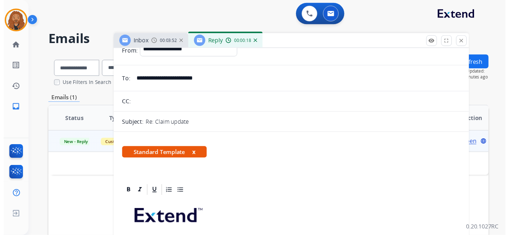
scroll to position [0, 0]
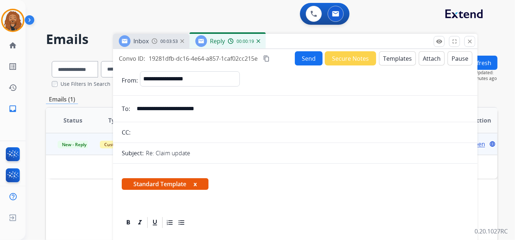
click at [306, 62] on button "Send" at bounding box center [309, 58] width 28 height 14
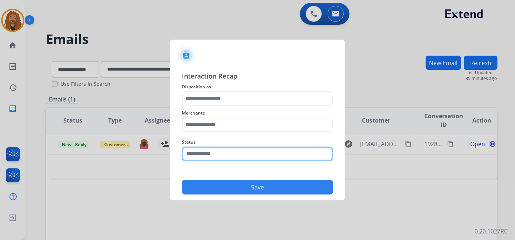
click at [210, 151] on input "text" at bounding box center [257, 154] width 151 height 15
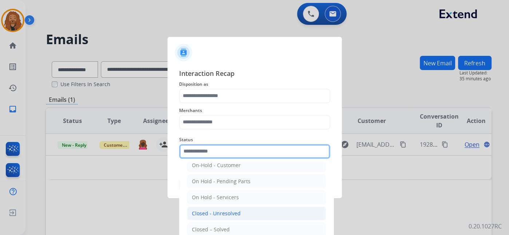
scroll to position [42, 0]
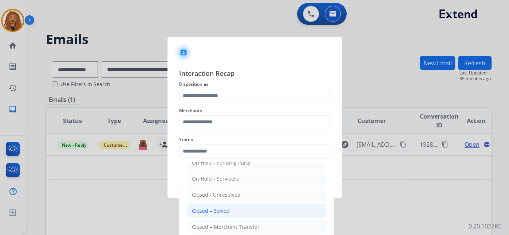
click at [205, 208] on div "Closed – Solved" at bounding box center [211, 210] width 38 height 7
type input "**********"
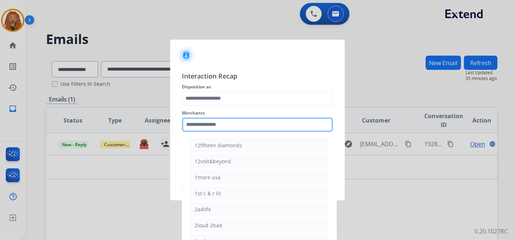
click at [220, 129] on input "text" at bounding box center [257, 125] width 151 height 15
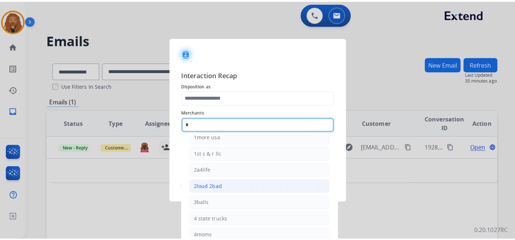
scroll to position [0, 0]
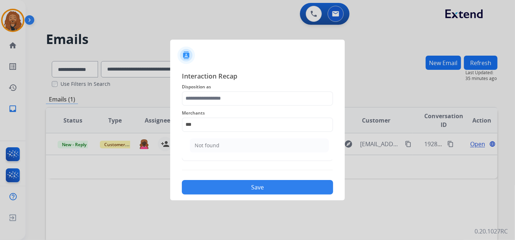
drag, startPoint x: 194, startPoint y: 142, endPoint x: 204, endPoint y: 125, distance: 20.7
click at [195, 142] on li "Not found" at bounding box center [259, 146] width 139 height 14
type input "*********"
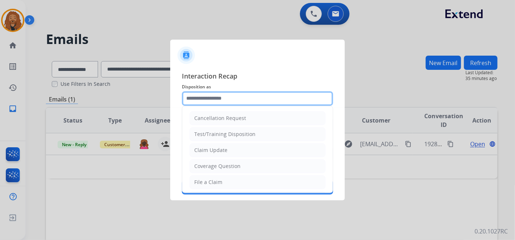
click at [227, 94] on input "text" at bounding box center [257, 98] width 151 height 15
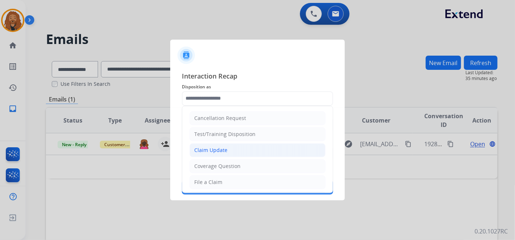
click at [222, 150] on div "Claim Update" at bounding box center [210, 150] width 33 height 7
type input "**********"
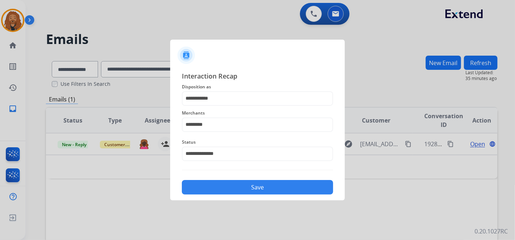
click at [219, 182] on button "Save" at bounding box center [257, 187] width 151 height 15
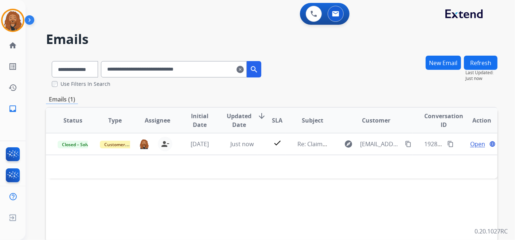
click at [244, 69] on mat-icon "clear" at bounding box center [239, 69] width 7 height 9
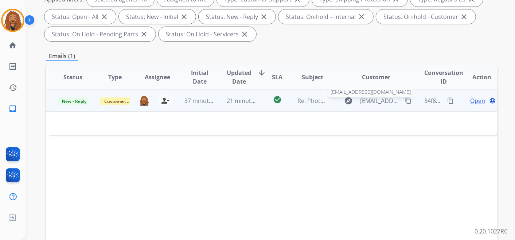
scroll to position [40, 0]
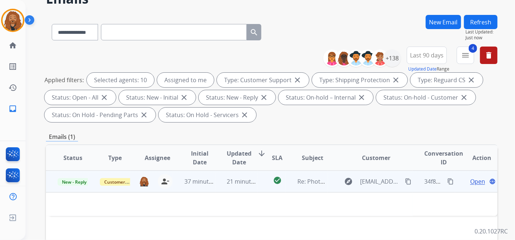
click at [471, 184] on span "Open" at bounding box center [477, 181] width 15 height 9
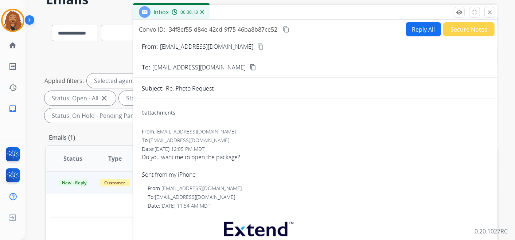
scroll to position [0, 0]
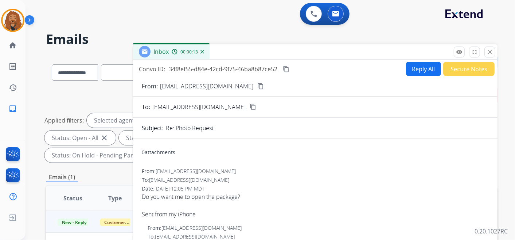
click at [408, 72] on button "Reply All" at bounding box center [423, 69] width 35 height 14
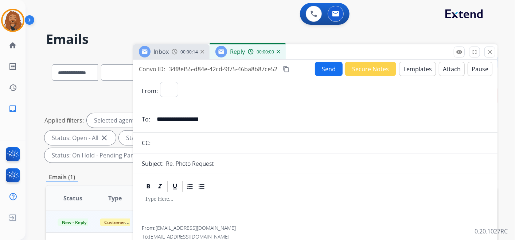
select select "**********"
click at [410, 73] on button "Templates" at bounding box center [417, 69] width 37 height 14
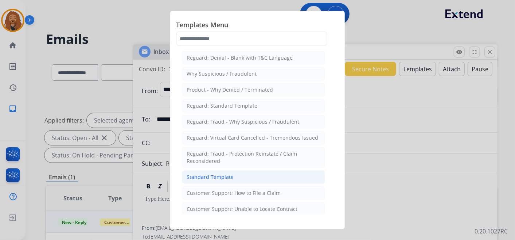
click at [208, 170] on li "Standard Template" at bounding box center [253, 177] width 143 height 14
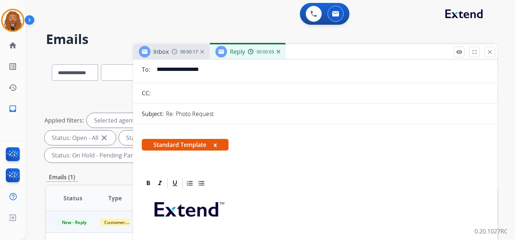
scroll to position [121, 0]
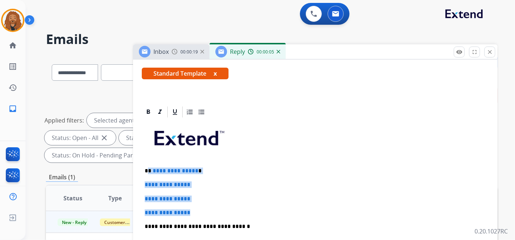
drag, startPoint x: 195, startPoint y: 206, endPoint x: 148, endPoint y: 164, distance: 62.7
click at [148, 164] on div "**********" at bounding box center [315, 244] width 347 height 251
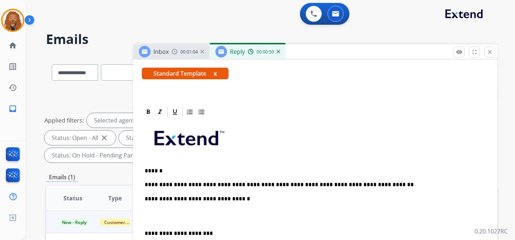
click at [228, 188] on div "**********" at bounding box center [315, 230] width 347 height 223
click at [166, 221] on div "**********" at bounding box center [315, 230] width 347 height 223
click at [163, 216] on p at bounding box center [315, 216] width 341 height 13
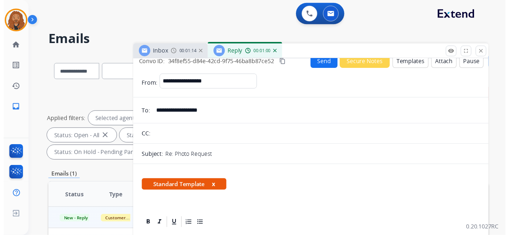
scroll to position [0, 0]
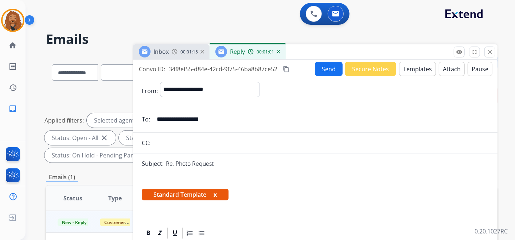
click at [333, 68] on button "Send" at bounding box center [329, 69] width 28 height 14
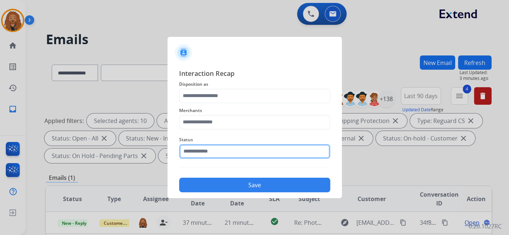
click at [248, 156] on input "text" at bounding box center [254, 151] width 151 height 15
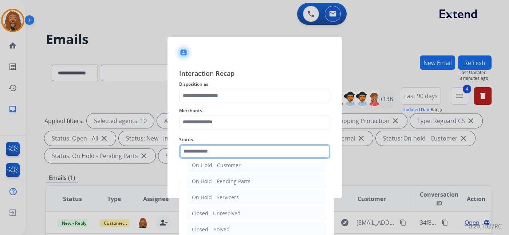
scroll to position [42, 0]
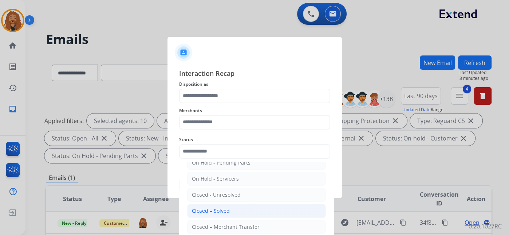
click at [232, 209] on li "Closed – Solved" at bounding box center [256, 211] width 139 height 14
type input "**********"
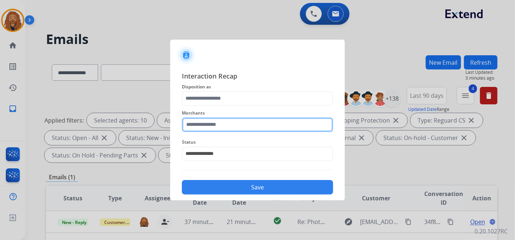
click at [228, 125] on input "text" at bounding box center [257, 125] width 151 height 15
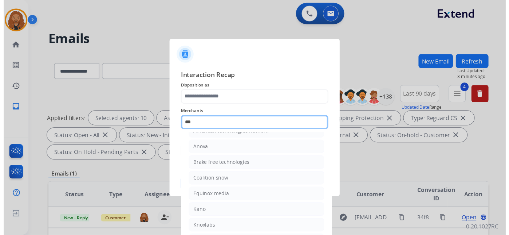
scroll to position [0, 0]
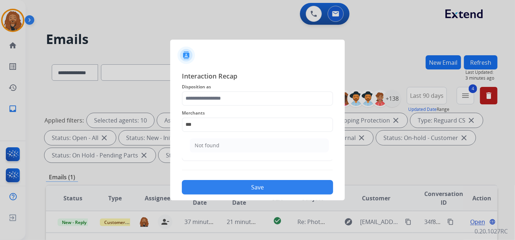
click at [213, 137] on ul "Not found" at bounding box center [259, 147] width 143 height 25
click at [212, 146] on div "Not found" at bounding box center [207, 145] width 25 height 7
type input "*********"
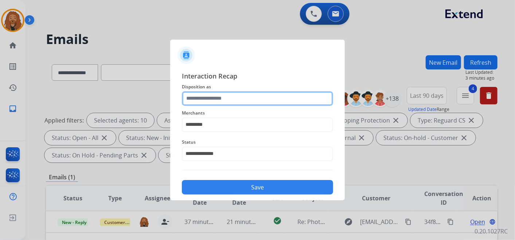
click at [212, 103] on input "text" at bounding box center [257, 98] width 151 height 15
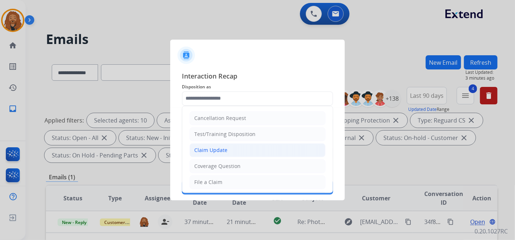
click at [220, 152] on div "Claim Update" at bounding box center [210, 150] width 33 height 7
type input "**********"
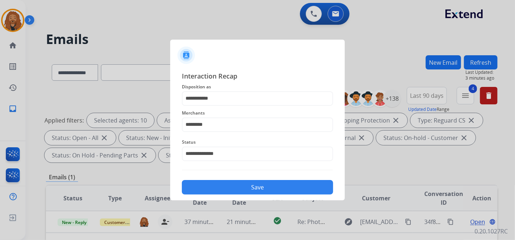
click at [216, 182] on button "Save" at bounding box center [257, 187] width 151 height 15
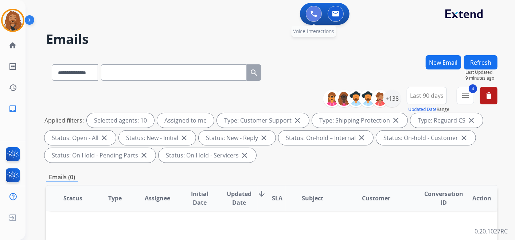
click at [311, 15] on img at bounding box center [313, 14] width 7 height 7
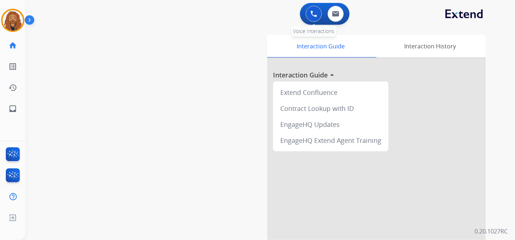
click at [321, 14] on button at bounding box center [314, 14] width 16 height 16
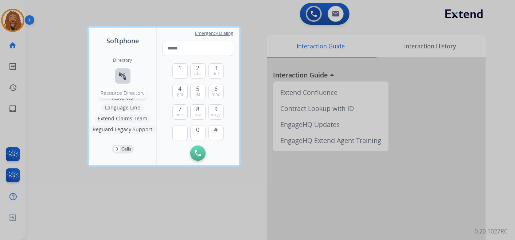
click at [127, 73] on button "connect_without_contact Resource Directory" at bounding box center [122, 75] width 15 height 15
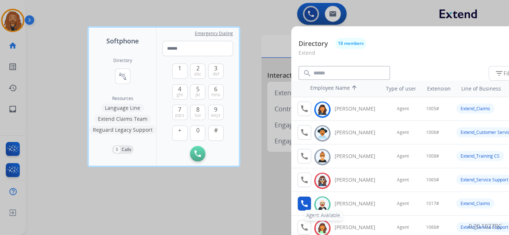
click at [306, 203] on mat-icon "call" at bounding box center [304, 203] width 9 height 9
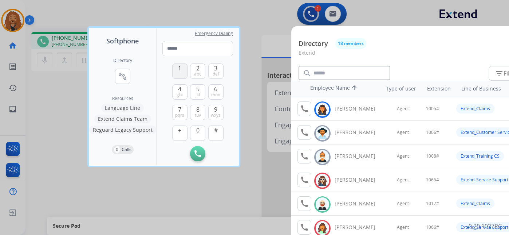
click at [182, 67] on button "1" at bounding box center [179, 70] width 15 height 15
click at [201, 130] on button "0" at bounding box center [197, 132] width 15 height 15
click at [185, 62] on div "1 2 abc 3 def 4 ghi 5 jkl 6 mno 7 pqrs 8 tuv 9 wxyz + 0 #" at bounding box center [197, 101] width 51 height 90
click at [184, 68] on button "1" at bounding box center [179, 70] width 15 height 15
click at [181, 112] on span "pqrs" at bounding box center [179, 115] width 9 height 6
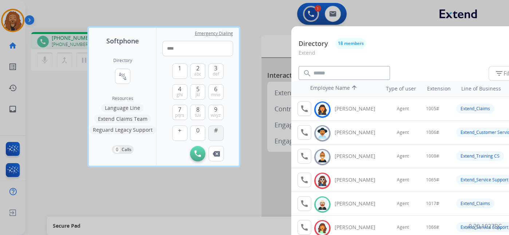
click at [221, 133] on button "#" at bounding box center [215, 132] width 15 height 15
type input "*****"
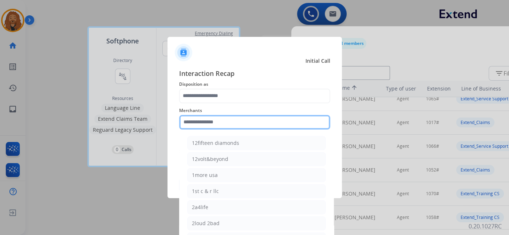
click at [197, 117] on input "text" at bounding box center [254, 122] width 151 height 15
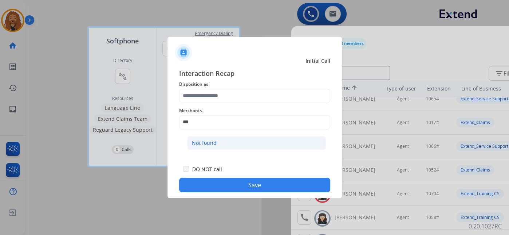
click at [225, 137] on li "Not found" at bounding box center [256, 143] width 139 height 14
type input "*********"
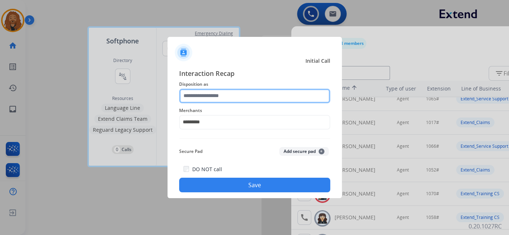
click at [234, 94] on input "text" at bounding box center [254, 96] width 151 height 15
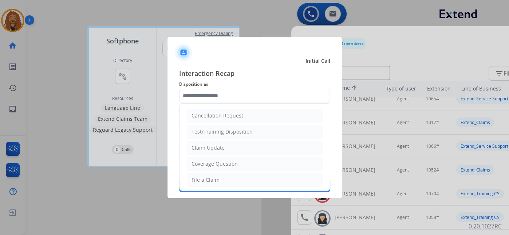
click at [229, 151] on li "Claim Update" at bounding box center [255, 148] width 136 height 14
type input "**********"
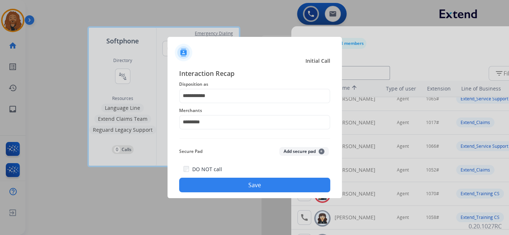
click at [233, 186] on button "Save" at bounding box center [254, 184] width 151 height 15
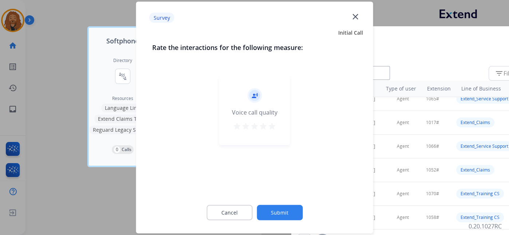
click at [269, 132] on button "star" at bounding box center [272, 127] width 9 height 11
click at [273, 223] on div "Cancel Submit" at bounding box center [254, 212] width 205 height 33
click at [274, 215] on button "Submit" at bounding box center [280, 212] width 46 height 15
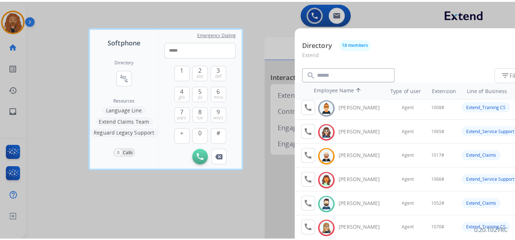
scroll to position [0, 0]
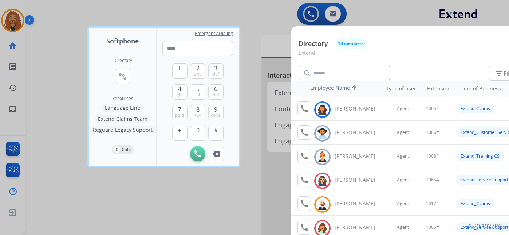
click at [216, 3] on div at bounding box center [254, 117] width 509 height 235
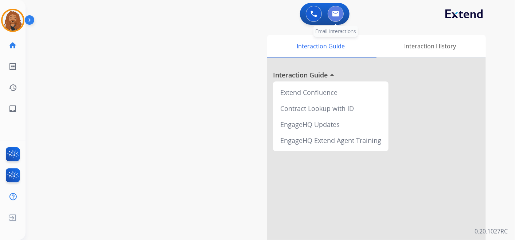
click at [332, 16] on img at bounding box center [335, 14] width 7 height 6
select select "**********"
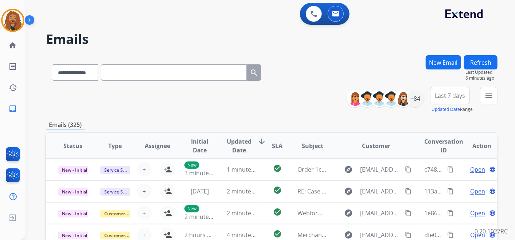
click at [148, 67] on input "text" at bounding box center [174, 72] width 146 height 16
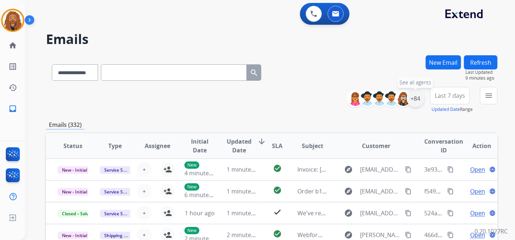
click at [415, 101] on div "+84" at bounding box center [414, 98] width 17 height 17
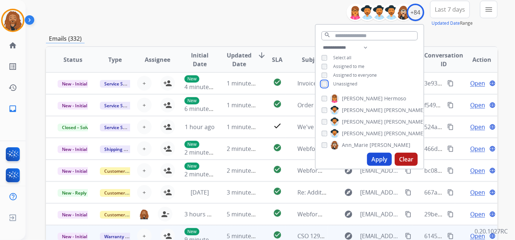
scroll to position [162, 0]
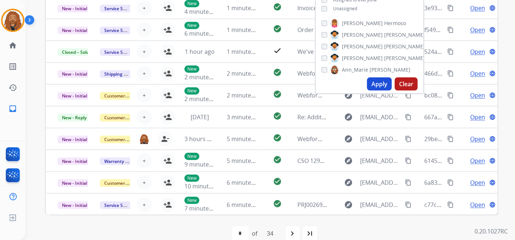
click at [377, 82] on button "Apply" at bounding box center [379, 84] width 25 height 13
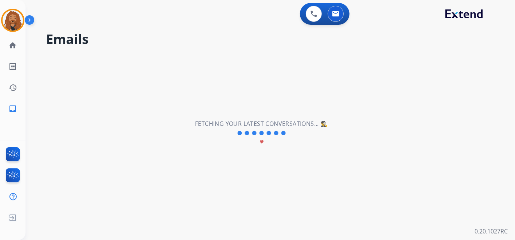
scroll to position [0, 0]
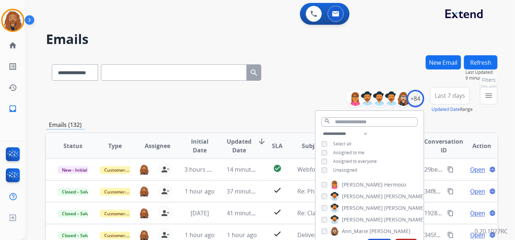
click at [490, 99] on mat-icon "menu" at bounding box center [488, 95] width 9 height 9
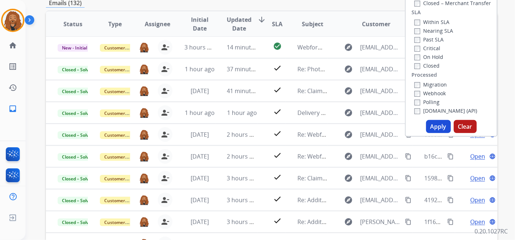
scroll to position [162, 0]
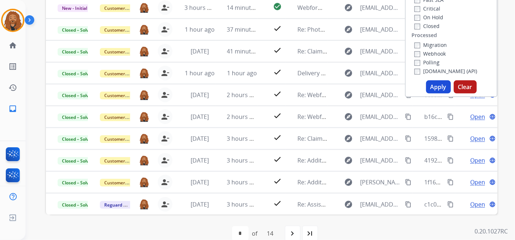
click at [437, 84] on button "Apply" at bounding box center [438, 86] width 25 height 13
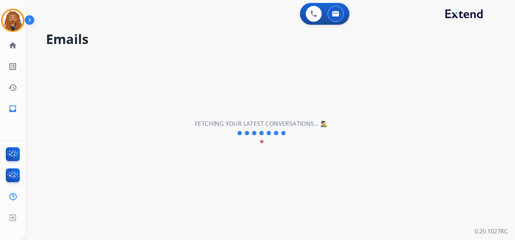
scroll to position [0, 0]
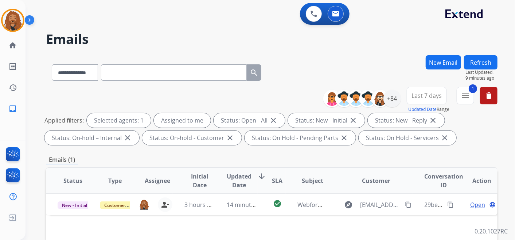
click at [414, 97] on span "Last 7 days" at bounding box center [426, 95] width 30 height 3
click at [410, 187] on div "Last 90 days" at bounding box center [424, 184] width 40 height 11
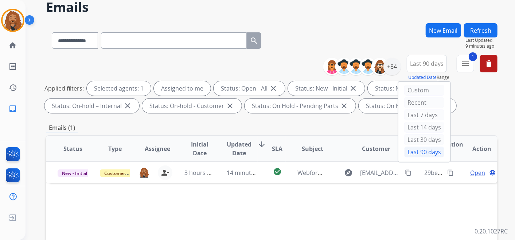
scroll to position [81, 0]
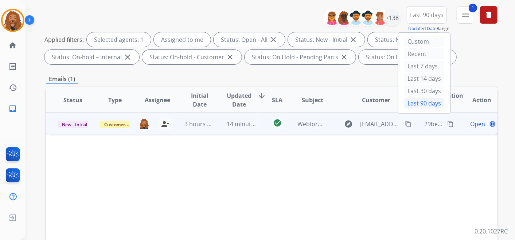
click at [251, 127] on div "14 minutes ago" at bounding box center [242, 124] width 30 height 9
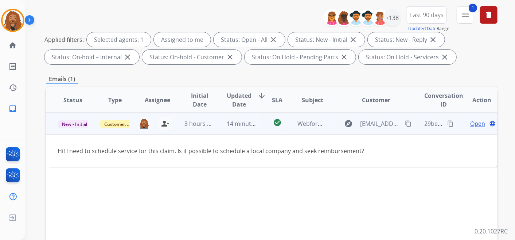
click at [472, 126] on span "Open" at bounding box center [477, 123] width 15 height 9
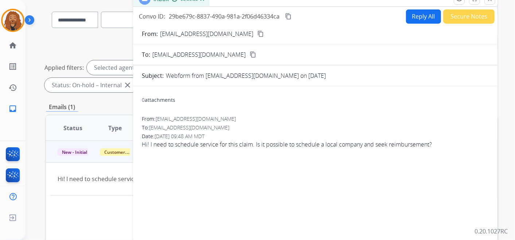
scroll to position [40, 0]
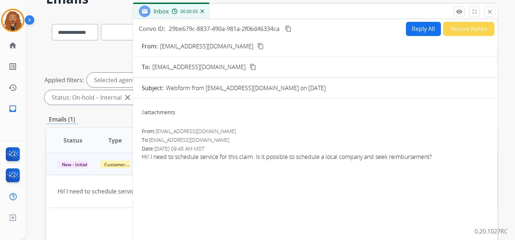
click at [410, 32] on button "Reply All" at bounding box center [423, 29] width 35 height 14
select select "**********"
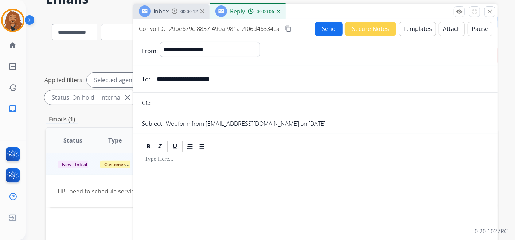
click at [414, 29] on button "Templates" at bounding box center [417, 29] width 37 height 14
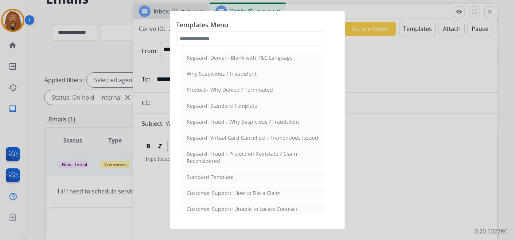
click at [216, 174] on div "Standard Template" at bounding box center [209, 177] width 47 height 7
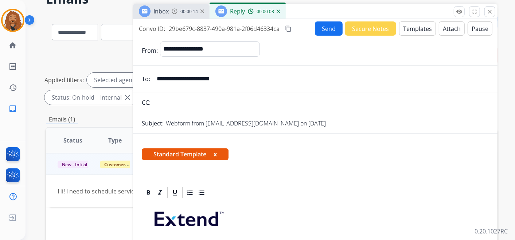
scroll to position [173, 0]
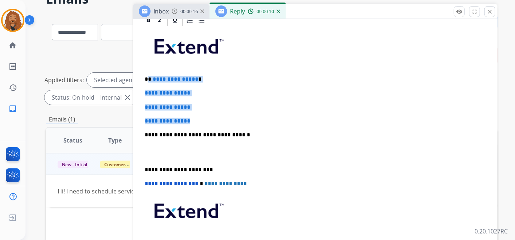
drag, startPoint x: 201, startPoint y: 118, endPoint x: 148, endPoint y: 77, distance: 67.8
click at [148, 77] on div "**********" at bounding box center [315, 152] width 347 height 251
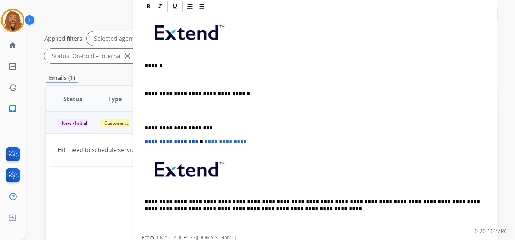
scroll to position [68, 0]
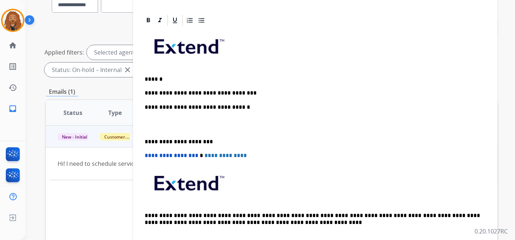
click at [234, 90] on p "**********" at bounding box center [312, 93] width 335 height 7
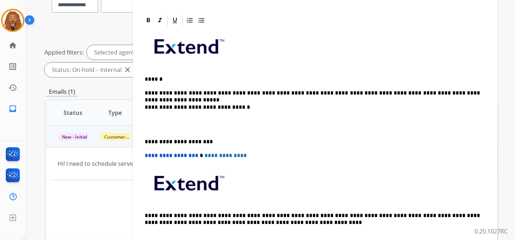
click at [170, 122] on p at bounding box center [315, 124] width 341 height 13
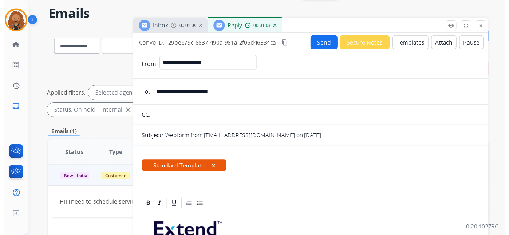
scroll to position [0, 0]
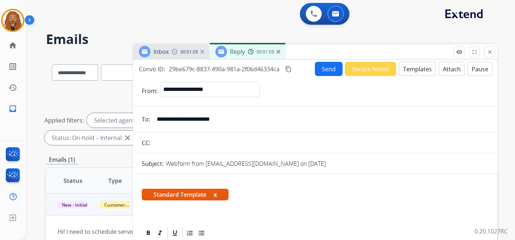
click at [329, 71] on button "Send" at bounding box center [329, 69] width 28 height 14
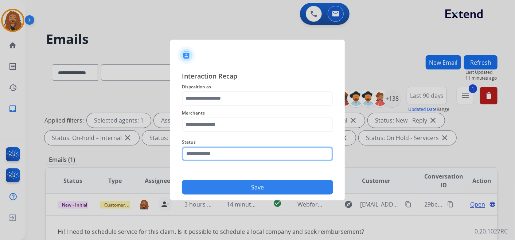
click at [237, 158] on div "Status" at bounding box center [257, 149] width 151 height 29
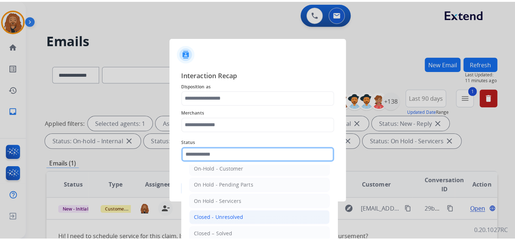
scroll to position [42, 0]
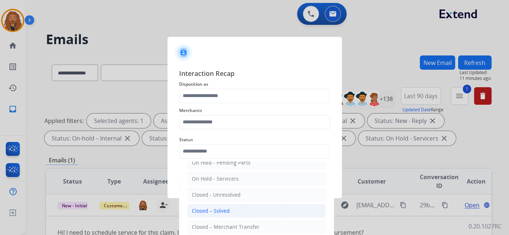
click at [218, 204] on li "Closed – Solved" at bounding box center [256, 211] width 139 height 14
type input "**********"
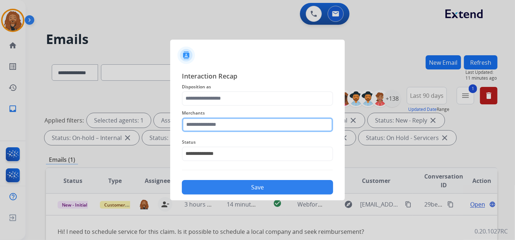
click at [234, 123] on input "text" at bounding box center [257, 125] width 151 height 15
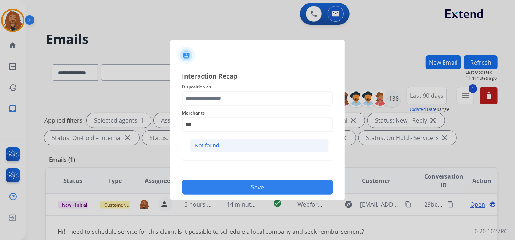
click at [214, 145] on div "Not found" at bounding box center [207, 145] width 25 height 7
type input "*********"
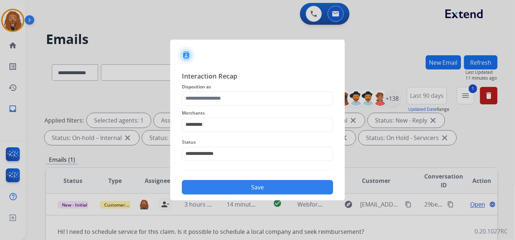
click at [211, 86] on span "Disposition as" at bounding box center [257, 87] width 151 height 9
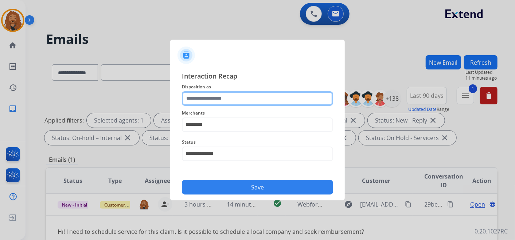
click at [206, 97] on input "text" at bounding box center [257, 98] width 151 height 15
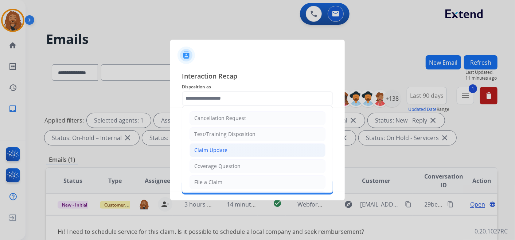
click at [221, 144] on li "Claim Update" at bounding box center [257, 151] width 136 height 14
type input "**********"
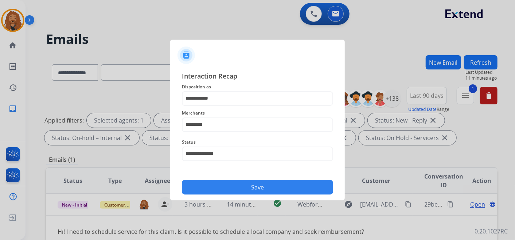
click at [234, 188] on button "Save" at bounding box center [257, 187] width 151 height 15
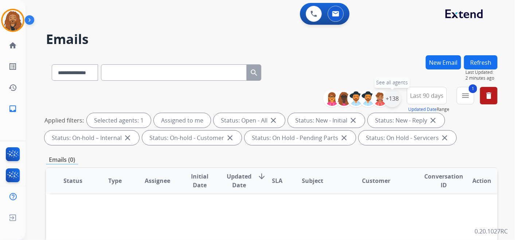
click at [389, 97] on div "+138" at bounding box center [391, 98] width 17 height 17
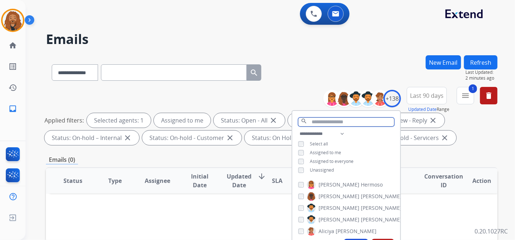
click at [337, 119] on input "text" at bounding box center [346, 122] width 96 height 9
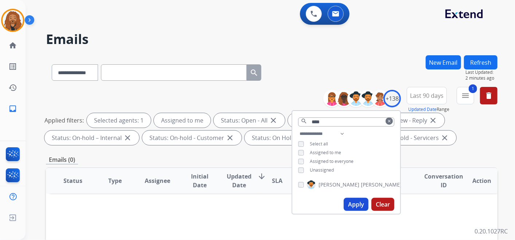
click at [358, 205] on button "Apply" at bounding box center [355, 204] width 25 height 13
click at [326, 122] on input "****" at bounding box center [346, 122] width 96 height 9
drag, startPoint x: 326, startPoint y: 122, endPoint x: 282, endPoint y: 119, distance: 44.5
click at [282, 119] on div "**********" at bounding box center [271, 117] width 451 height 61
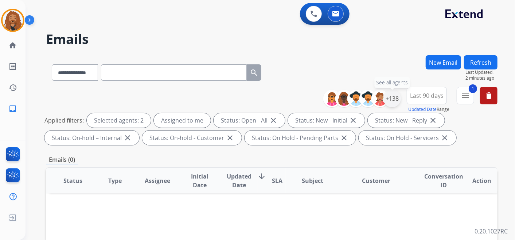
click at [392, 99] on div "+138" at bounding box center [391, 98] width 17 height 17
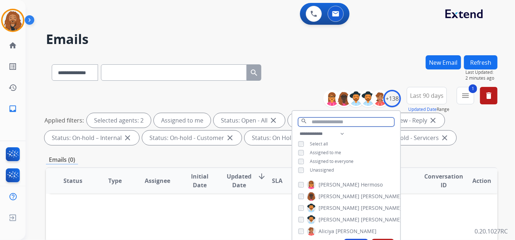
click at [317, 123] on input "text" at bounding box center [346, 122] width 96 height 9
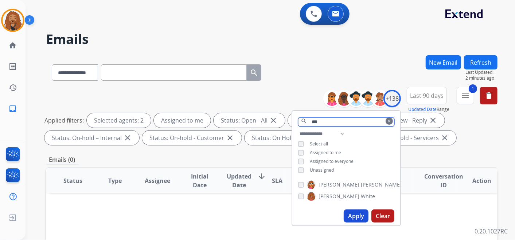
type input "***"
drag, startPoint x: 331, startPoint y: 125, endPoint x: 279, endPoint y: 117, distance: 53.5
click at [279, 117] on div "**********" at bounding box center [271, 117] width 451 height 61
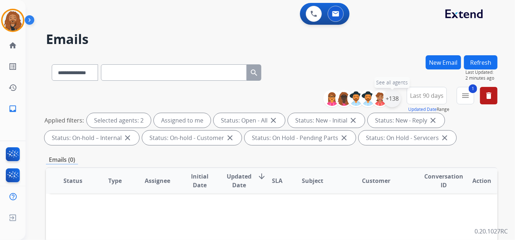
click at [392, 95] on div "+138" at bounding box center [391, 98] width 17 height 17
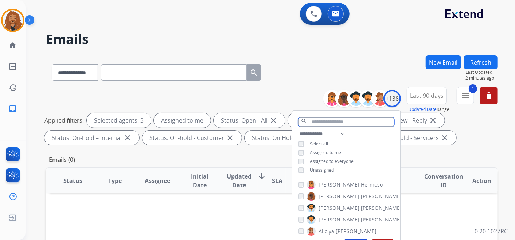
click at [338, 123] on input "text" at bounding box center [346, 122] width 96 height 9
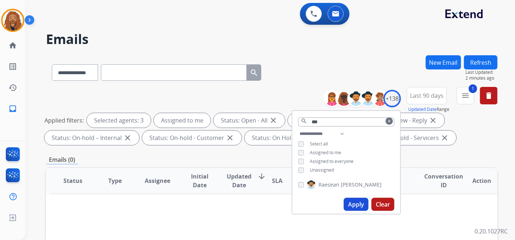
click at [295, 184] on div "[PERSON_NAME]" at bounding box center [346, 186] width 108 height 17
click at [326, 121] on input "***" at bounding box center [346, 122] width 96 height 9
type input "*"
drag, startPoint x: 339, startPoint y: 118, endPoint x: 336, endPoint y: 112, distance: 6.8
click at [339, 118] on input "***" at bounding box center [346, 122] width 96 height 9
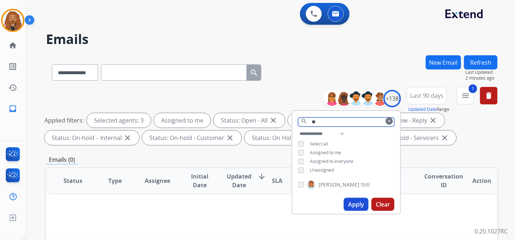
type input "*"
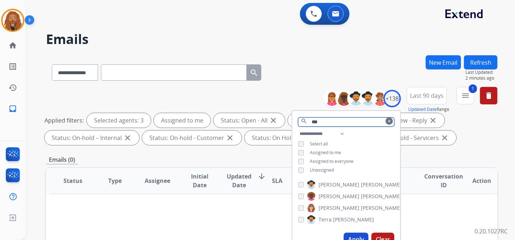
click at [322, 123] on input "***" at bounding box center [346, 122] width 96 height 9
type input "*"
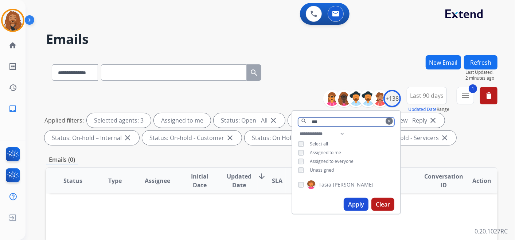
click at [337, 118] on input "***" at bounding box center [346, 122] width 96 height 9
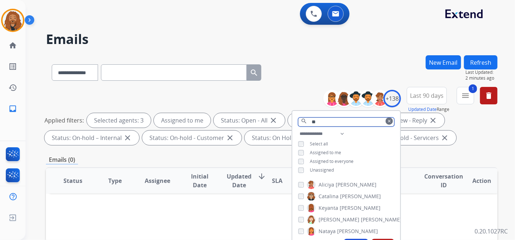
type input "*"
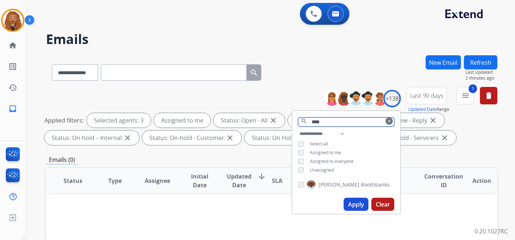
type input "****"
click at [351, 202] on button "Apply" at bounding box center [355, 204] width 25 height 13
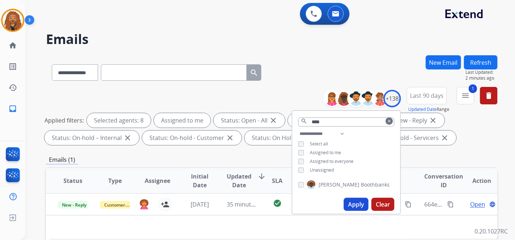
scroll to position [40, 0]
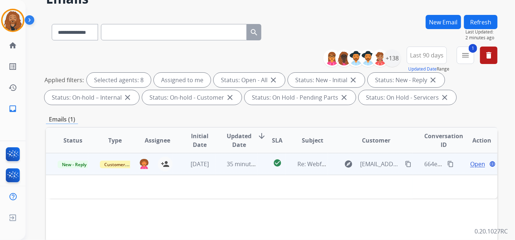
click at [470, 164] on span "Open" at bounding box center [477, 164] width 15 height 9
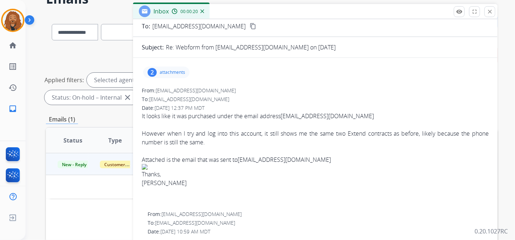
click at [299, 117] on link "[EMAIL_ADDRESS][DOMAIN_NAME]" at bounding box center [326, 116] width 93 height 8
drag, startPoint x: 382, startPoint y: 204, endPoint x: 377, endPoint y: 197, distance: 8.4
click at [381, 203] on div at bounding box center [315, 200] width 347 height 9
drag, startPoint x: 354, startPoint y: 115, endPoint x: 284, endPoint y: 118, distance: 70.0
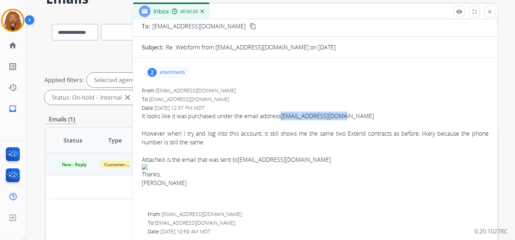
click at [284, 118] on div "It looks like it was purchased under the email address [EMAIL_ADDRESS][DOMAIN_N…" at bounding box center [315, 116] width 347 height 9
copy link "[EMAIL_ADDRESS][DOMAIN_NAME]"
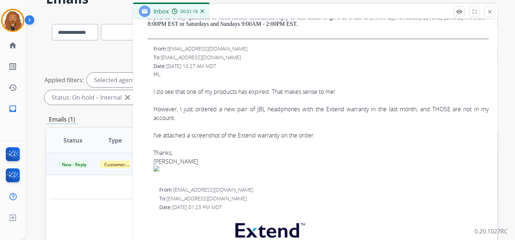
scroll to position [405, 0]
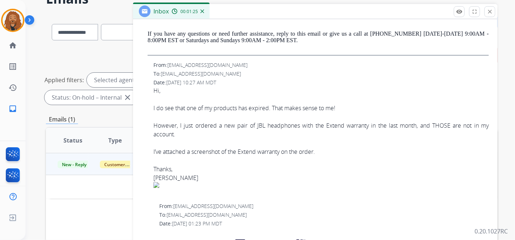
click at [168, 62] on span "[EMAIL_ADDRESS][DOMAIN_NAME]" at bounding box center [207, 65] width 80 height 7
copy span "hannahdake7"
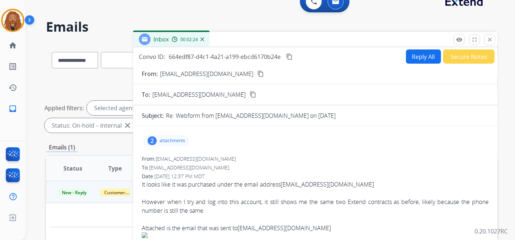
scroll to position [0, 0]
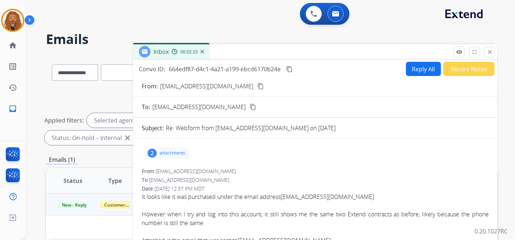
click at [414, 69] on button "Reply All" at bounding box center [423, 69] width 35 height 14
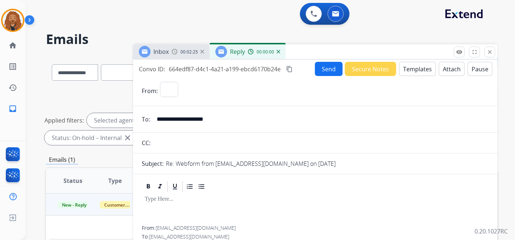
select select "**********"
click at [419, 64] on button "Templates" at bounding box center [417, 69] width 37 height 14
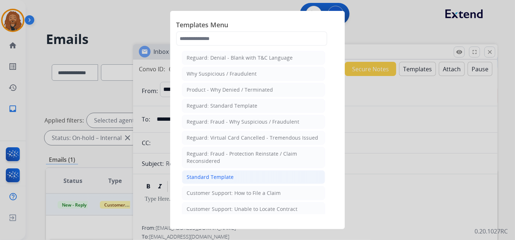
click at [241, 170] on li "Standard Template" at bounding box center [253, 177] width 143 height 14
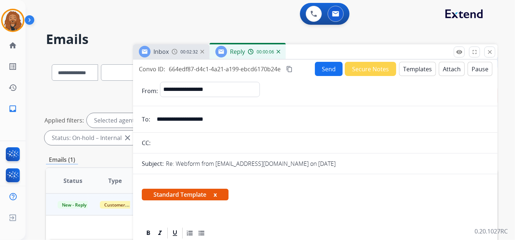
scroll to position [121, 0]
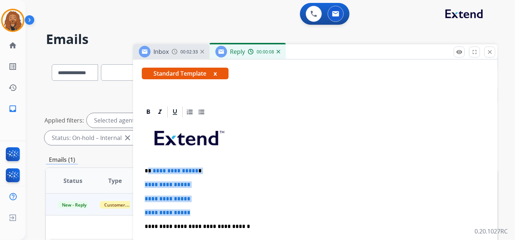
drag, startPoint x: 208, startPoint y: 208, endPoint x: 148, endPoint y: 169, distance: 71.6
click at [148, 169] on div "**********" at bounding box center [315, 244] width 347 height 251
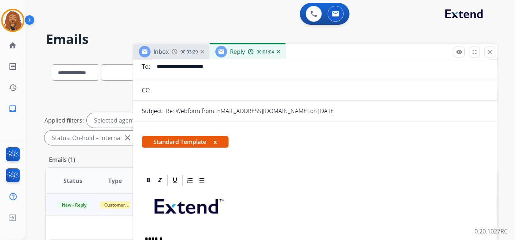
scroll to position [0, 0]
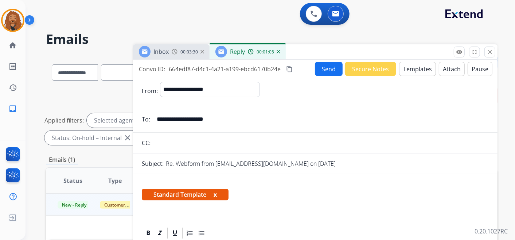
drag, startPoint x: 230, startPoint y: 122, endPoint x: 154, endPoint y: 119, distance: 76.2
click at [154, 119] on input "**********" at bounding box center [320, 119] width 336 height 15
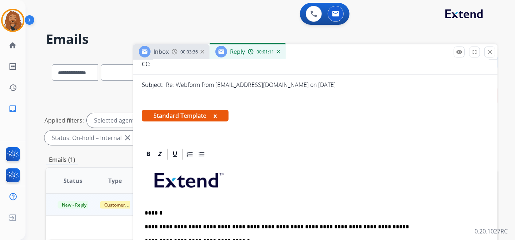
scroll to position [162, 0]
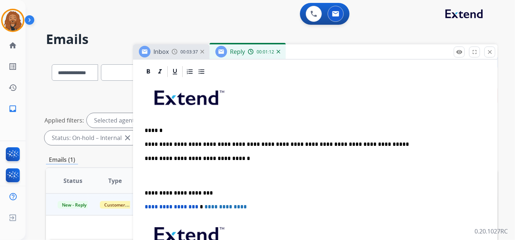
click at [339, 144] on p "**********" at bounding box center [312, 144] width 335 height 7
drag, startPoint x: 347, startPoint y: 144, endPoint x: 355, endPoint y: 143, distance: 8.4
click at [355, 143] on p "**********" at bounding box center [312, 144] width 335 height 7
click at [396, 143] on p "**********" at bounding box center [312, 144] width 335 height 7
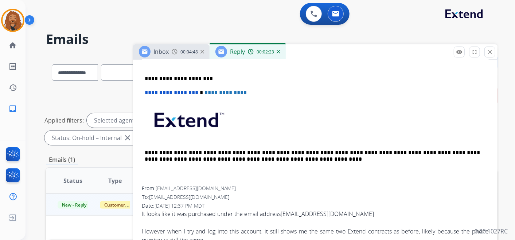
scroll to position [364, 0]
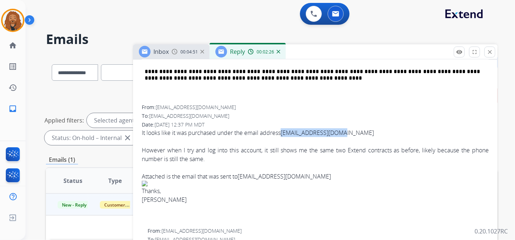
drag, startPoint x: 349, startPoint y: 132, endPoint x: 284, endPoint y: 132, distance: 65.2
click at [284, 132] on div "It looks like it was purchased under the email address [EMAIL_ADDRESS][DOMAIN_N…" at bounding box center [315, 133] width 347 height 9
copy link "[EMAIL_ADDRESS][DOMAIN_NAME]"
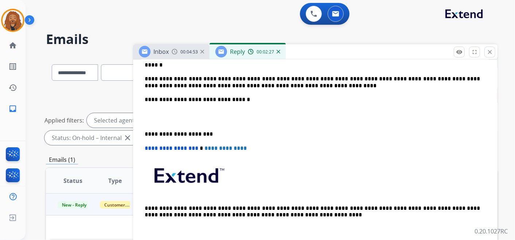
scroll to position [162, 0]
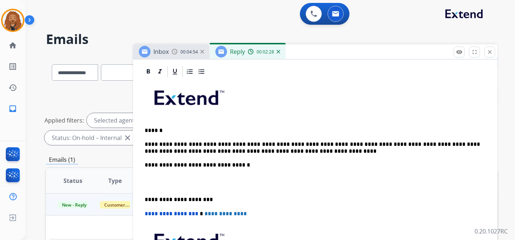
click at [279, 150] on p "**********" at bounding box center [312, 147] width 335 height 13
click at [376, 148] on p "**********" at bounding box center [312, 147] width 335 height 13
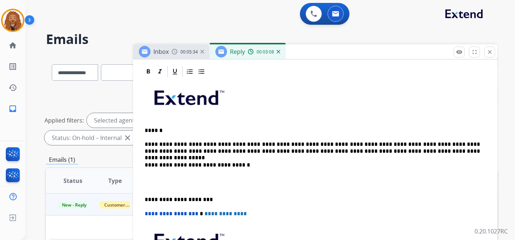
click at [420, 150] on p "**********" at bounding box center [312, 147] width 335 height 13
click at [440, 154] on div "**********" at bounding box center [315, 192] width 347 height 229
click at [443, 149] on p "**********" at bounding box center [312, 147] width 335 height 13
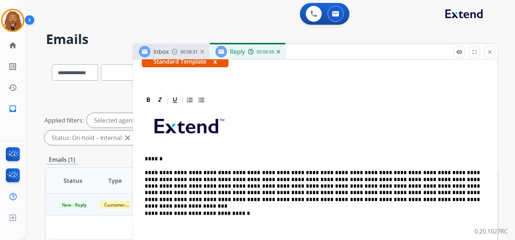
scroll to position [121, 0]
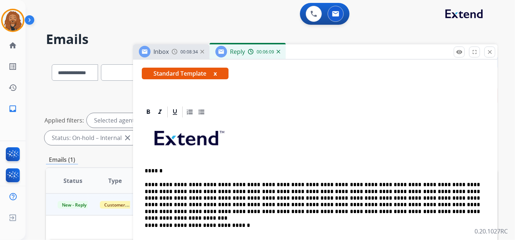
drag, startPoint x: 257, startPoint y: 208, endPoint x: 254, endPoint y: 210, distance: 3.9
click at [256, 208] on p "**********" at bounding box center [312, 199] width 335 height 34
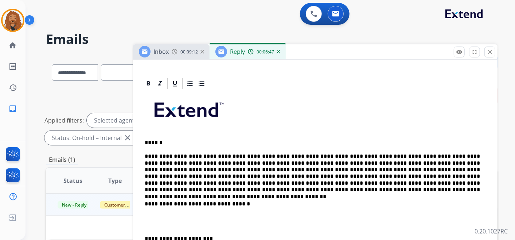
scroll to position [202, 0]
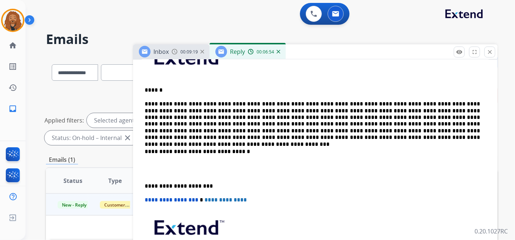
click at [193, 168] on p at bounding box center [315, 168] width 341 height 13
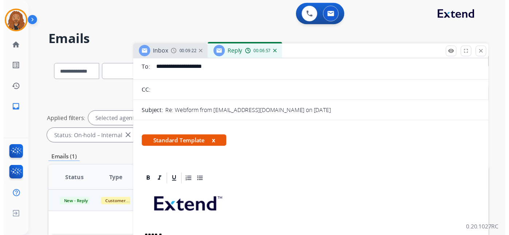
scroll to position [0, 0]
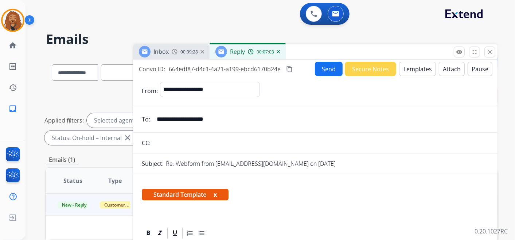
click at [326, 64] on button "Send" at bounding box center [329, 69] width 28 height 14
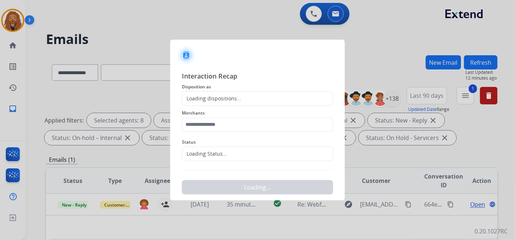
click at [217, 145] on span "Status" at bounding box center [257, 142] width 151 height 9
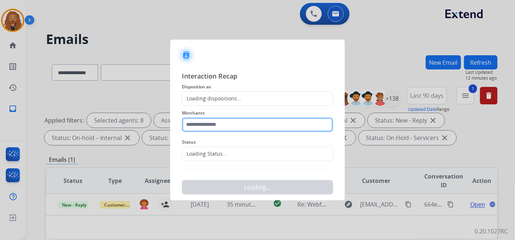
click at [216, 121] on input "text" at bounding box center [257, 125] width 151 height 15
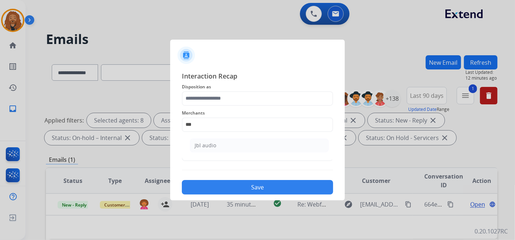
click at [213, 146] on div "Jbl audio" at bounding box center [205, 145] width 21 height 7
type input "*********"
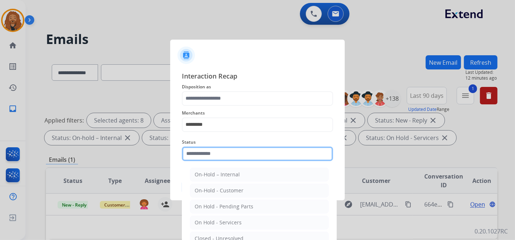
click at [214, 149] on input "text" at bounding box center [257, 154] width 151 height 15
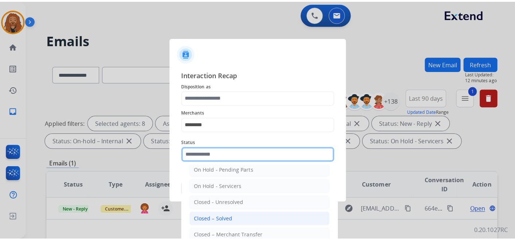
scroll to position [42, 0]
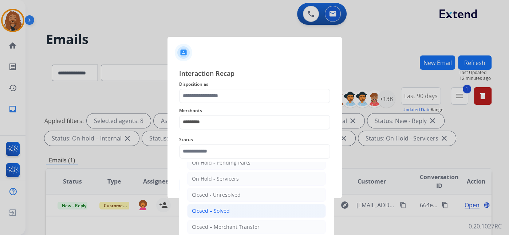
click at [227, 204] on li "Closed – Solved" at bounding box center [256, 211] width 139 height 14
type input "**********"
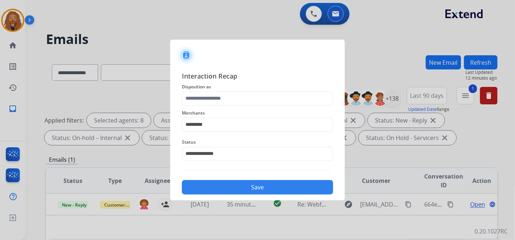
click at [216, 90] on span "Disposition as" at bounding box center [257, 87] width 151 height 9
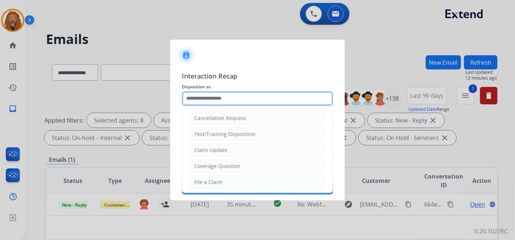
click at [213, 97] on input "text" at bounding box center [257, 98] width 151 height 15
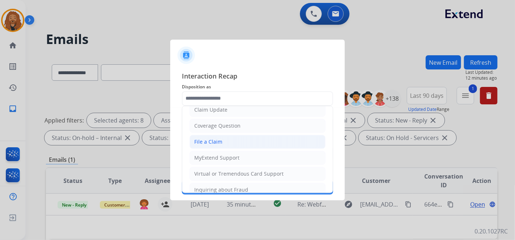
click at [211, 146] on li "File a Claim" at bounding box center [257, 142] width 136 height 14
type input "**********"
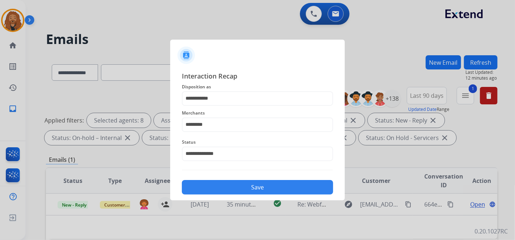
click at [234, 185] on button "Save" at bounding box center [257, 187] width 151 height 15
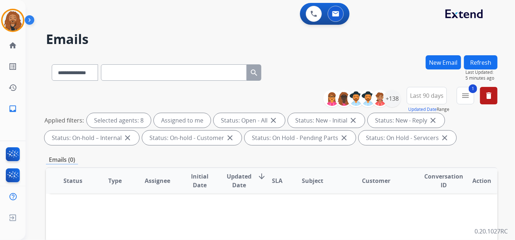
click at [482, 64] on button "Refresh" at bounding box center [481, 62] width 34 height 14
click at [14, 23] on img at bounding box center [13, 20] width 20 height 20
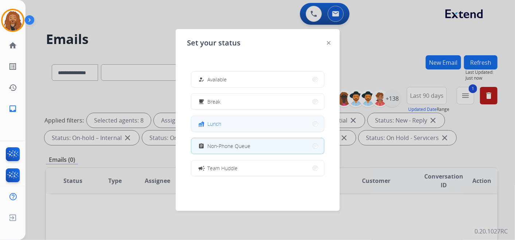
click at [245, 129] on button "fastfood Lunch" at bounding box center [257, 124] width 133 height 16
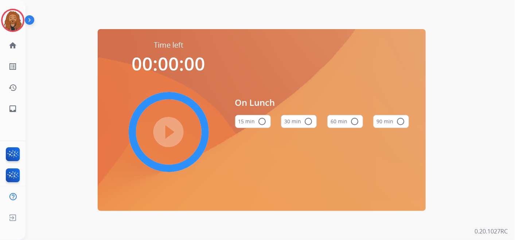
drag, startPoint x: 352, startPoint y: 110, endPoint x: 334, endPoint y: 131, distance: 27.6
click at [352, 111] on div "60 min radio_button_unchecked" at bounding box center [345, 121] width 36 height 25
click at [333, 131] on div "60 min radio_button_unchecked" at bounding box center [345, 121] width 36 height 25
click at [339, 123] on button "60 min radio_button_unchecked" at bounding box center [345, 121] width 36 height 13
click at [165, 137] on mat-icon "play_circle_filled" at bounding box center [168, 132] width 9 height 9
